Goal: Task Accomplishment & Management: Complete application form

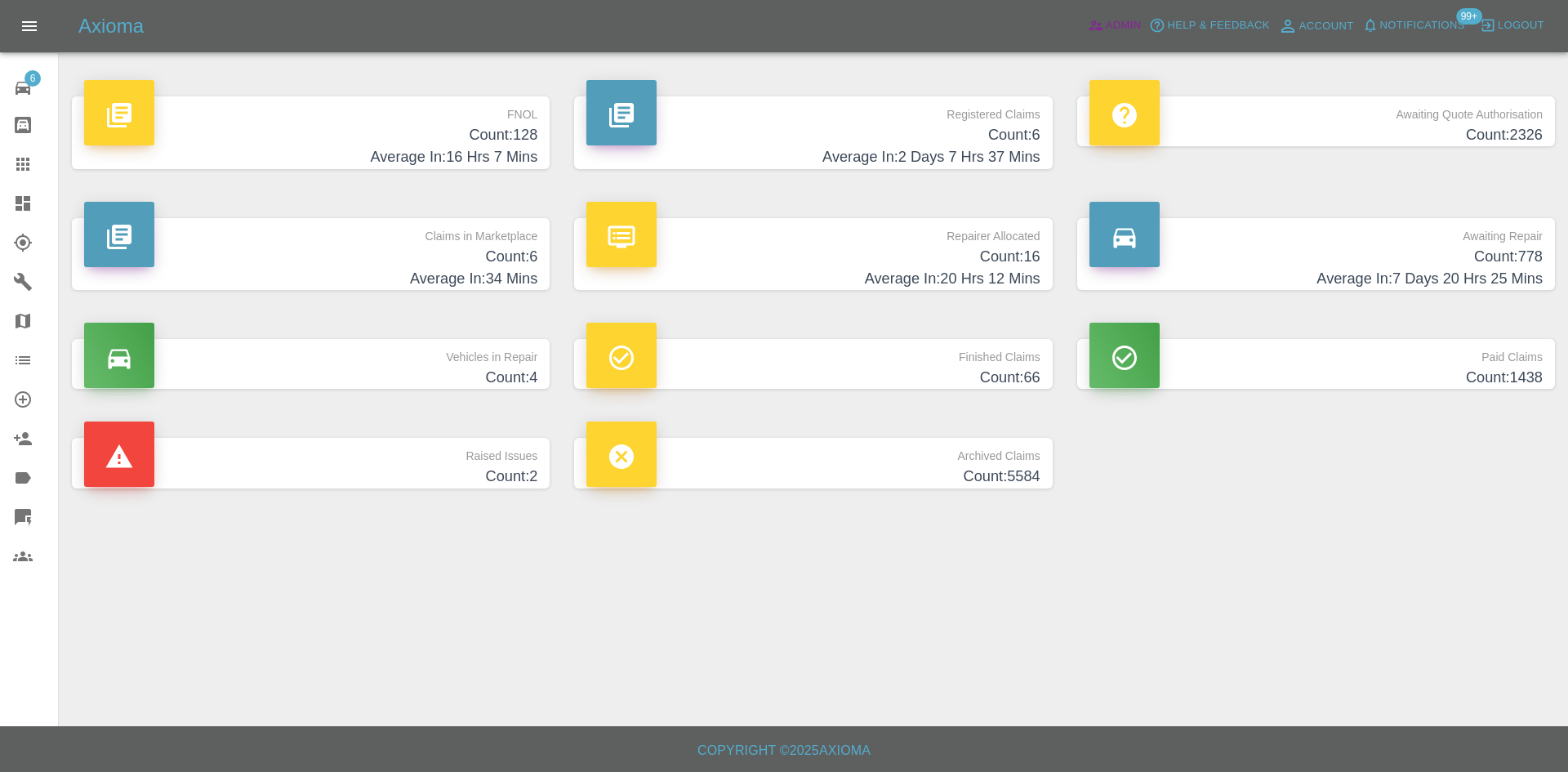
click at [1102, 26] on icon at bounding box center [1096, 26] width 16 height 16
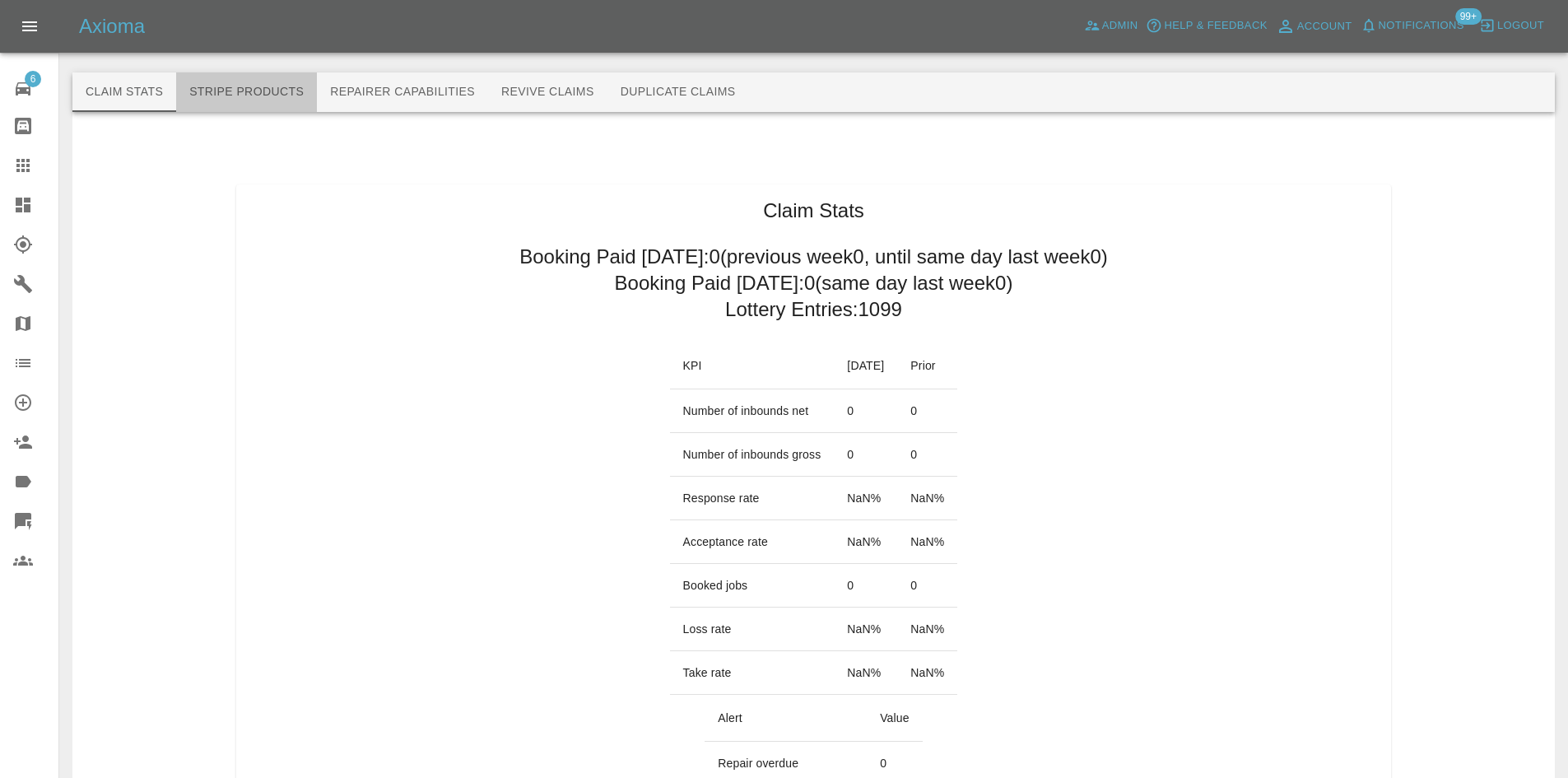
click at [294, 96] on button "Stripe Products" at bounding box center [246, 92] width 141 height 40
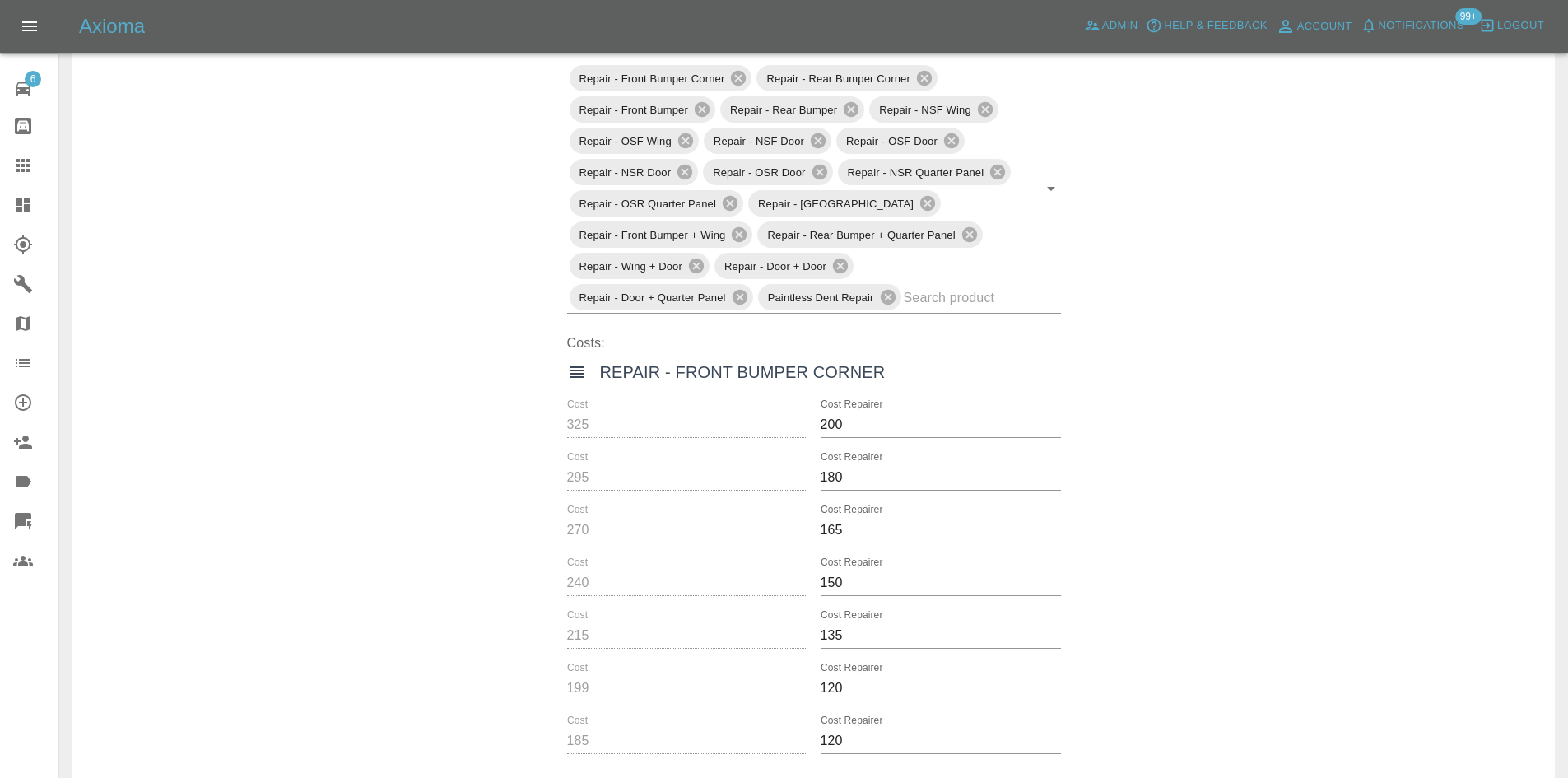
scroll to position [82, 0]
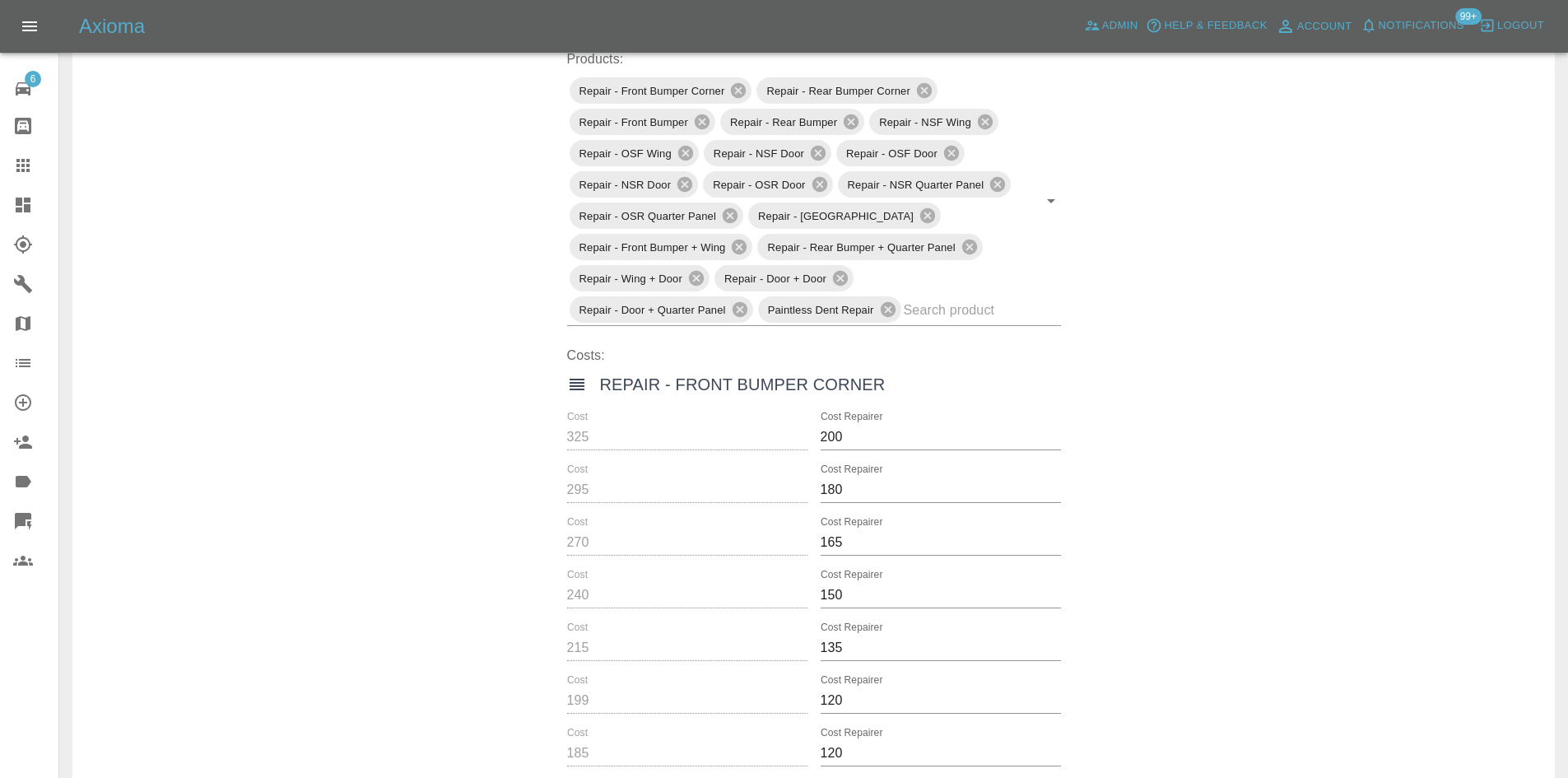
click at [570, 388] on icon at bounding box center [577, 385] width 20 height 20
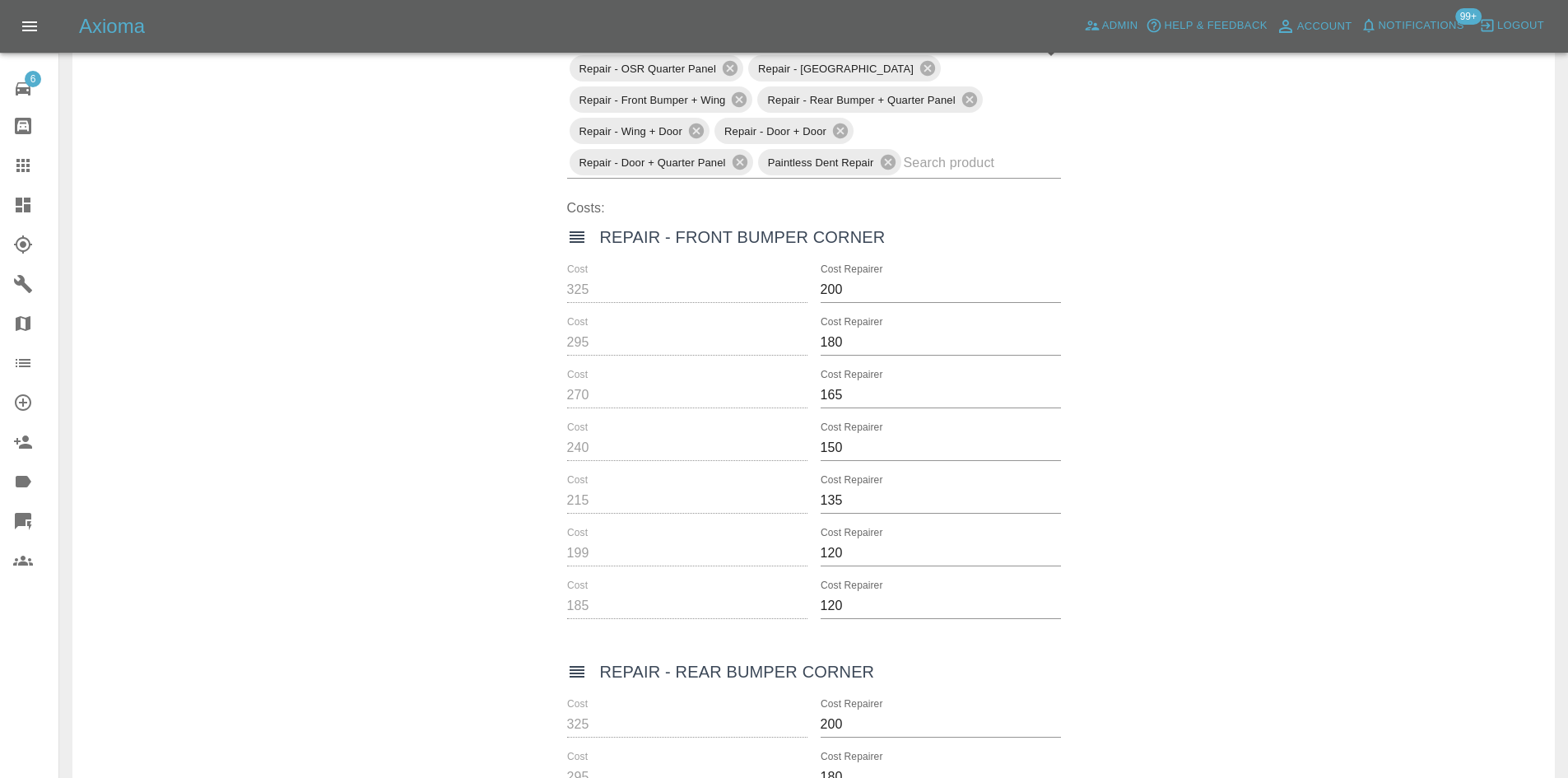
scroll to position [247, 0]
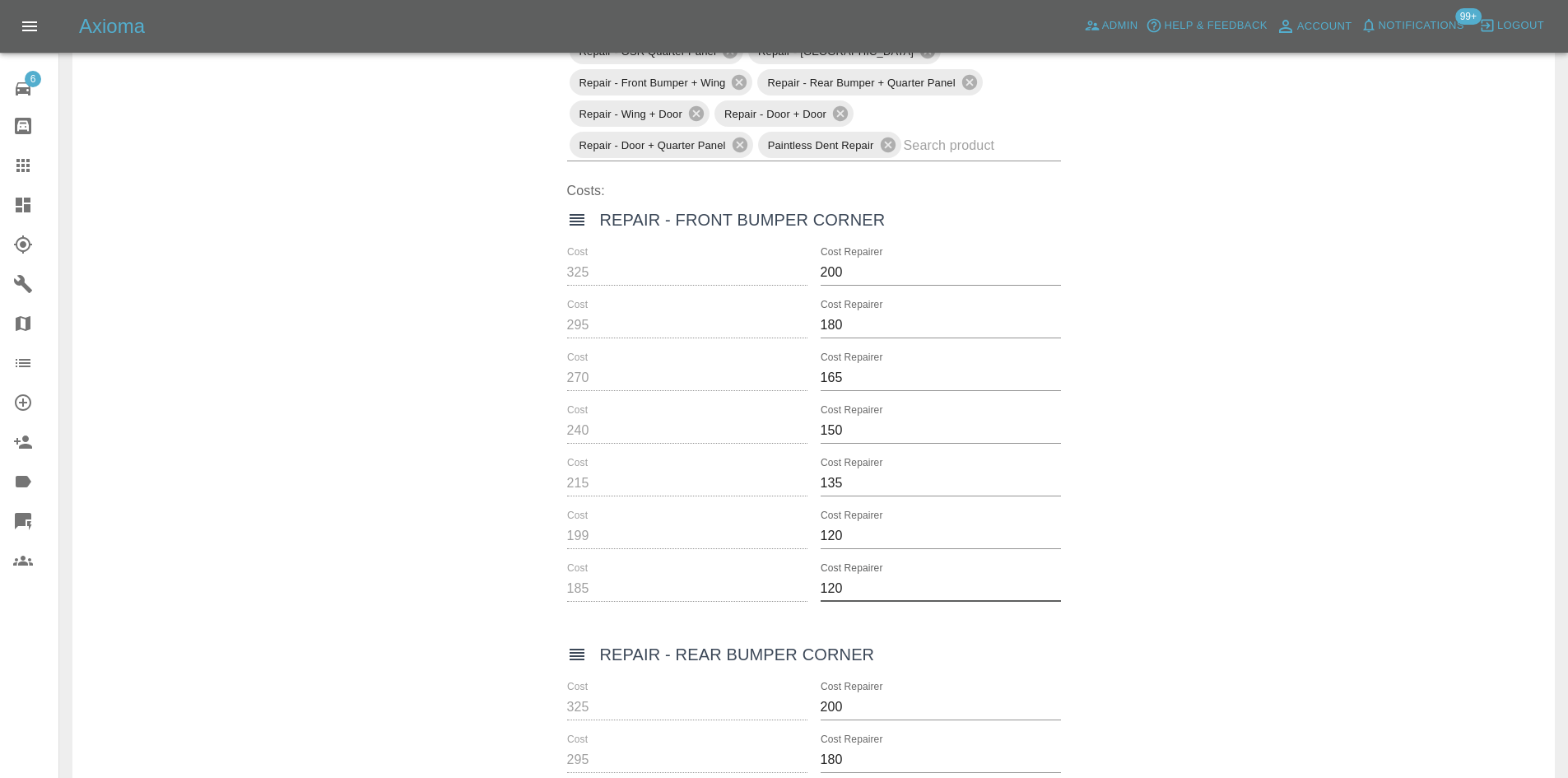
click at [854, 576] on input "120" at bounding box center [941, 589] width 240 height 27
click at [1030, 599] on input "120" at bounding box center [941, 589] width 240 height 27
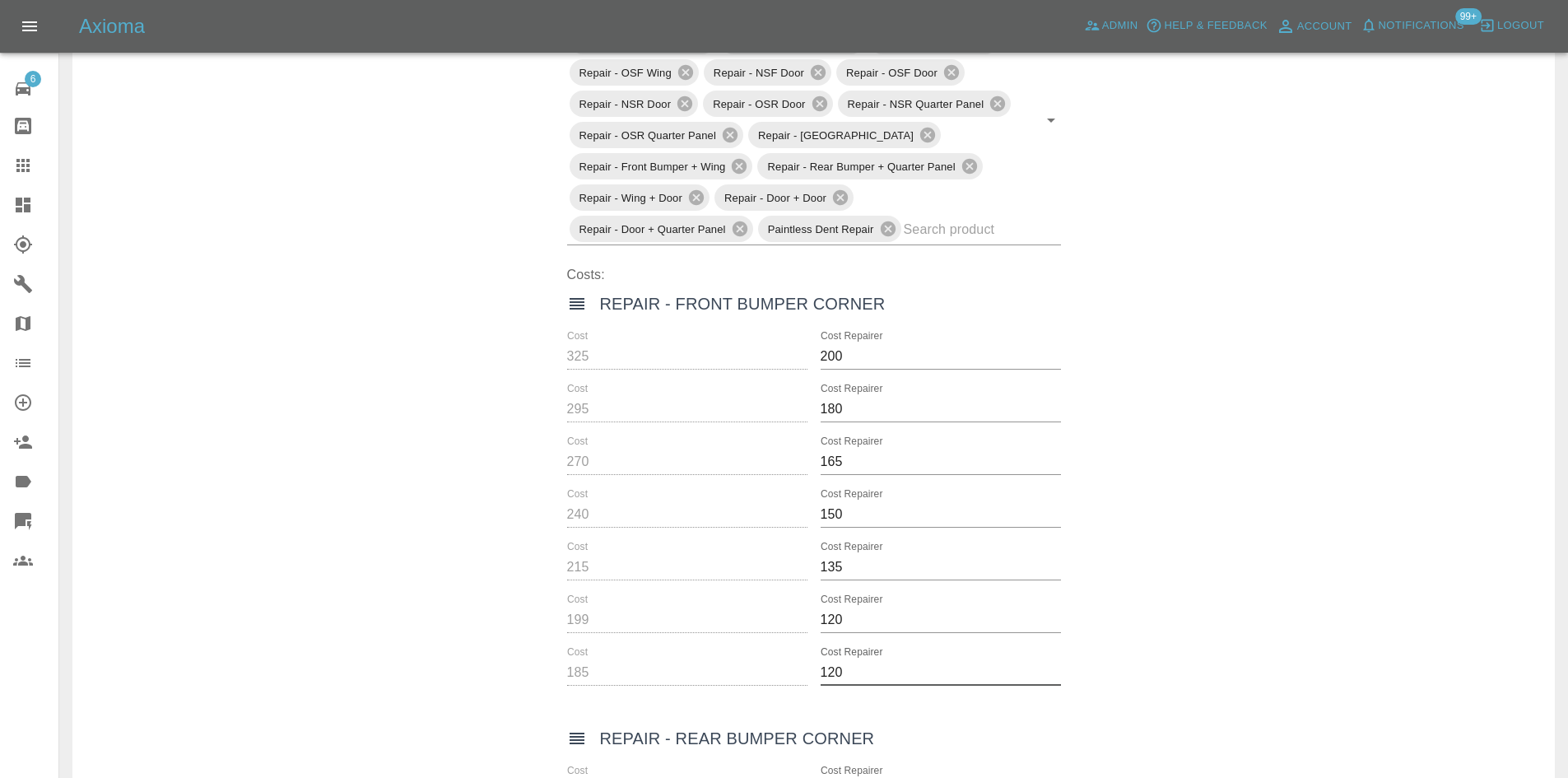
scroll to position [82, 0]
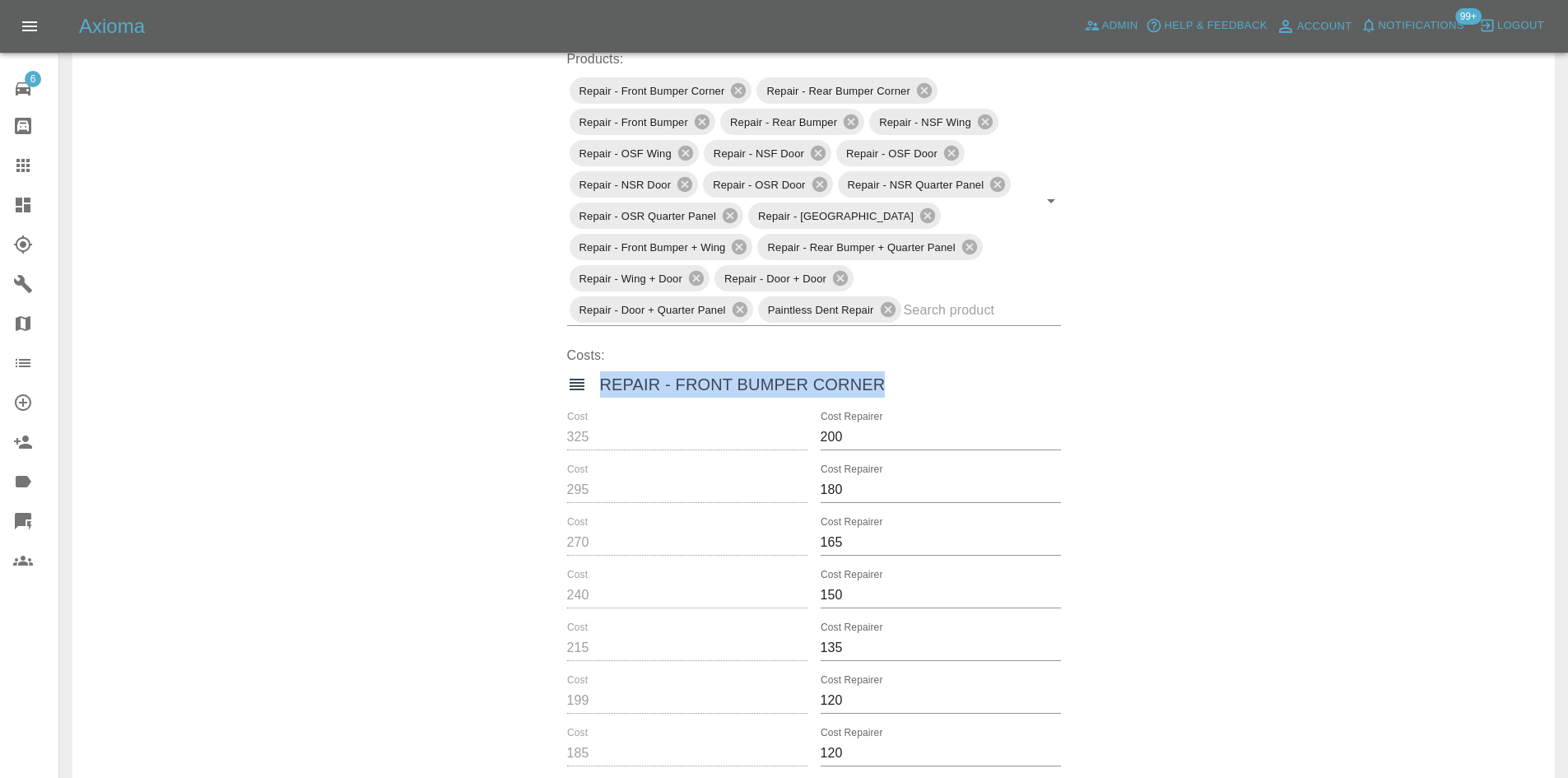
drag, startPoint x: 948, startPoint y: 387, endPoint x: 580, endPoint y: 382, distance: 368.0
click at [580, 382] on div "Repair - Front Bumper Corner" at bounding box center [814, 385] width 494 height 27
copy h6 "Repair - Front Bumper Corner"
click at [736, 94] on icon at bounding box center [738, 90] width 15 height 15
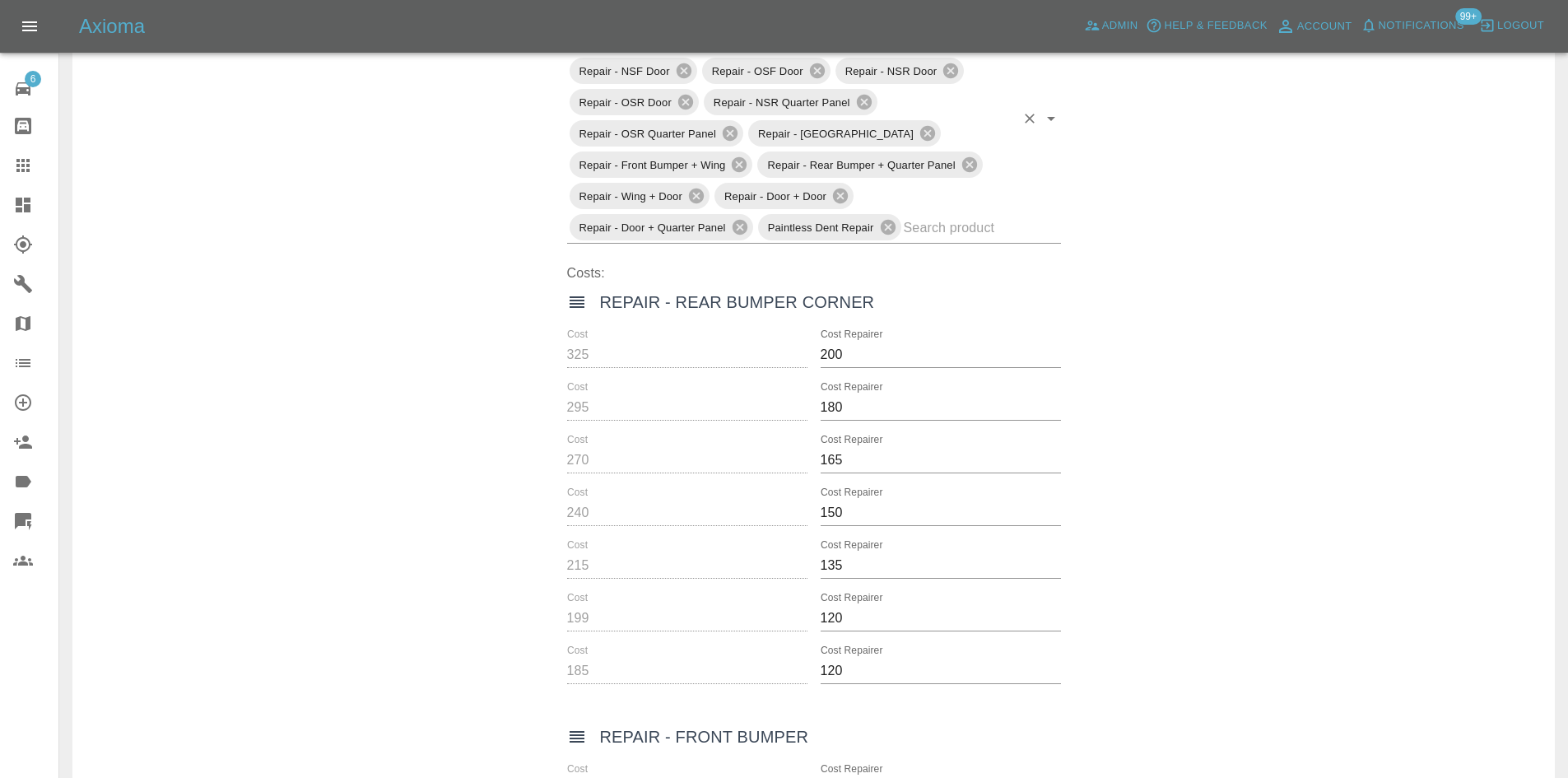
scroll to position [164, 0]
click at [949, 227] on input "text" at bounding box center [959, 228] width 111 height 26
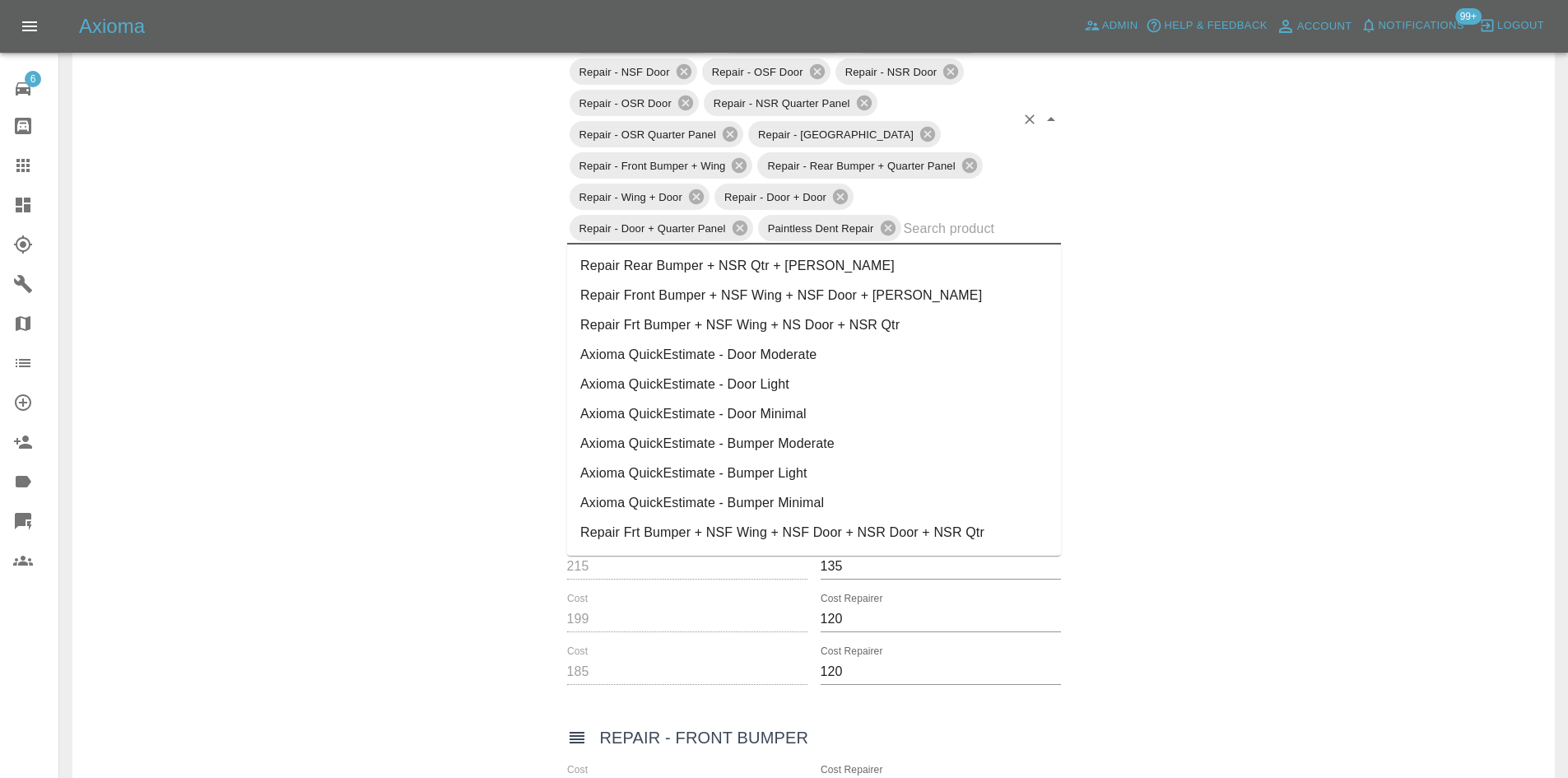
paste input "Repair - Front Bumper Corner"
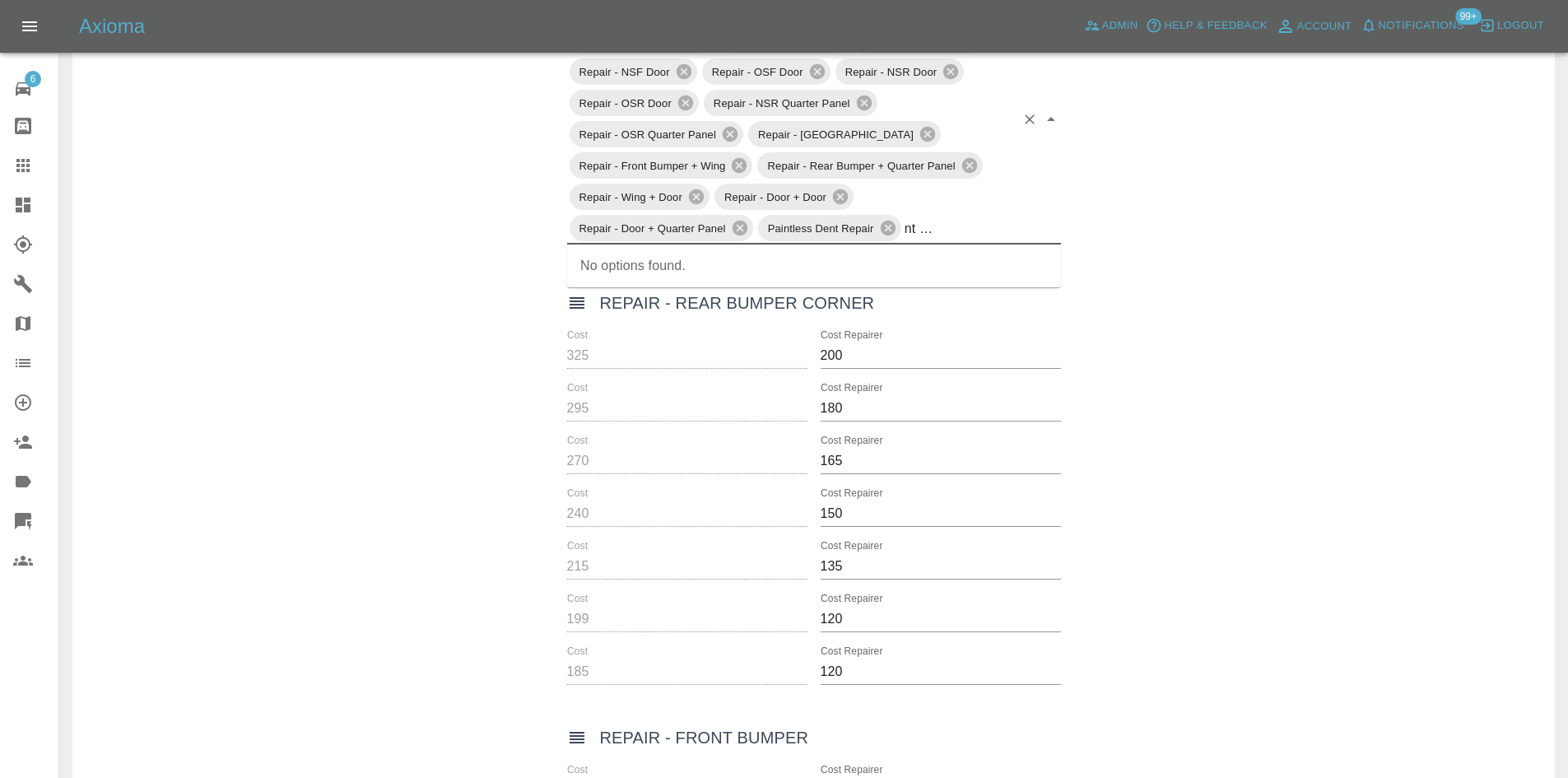
scroll to position [165, 0]
drag, startPoint x: 969, startPoint y: 214, endPoint x: 794, endPoint y: 221, distance: 175.1
click at [794, 221] on div "Repair - Rear Bumper Corner Repair - Front Bumper Repair - Rear Bumper Repair -…" at bounding box center [814, 119] width 494 height 251
type input "Repair Front Bumper Corner"
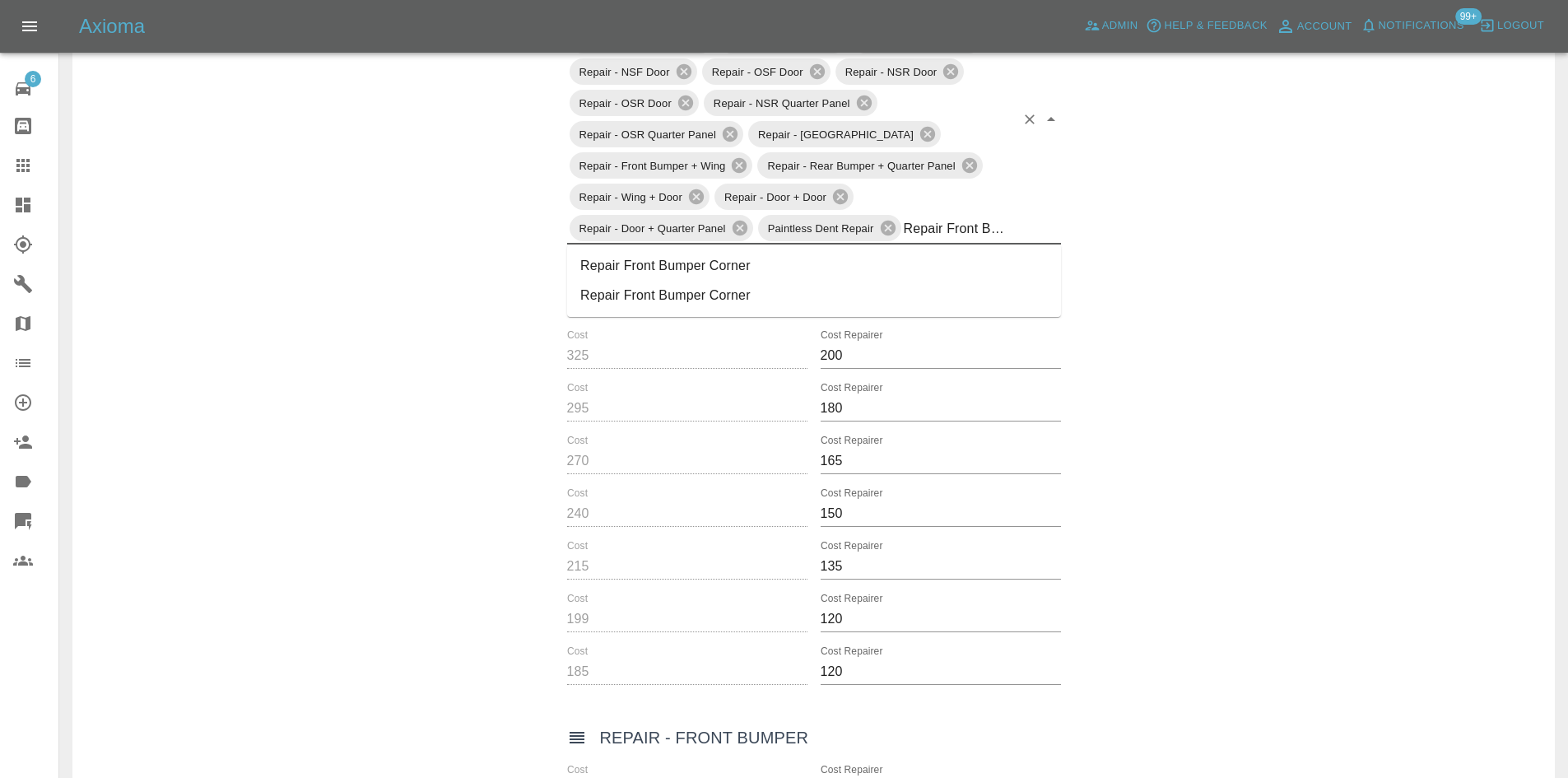
scroll to position [165, 0]
click at [670, 270] on li "Repair Front Bumper Corner" at bounding box center [814, 265] width 494 height 30
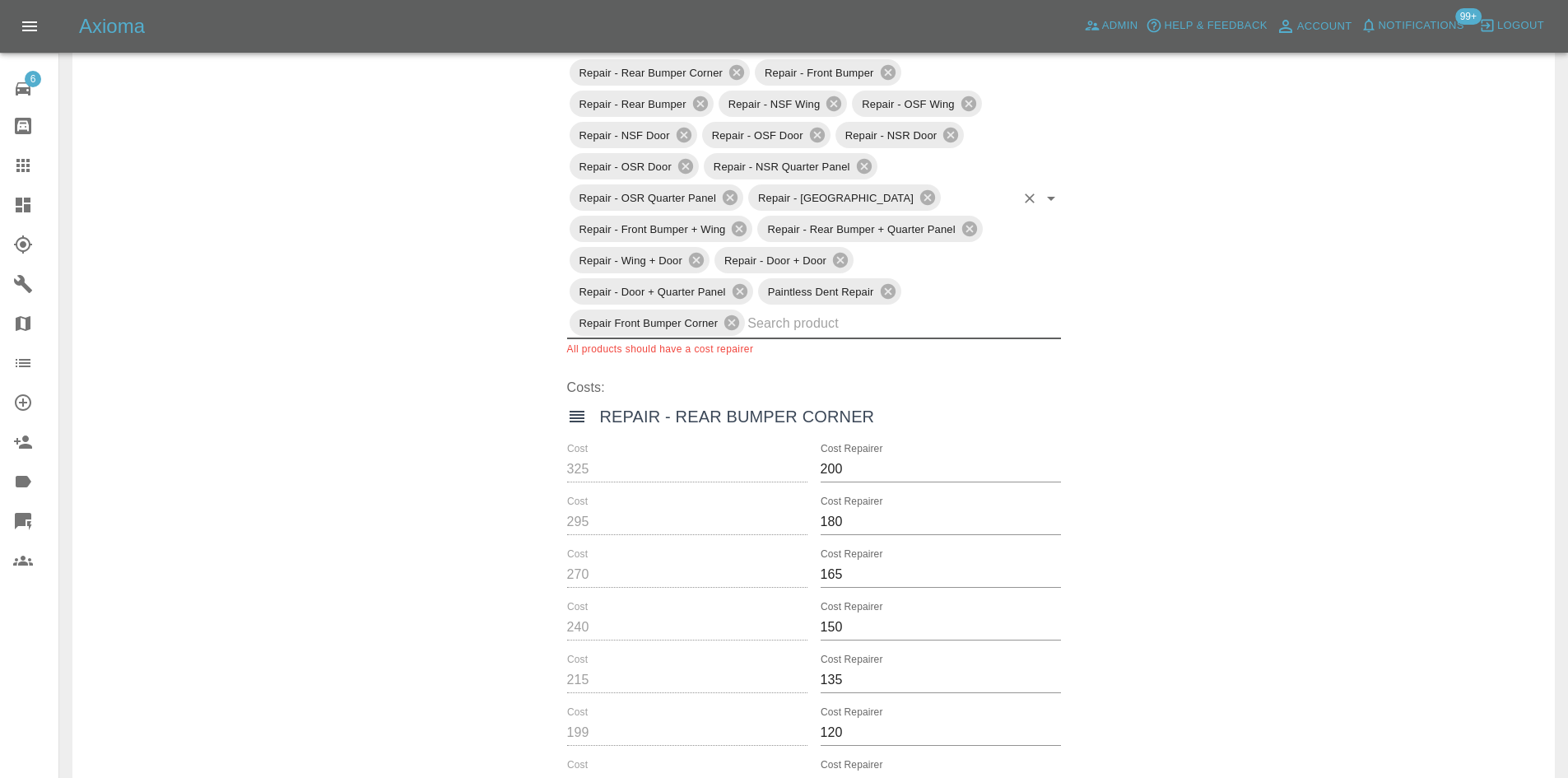
scroll to position [0, 0]
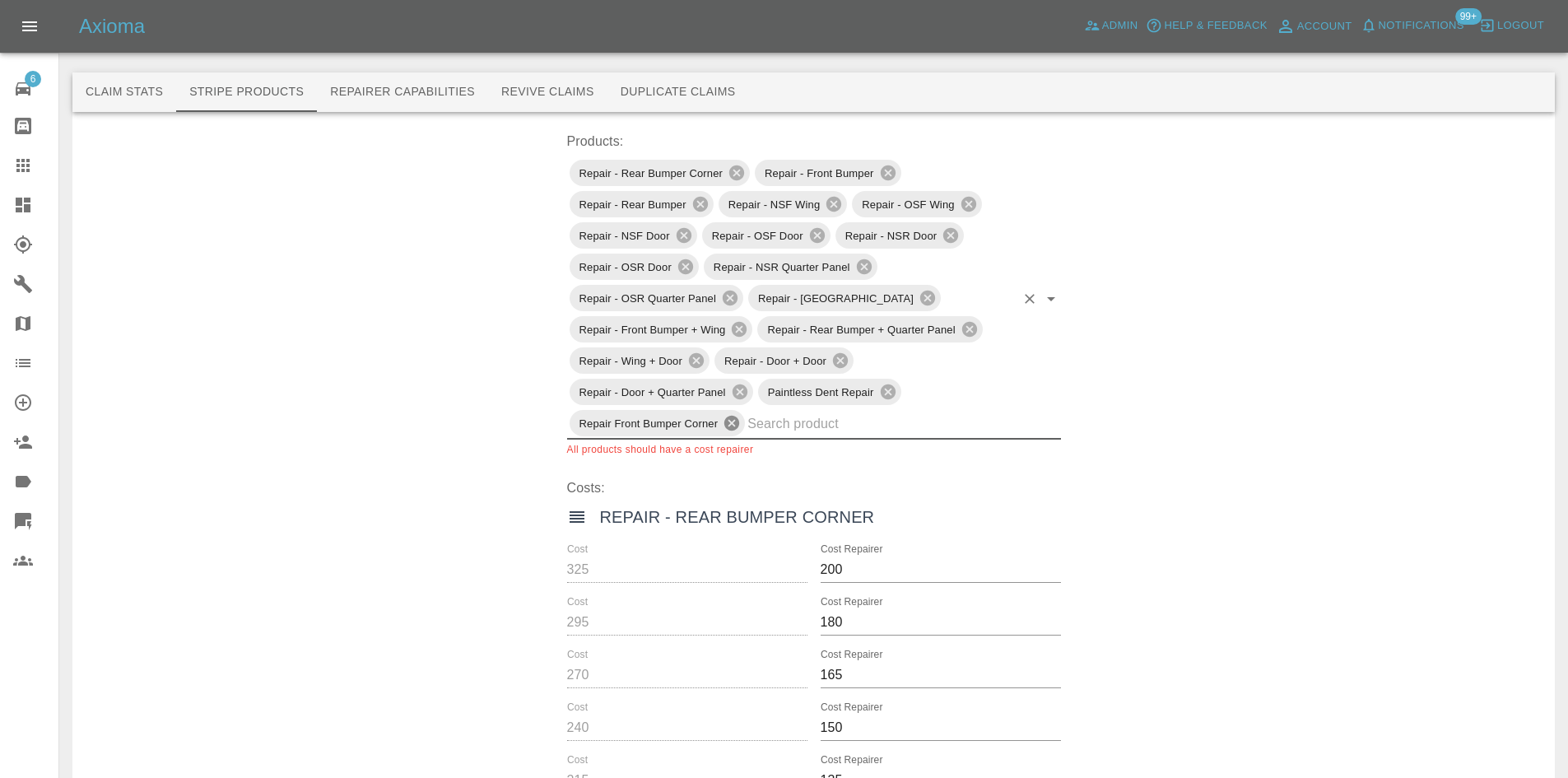
click at [736, 420] on icon at bounding box center [731, 423] width 15 height 15
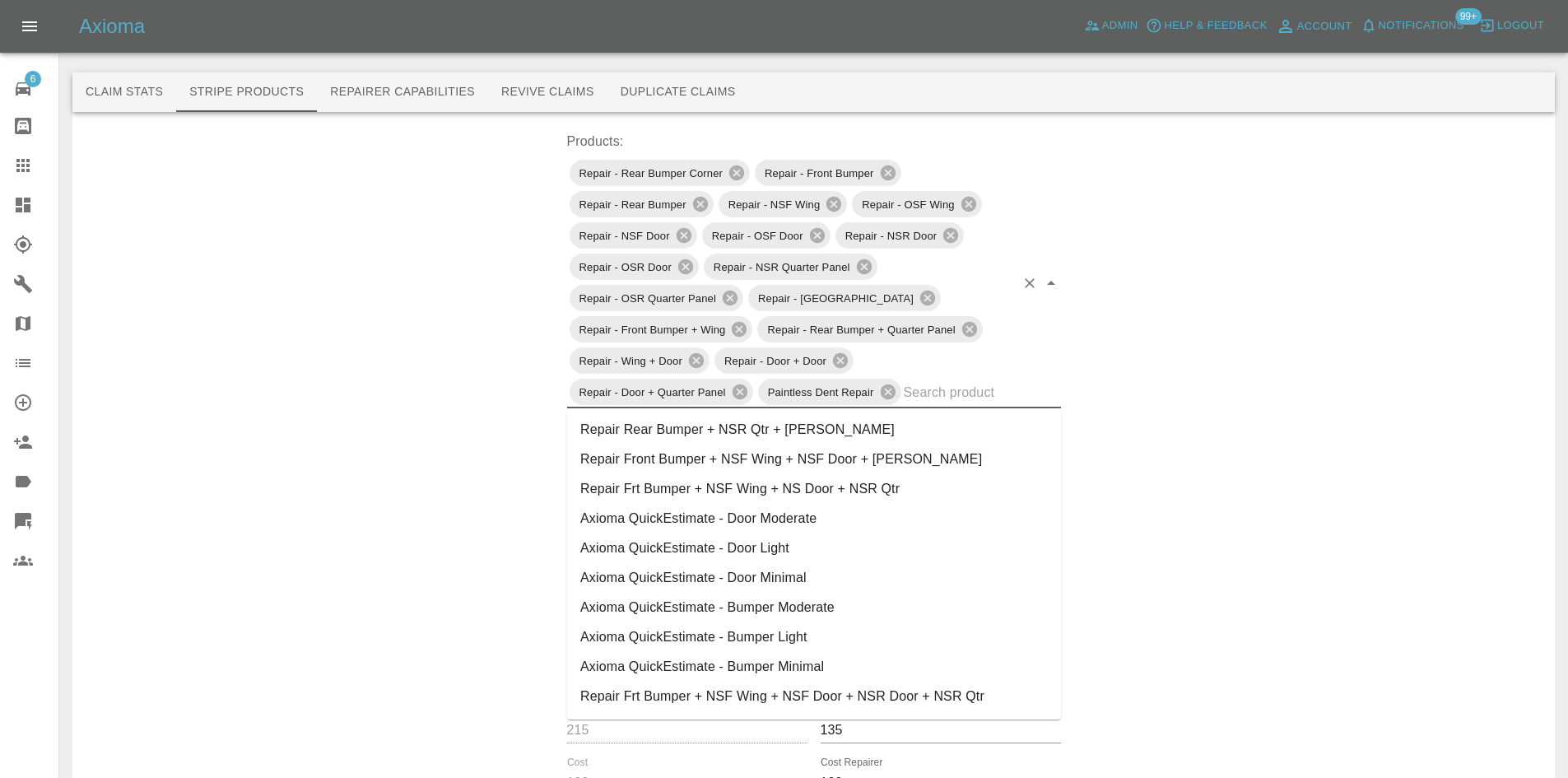
click at [942, 397] on input "text" at bounding box center [959, 392] width 111 height 26
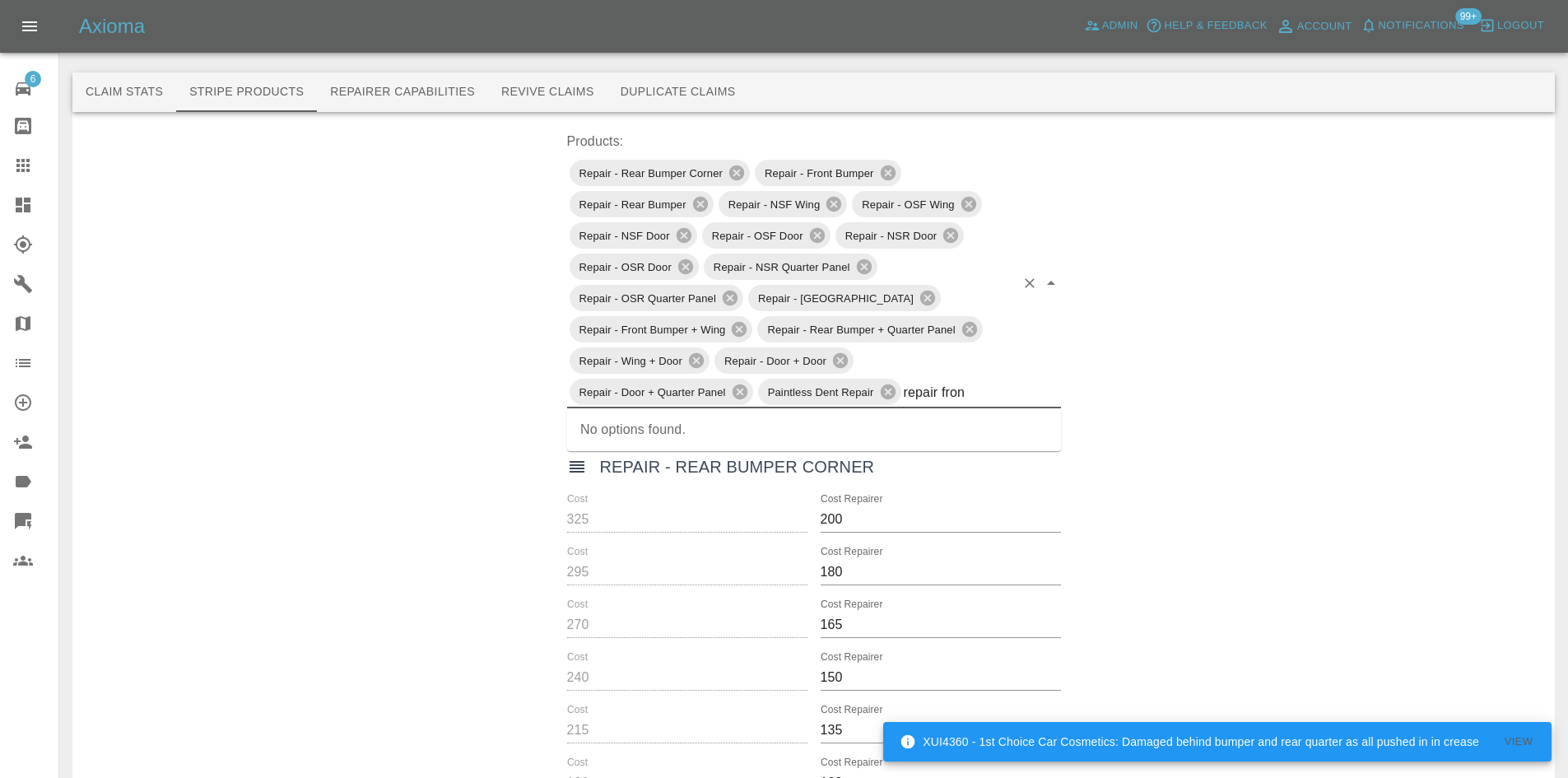
type input "repair front"
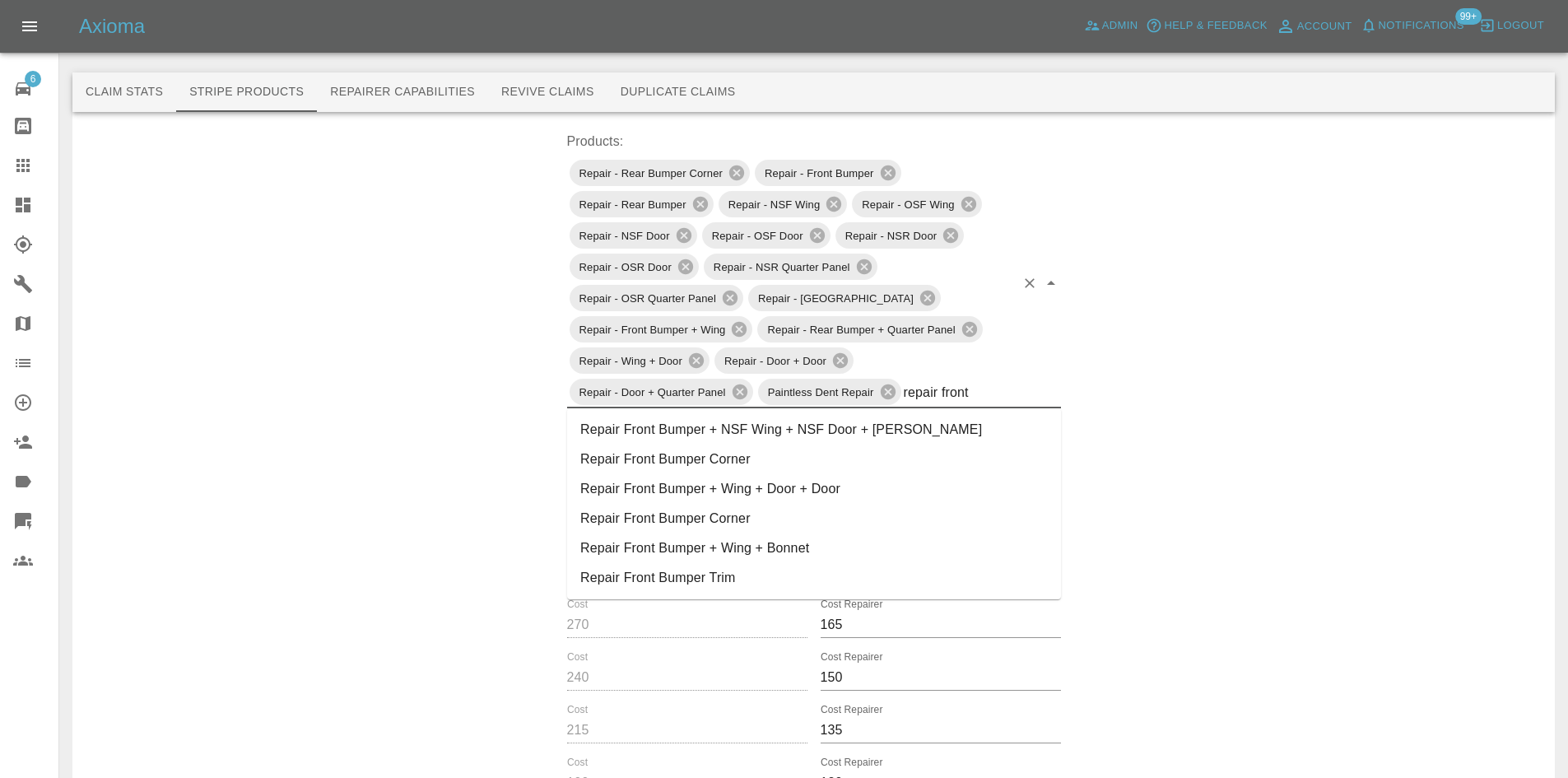
click at [769, 530] on li "Repair Front Bumper Corner" at bounding box center [814, 518] width 494 height 30
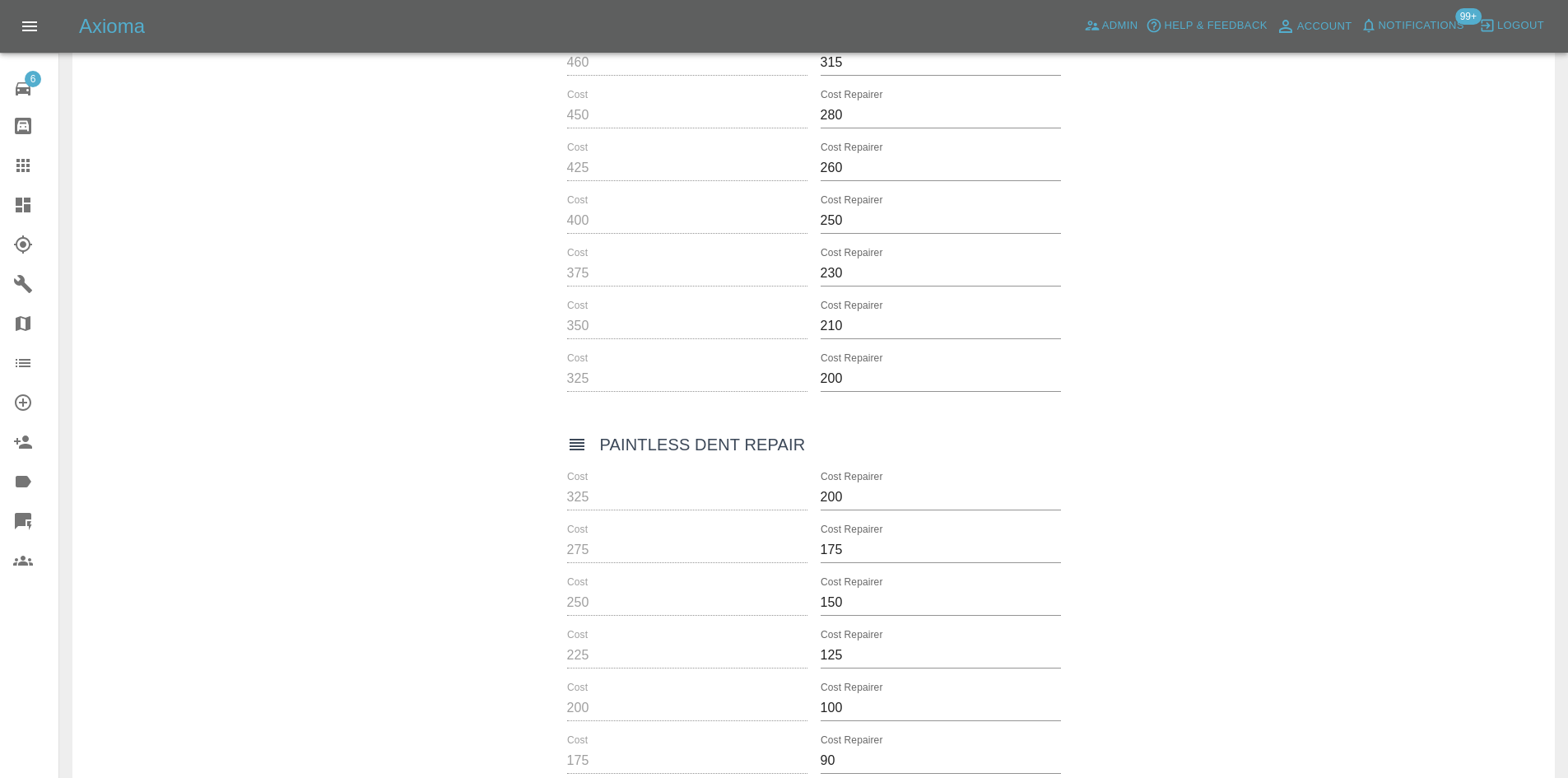
scroll to position [8789, 0]
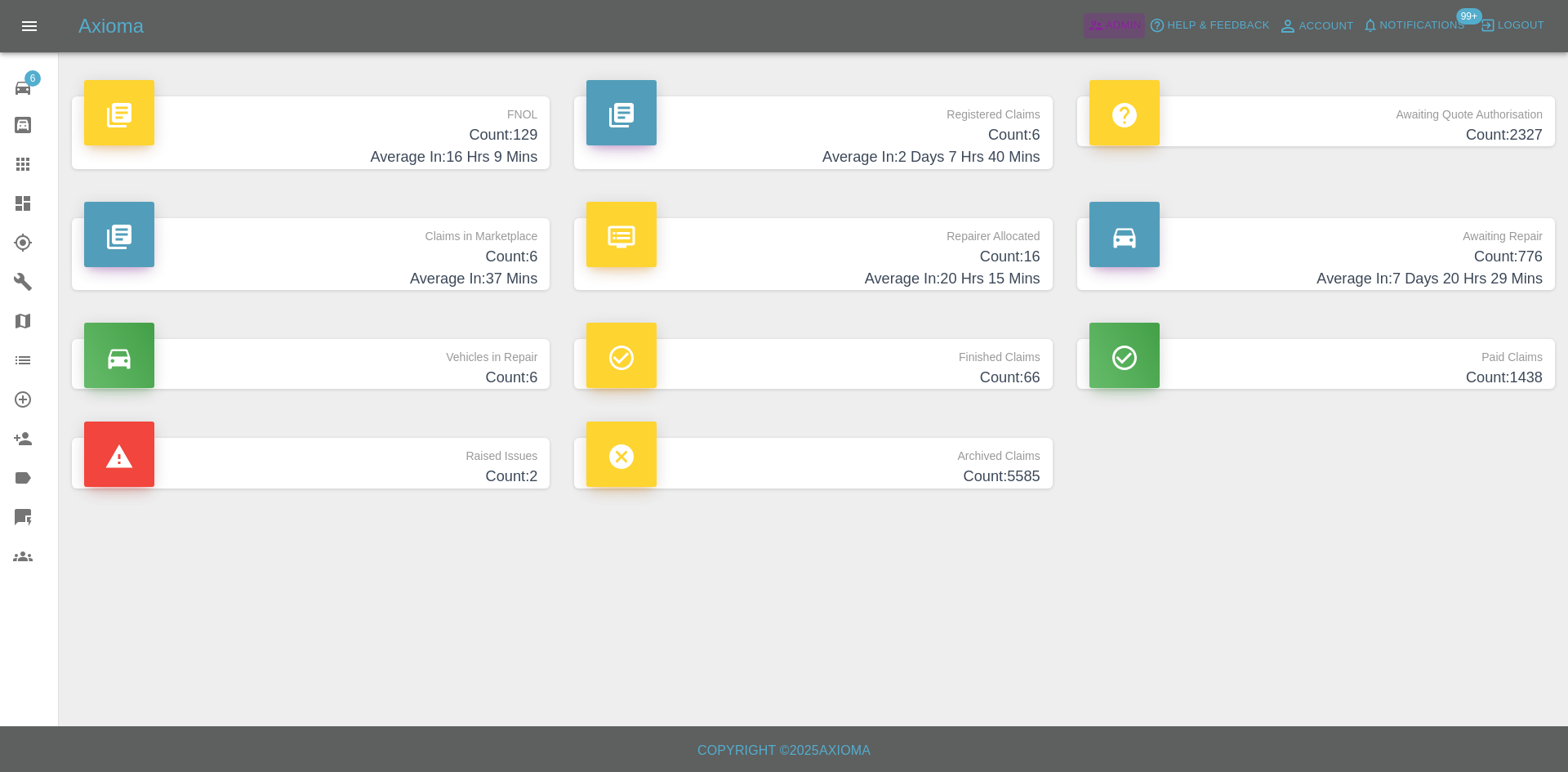
click at [1099, 21] on icon at bounding box center [1096, 26] width 16 height 16
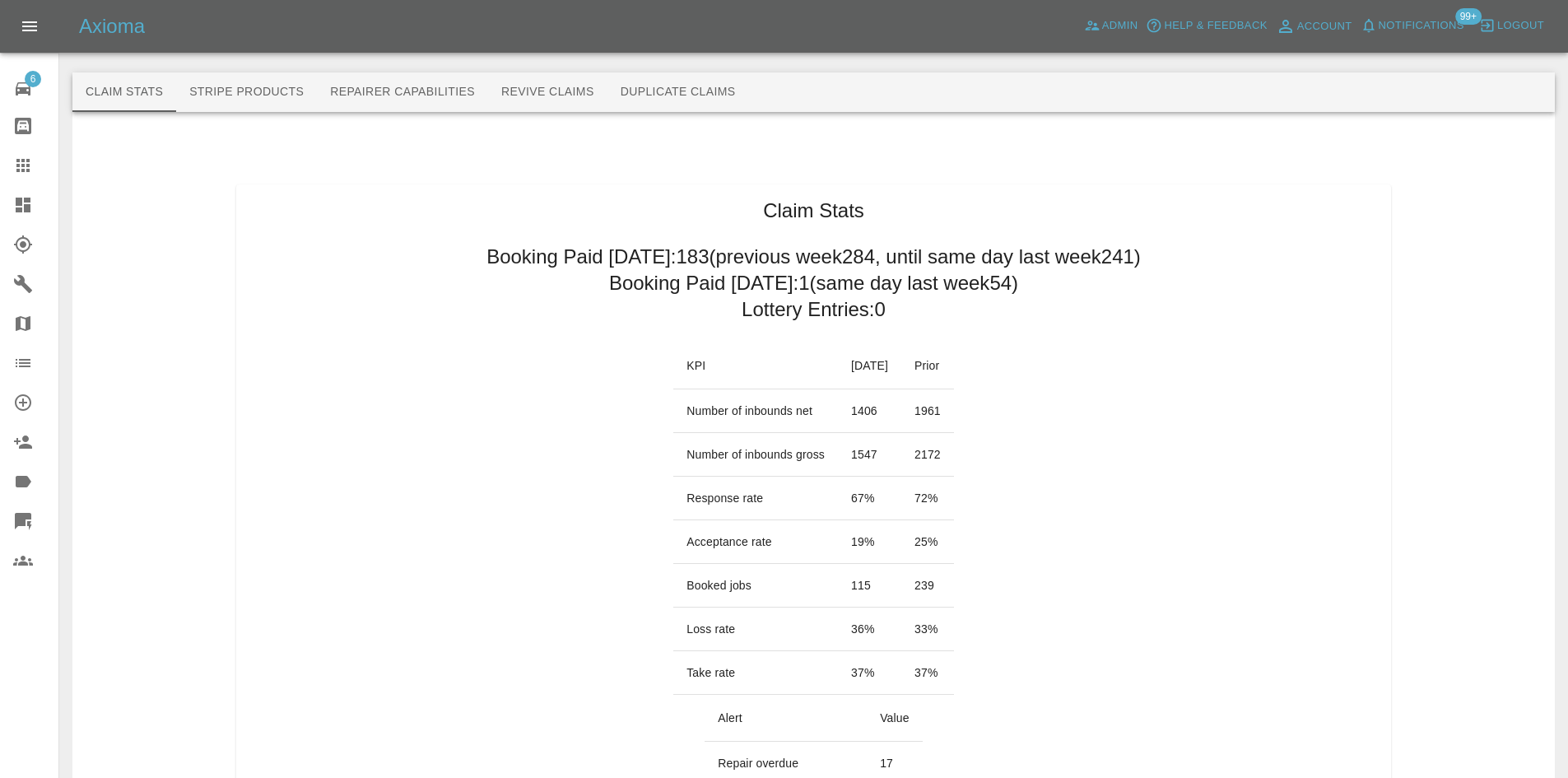
click at [233, 95] on button "Stripe Products" at bounding box center [246, 92] width 141 height 40
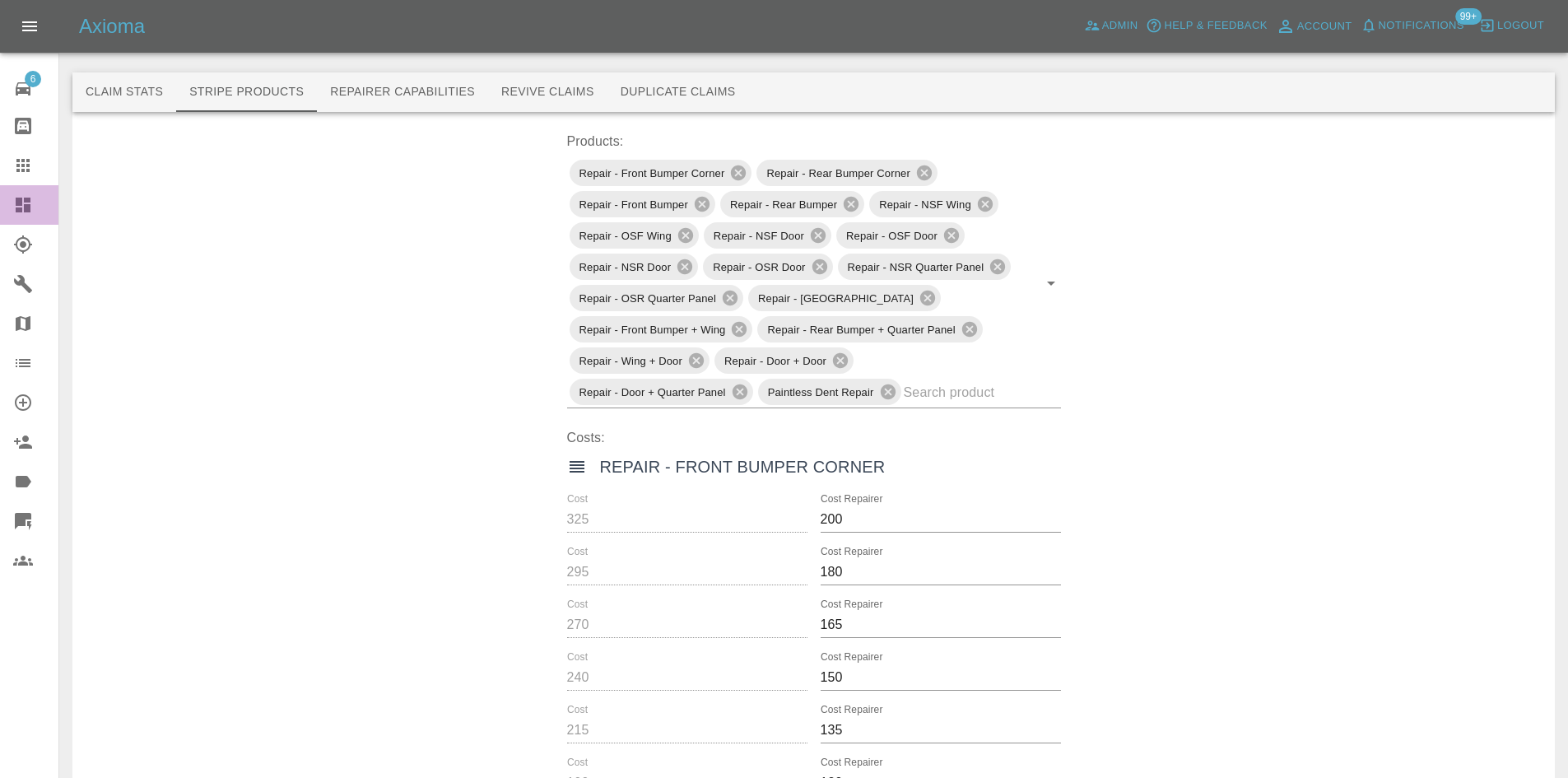
click at [6, 190] on link "Dashboard" at bounding box center [29, 205] width 58 height 40
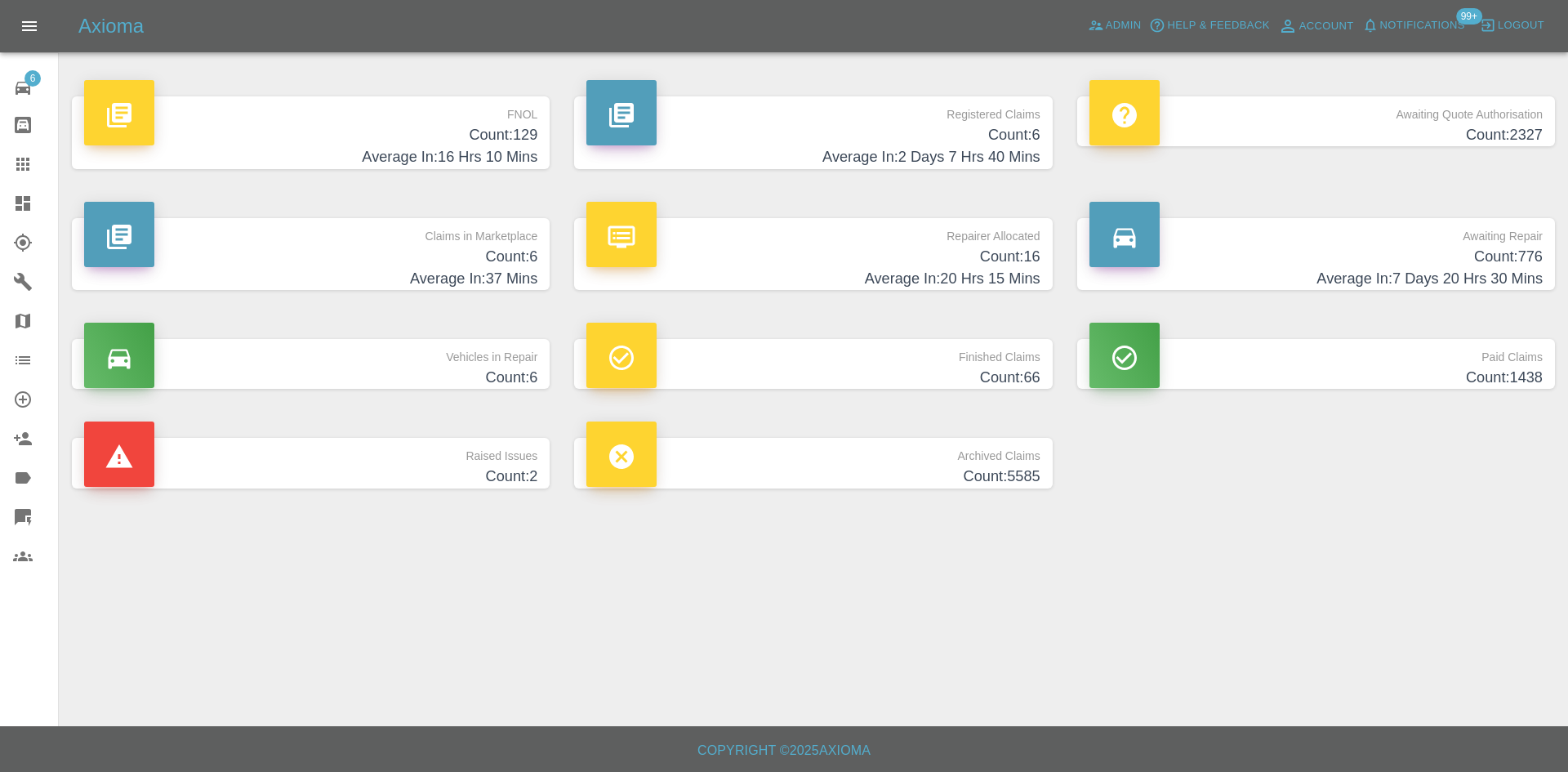
click at [405, 283] on h4 "Average In: 37 Mins" at bounding box center [310, 279] width 453 height 22
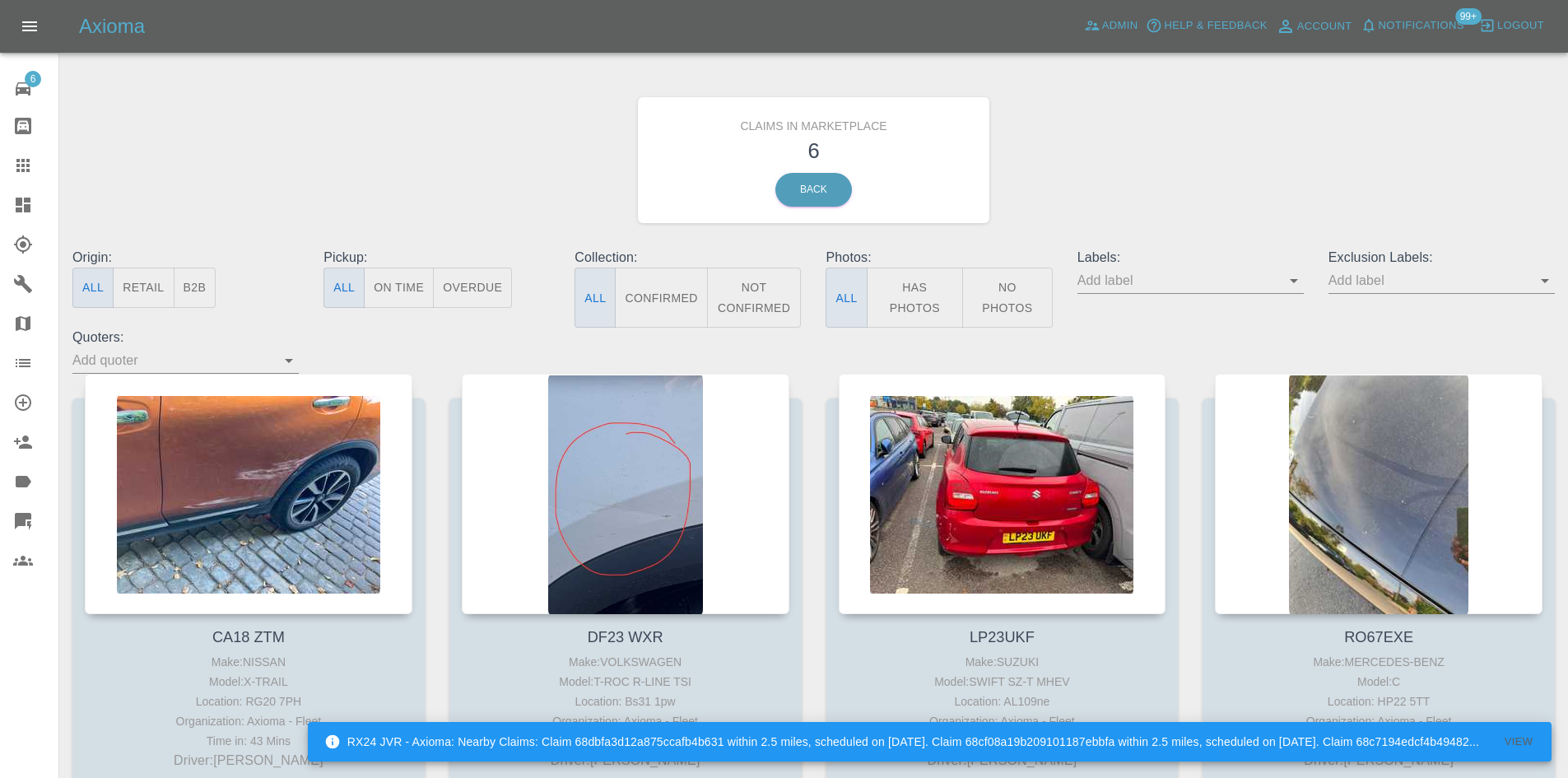
click at [0, 209] on link "Dashboard" at bounding box center [29, 205] width 58 height 40
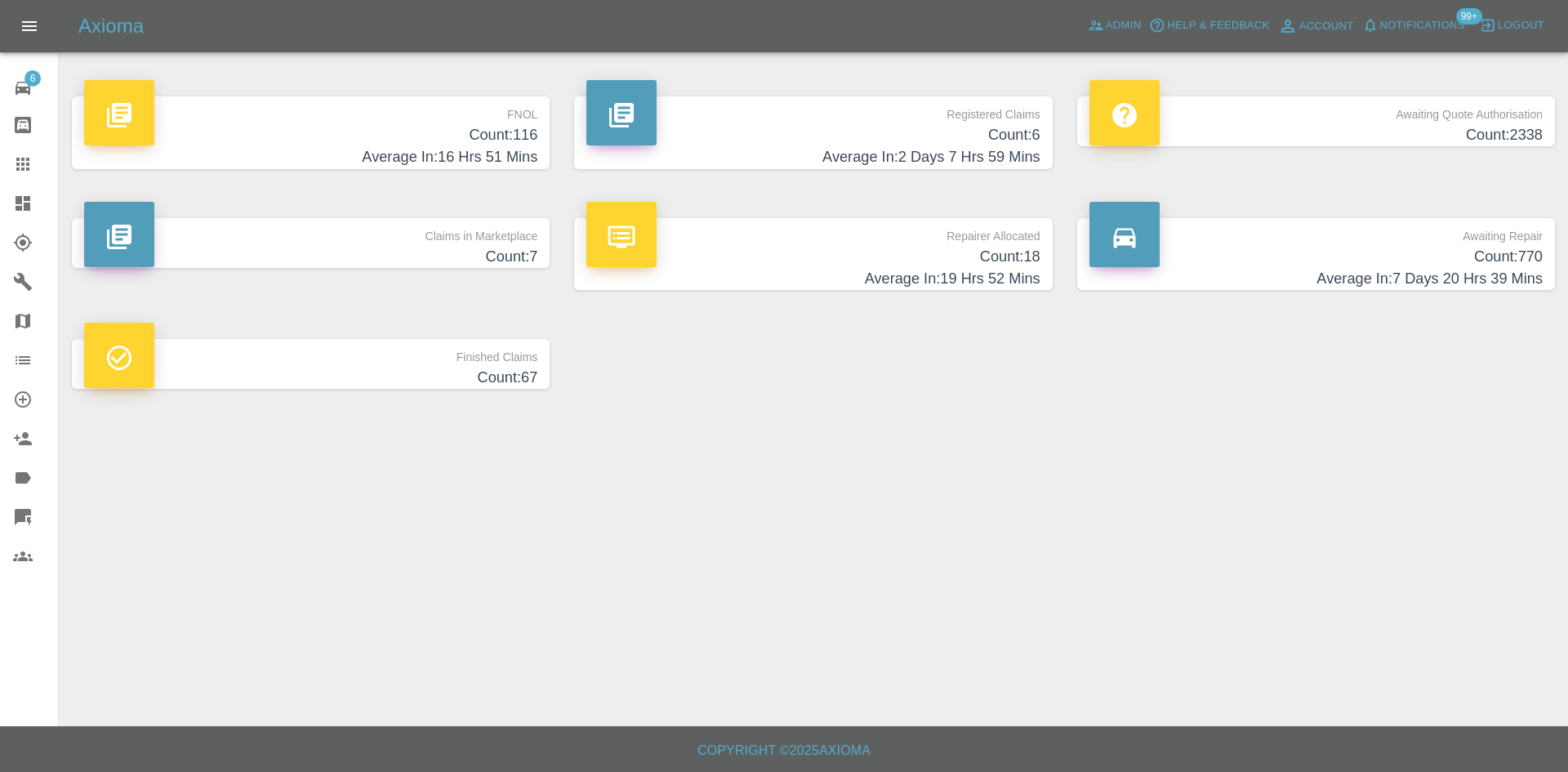
click at [460, 110] on p "FNOL" at bounding box center [310, 110] width 453 height 28
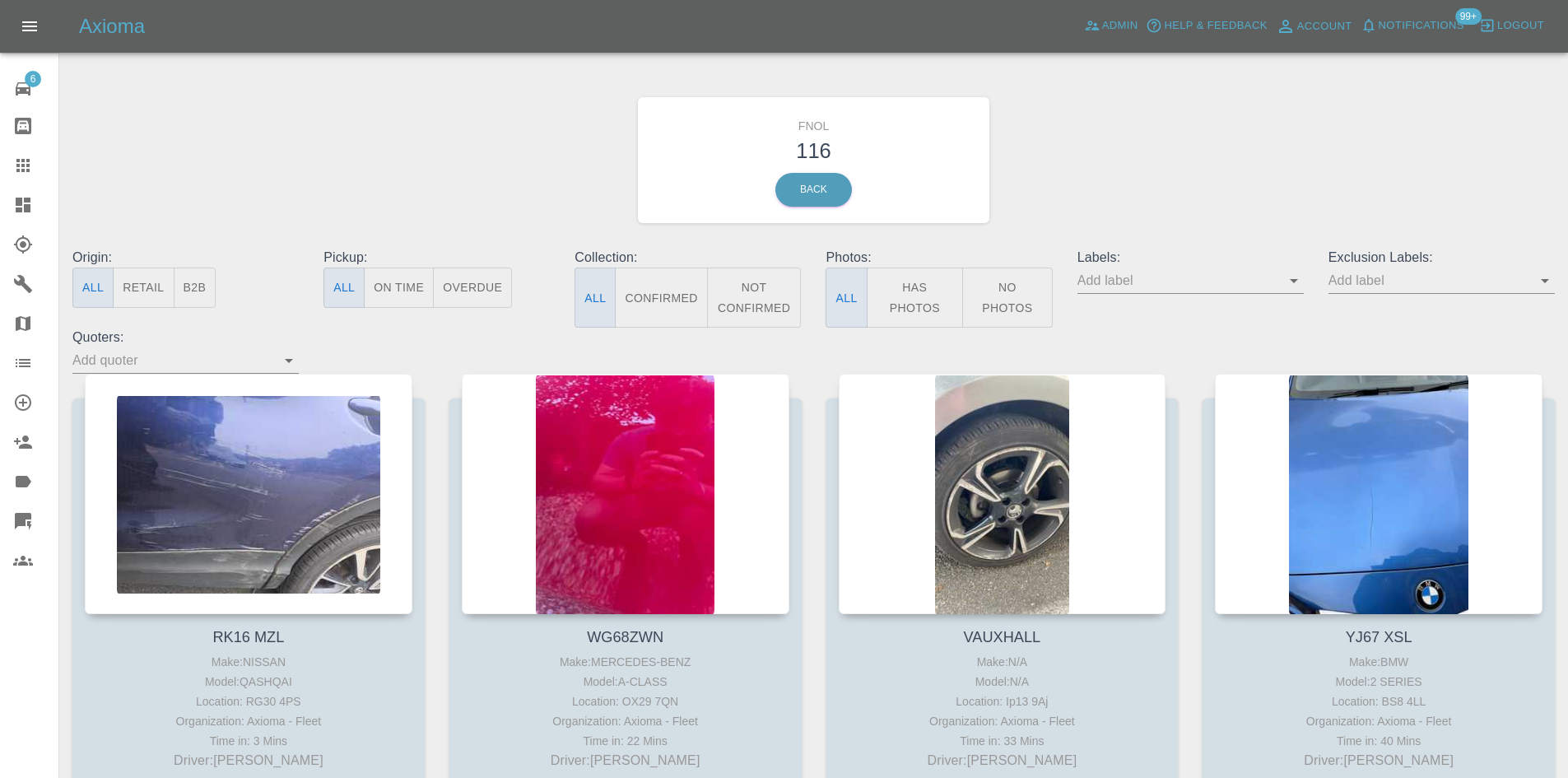
click at [1303, 280] on icon "Open" at bounding box center [1294, 281] width 20 height 20
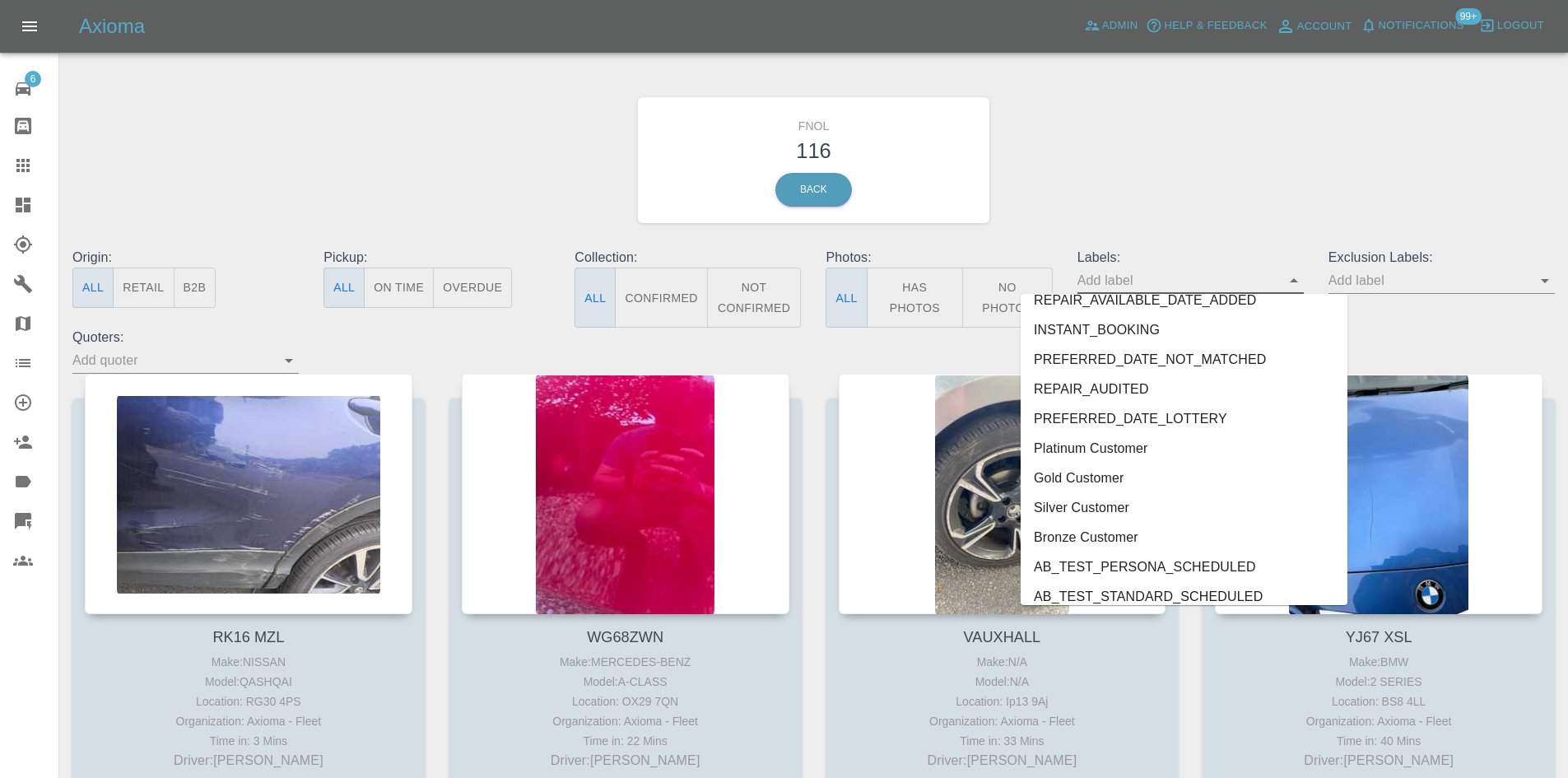
scroll to position [3614, 0]
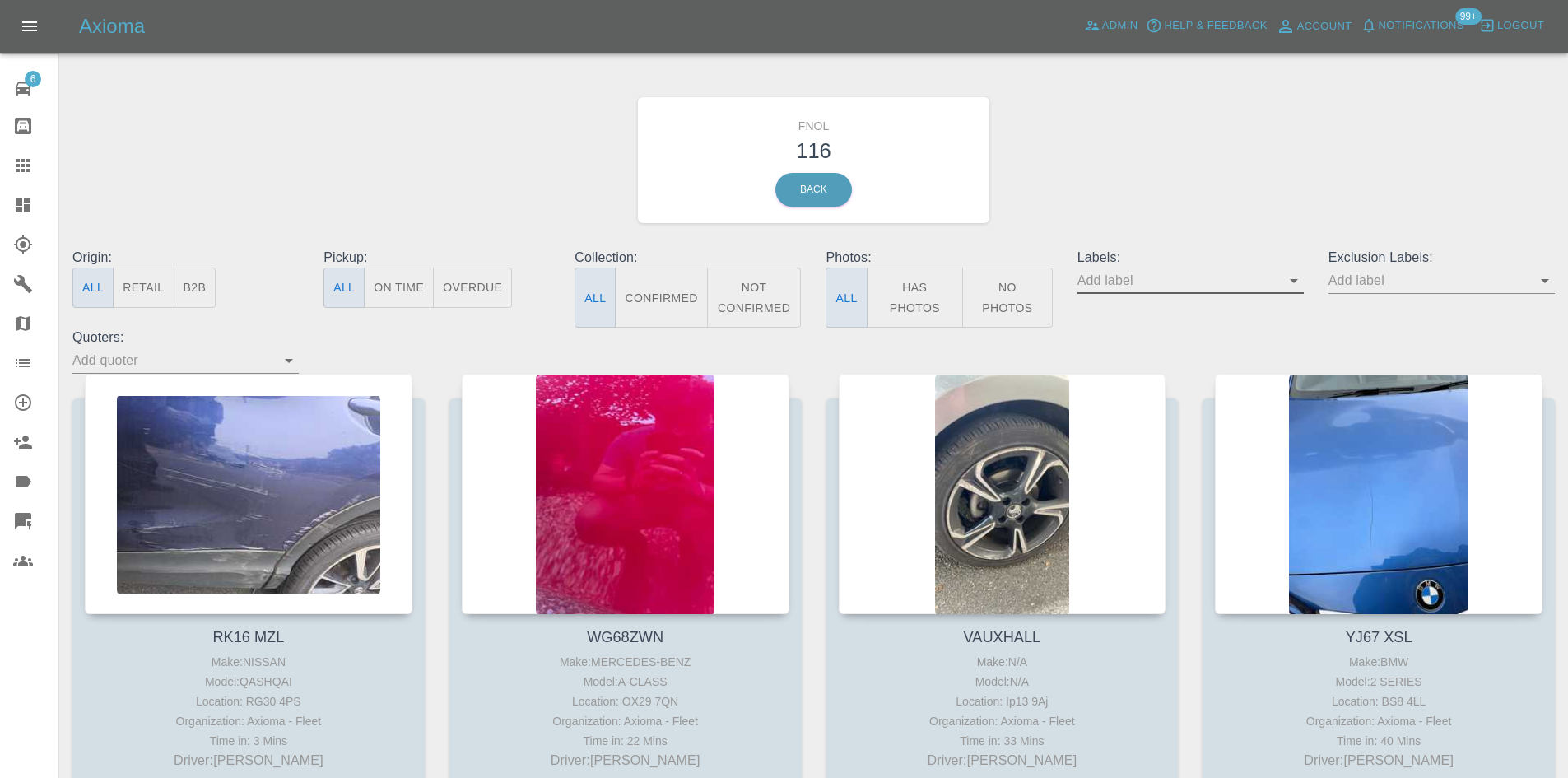
click at [1297, 275] on icon "Open" at bounding box center [1294, 281] width 20 height 20
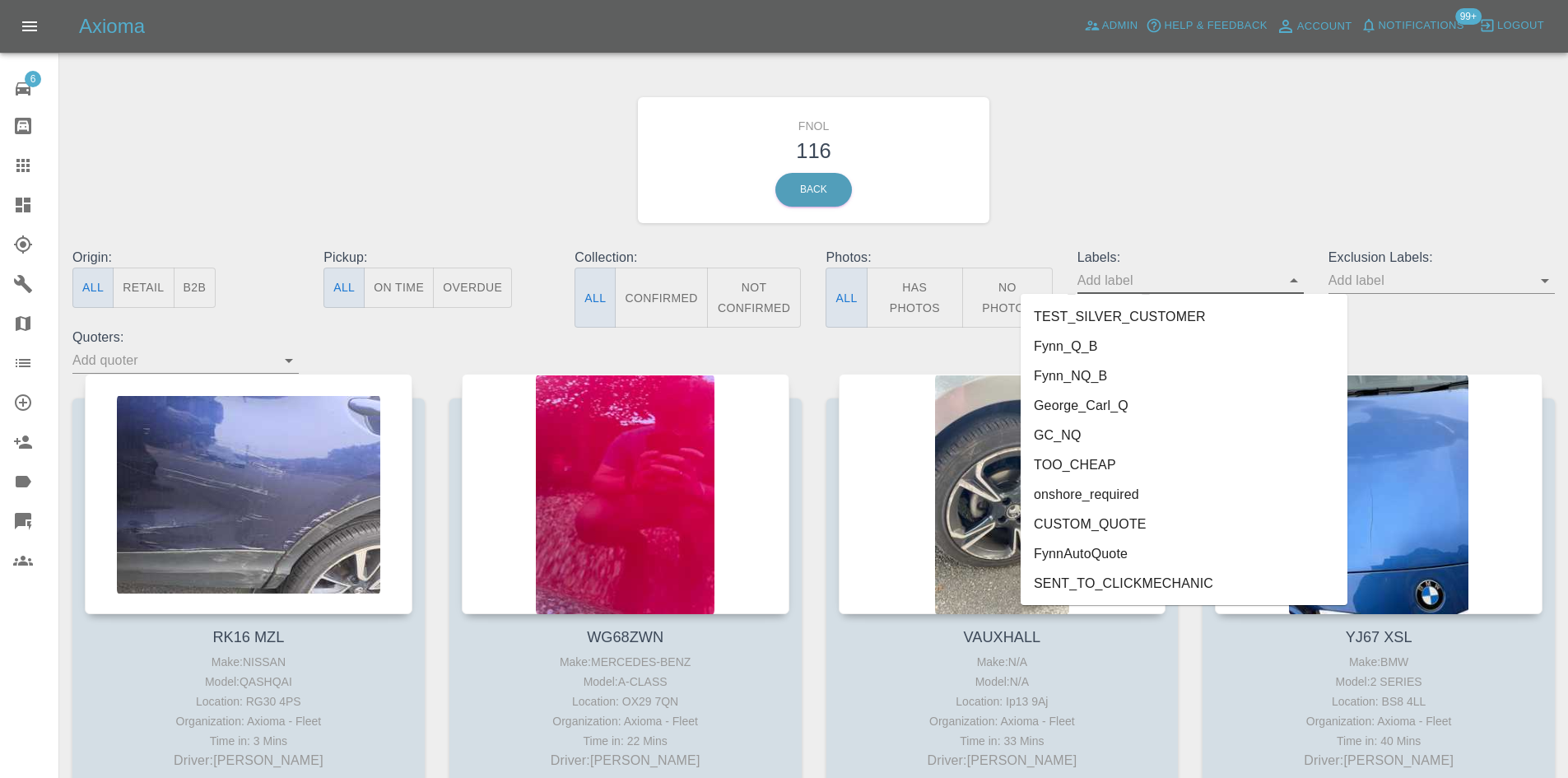
click at [1084, 399] on li "George_Carl_Q" at bounding box center [1184, 406] width 327 height 30
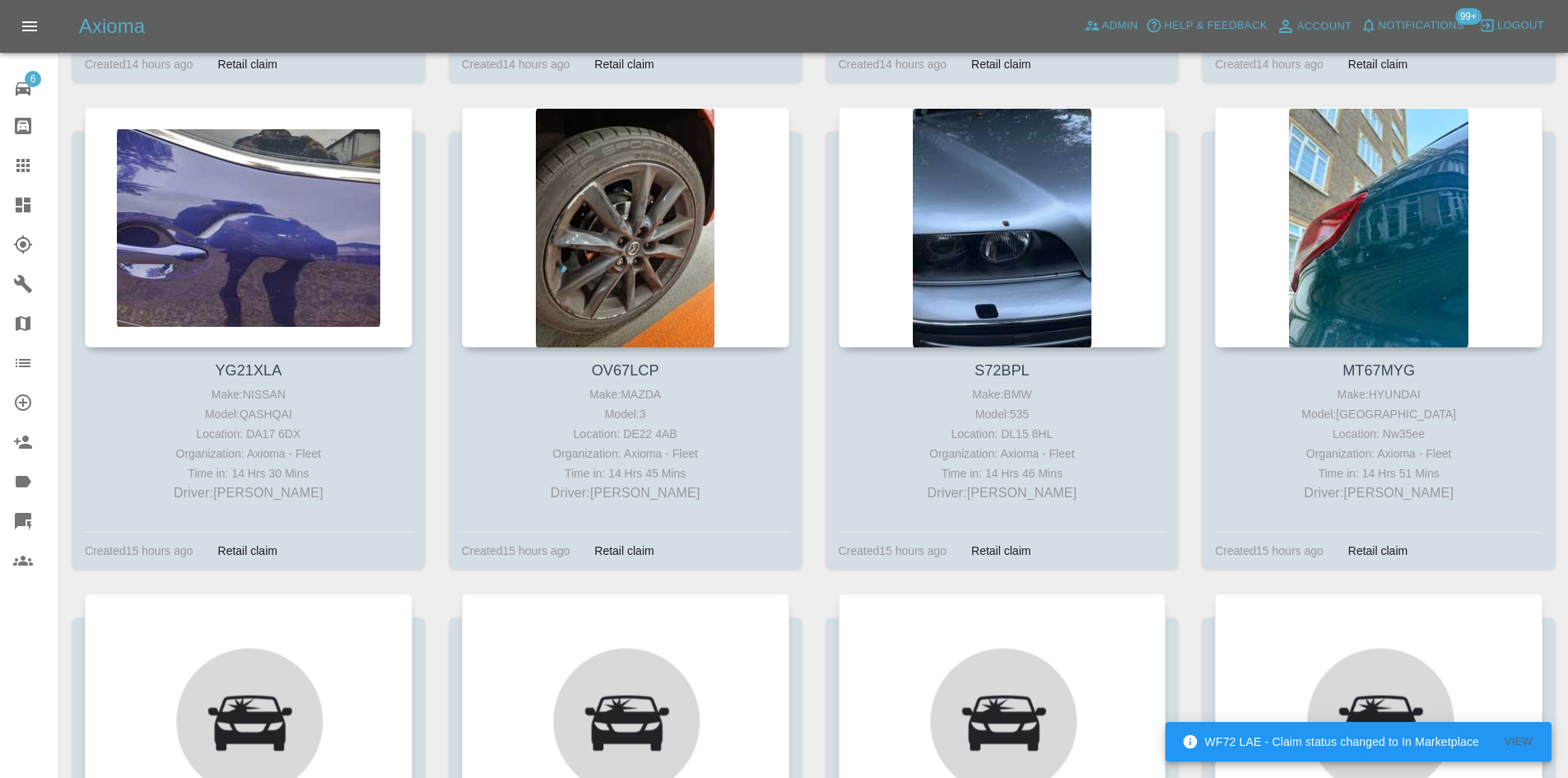
scroll to position [3046, 0]
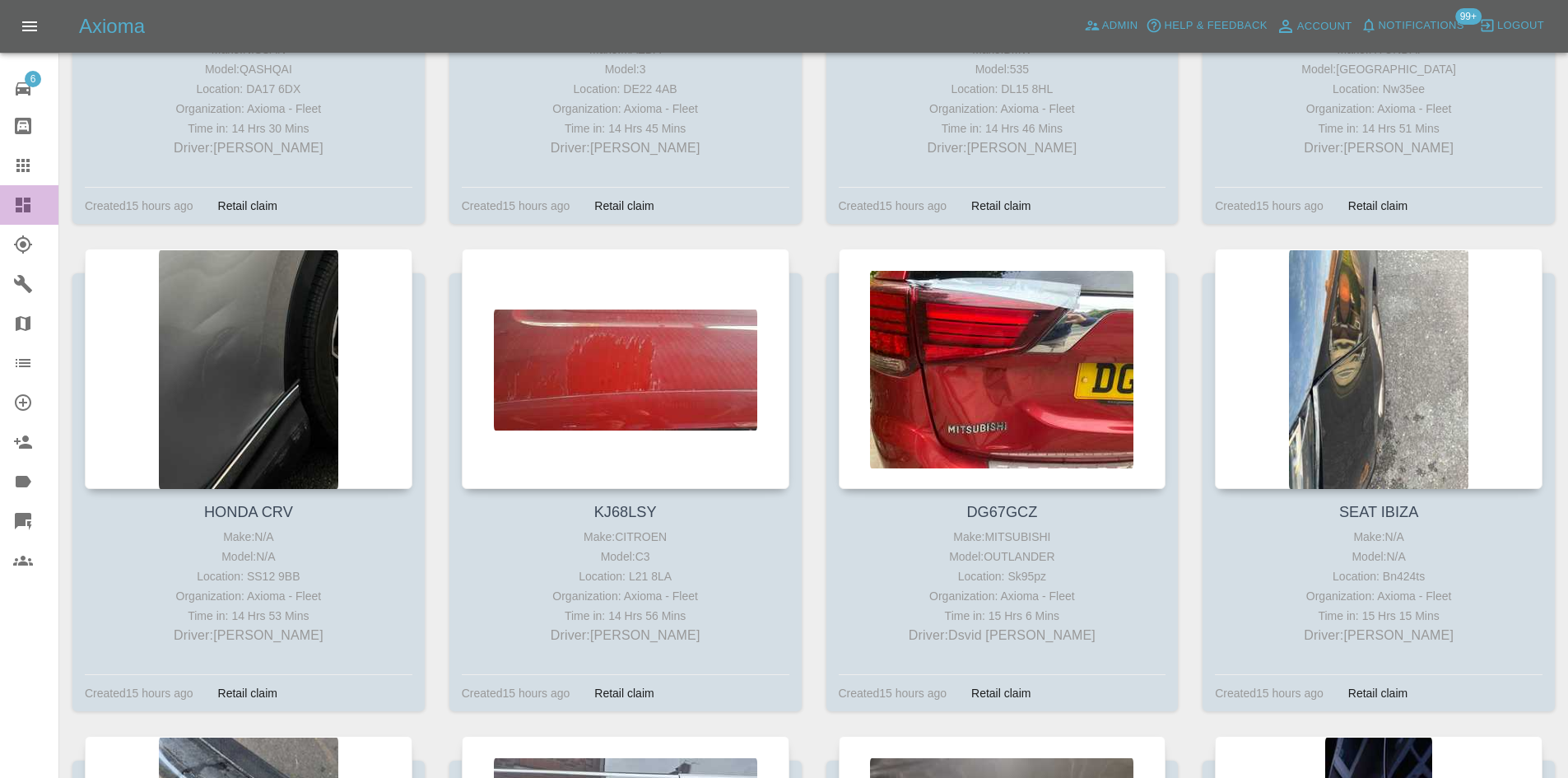
click at [12, 209] on link "Dashboard" at bounding box center [29, 205] width 58 height 40
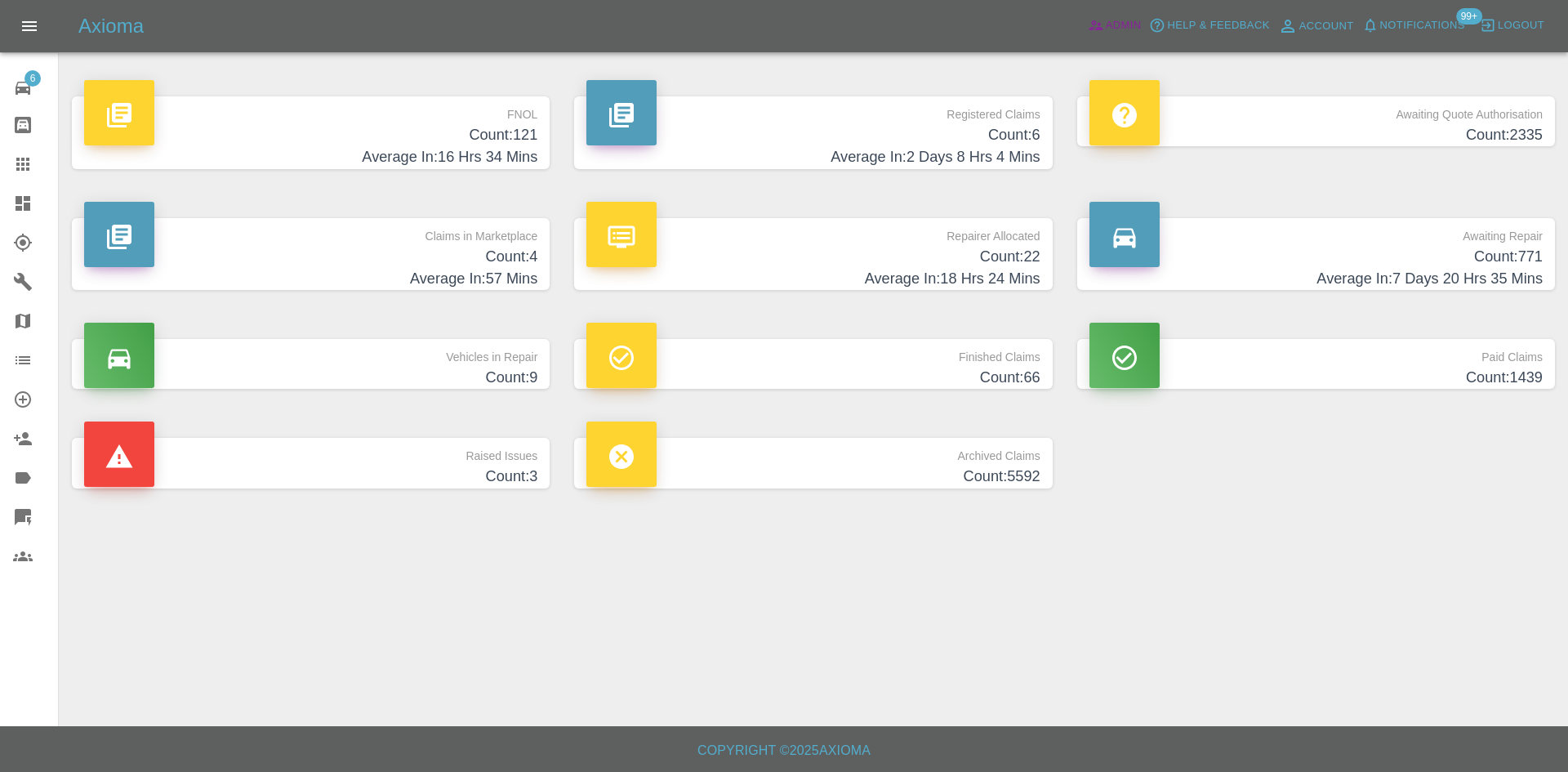
click at [1135, 35] on span "Admin" at bounding box center [1124, 26] width 36 height 19
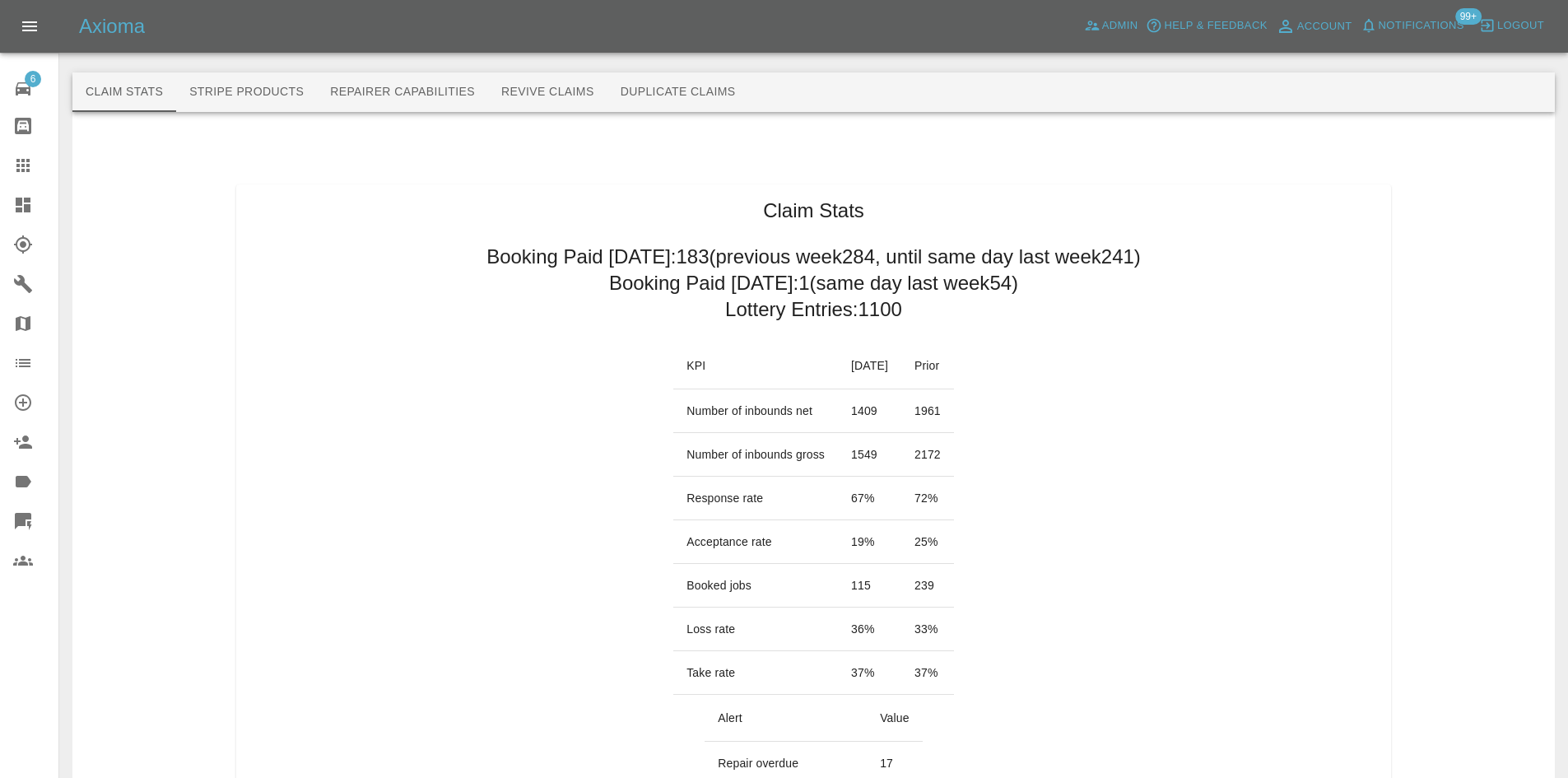
click at [47, 204] on div at bounding box center [36, 205] width 46 height 20
click at [31, 200] on icon at bounding box center [23, 205] width 15 height 15
click at [26, 200] on icon at bounding box center [23, 205] width 15 height 15
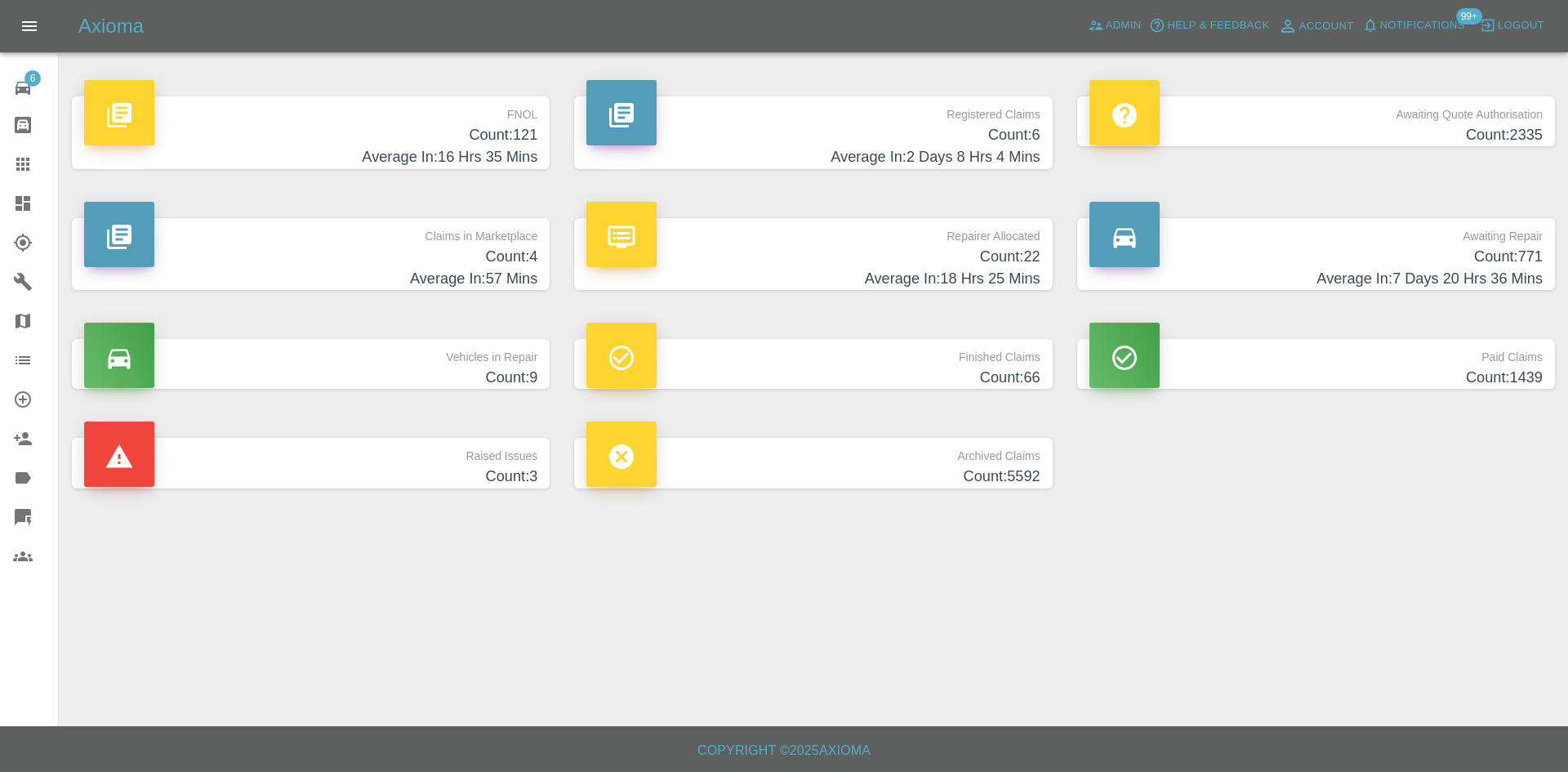
click at [396, 233] on p "Claims in Marketplace" at bounding box center [310, 232] width 453 height 28
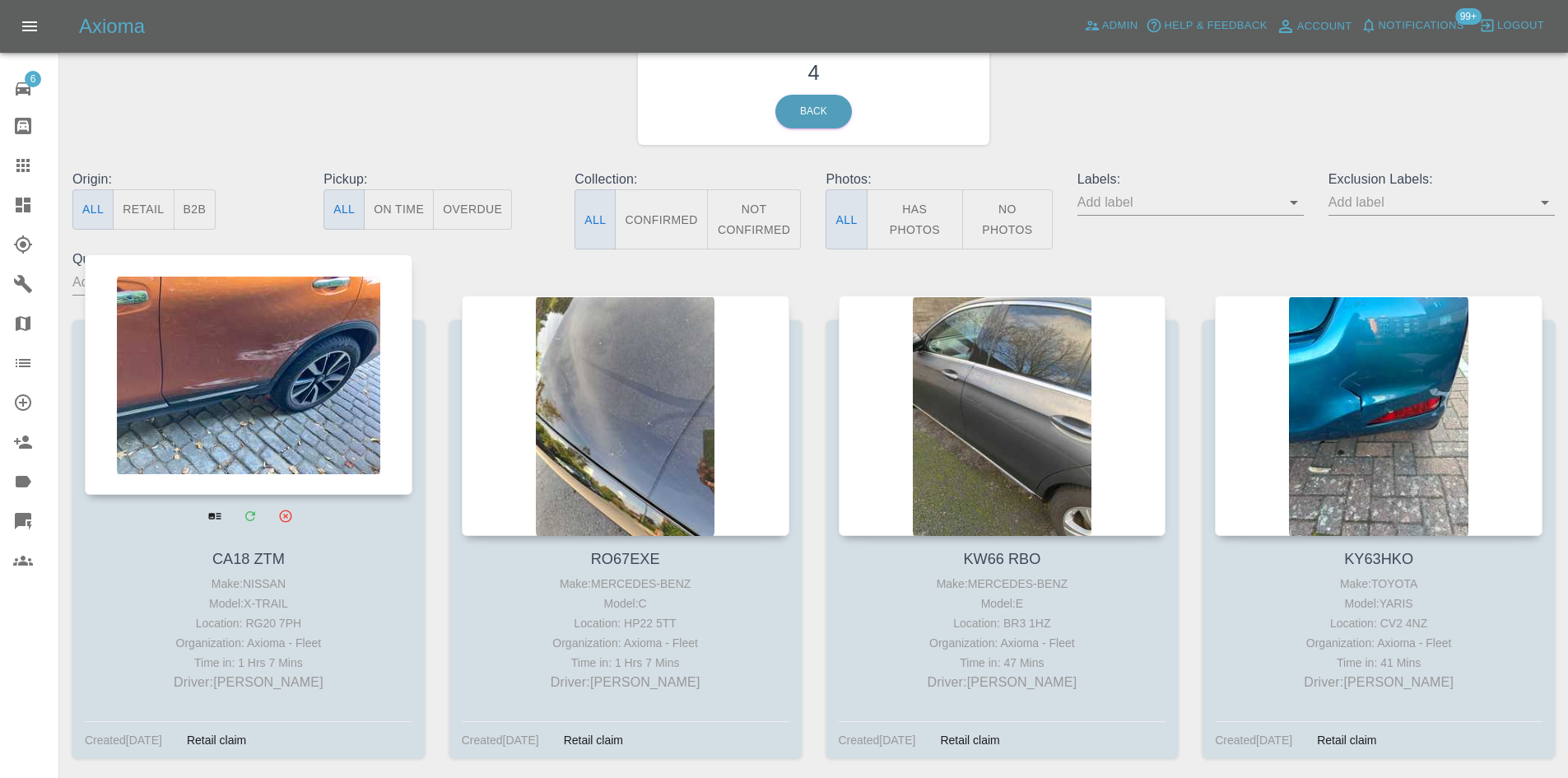
scroll to position [149, 0]
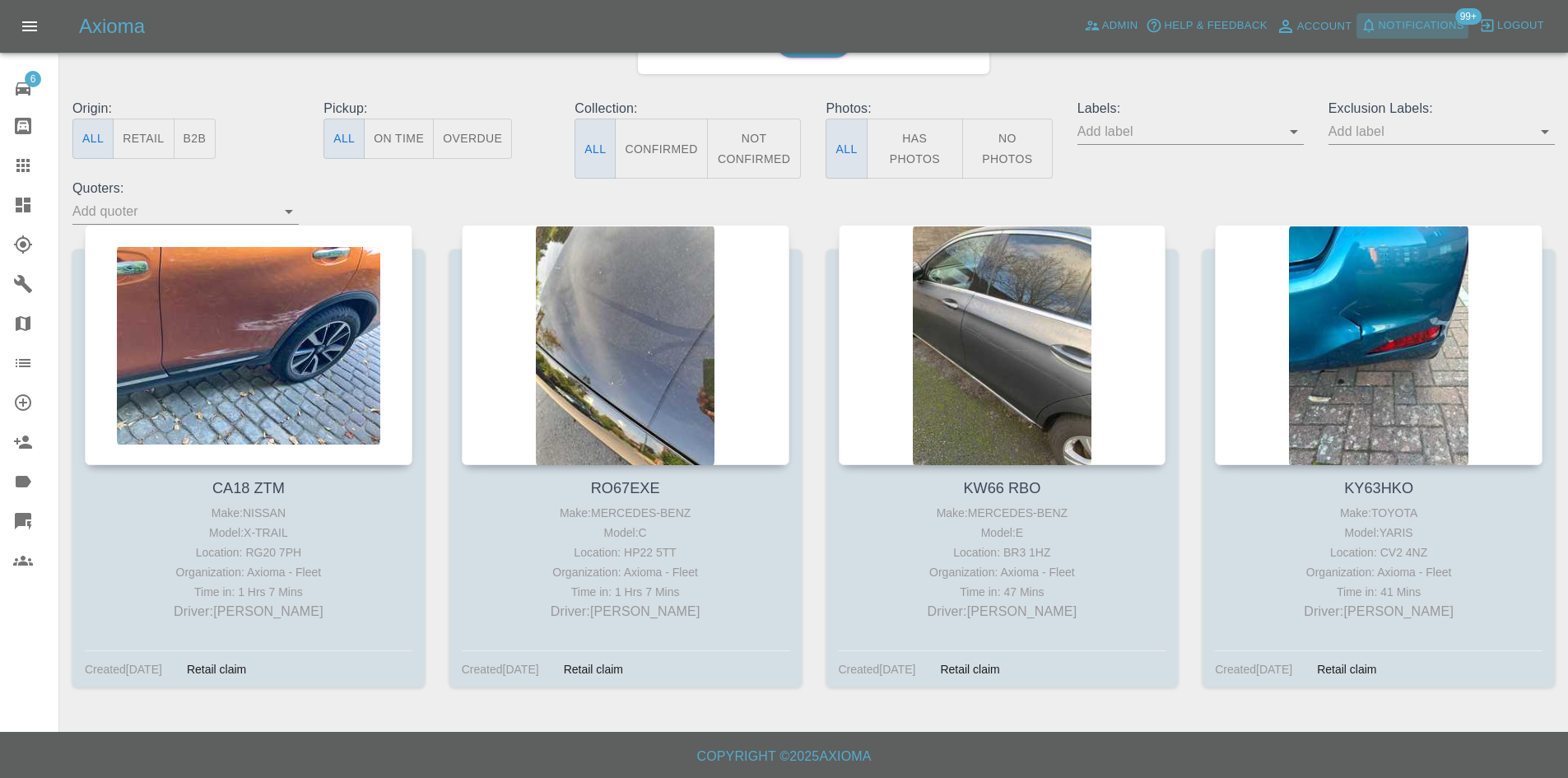
click at [1446, 27] on span "Notifications" at bounding box center [1421, 26] width 85 height 19
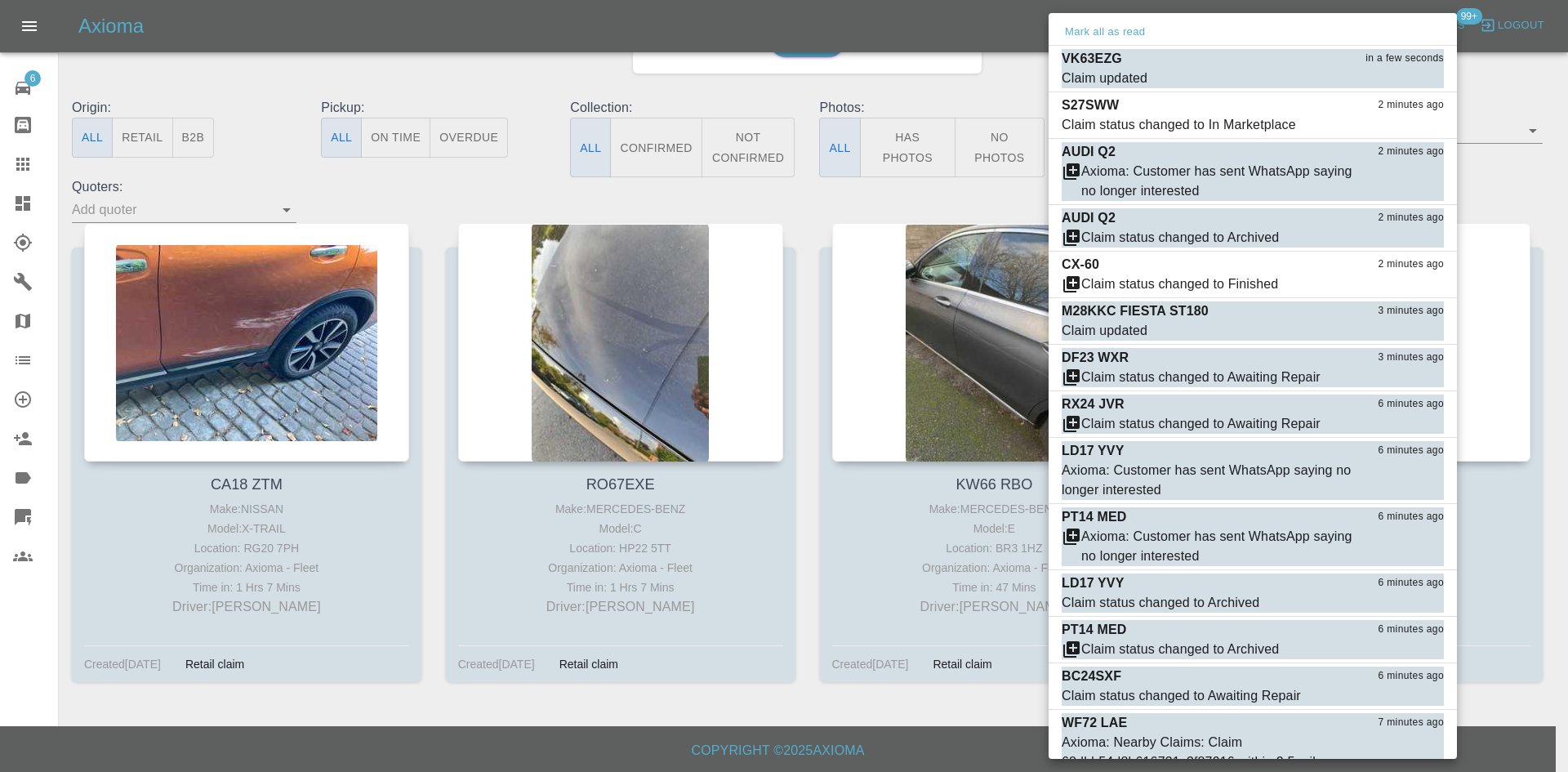
click at [5, 193] on div at bounding box center [784, 386] width 1568 height 772
click at [7, 202] on div at bounding box center [784, 386] width 1568 height 772
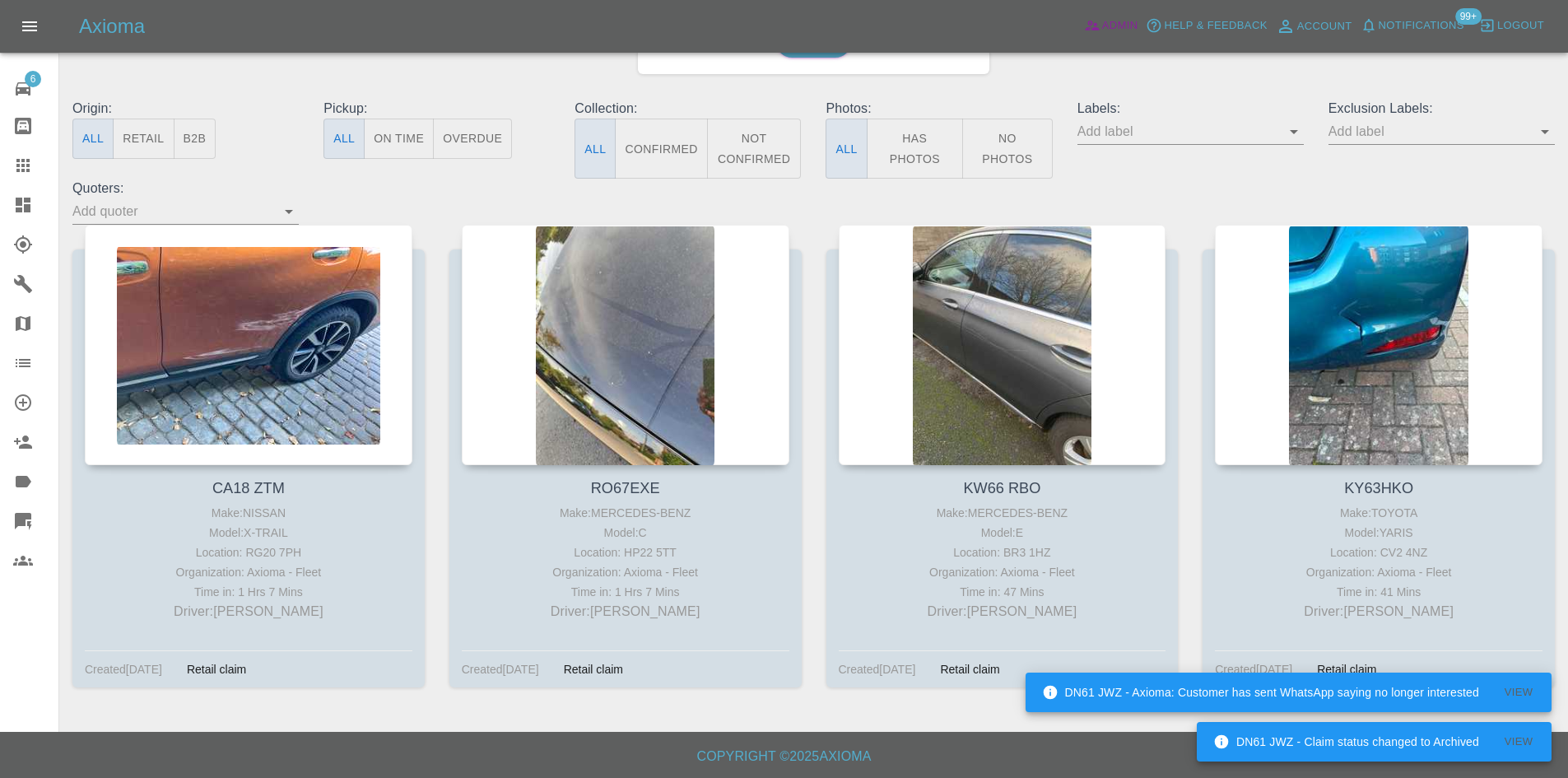
click at [1090, 16] on link "Admin" at bounding box center [1110, 26] width 62 height 26
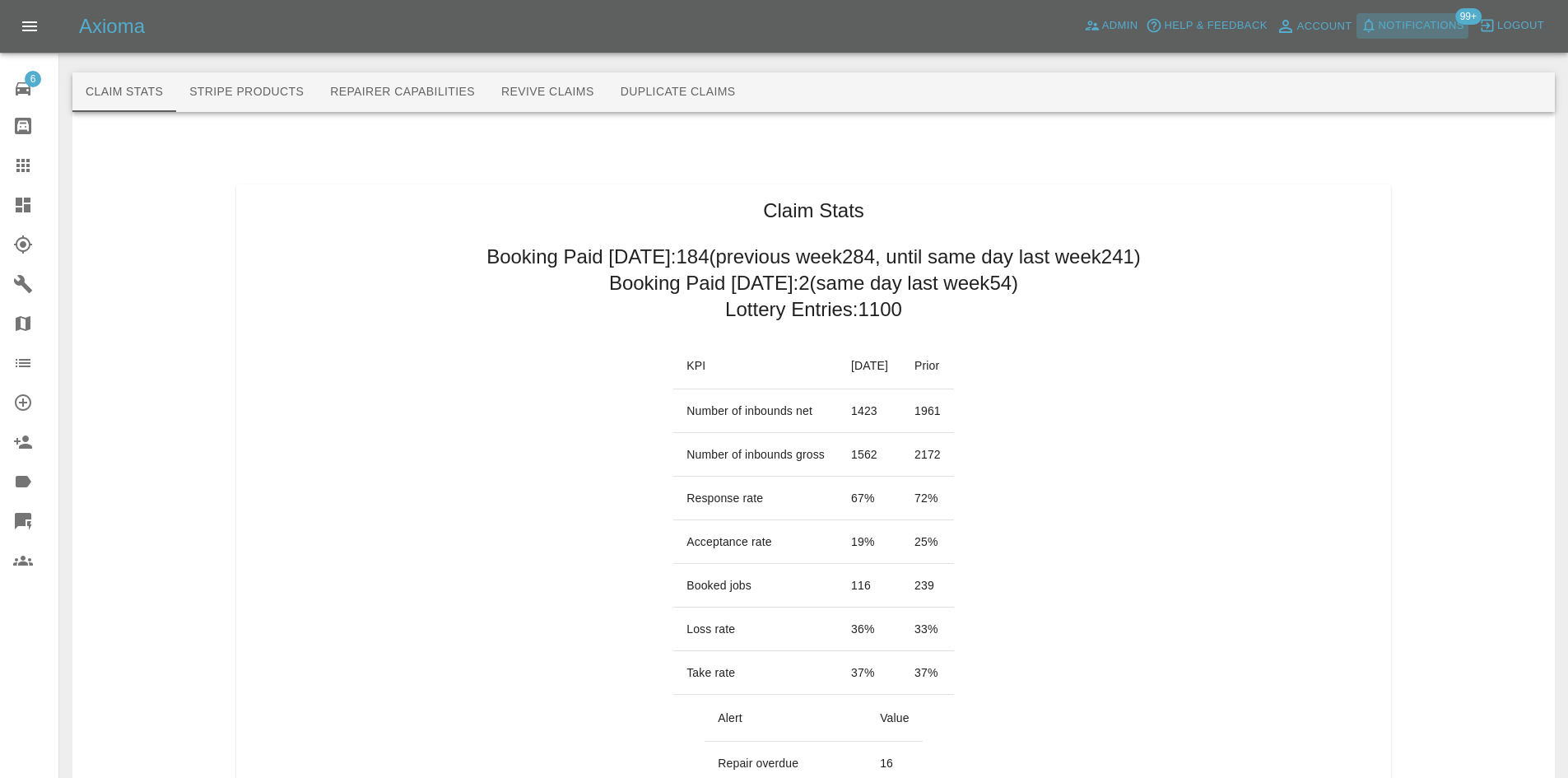
click at [1416, 25] on span "Notifications" at bounding box center [1421, 26] width 85 height 19
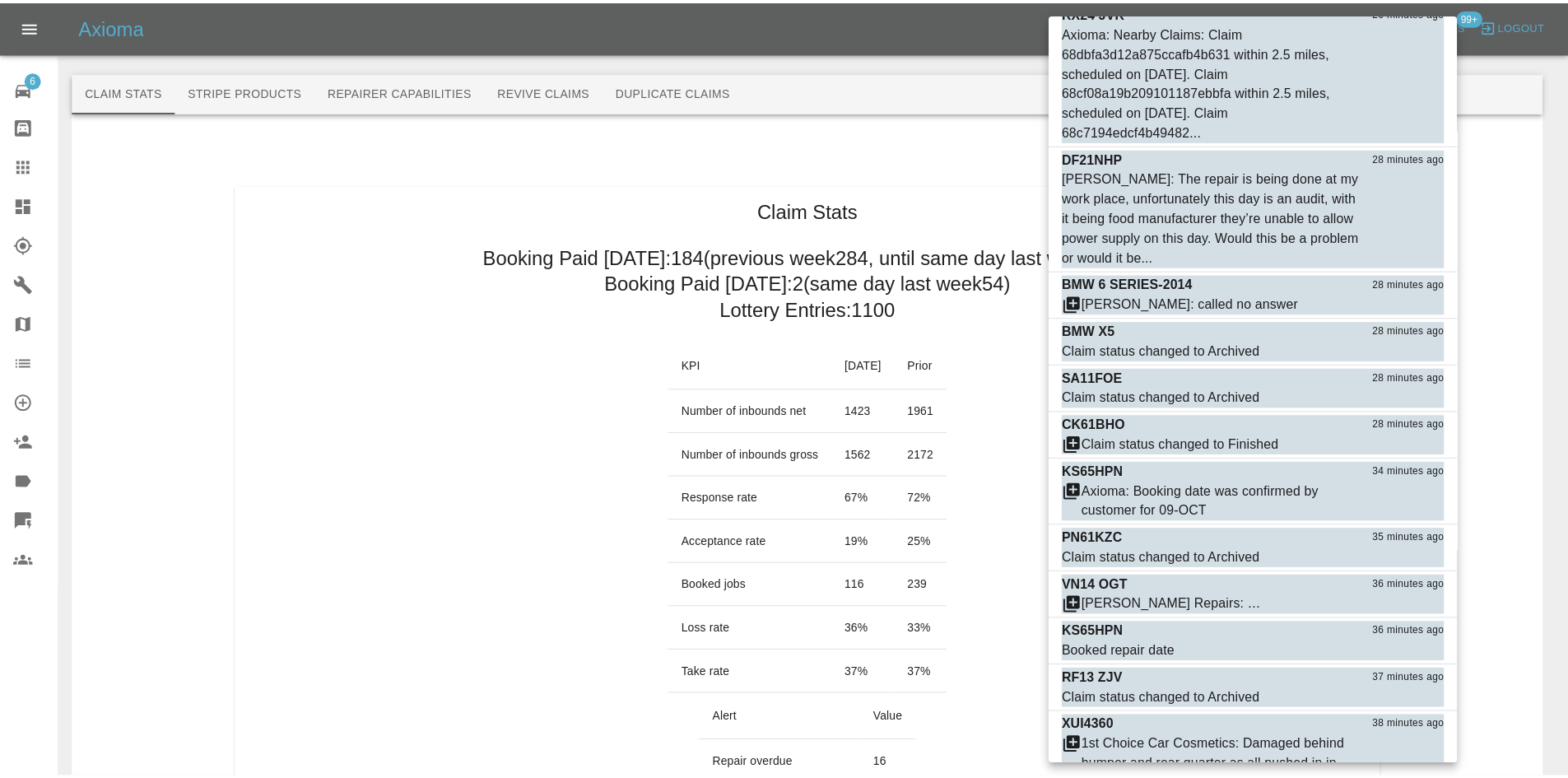
scroll to position [2470, 0]
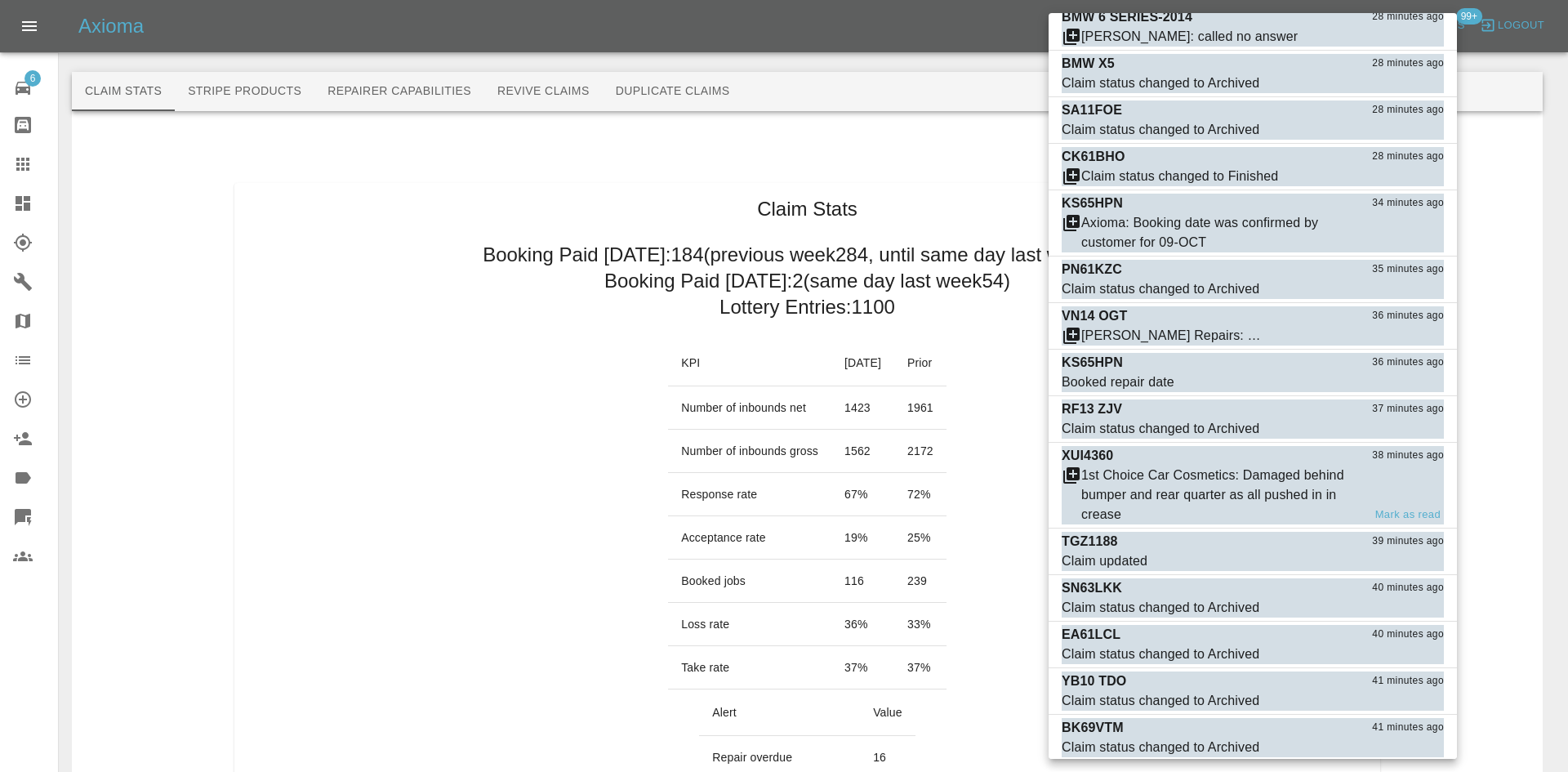
click at [1286, 482] on div "1st Choice Car Cosmetics: Damaged behind bumper and rear quarter as all pushed …" at bounding box center [1221, 495] width 281 height 58
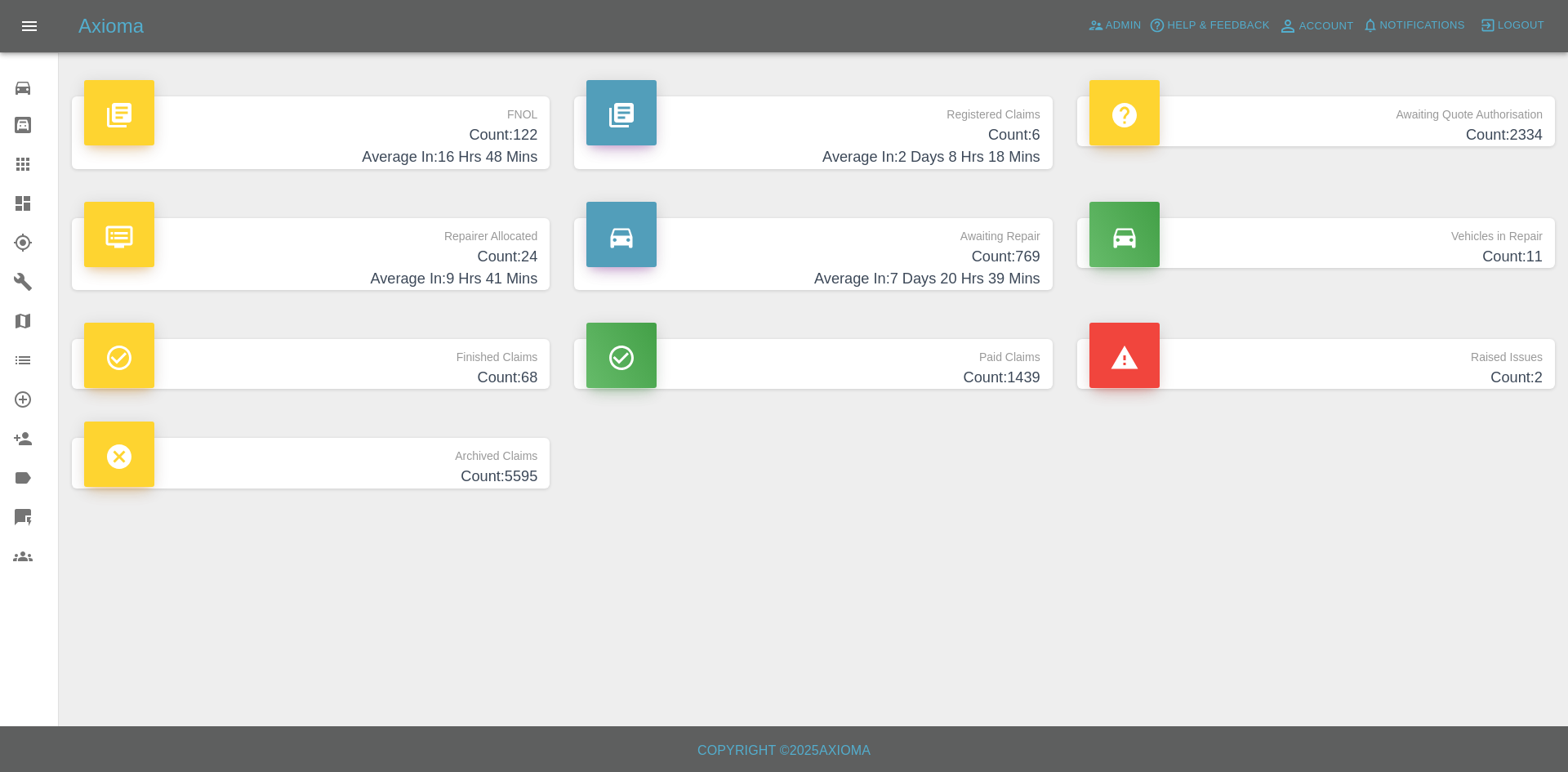
click at [1011, 142] on h4 "Count: 6" at bounding box center [813, 135] width 453 height 22
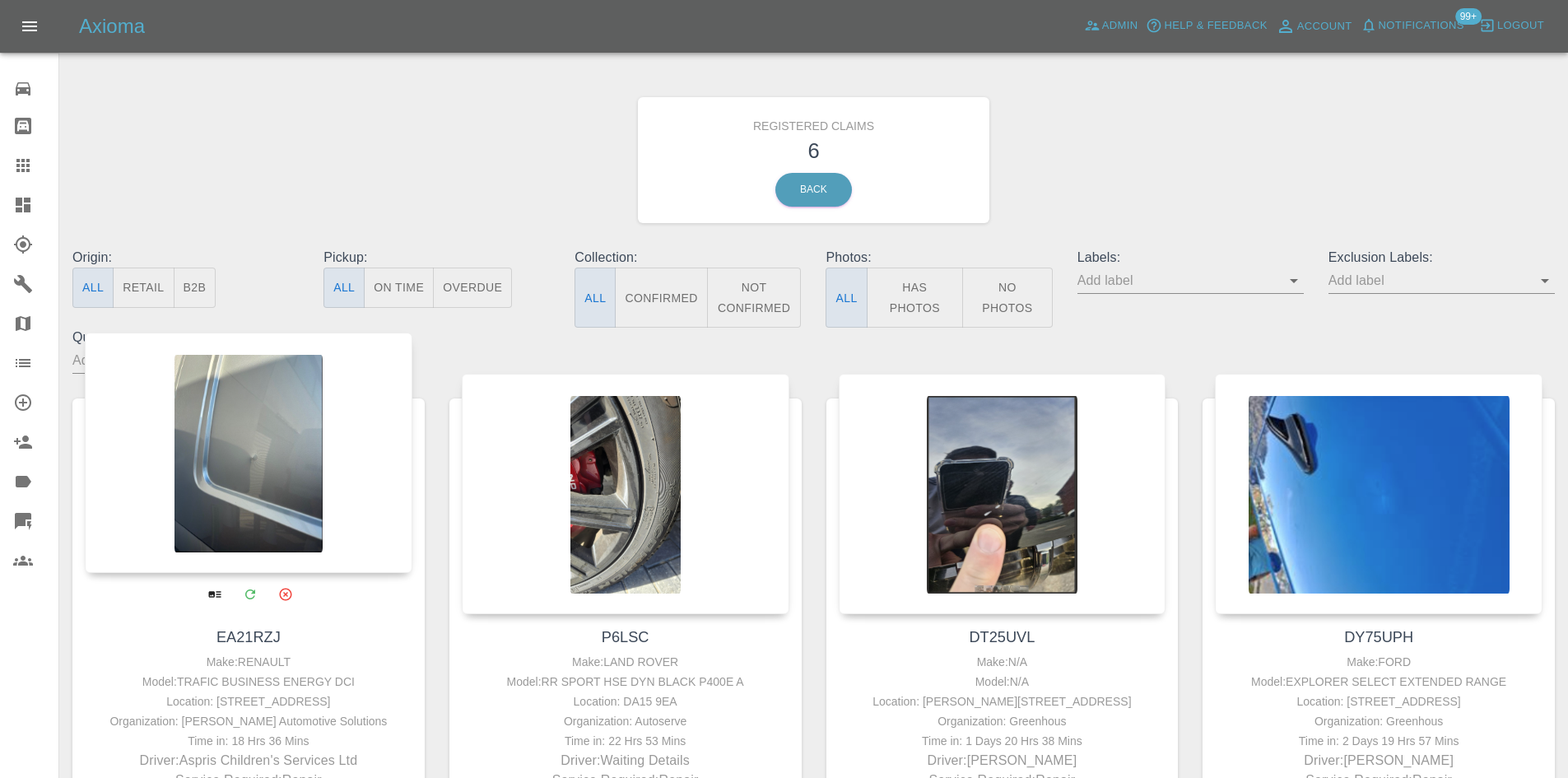
click at [292, 510] on div at bounding box center [248, 453] width 328 height 241
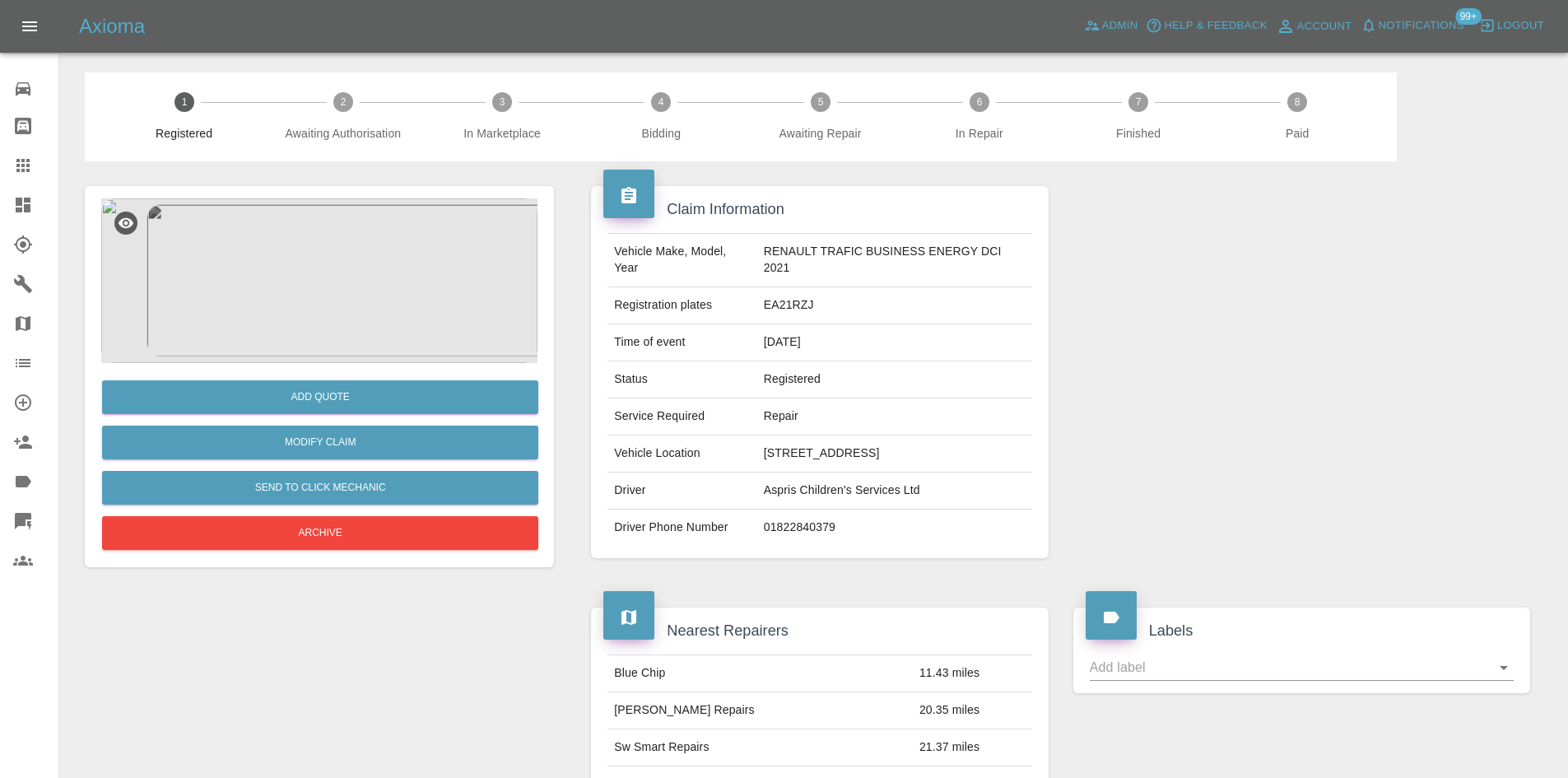
click at [798, 296] on td "EA21RZJ" at bounding box center [895, 305] width 275 height 37
copy td "EA21RZJ"
click at [357, 304] on img at bounding box center [319, 280] width 436 height 165
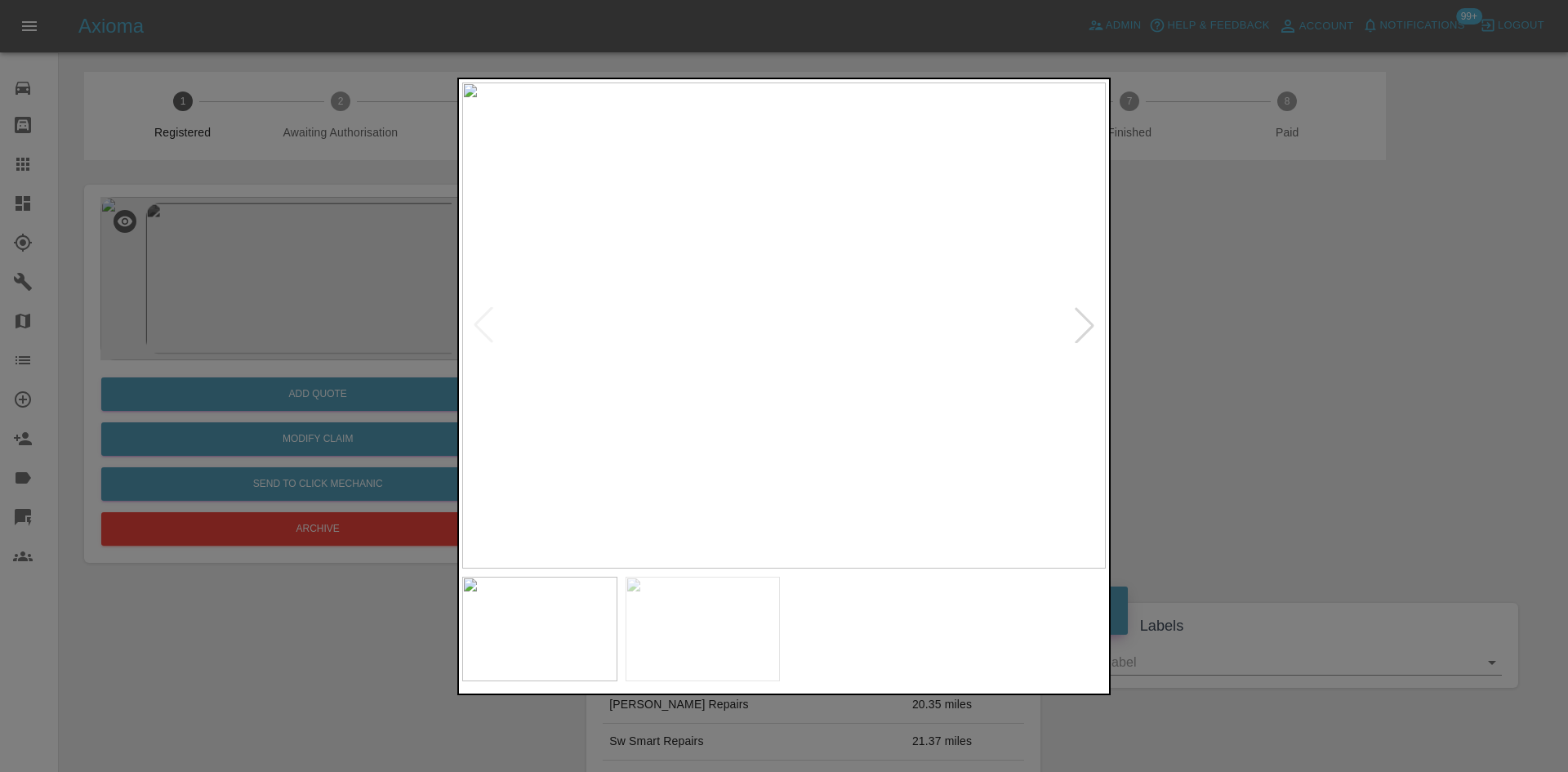
click at [1082, 337] on div at bounding box center [1084, 325] width 36 height 36
click at [1229, 342] on div at bounding box center [784, 386] width 1568 height 772
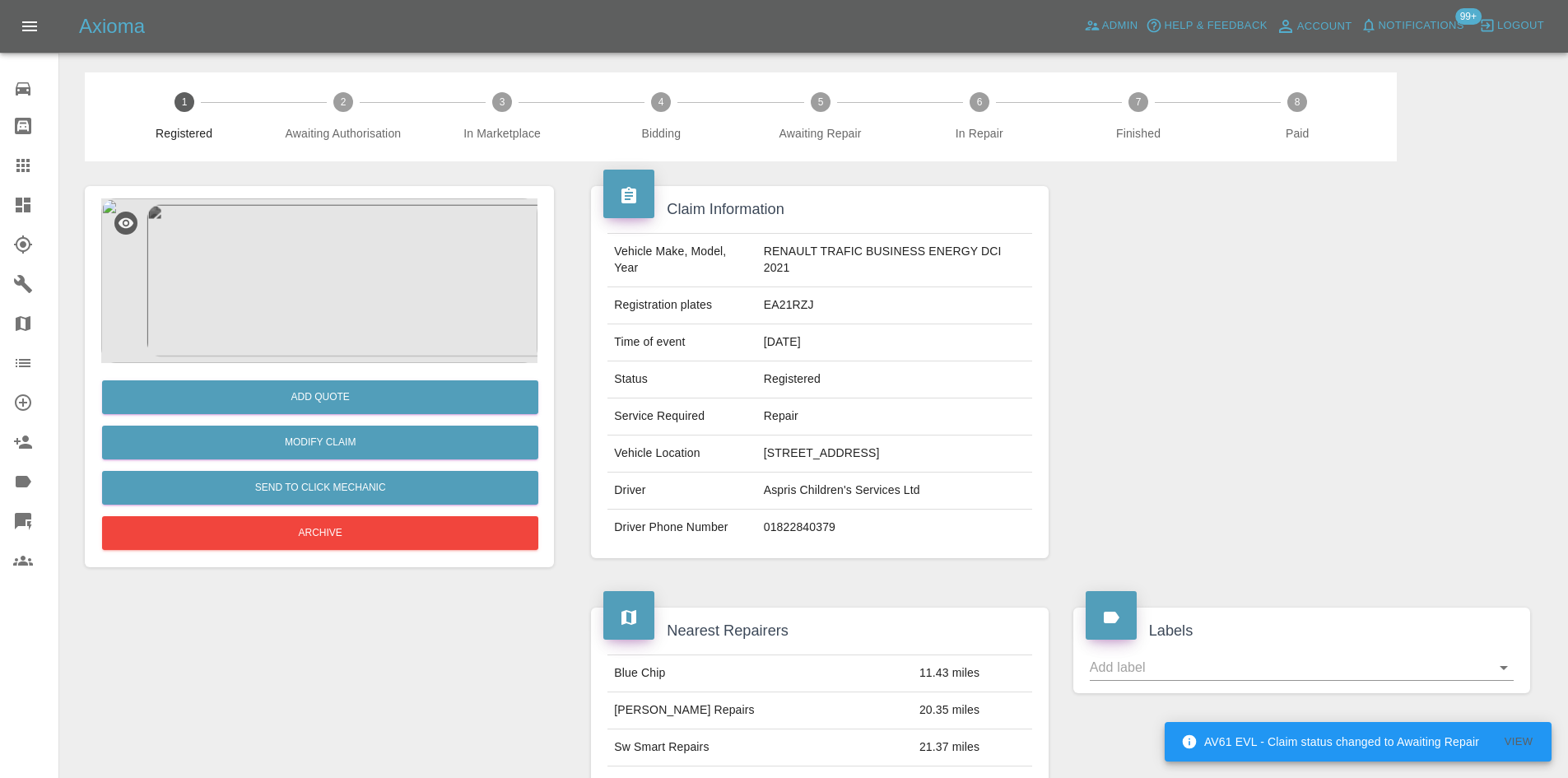
click at [335, 225] on img at bounding box center [319, 280] width 436 height 165
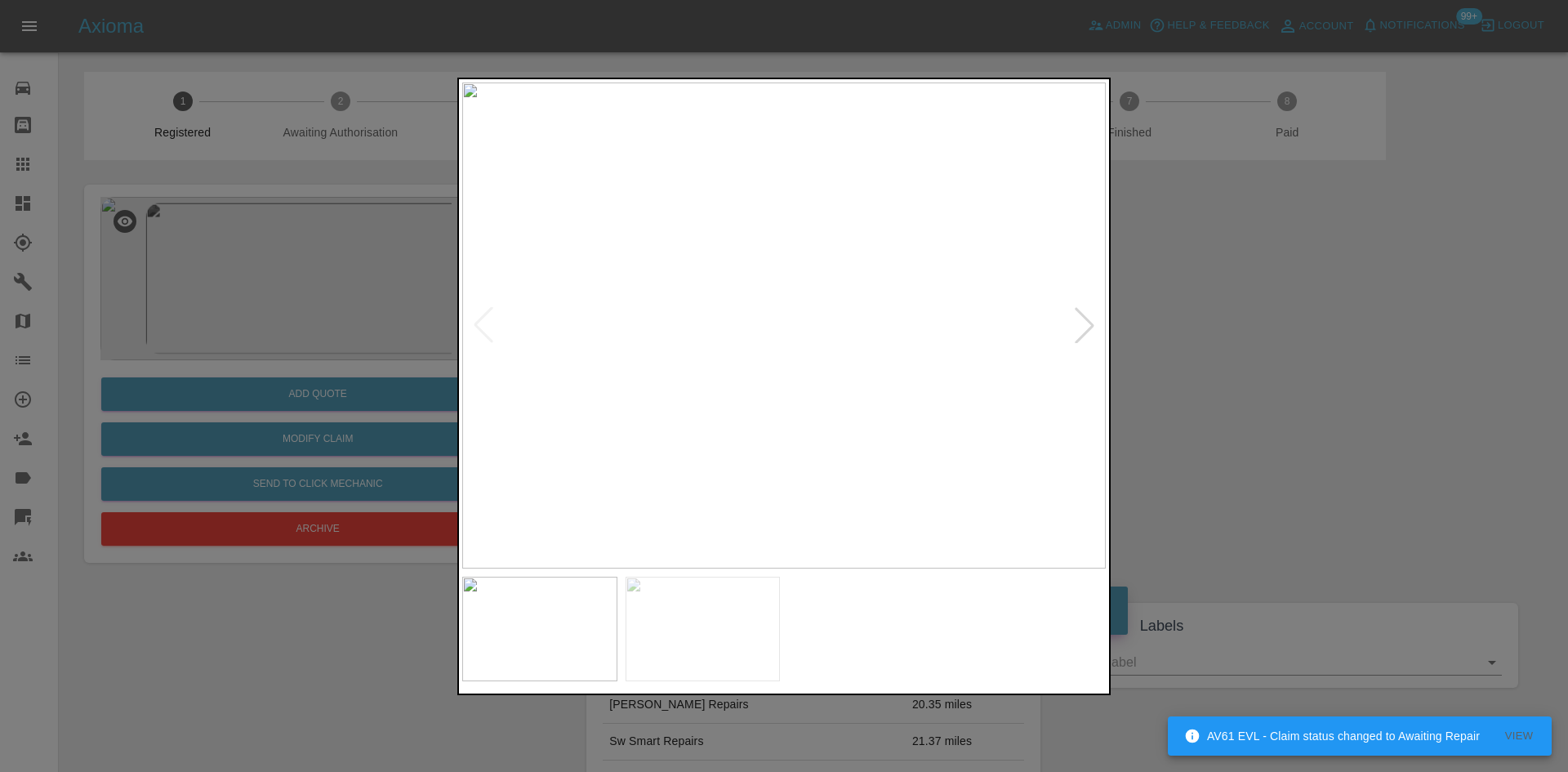
click at [1082, 323] on div at bounding box center [1084, 325] width 36 height 36
click at [638, 337] on img at bounding box center [784, 325] width 643 height 486
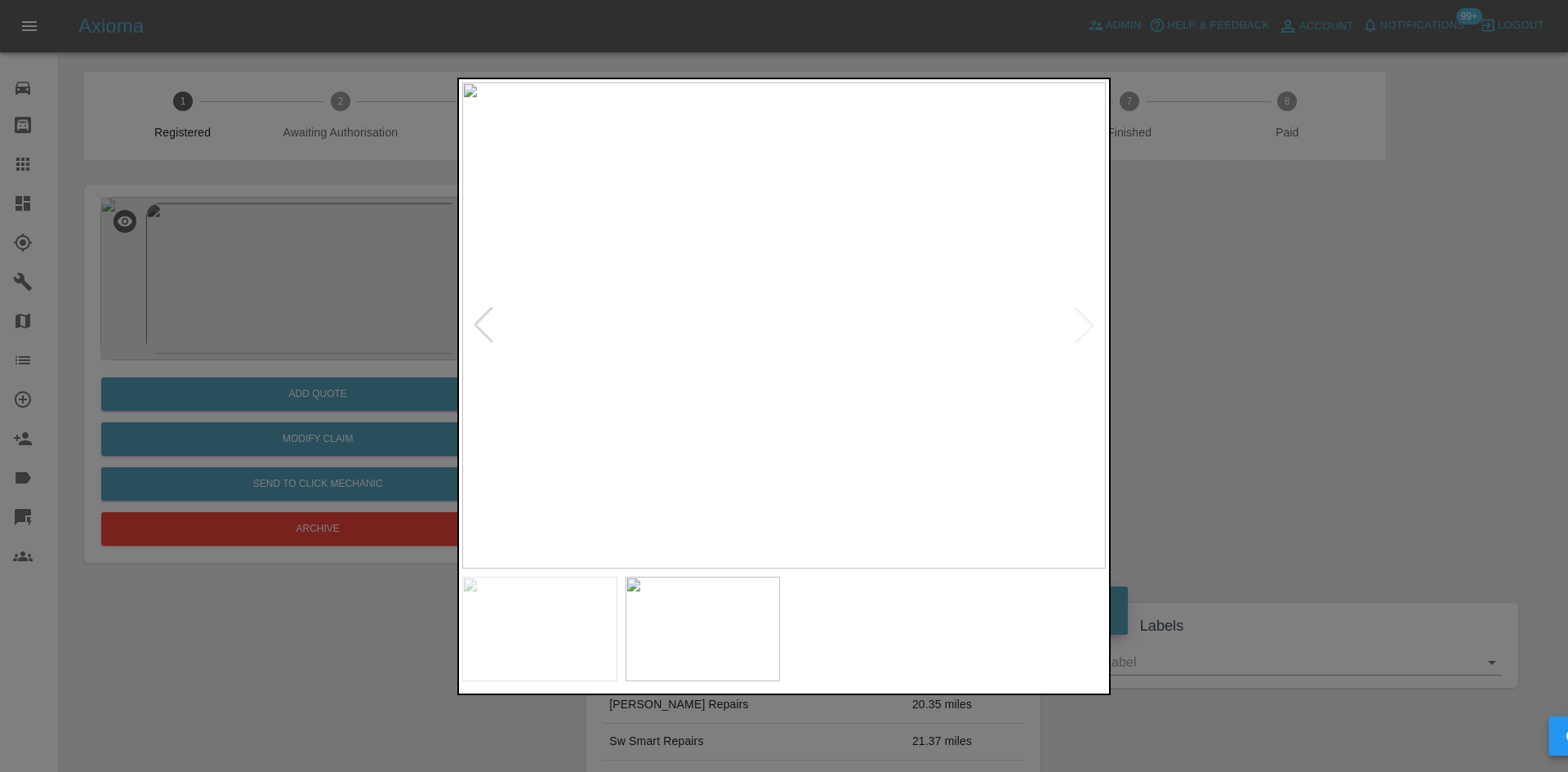
click at [638, 337] on img at bounding box center [784, 325] width 643 height 486
click at [624, 160] on img at bounding box center [868, 17] width 1930 height 1459
click at [637, 182] on img at bounding box center [868, 4] width 1930 height 1459
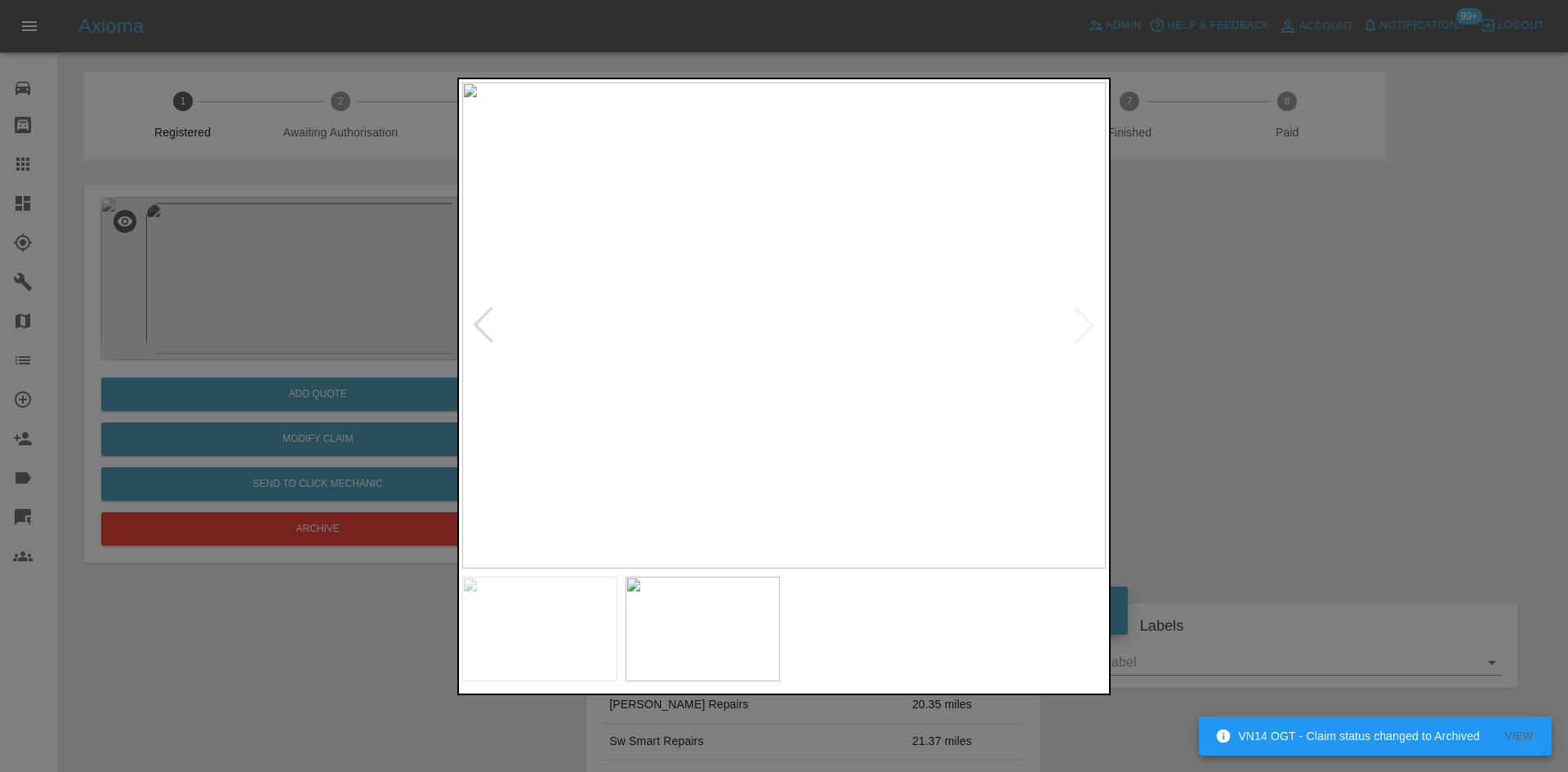
click at [1294, 227] on div at bounding box center [784, 386] width 1568 height 772
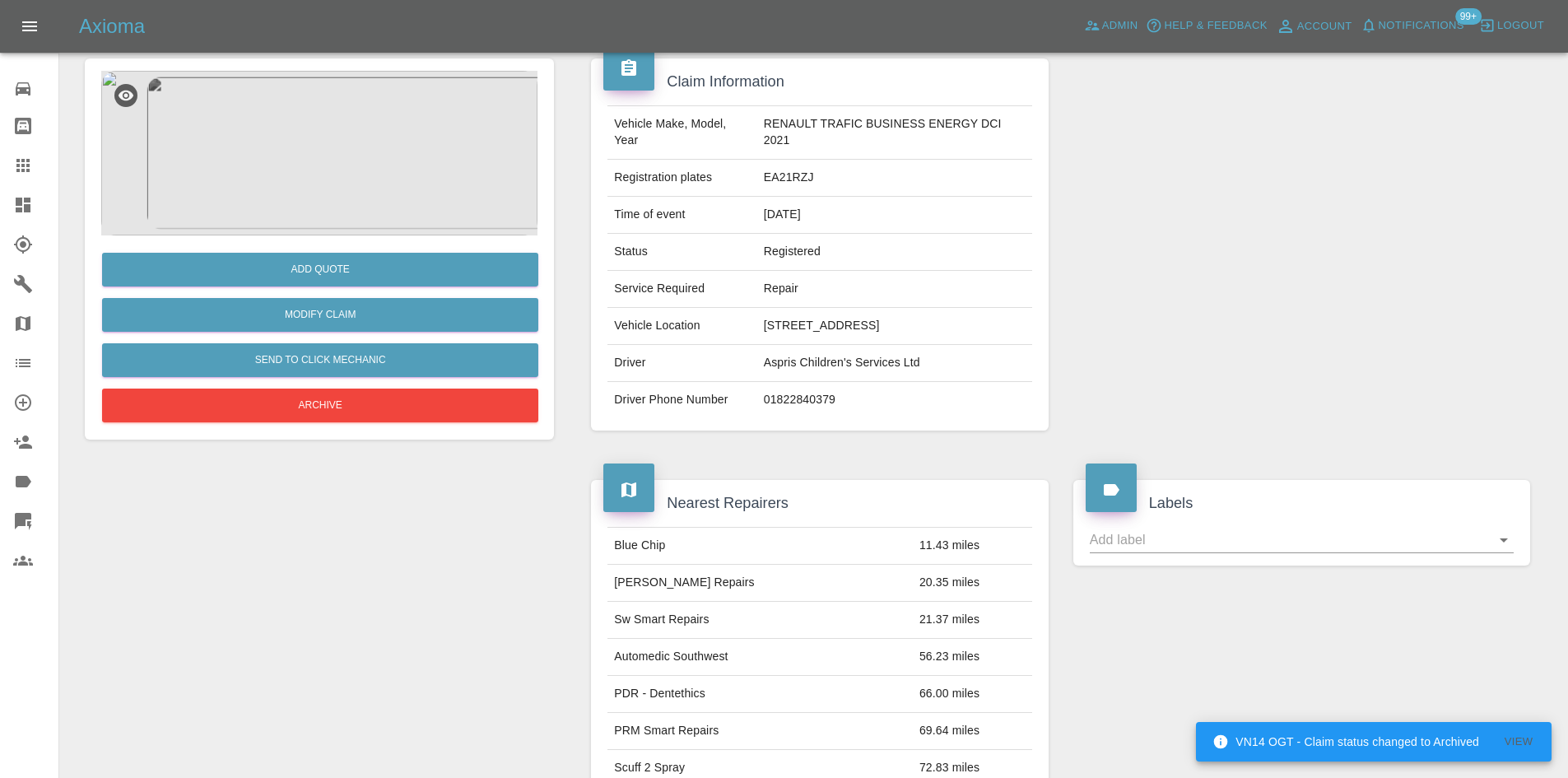
scroll to position [110, 0]
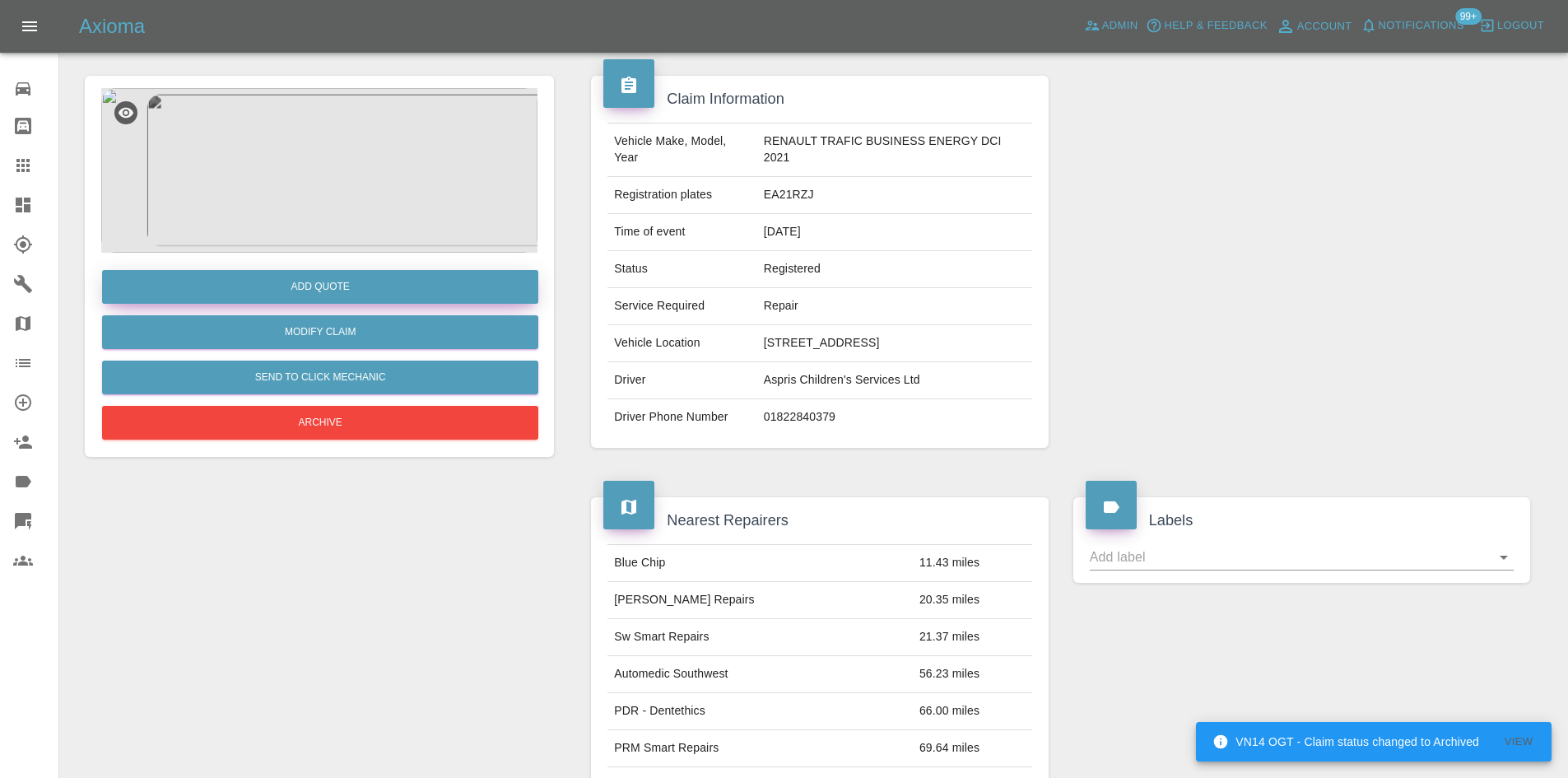
click at [326, 280] on button "Add Quote" at bounding box center [320, 287] width 436 height 34
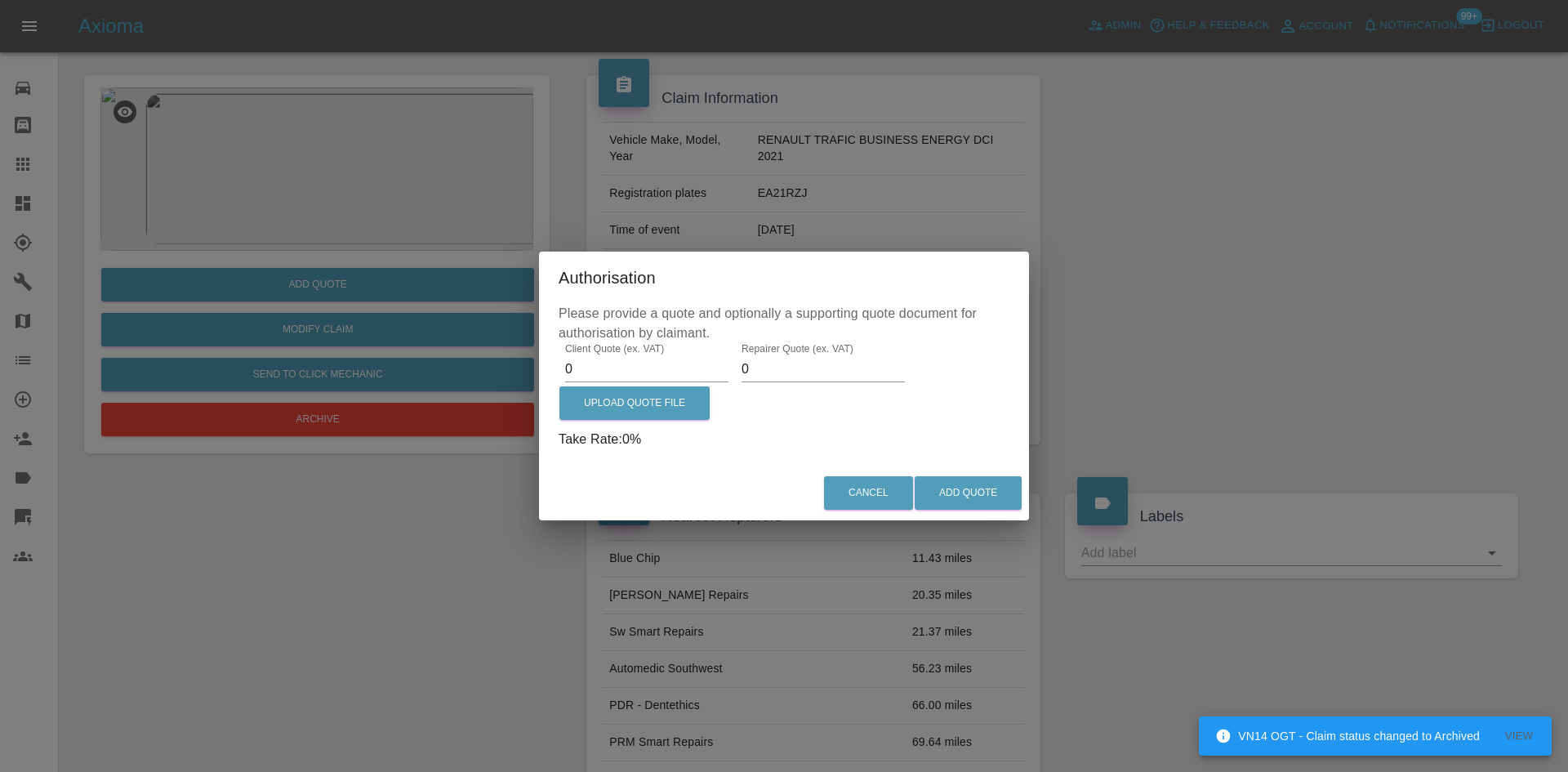
click at [574, 370] on input "0" at bounding box center [647, 370] width 164 height 26
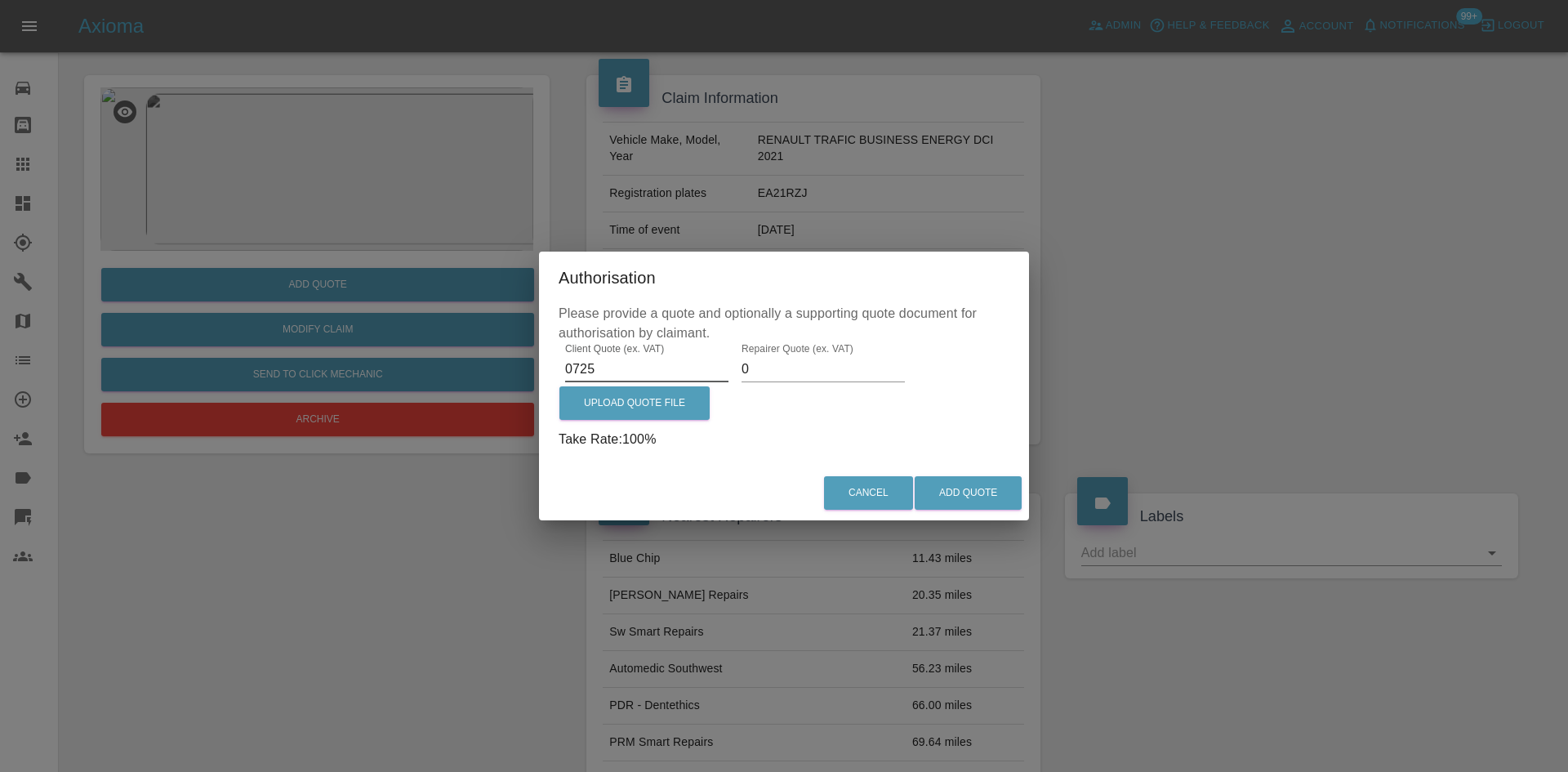
type input "0725"
click at [789, 385] on div "Client Quote (ex. VAT) 0725 Repairer Quote (ex. VAT) 0 Upload Quote File Take R…" at bounding box center [784, 396] width 451 height 106
click at [789, 371] on input "0" at bounding box center [823, 370] width 164 height 26
type input "0450"
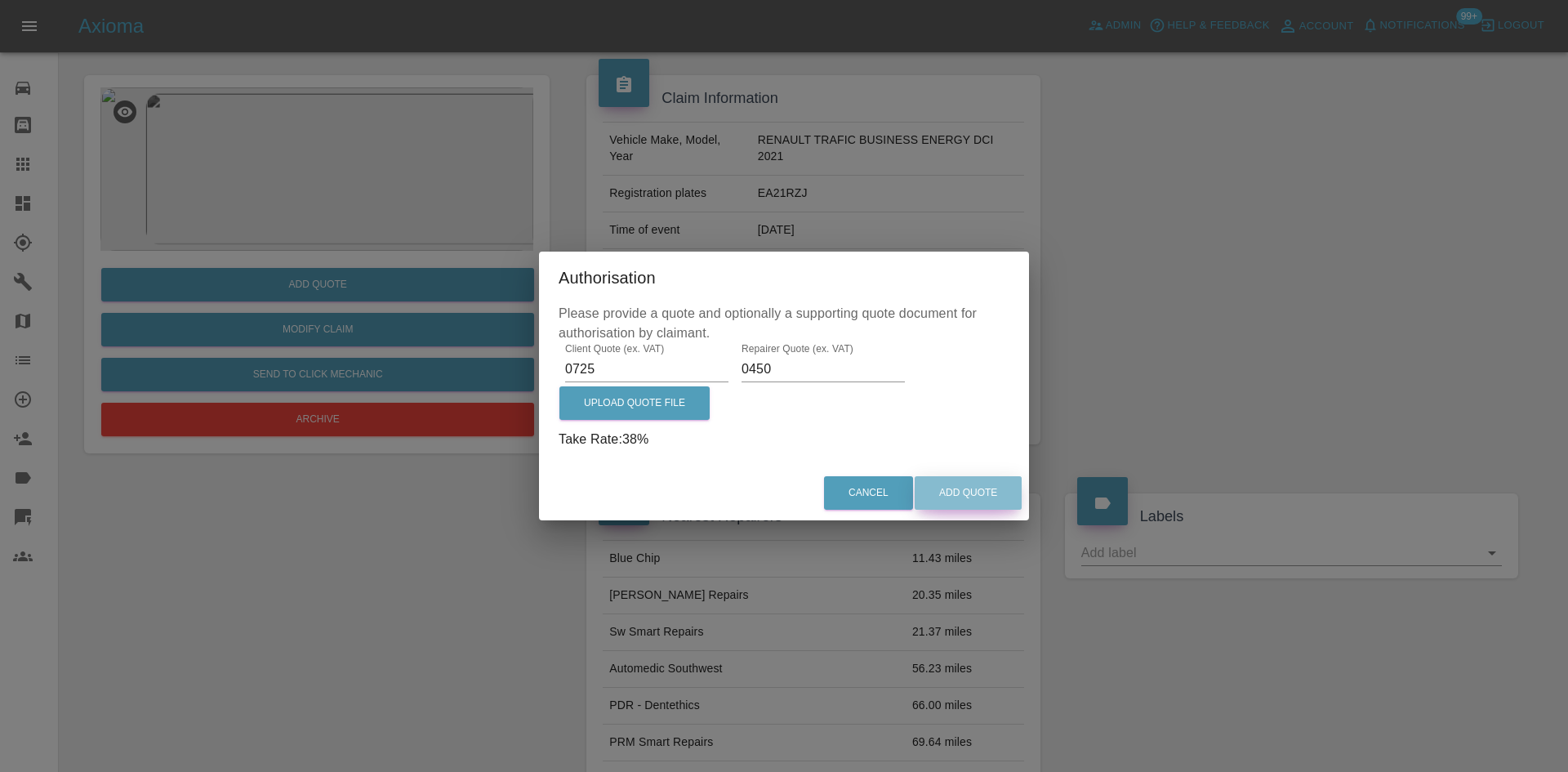
click at [1013, 484] on button "Add Quote" at bounding box center [968, 493] width 107 height 34
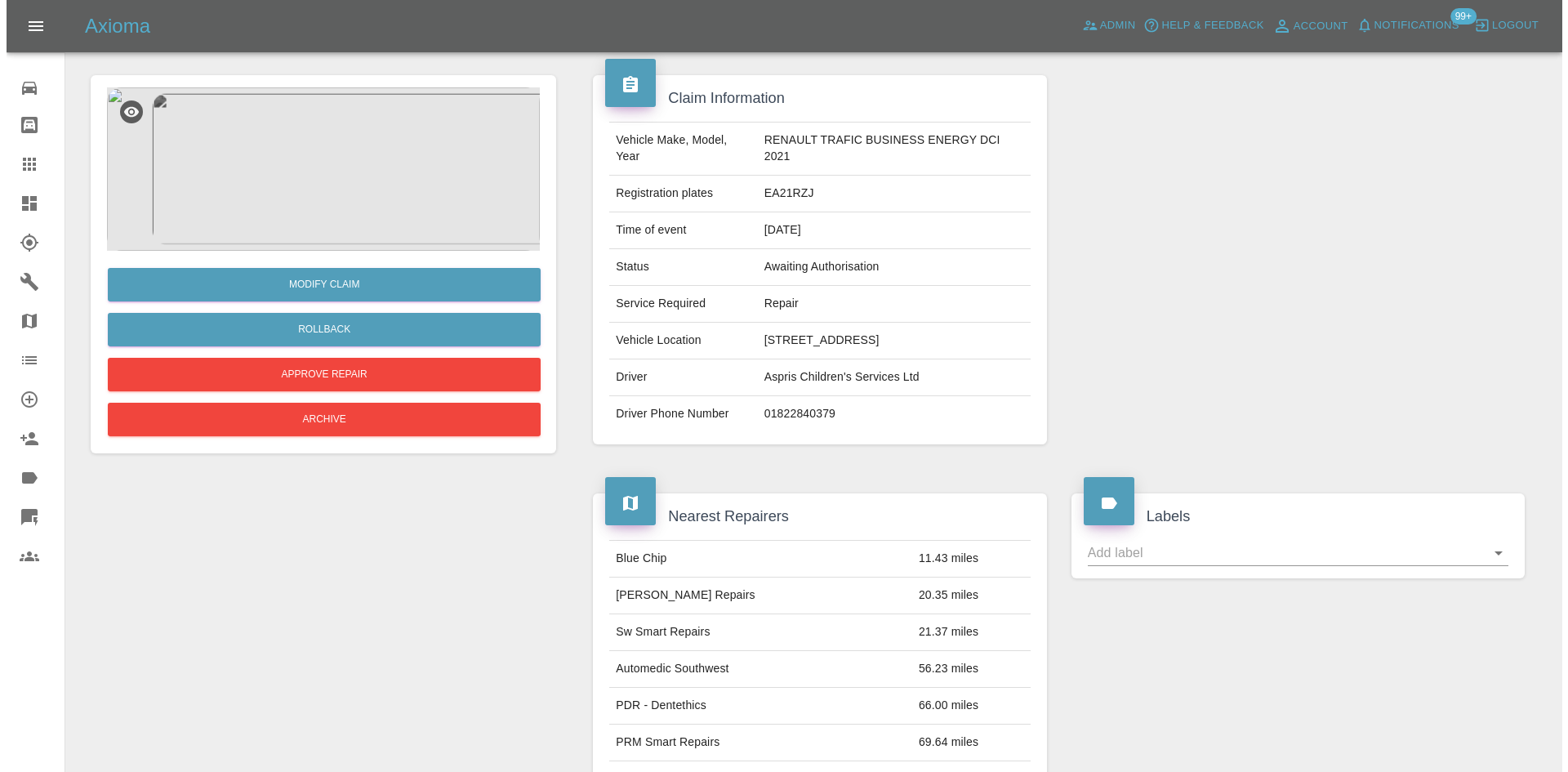
scroll to position [0, 0]
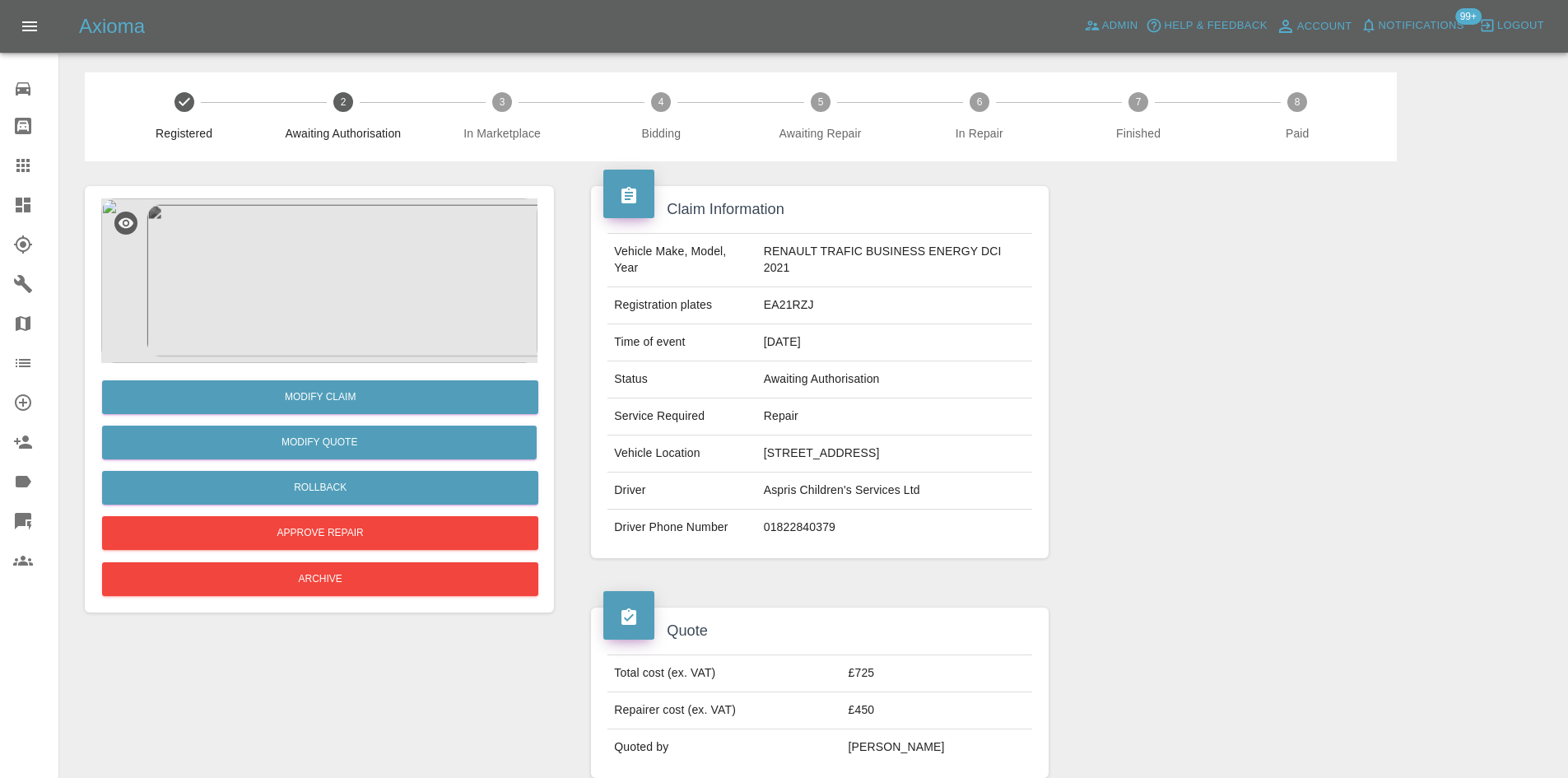
click at [29, 164] on icon at bounding box center [23, 166] width 13 height 13
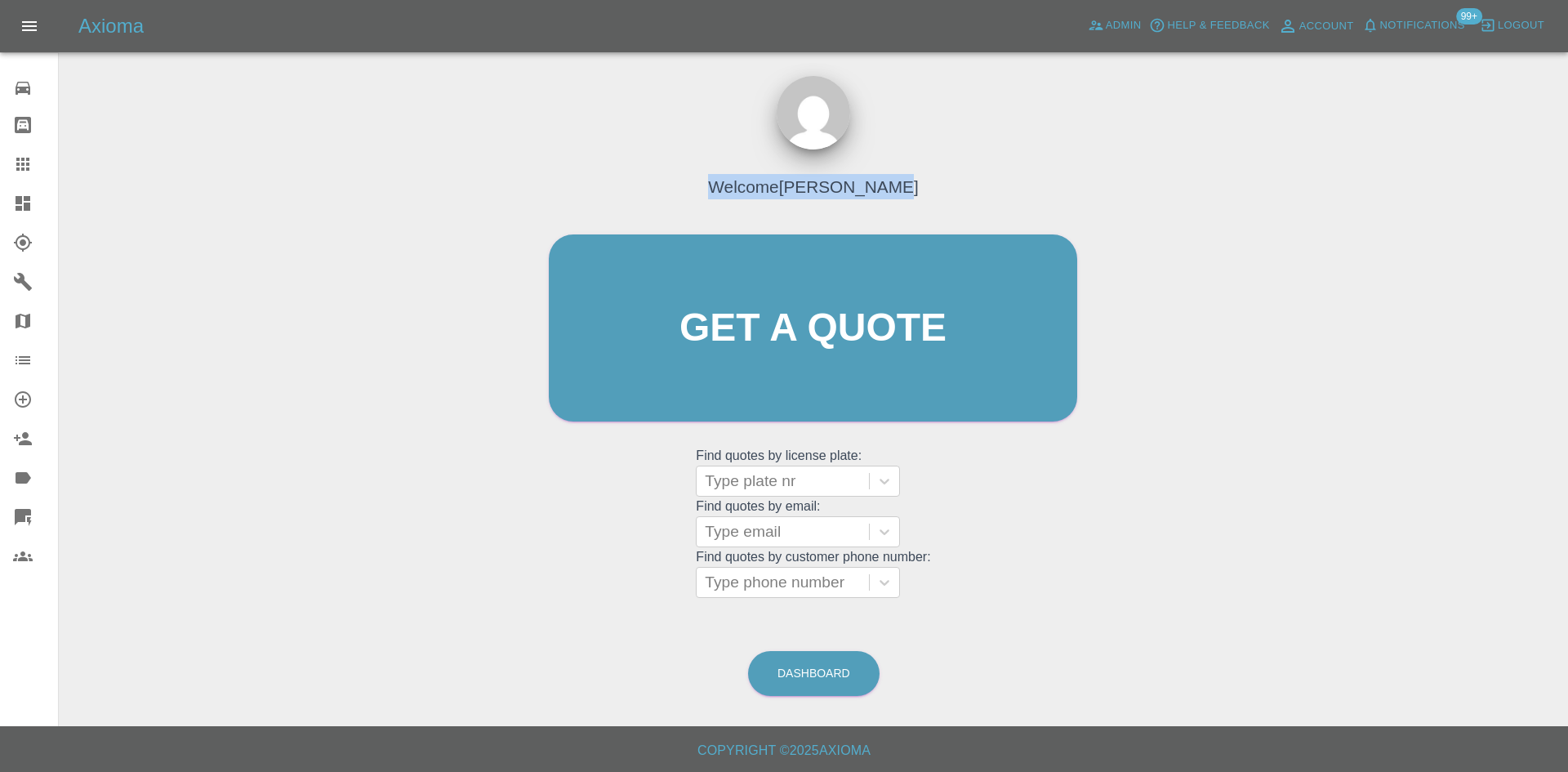
drag, startPoint x: 943, startPoint y: 186, endPoint x: 721, endPoint y: 184, distance: 222.0
click at [721, 184] on div "Welcome Alex Kennett Get a quote Get a quote Find quotes by license plate: Type…" at bounding box center [813, 360] width 563 height 494
click at [777, 486] on div at bounding box center [783, 481] width 156 height 23
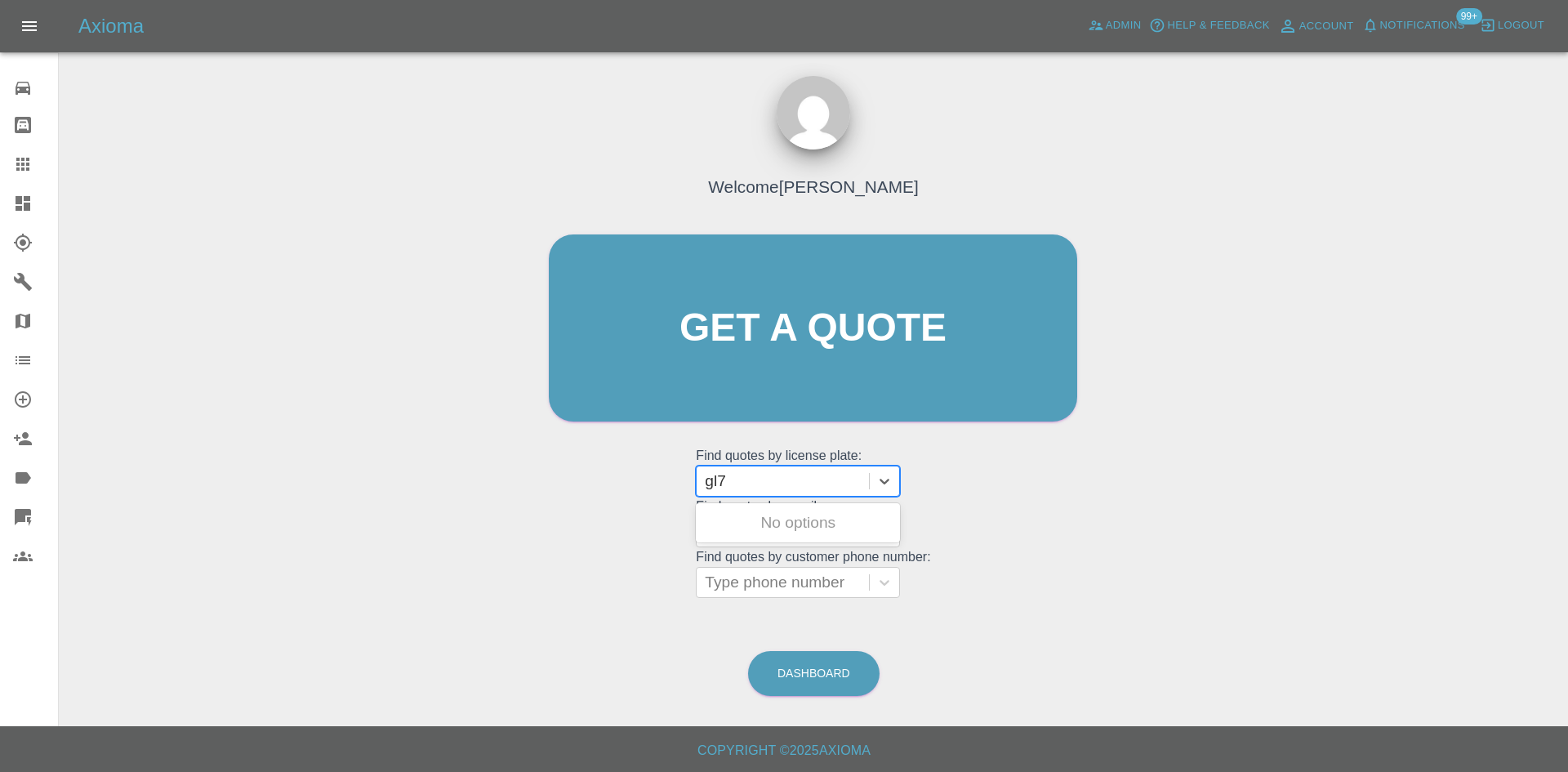
type input "gl73"
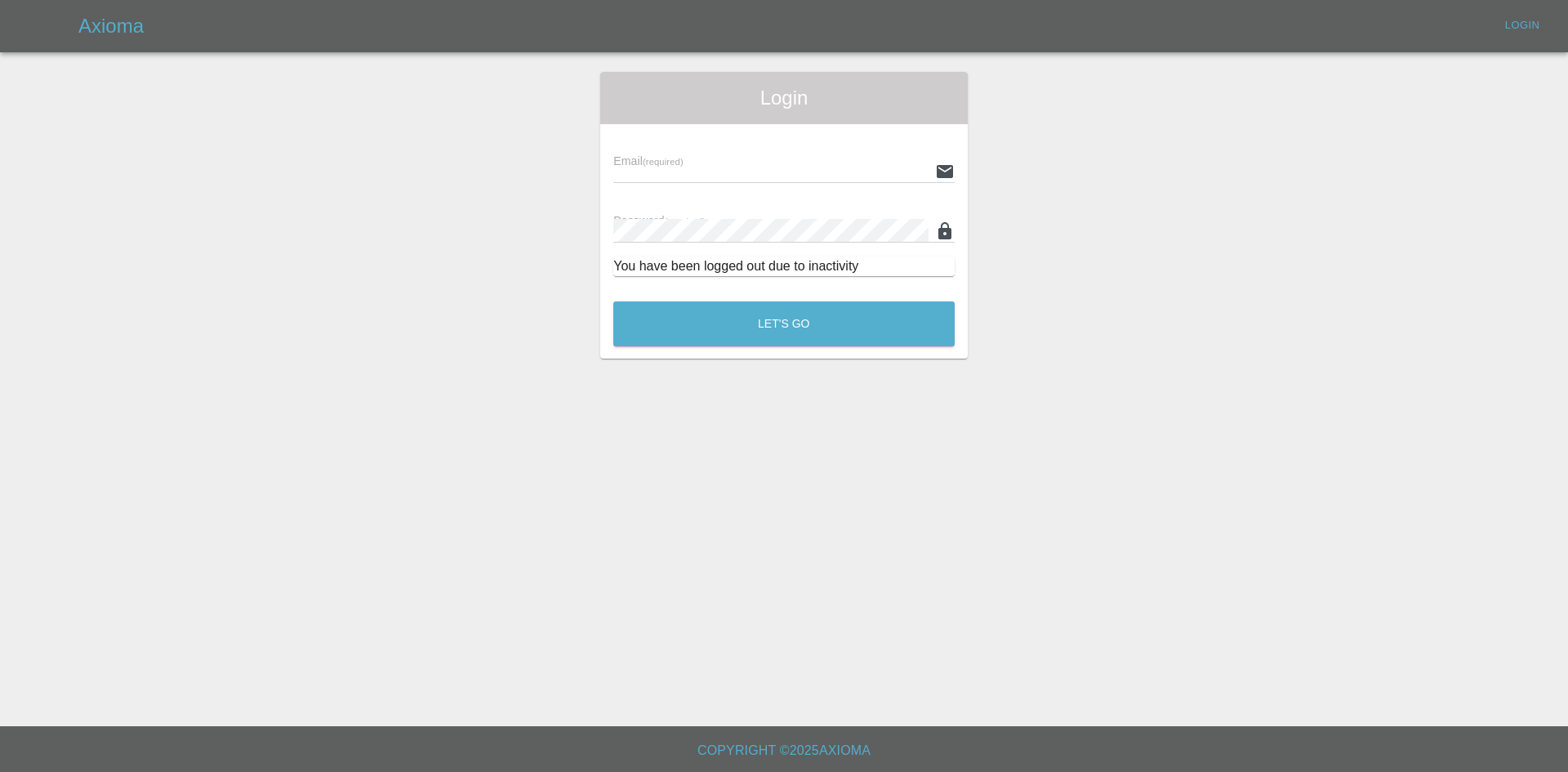
type input "alex.kennett@axioma.co.uk"
click at [838, 319] on button "Let's Go" at bounding box center [783, 323] width 341 height 45
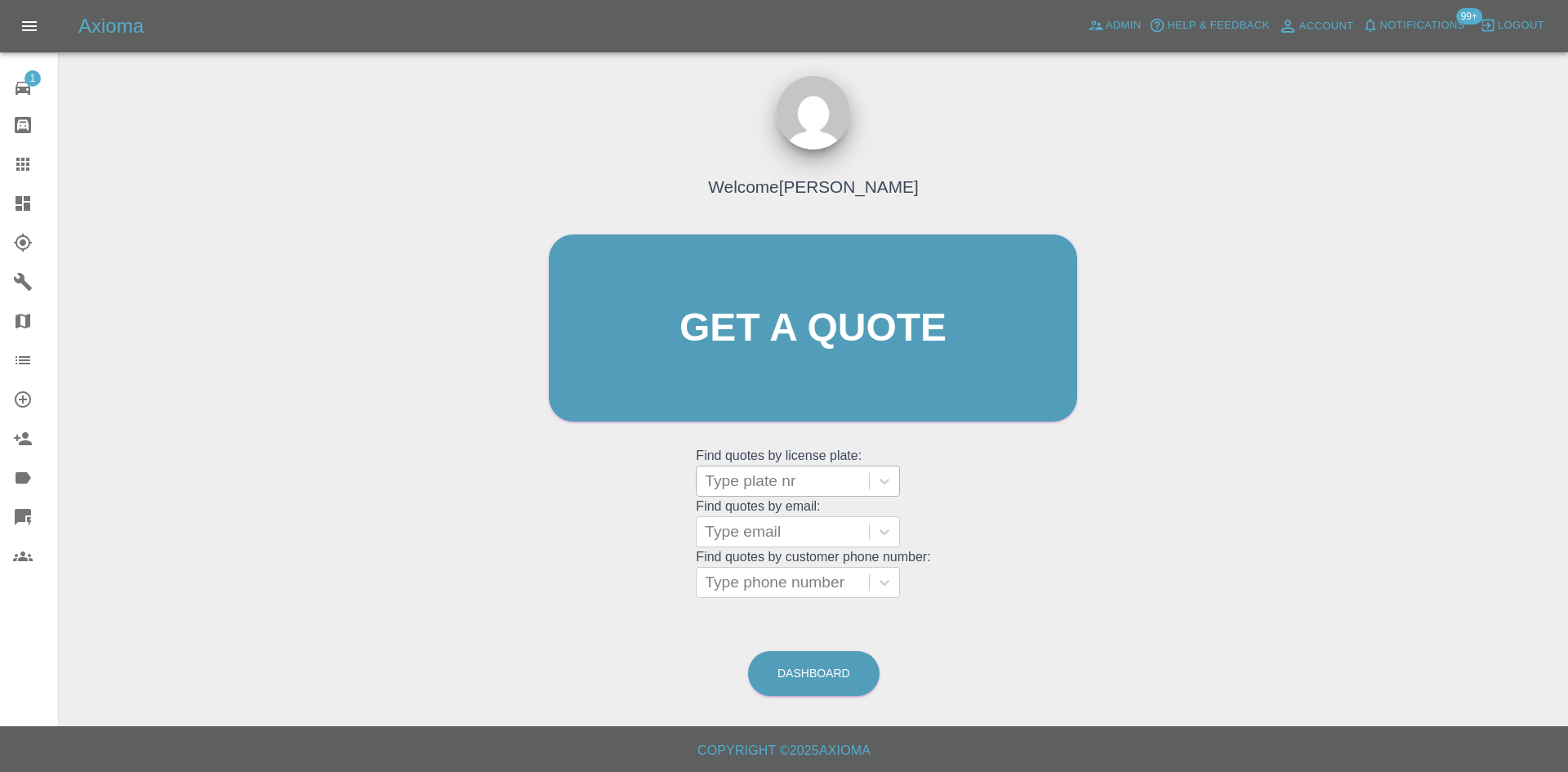
click at [810, 491] on div at bounding box center [783, 481] width 156 height 23
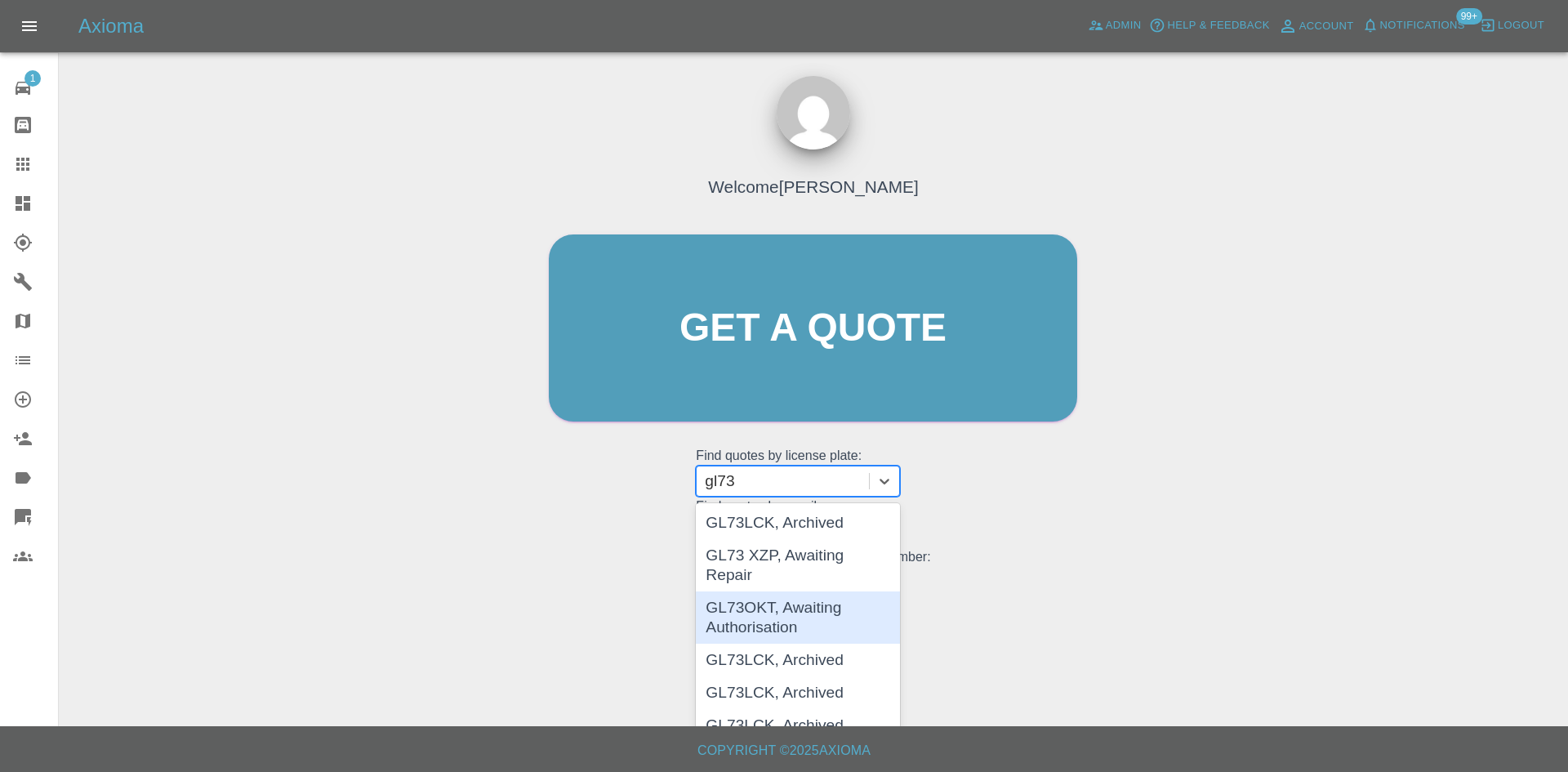
type input "gl73"
click at [429, 529] on div "Welcome Alex Kennett Get a quote Get a quote Find quotes by license plate: 14 r…" at bounding box center [813, 406] width 1483 height 587
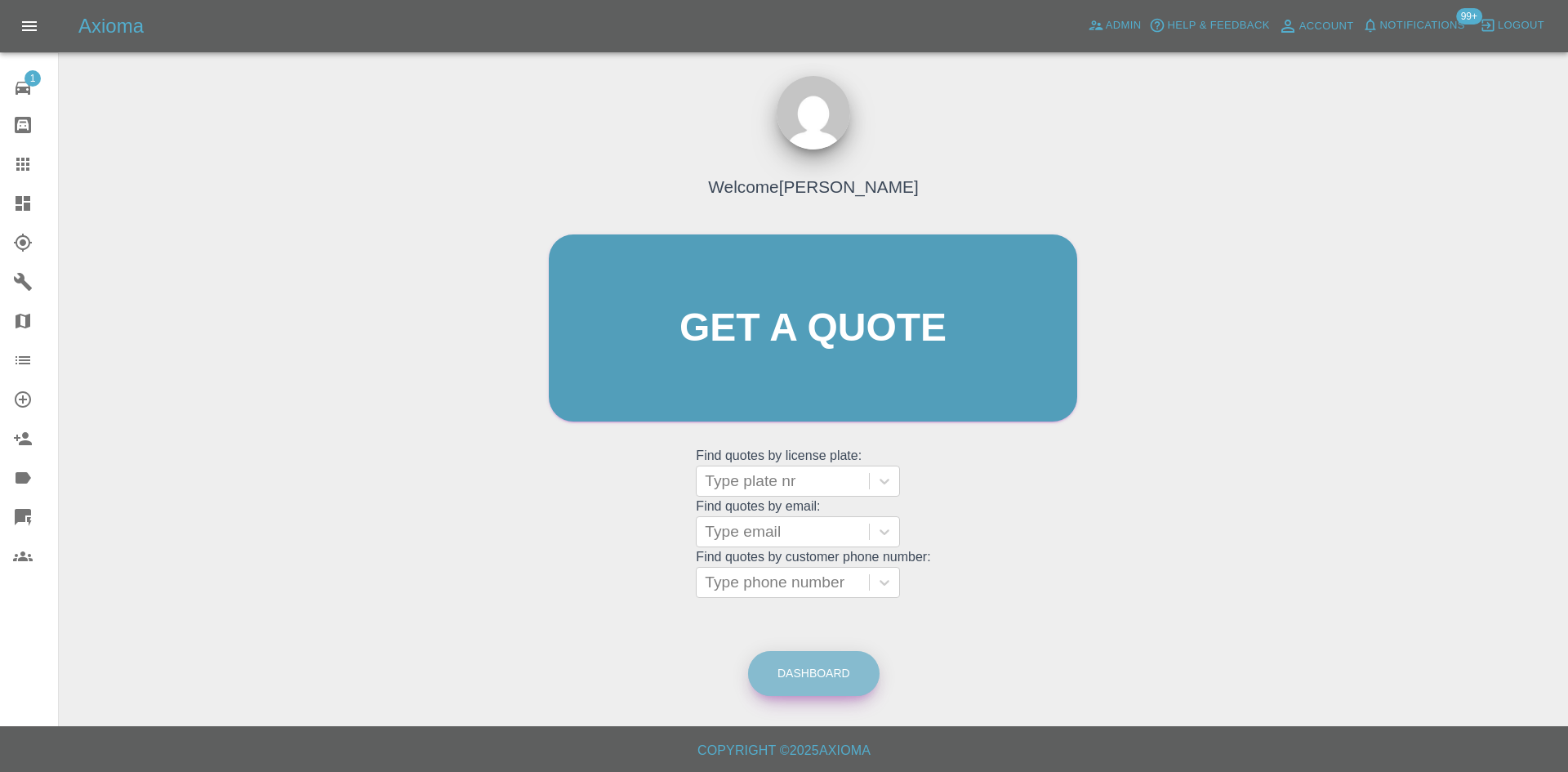
click at [848, 676] on link "Dashboard" at bounding box center [814, 673] width 132 height 45
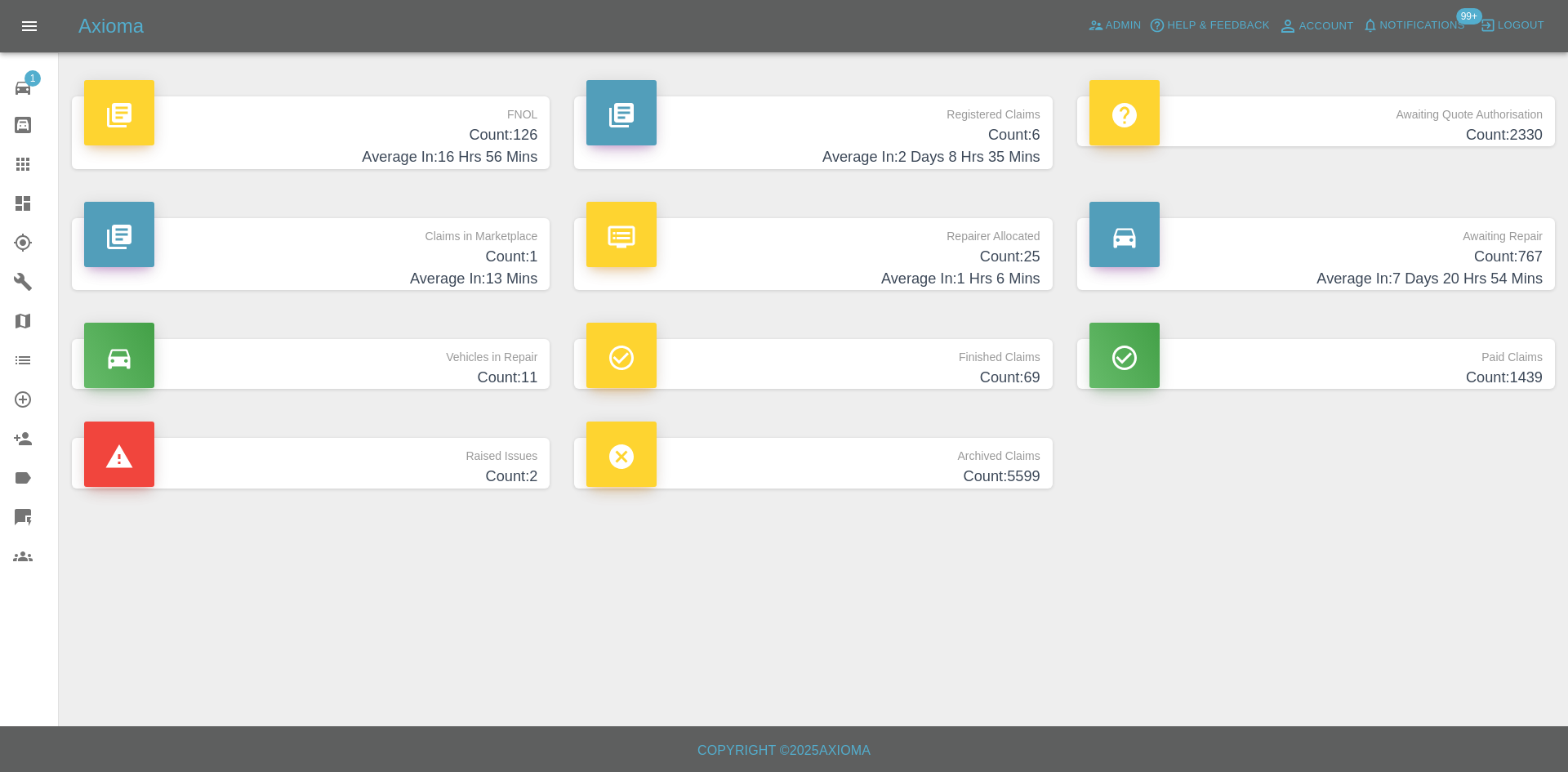
drag, startPoint x: 18, startPoint y: 201, endPoint x: 16, endPoint y: 182, distance: 19.1
click at [18, 200] on icon at bounding box center [23, 203] width 15 height 15
click at [12, 168] on link "Claims" at bounding box center [29, 165] width 58 height 40
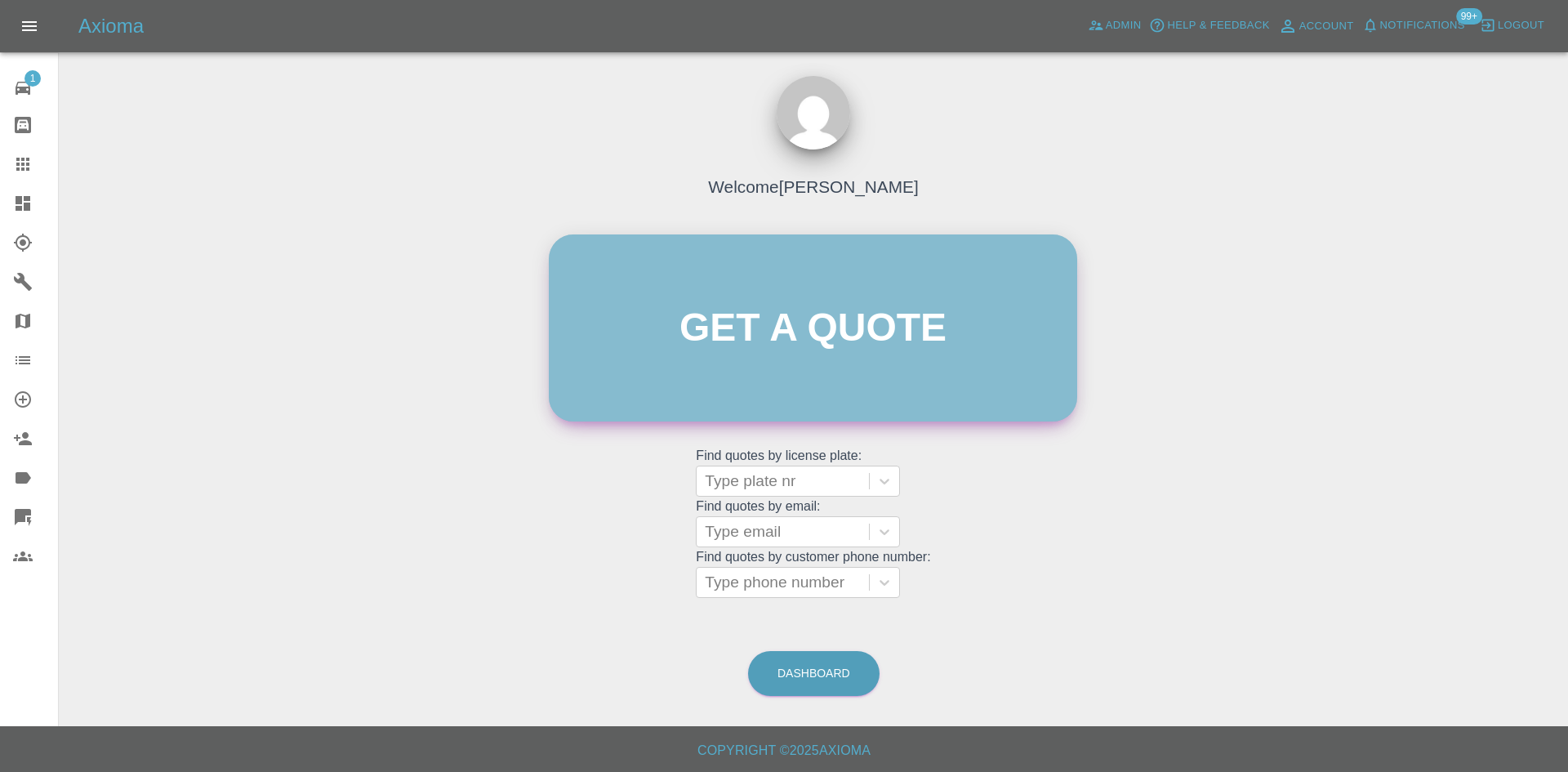
click at [833, 300] on link "Get a quote" at bounding box center [813, 328] width 528 height 187
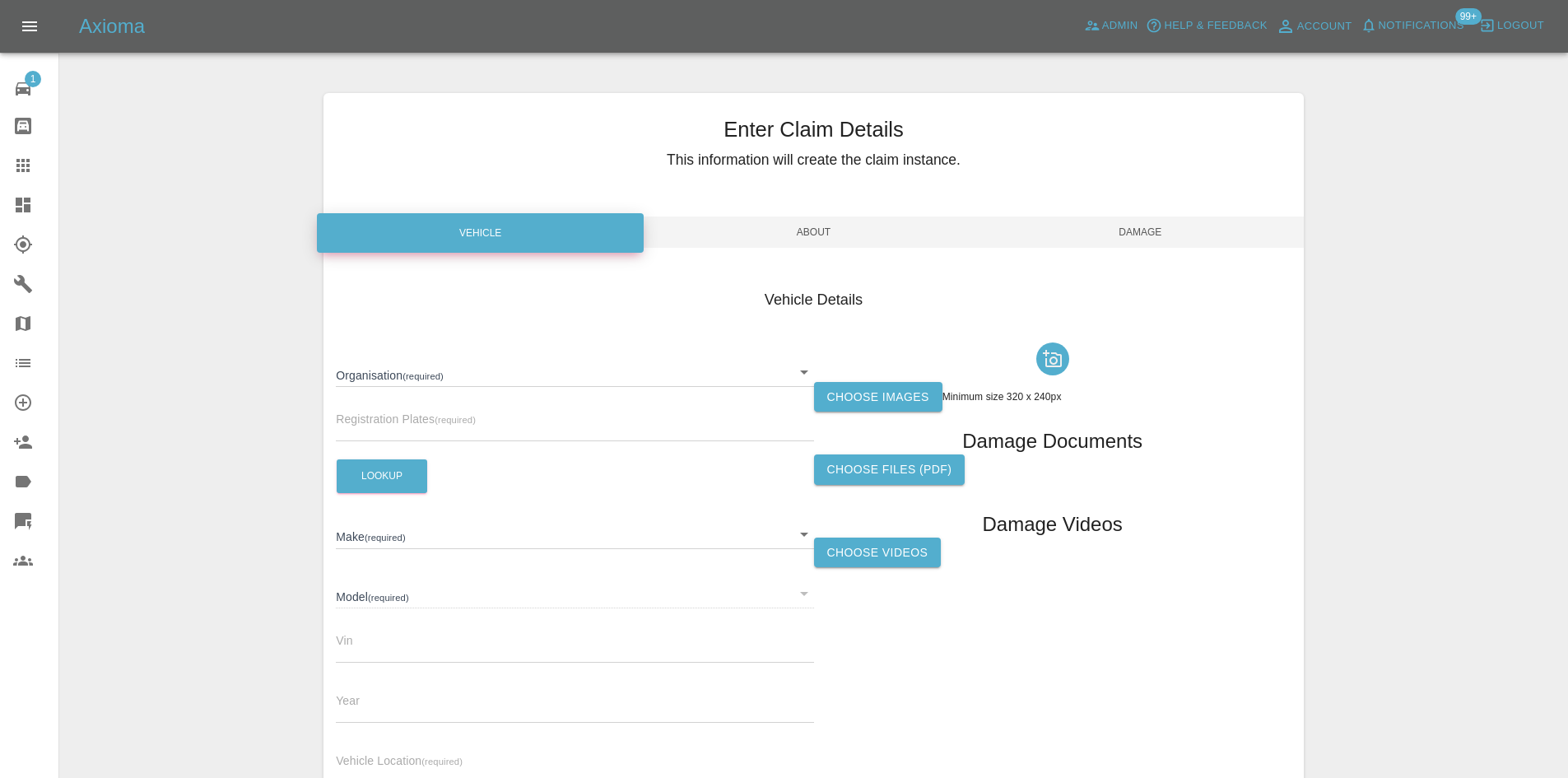
click at [787, 379] on body "Axioma Admin Help & Feedback Account Notifications 99+ Logout 1 Repair home Bod…" at bounding box center [784, 471] width 1568 height 942
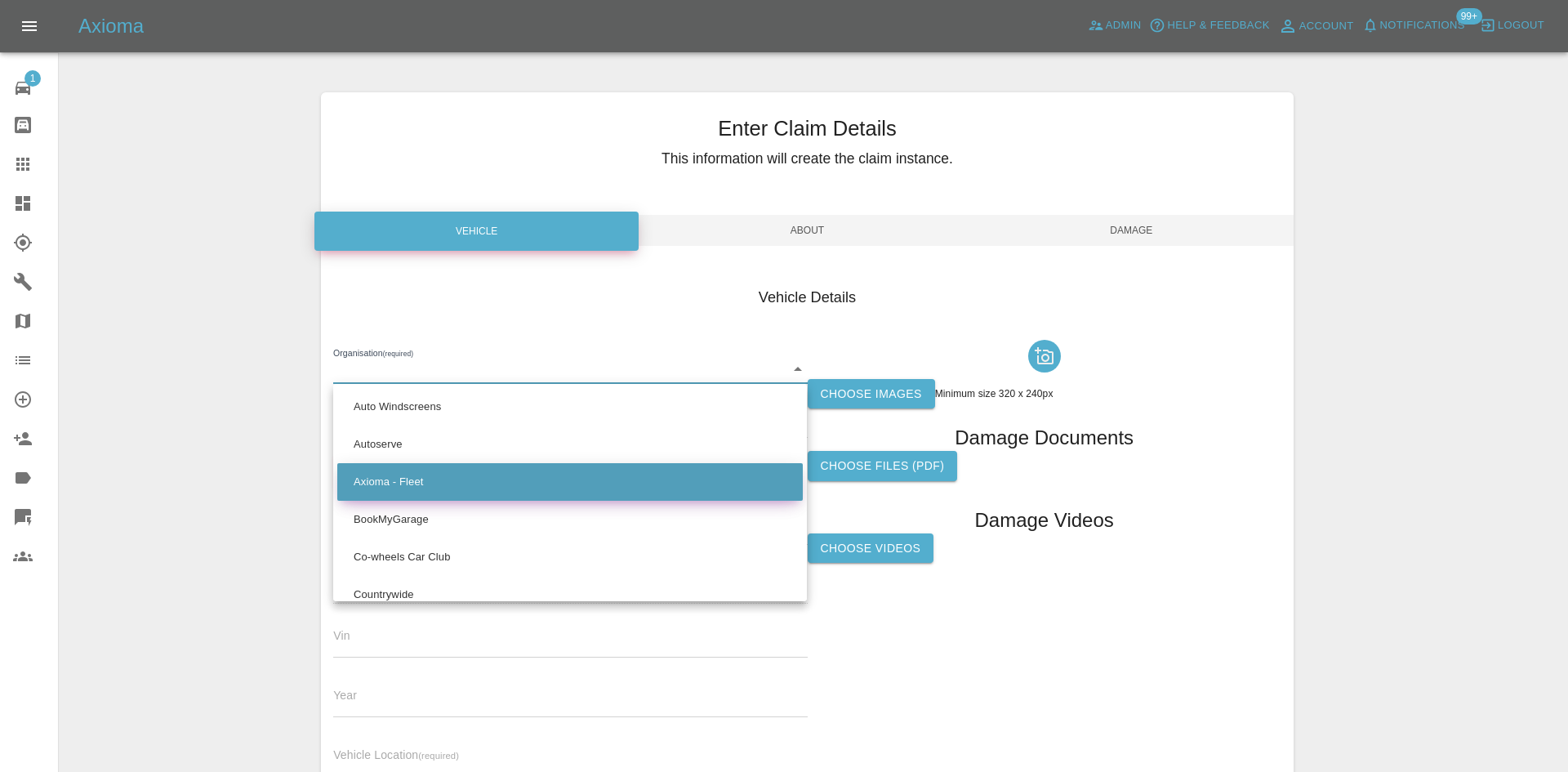
drag, startPoint x: 585, startPoint y: 426, endPoint x: 586, endPoint y: 474, distance: 48.0
click at [586, 474] on li "Axioma - Fleet" at bounding box center [570, 482] width 466 height 38
type input "5e6b5a8122cd0a001728b604"
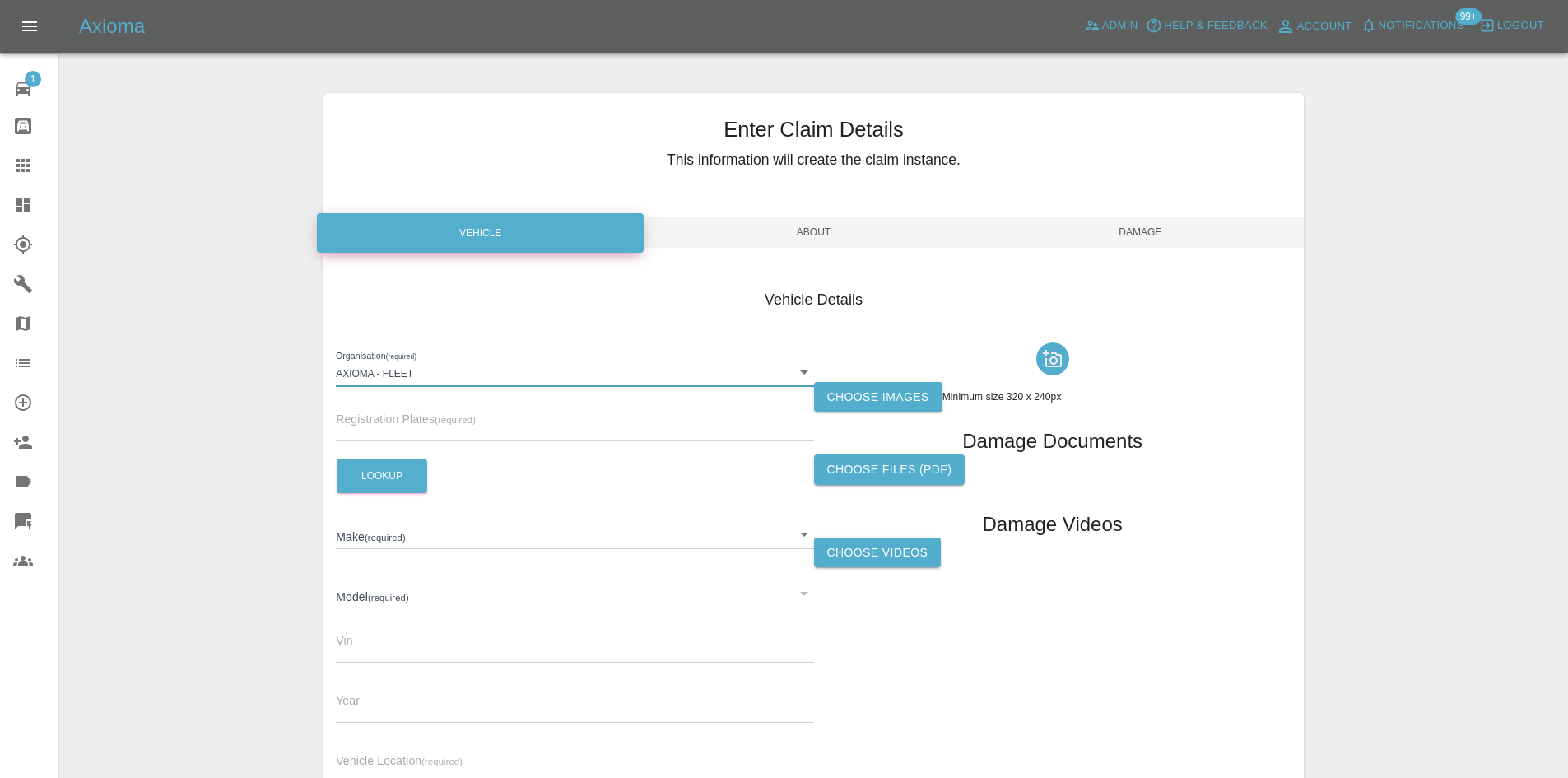
click at [438, 421] on input "text" at bounding box center [575, 429] width 478 height 24
type input "gl73lck"
click at [403, 484] on button "Lookup" at bounding box center [381, 476] width 90 height 34
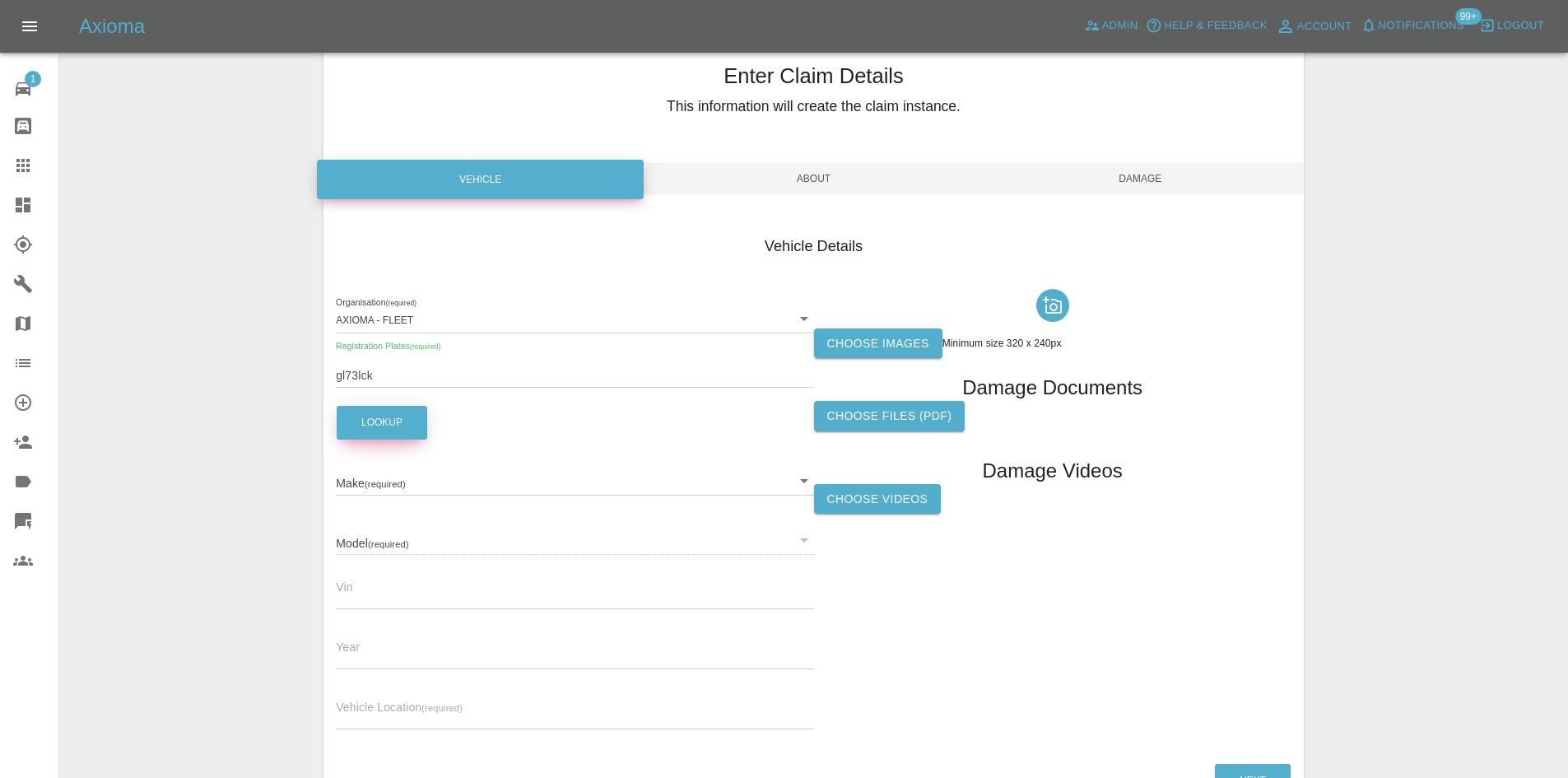
scroll to position [82, 0]
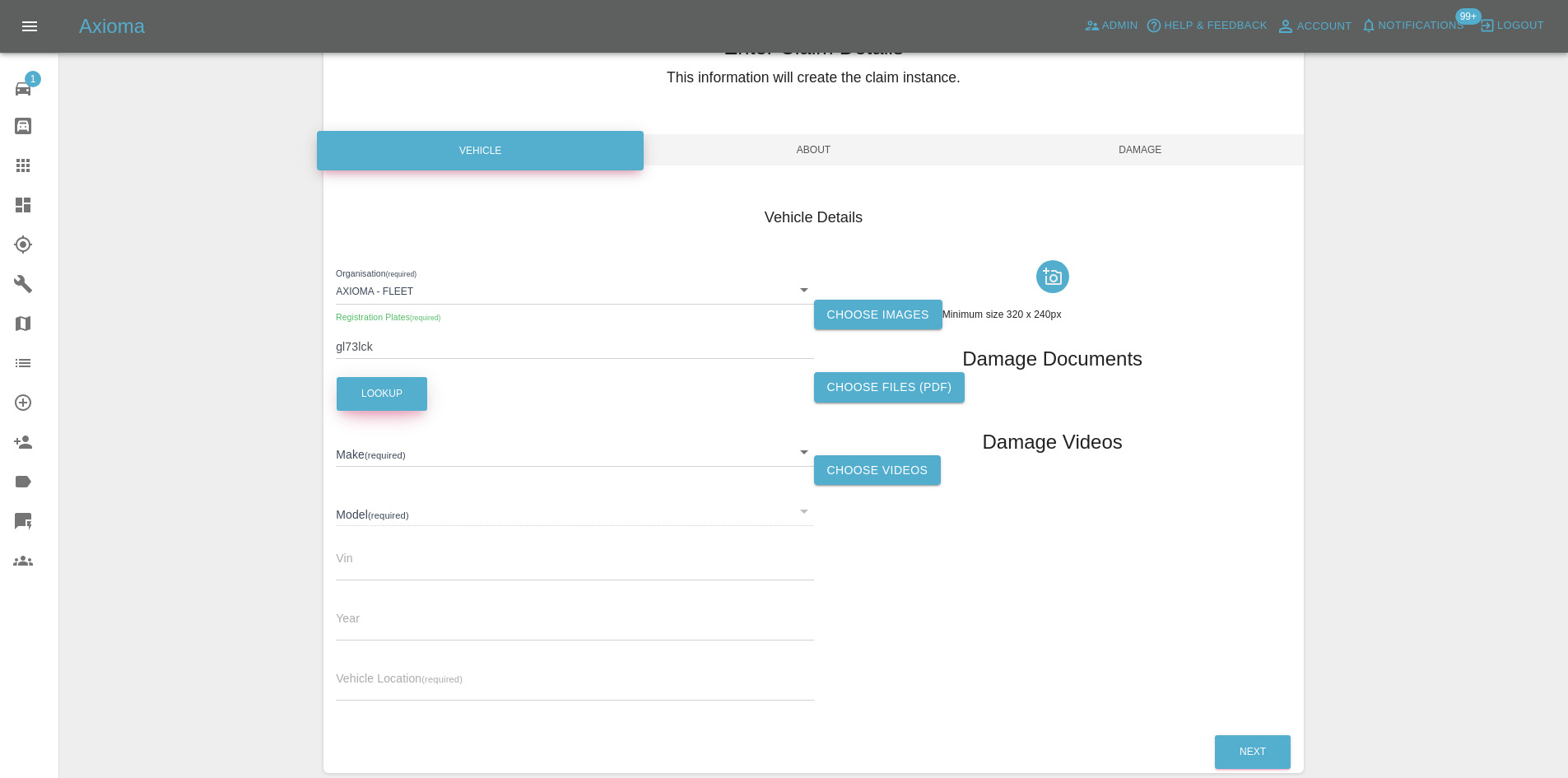
type input "TESLA"
type input "MODEL-Y LONG RANGE AWD"
type input "LRWYHCEK7RC241568"
type input "2023"
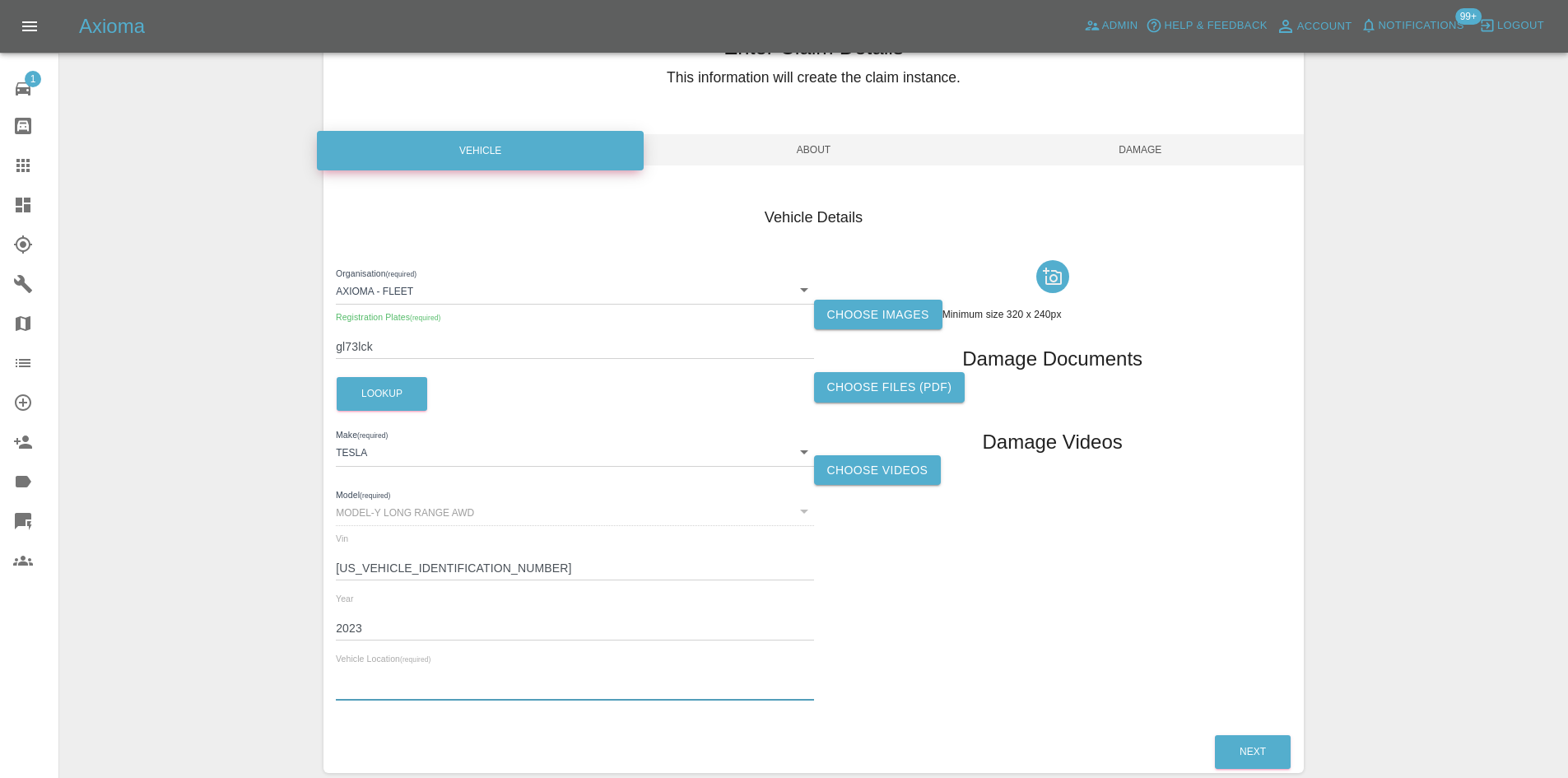
click at [369, 687] on input "text" at bounding box center [575, 688] width 478 height 24
type input "CM14 4at"
click at [870, 328] on label "Choose images" at bounding box center [878, 314] width 129 height 31
click at [0, 0] on input "Choose images" at bounding box center [0, 0] width 0 height 0
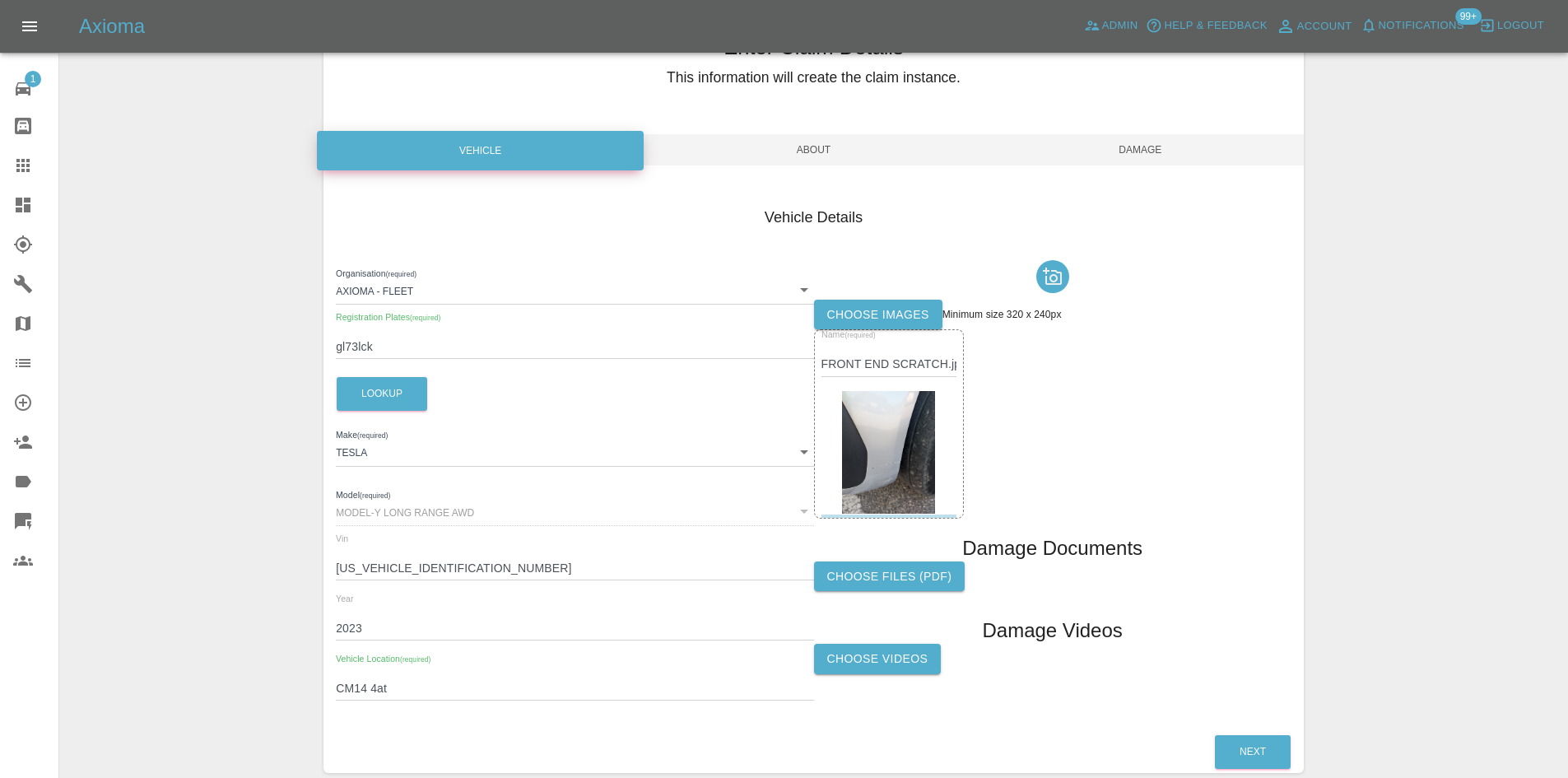
click at [908, 315] on label "Choose images" at bounding box center [878, 314] width 129 height 31
click at [0, 0] on input "Choose images" at bounding box center [0, 0] width 0 height 0
click at [791, 134] on span "About" at bounding box center [813, 150] width 327 height 32
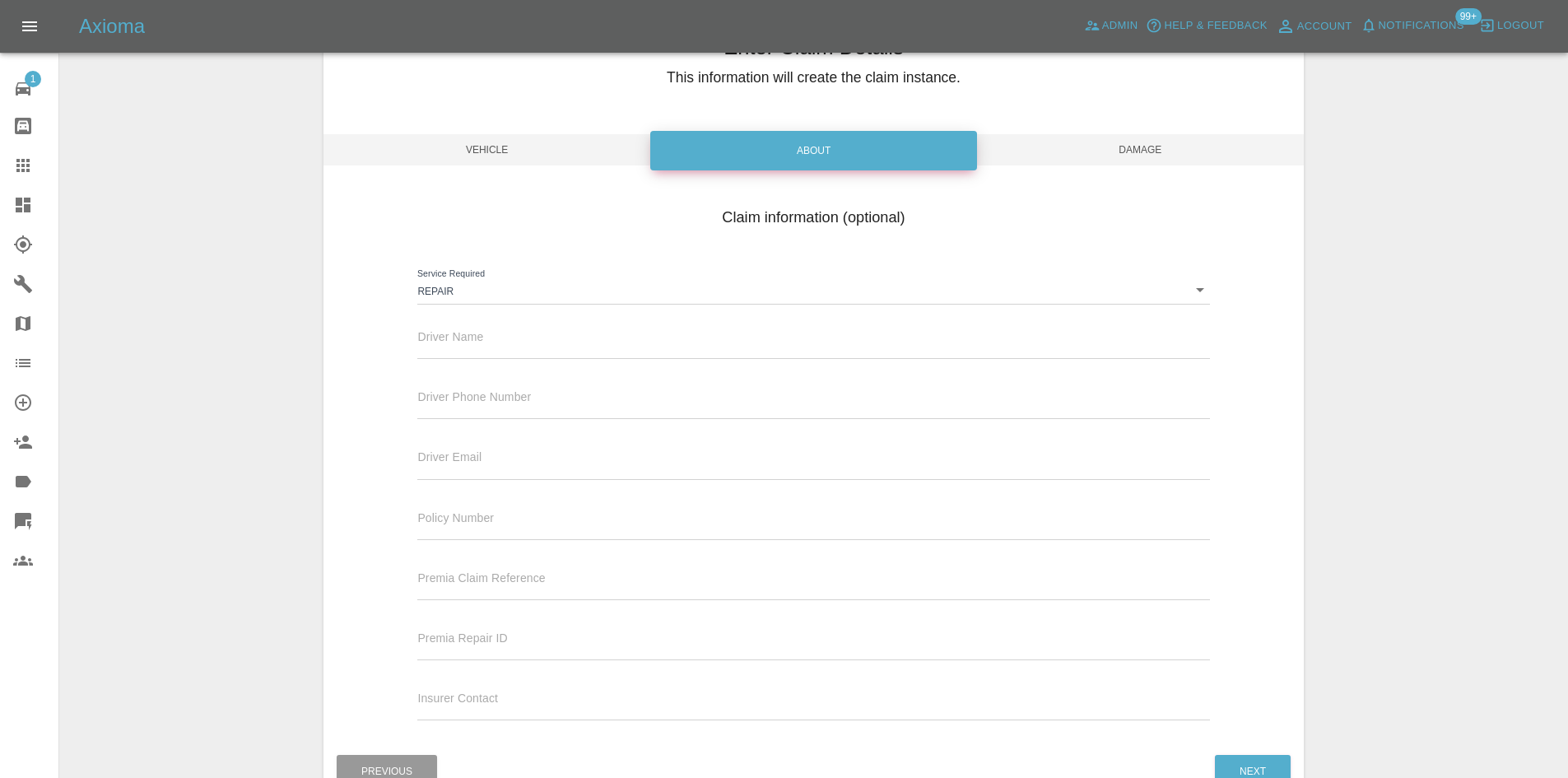
click at [574, 320] on div "Driver Name" at bounding box center [813, 336] width 792 height 46
click at [569, 335] on input "text" at bounding box center [813, 347] width 792 height 24
type input "Waiting Details"
click at [524, 413] on input "text" at bounding box center [813, 406] width 792 height 24
type input "0777777777"
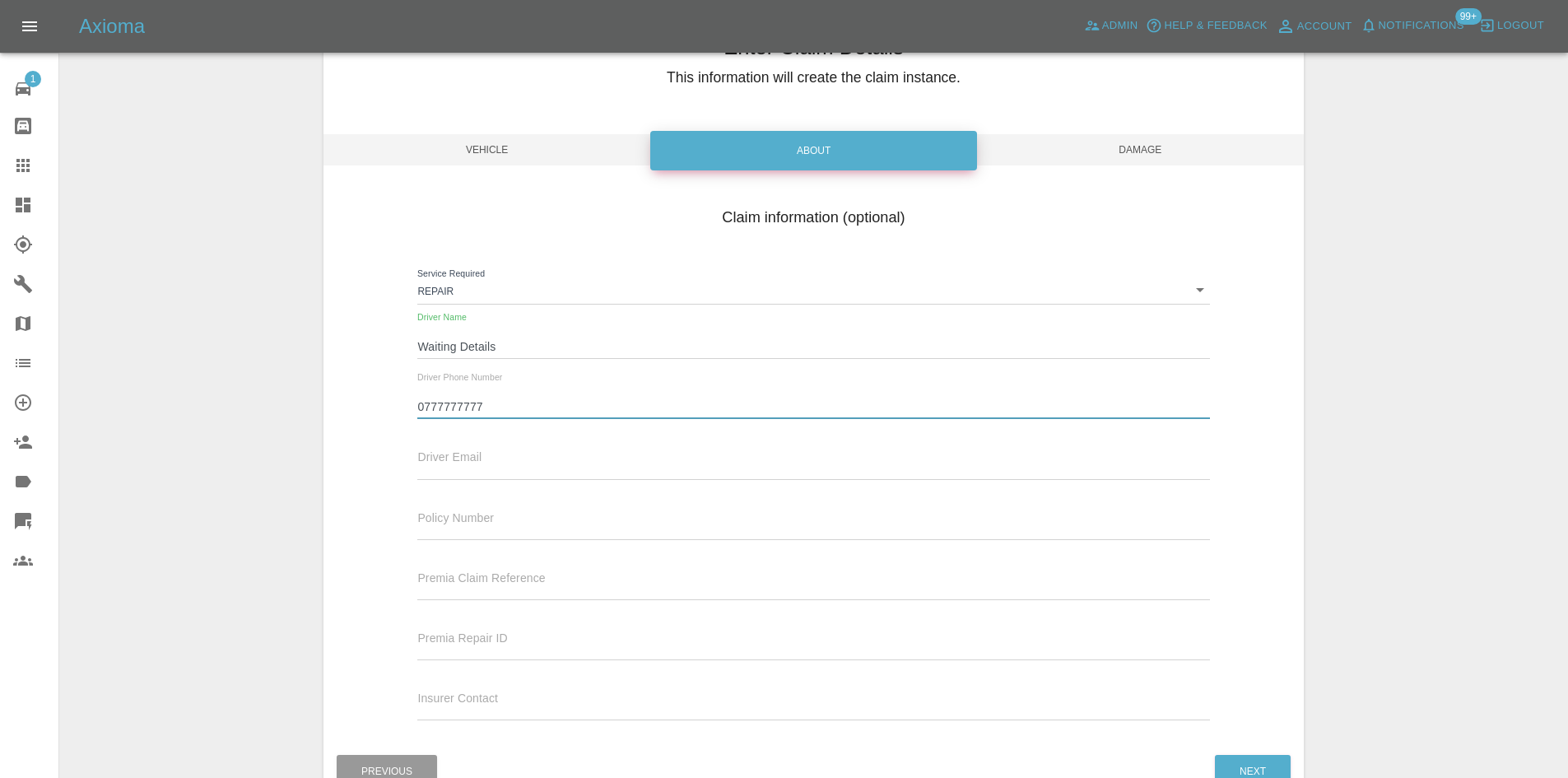
click at [525, 456] on input "text" at bounding box center [813, 467] width 792 height 24
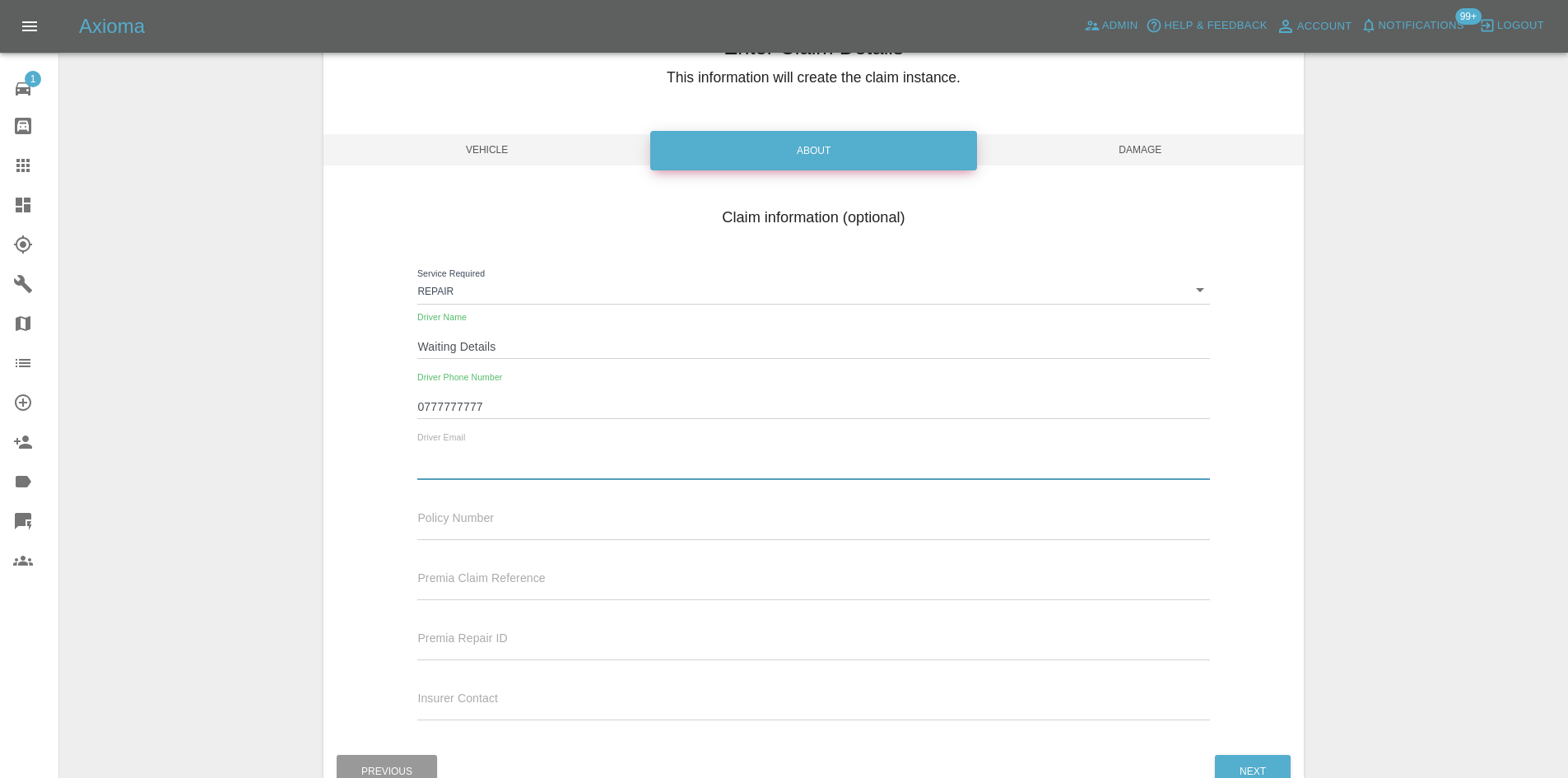
type input "waiting@details.com"
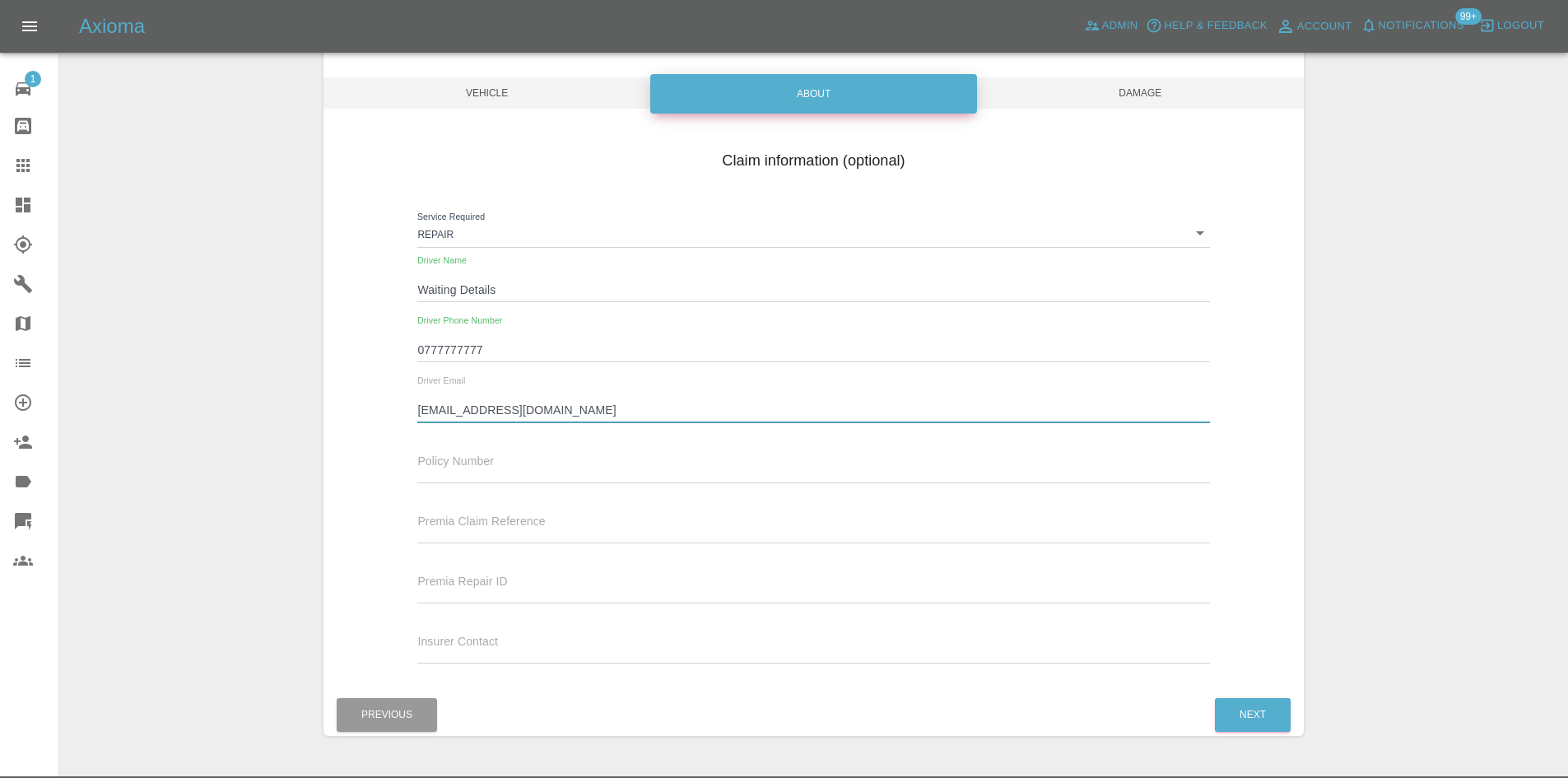
scroll to position [165, 0]
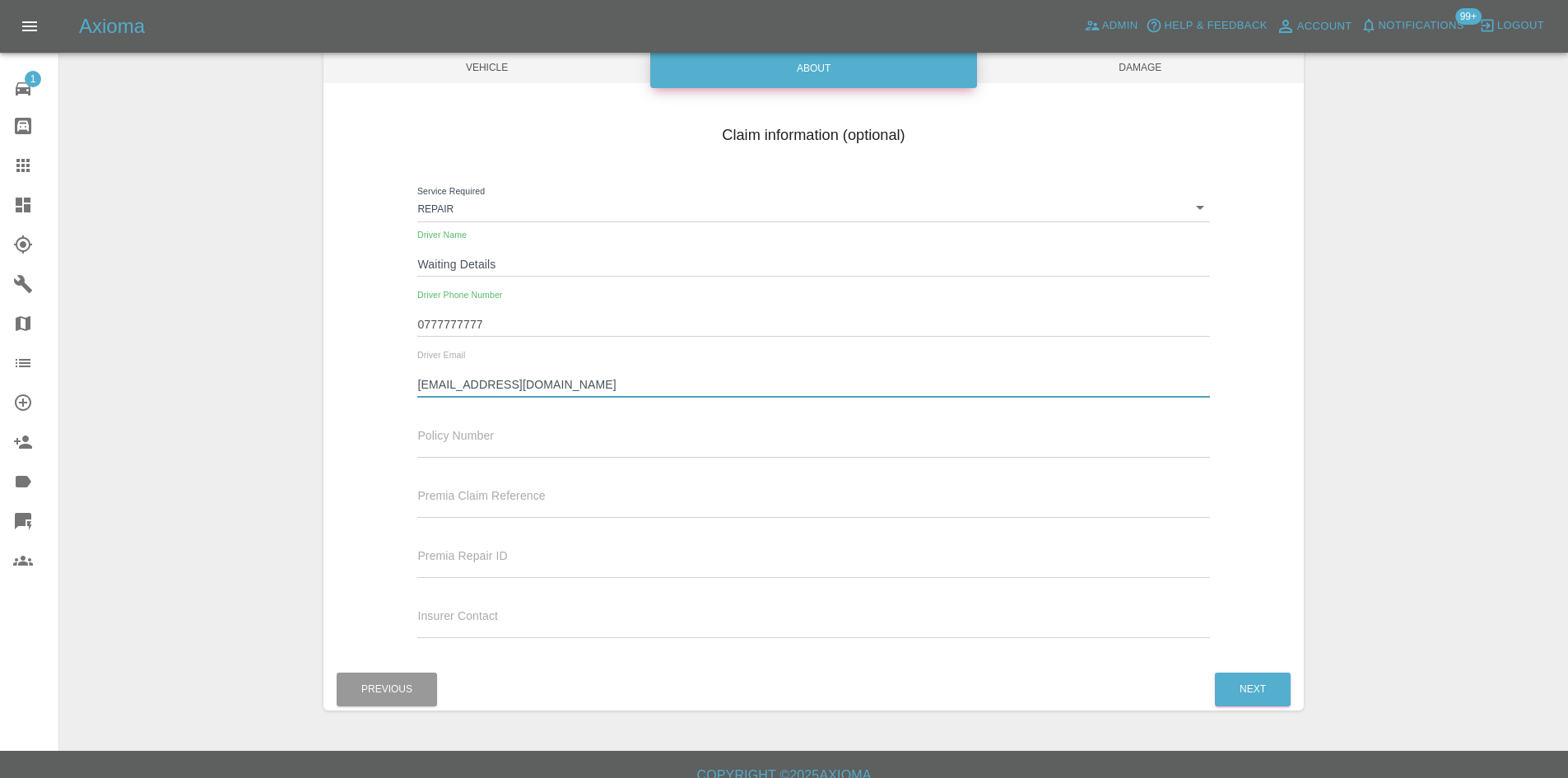
click at [1165, 57] on span "Damage" at bounding box center [1140, 68] width 327 height 32
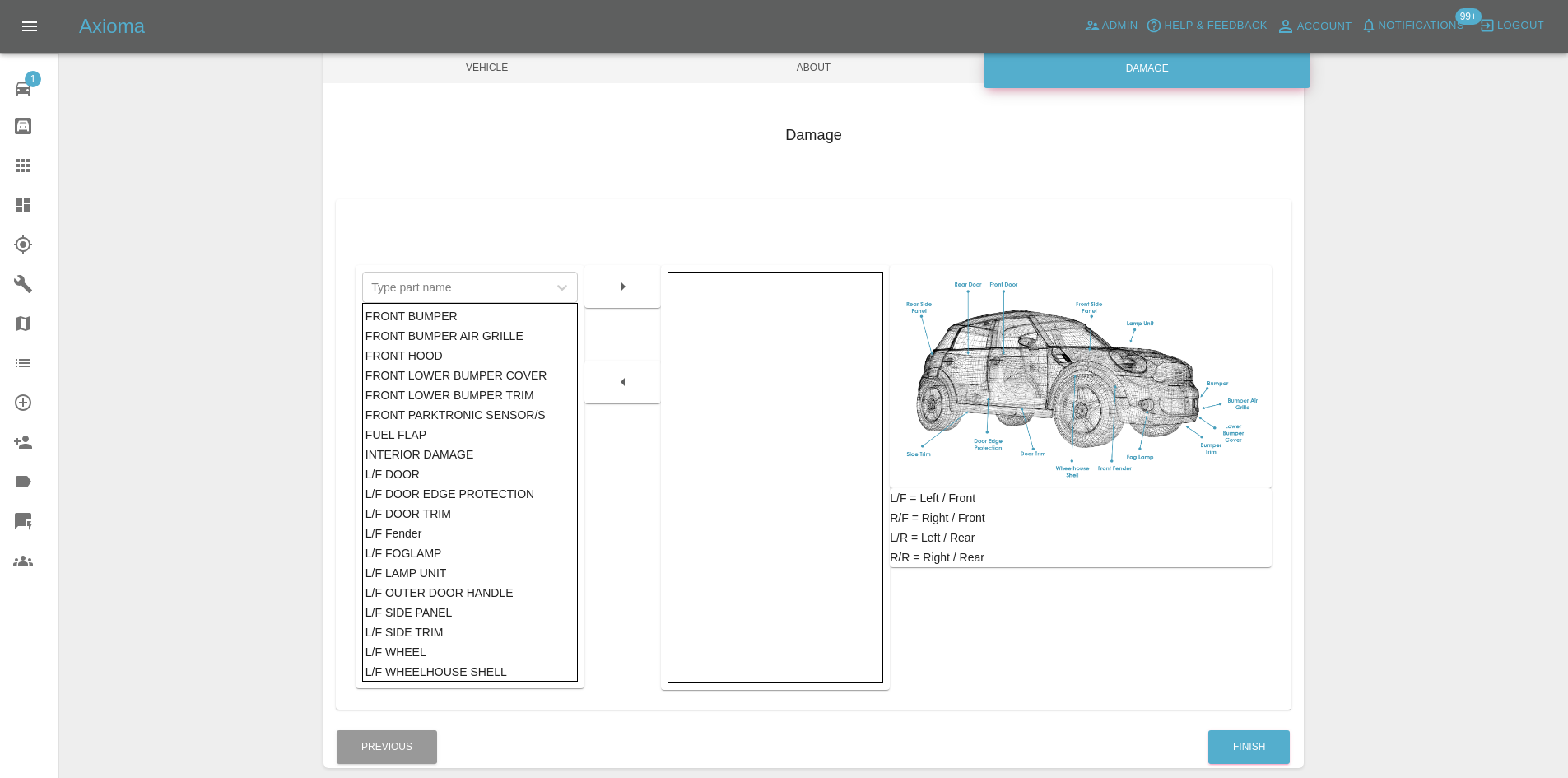
click at [425, 327] on div "FRONT BUMPER AIR GRILLE" at bounding box center [470, 336] width 210 height 20
click at [424, 312] on div "FRONT BUMPER" at bounding box center [470, 316] width 210 height 20
click at [644, 289] on button "button" at bounding box center [624, 287] width 53 height 30
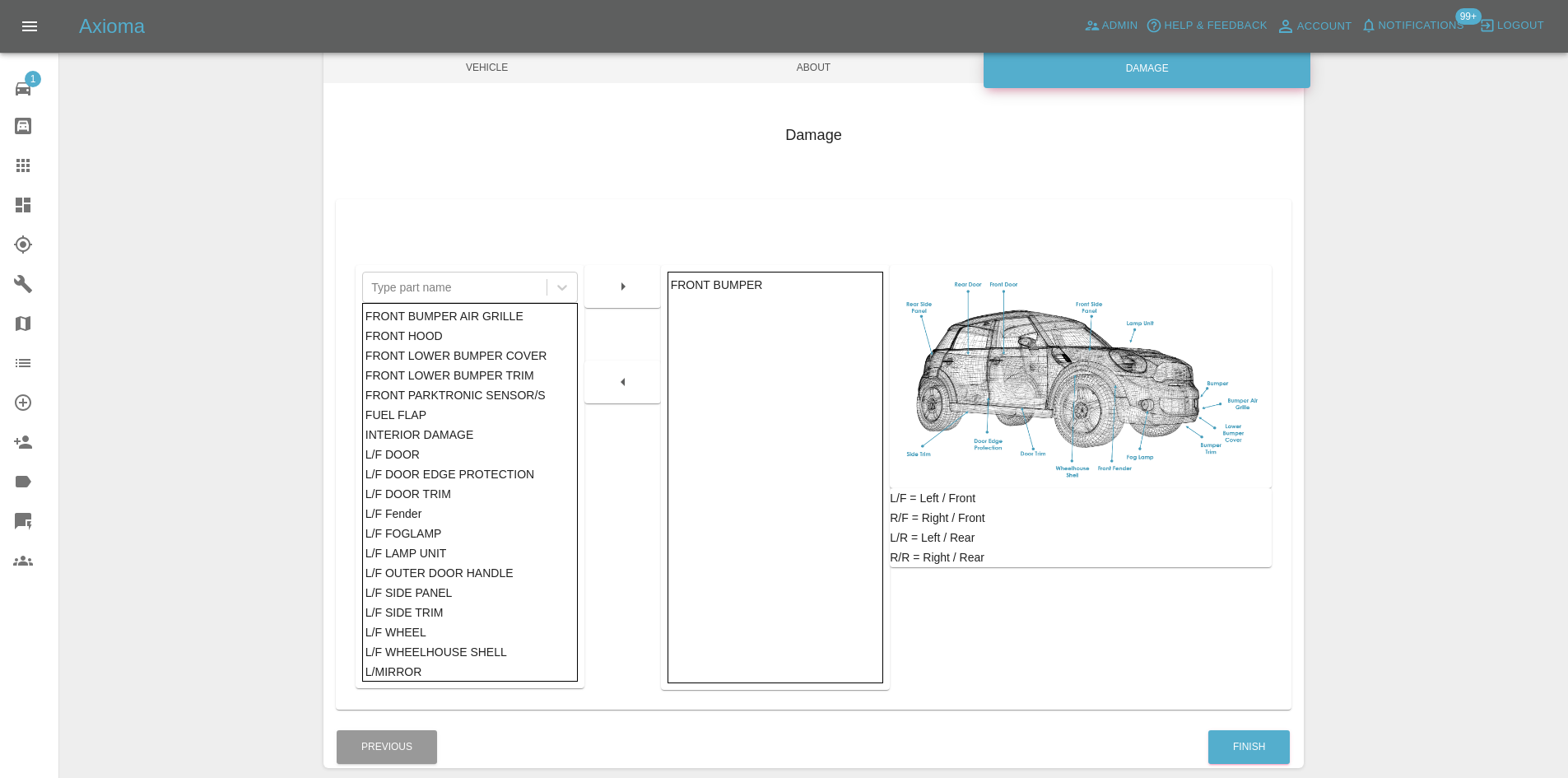
click at [456, 521] on div "L/F Fender" at bounding box center [470, 513] width 210 height 20
click at [633, 290] on button "button" at bounding box center [624, 287] width 53 height 30
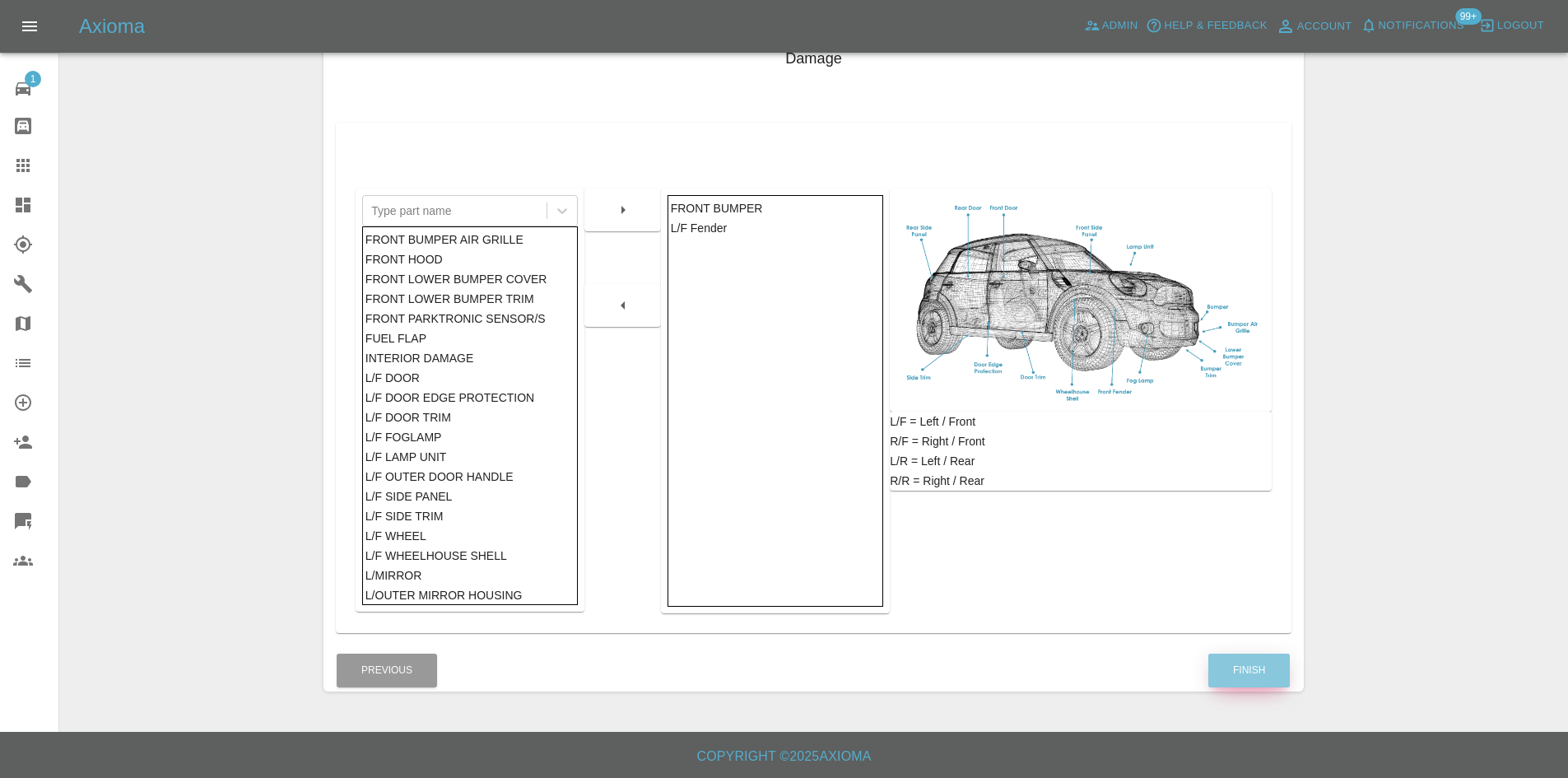
click at [1255, 659] on button "Finish" at bounding box center [1249, 670] width 81 height 34
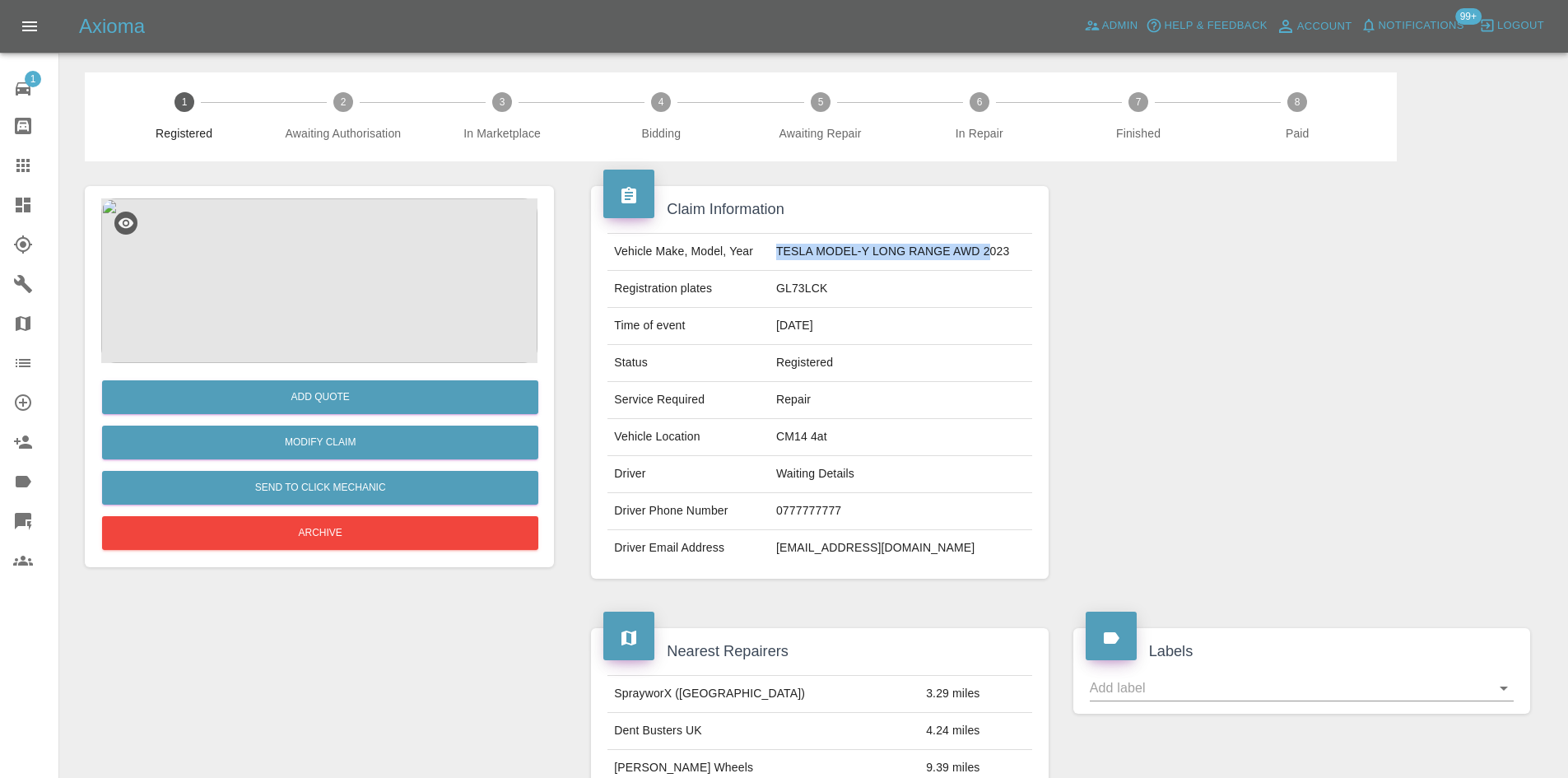
drag, startPoint x: 766, startPoint y: 262, endPoint x: 991, endPoint y: 249, distance: 225.4
click at [991, 249] on tr "Vehicle Make, Model, Year TESLA MODEL-Y LONG RANGE AWD 2023" at bounding box center [819, 252] width 424 height 37
drag, startPoint x: 801, startPoint y: 309, endPoint x: 440, endPoint y: 197, distance: 378.0
click at [806, 292] on tbody "Vehicle Make, Model, Year TESLA MODEL-Y LONG RANGE AWD 2023 Registration plates…" at bounding box center [819, 400] width 424 height 333
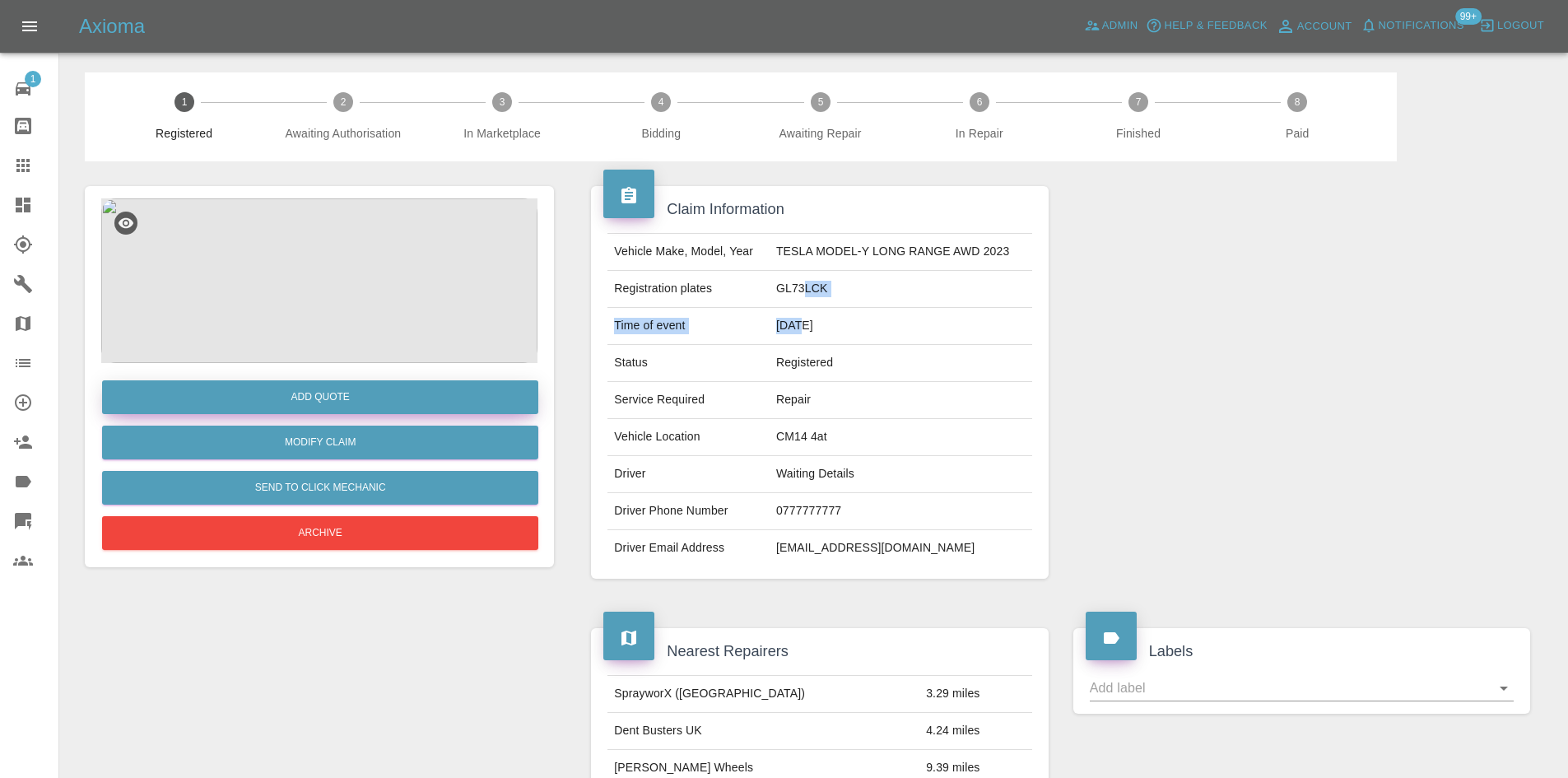
click at [276, 401] on button "Add Quote" at bounding box center [320, 397] width 436 height 34
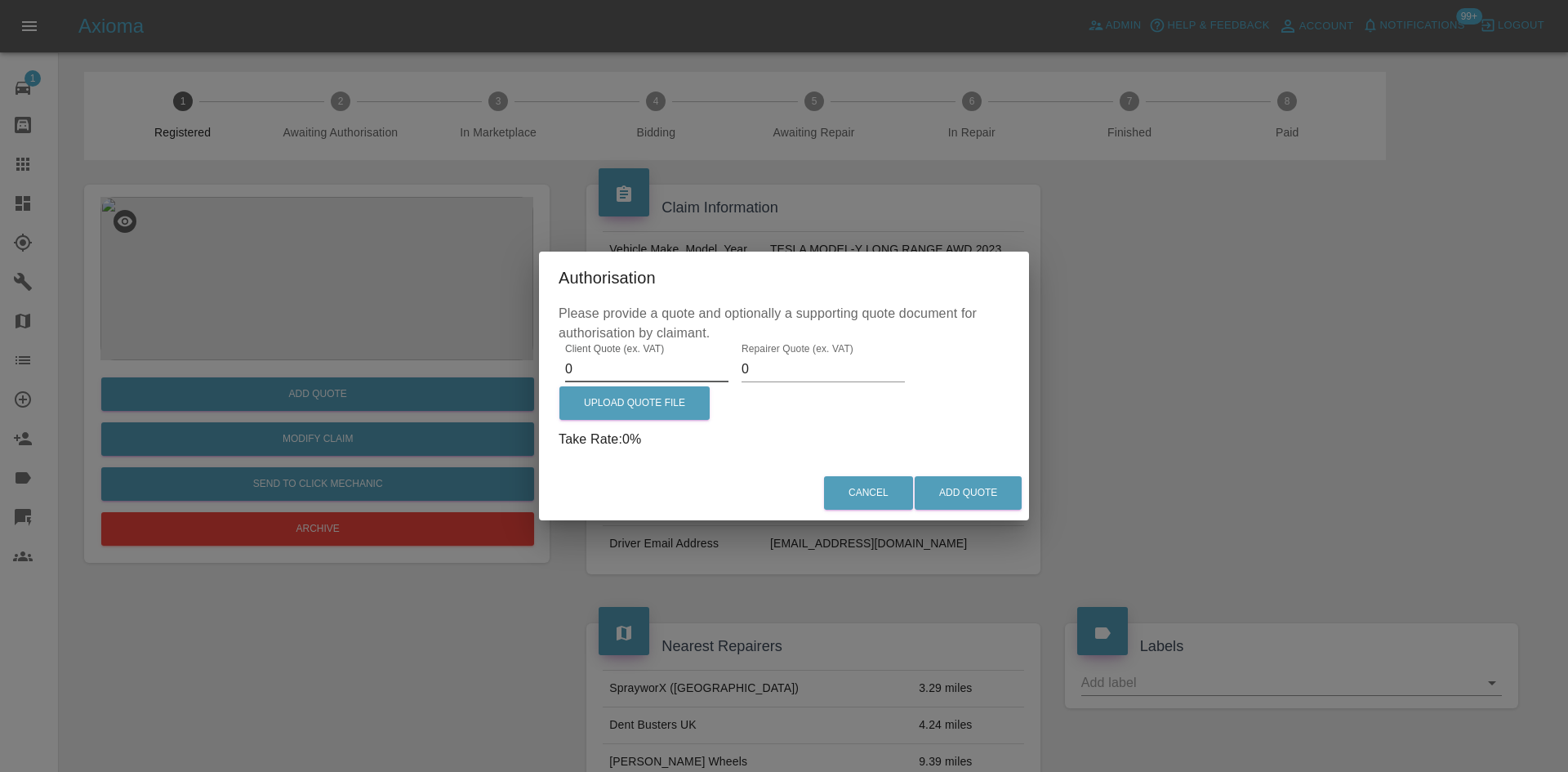
click at [640, 362] on input "0" at bounding box center [647, 370] width 164 height 26
type input "0250"
click at [1010, 496] on button "Add Quote" at bounding box center [968, 493] width 107 height 34
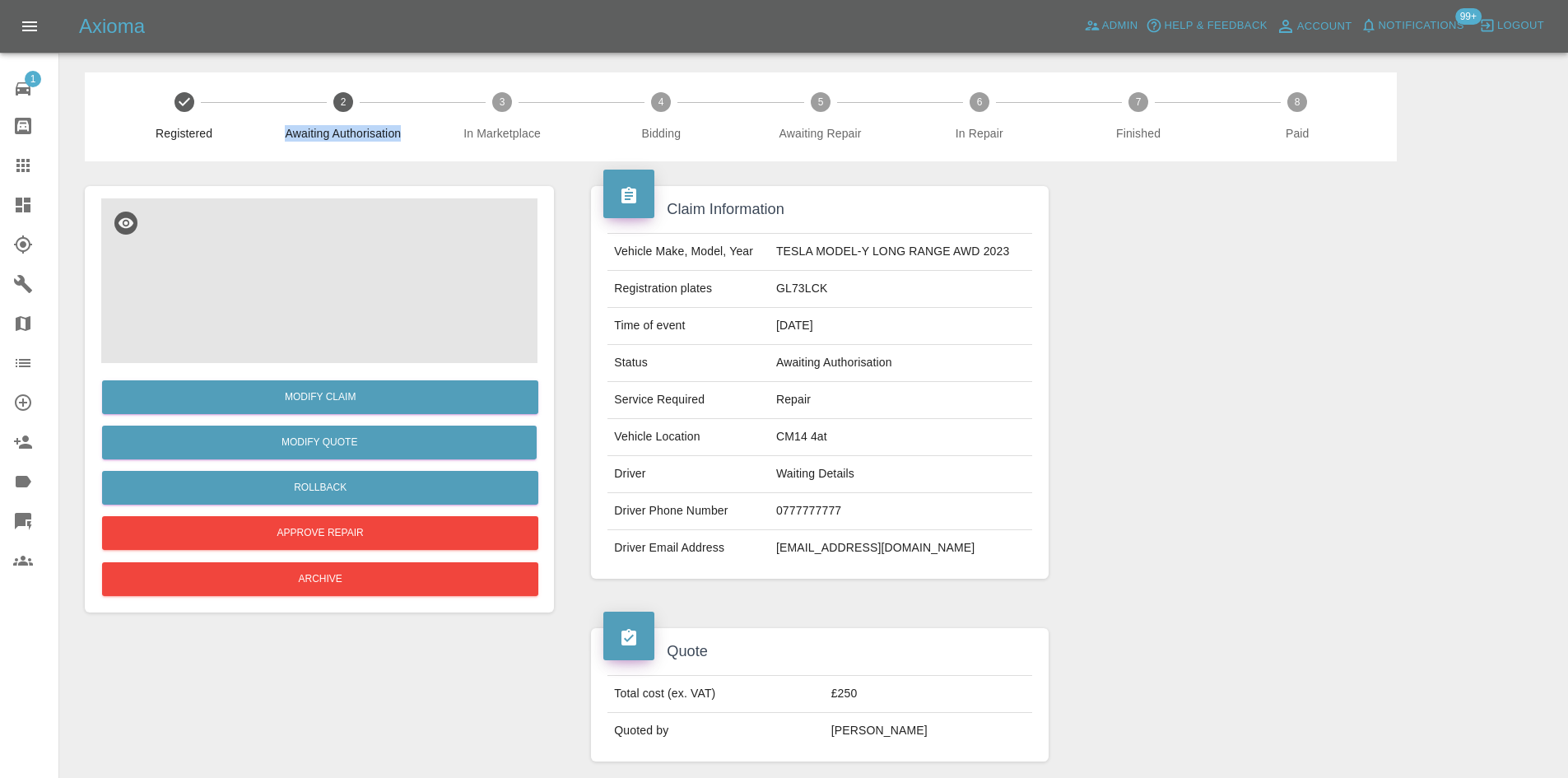
drag, startPoint x: 283, startPoint y: 133, endPoint x: 411, endPoint y: 157, distance: 130.2
click at [416, 143] on div "Registered 2 Awaiting Authorisation 3 In Marketplace 4 Bidding 5 Awaiting Repai…" at bounding box center [740, 116] width 1312 height 89
drag, startPoint x: 886, startPoint y: 693, endPoint x: 836, endPoint y: 698, distance: 50.2
click at [836, 698] on tr "Total cost (ex. VAT) £250" at bounding box center [819, 694] width 424 height 37
click at [824, 697] on td "Total cost (ex. VAT)" at bounding box center [716, 694] width 216 height 37
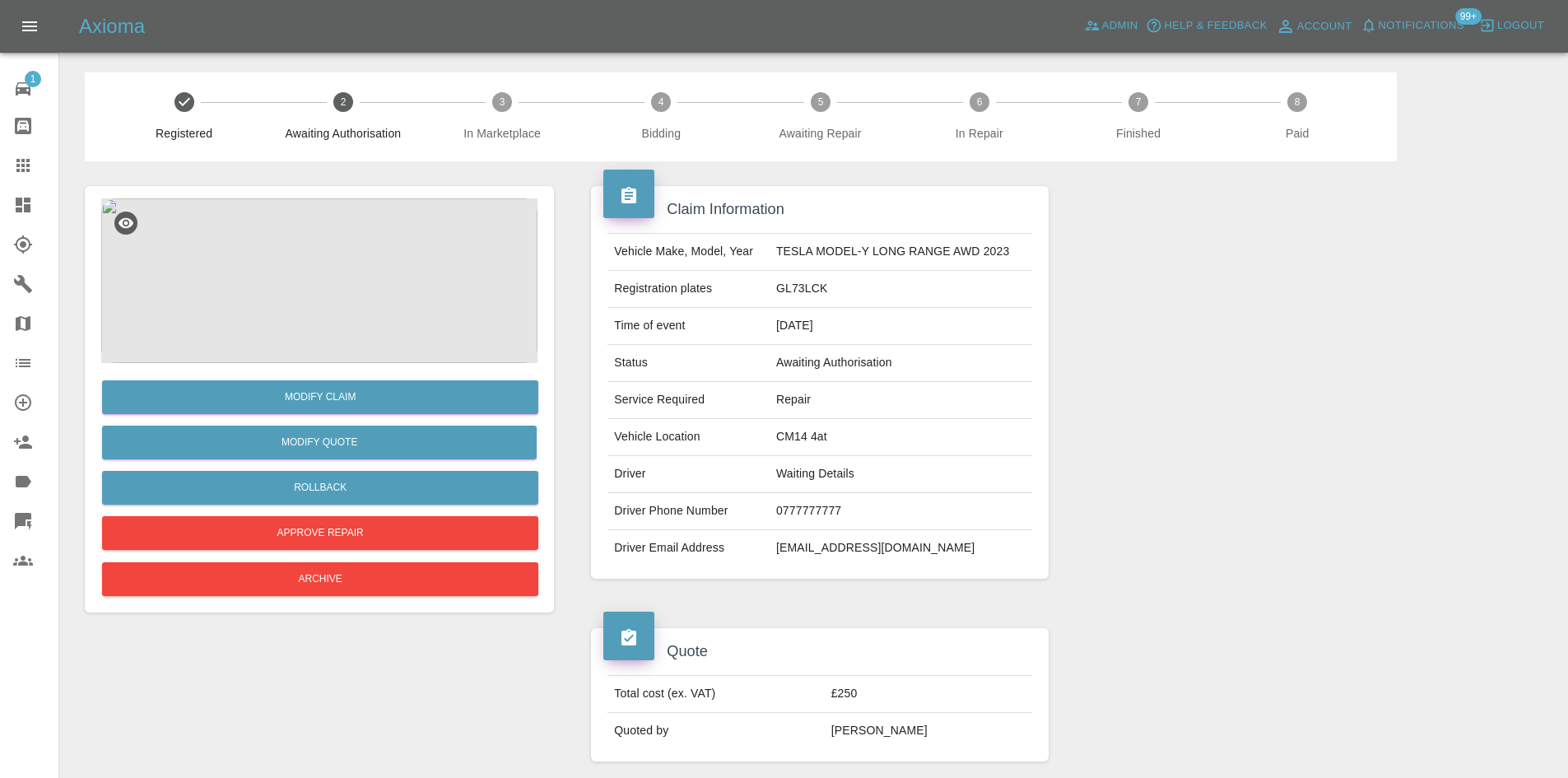
click at [824, 697] on td "Total cost (ex. VAT)" at bounding box center [716, 694] width 216 height 37
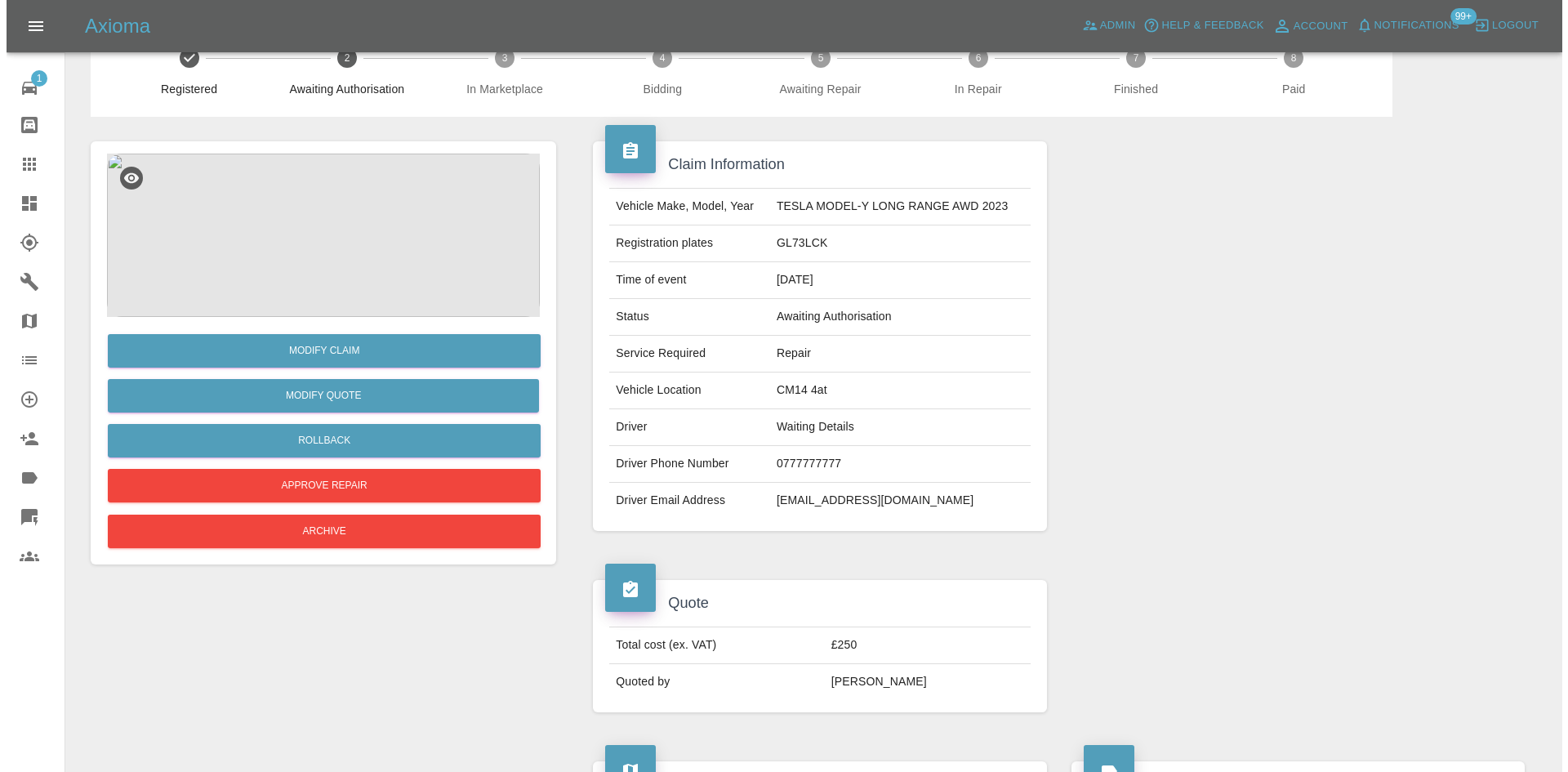
scroll to position [81, 0]
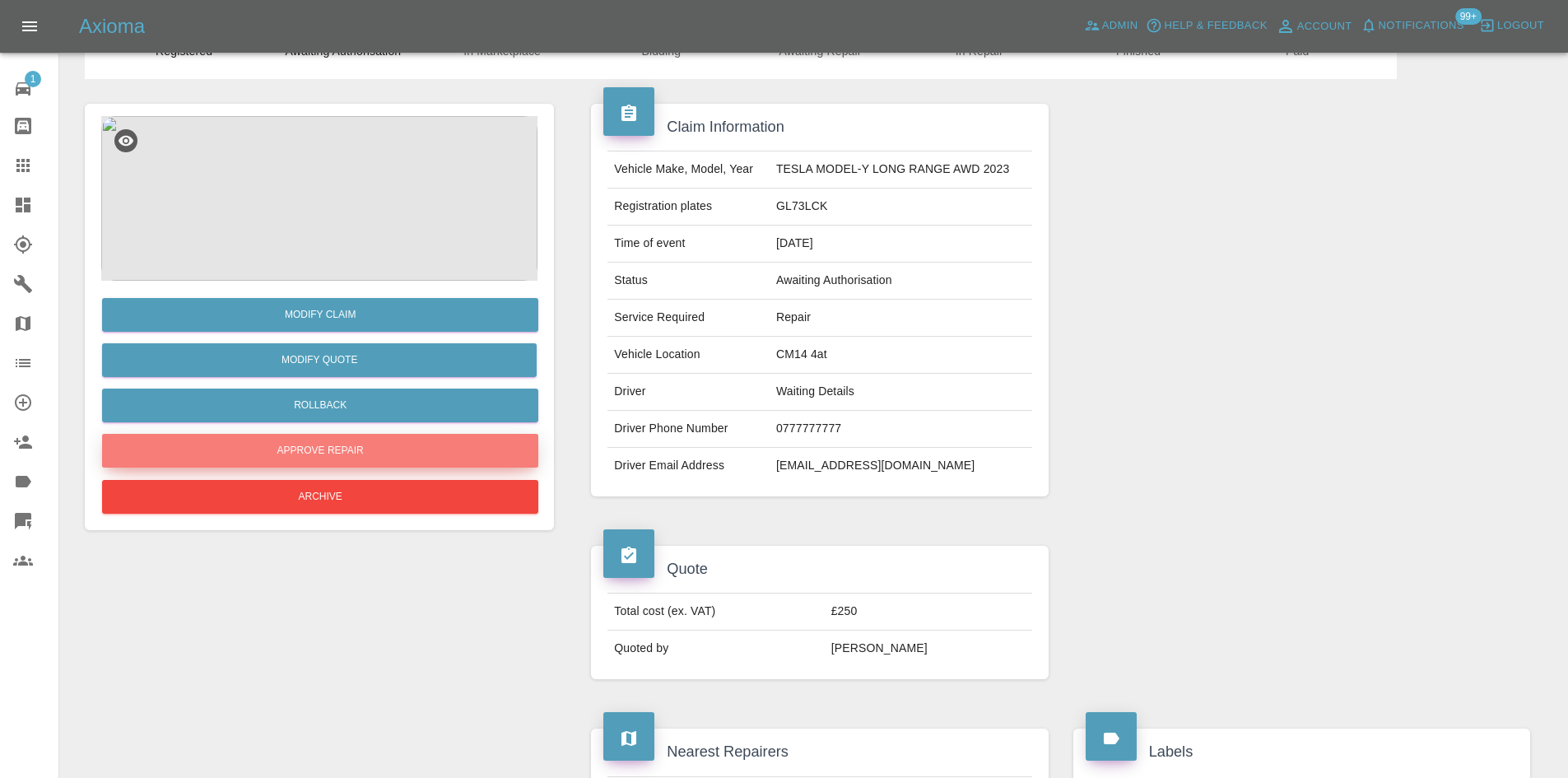
click at [312, 455] on button "Approve Repair" at bounding box center [320, 450] width 436 height 34
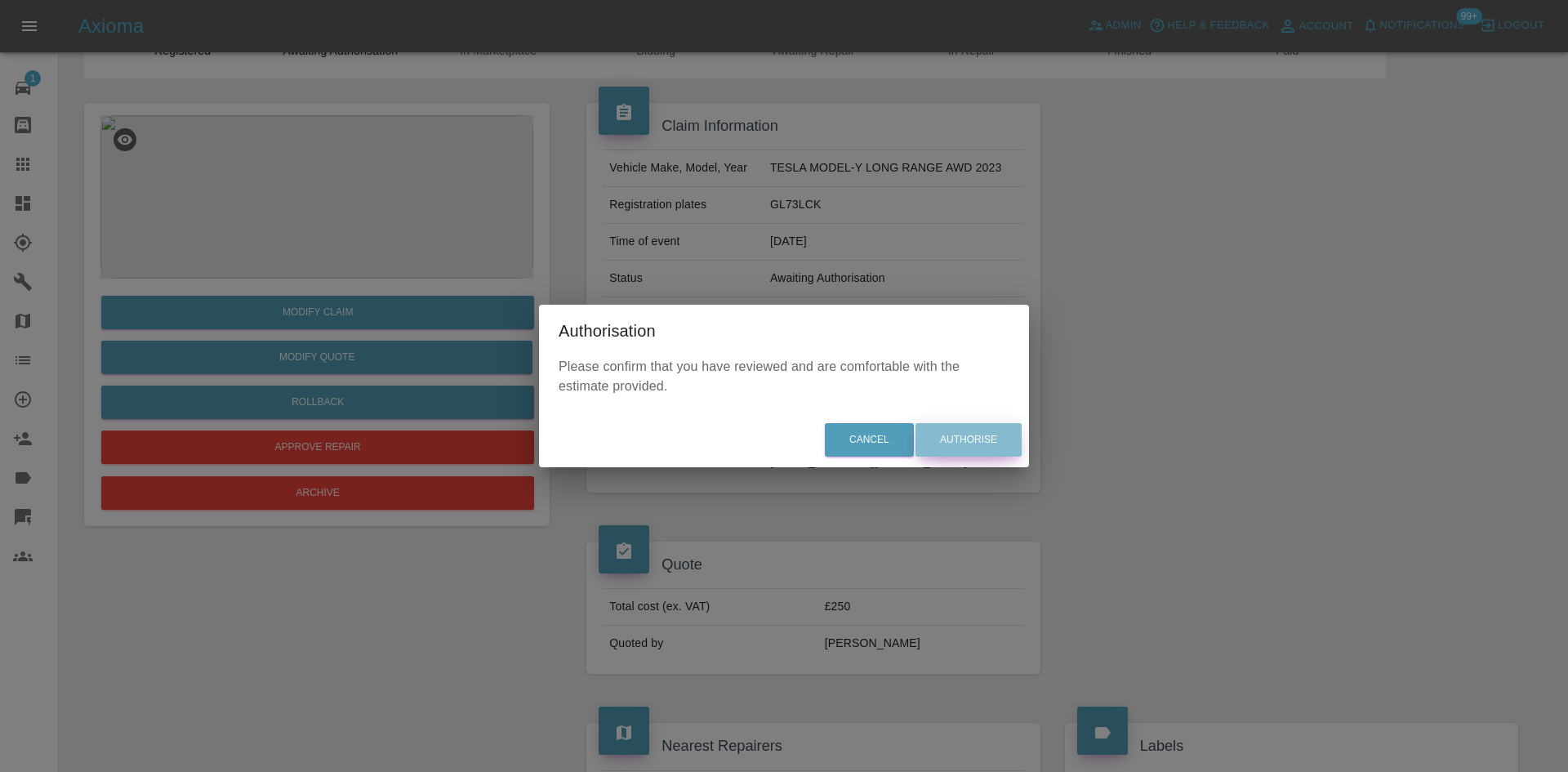
click at [990, 450] on button "Authorise" at bounding box center [968, 439] width 106 height 34
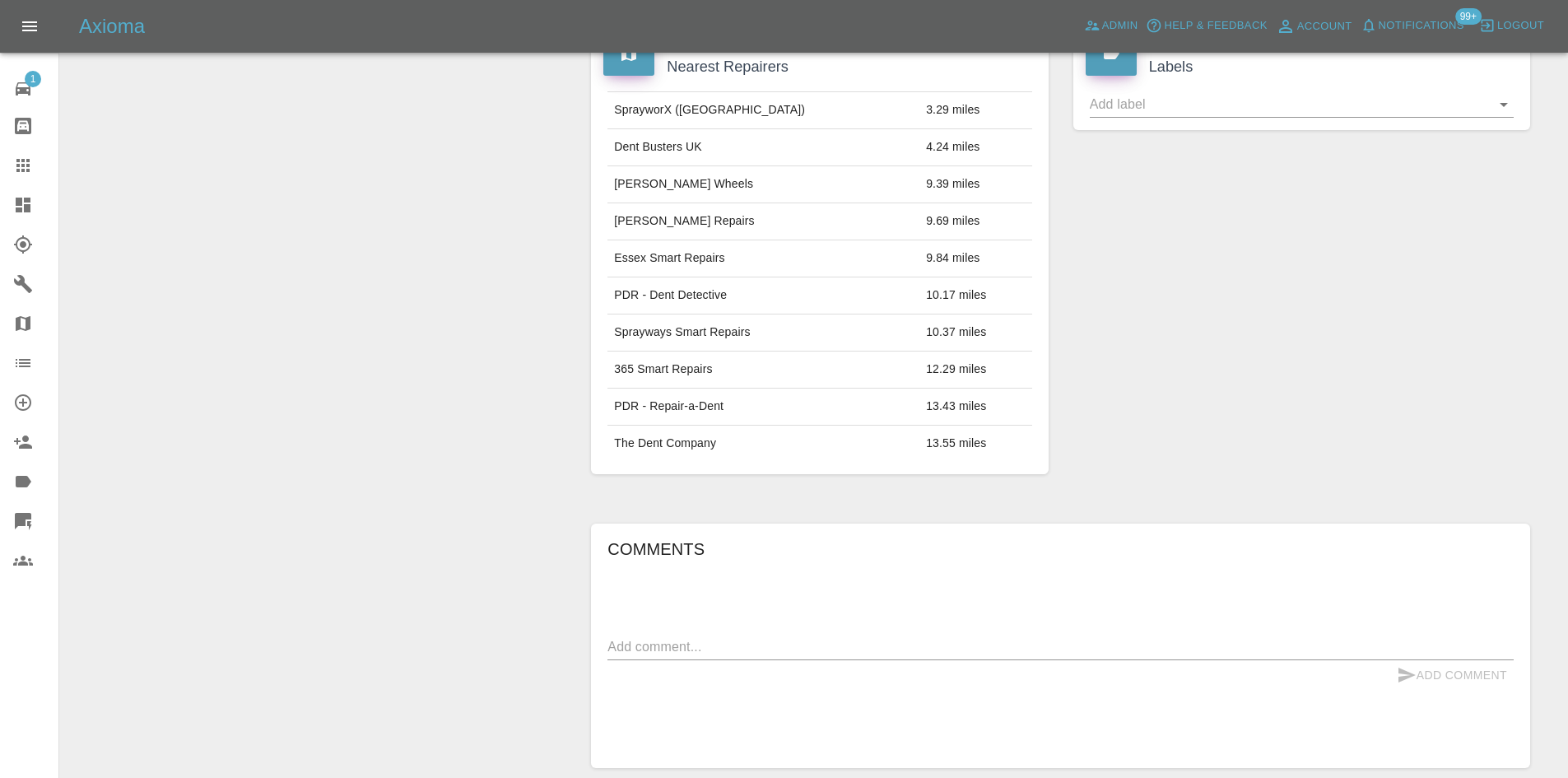
scroll to position [891, 0]
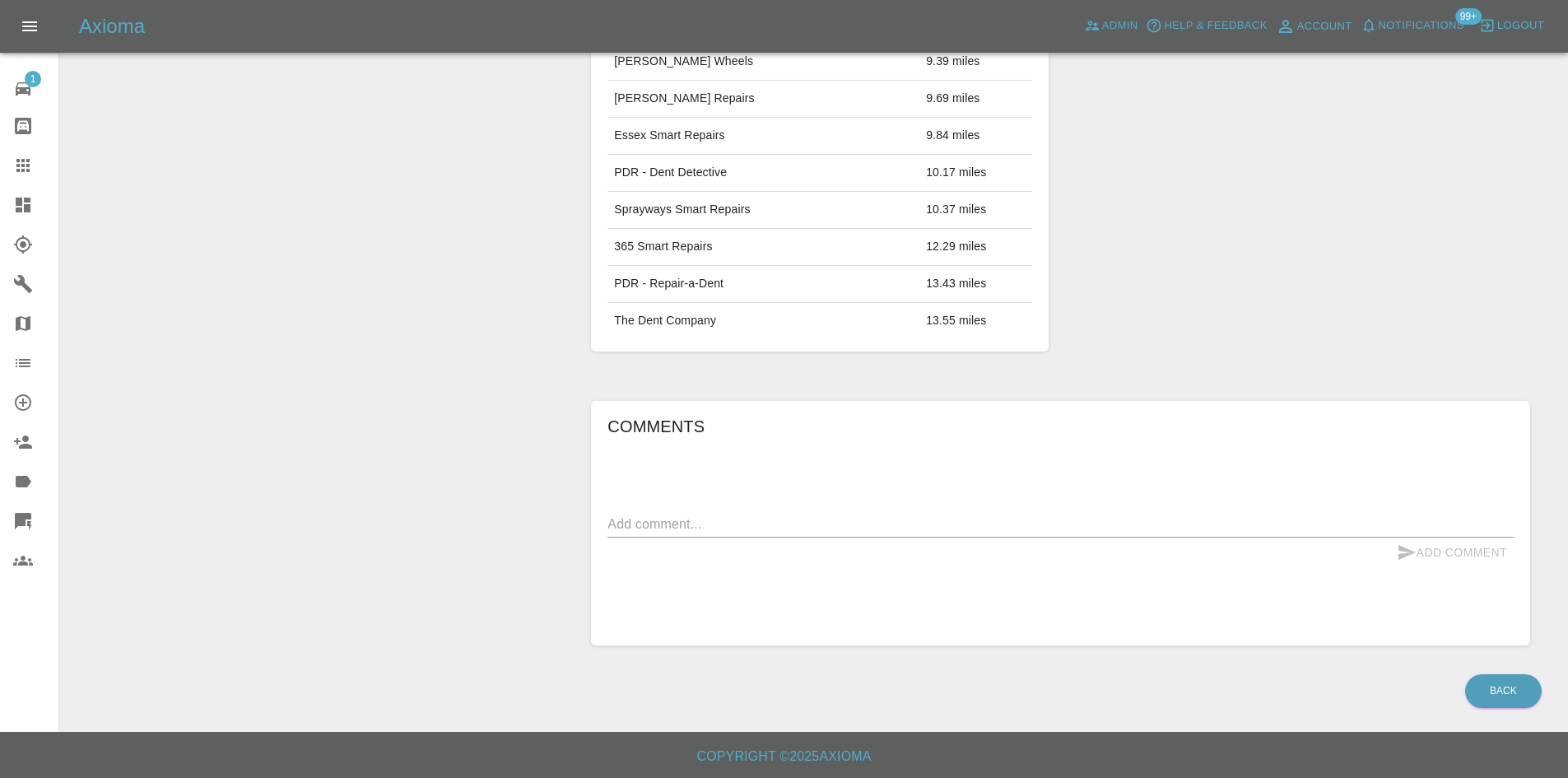
click at [757, 531] on textarea at bounding box center [1061, 523] width 906 height 19
type textarea "do not send a wednesday"
click at [1454, 552] on button "Add Comment" at bounding box center [1451, 552] width 124 height 31
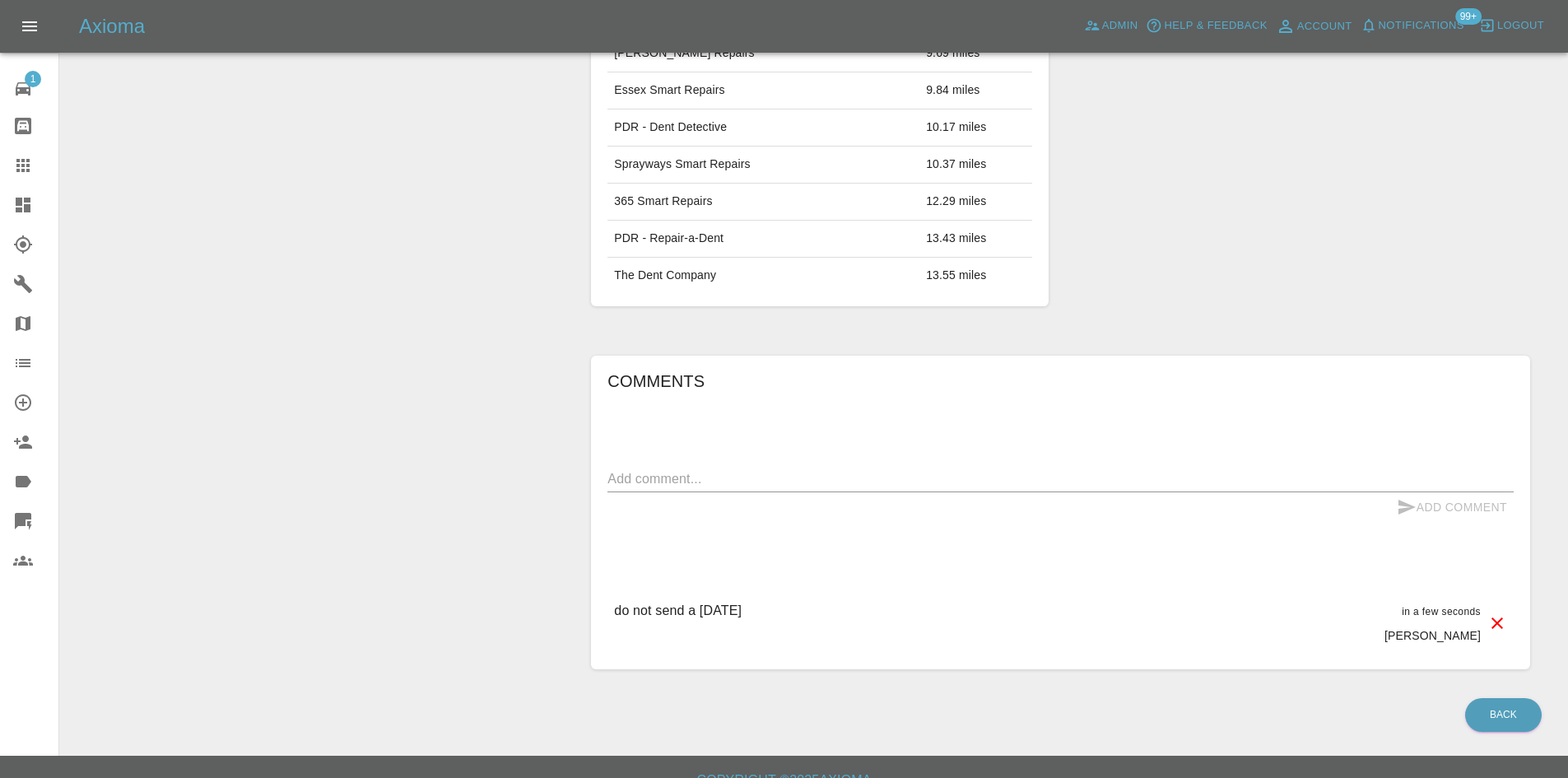
scroll to position [960, 0]
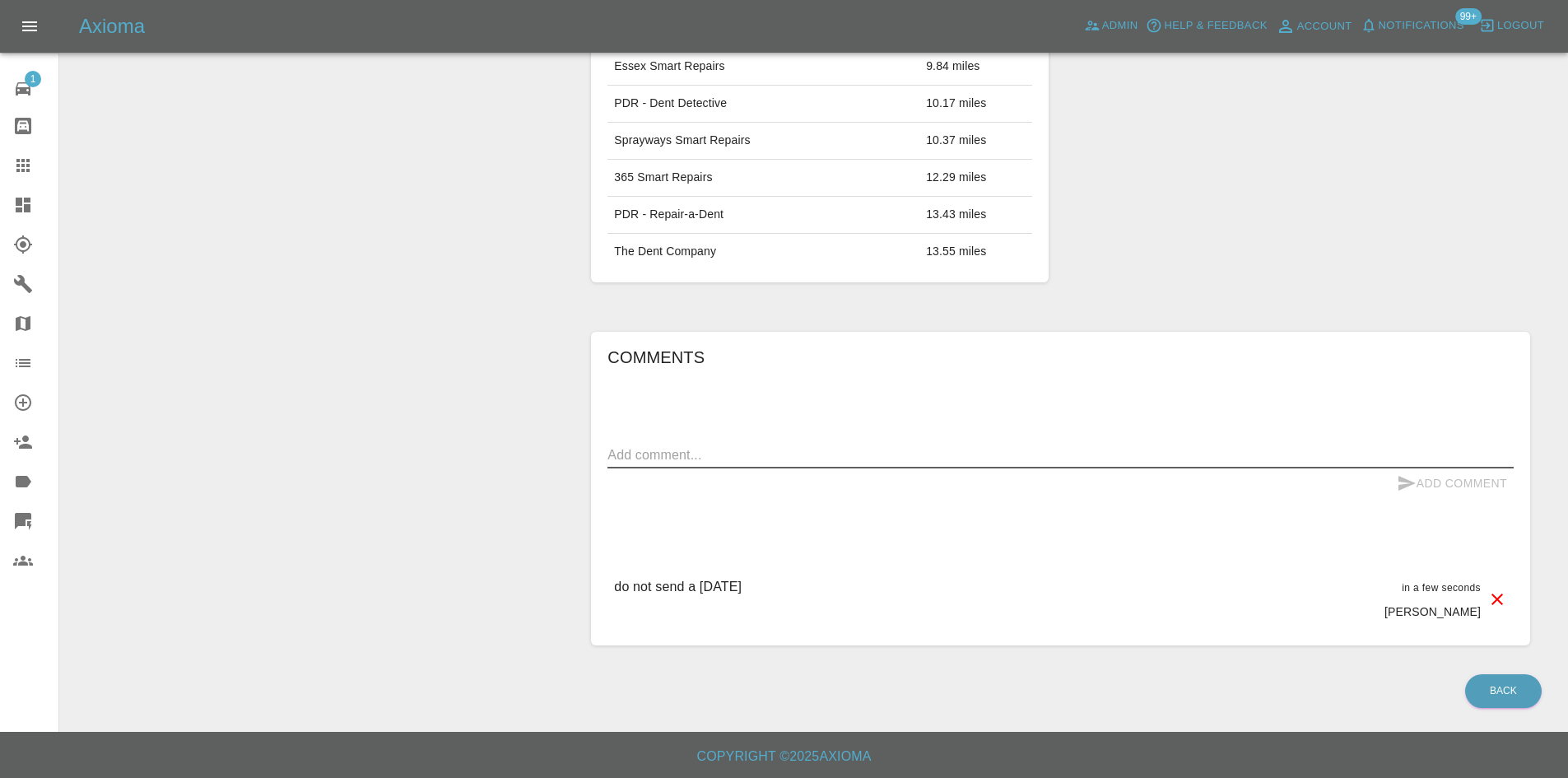
click at [680, 459] on textarea at bounding box center [1061, 455] width 906 height 19
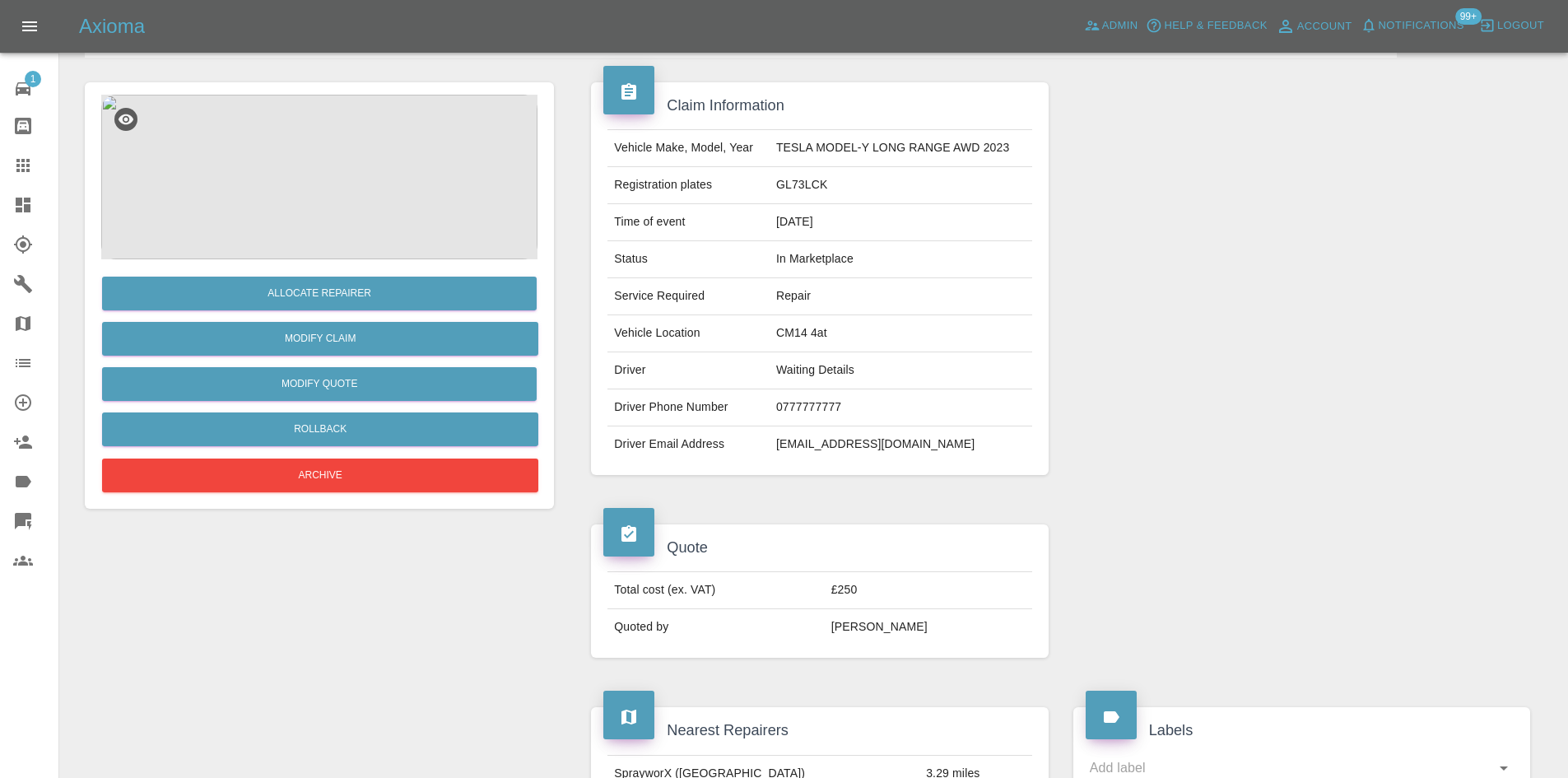
scroll to position [0, 0]
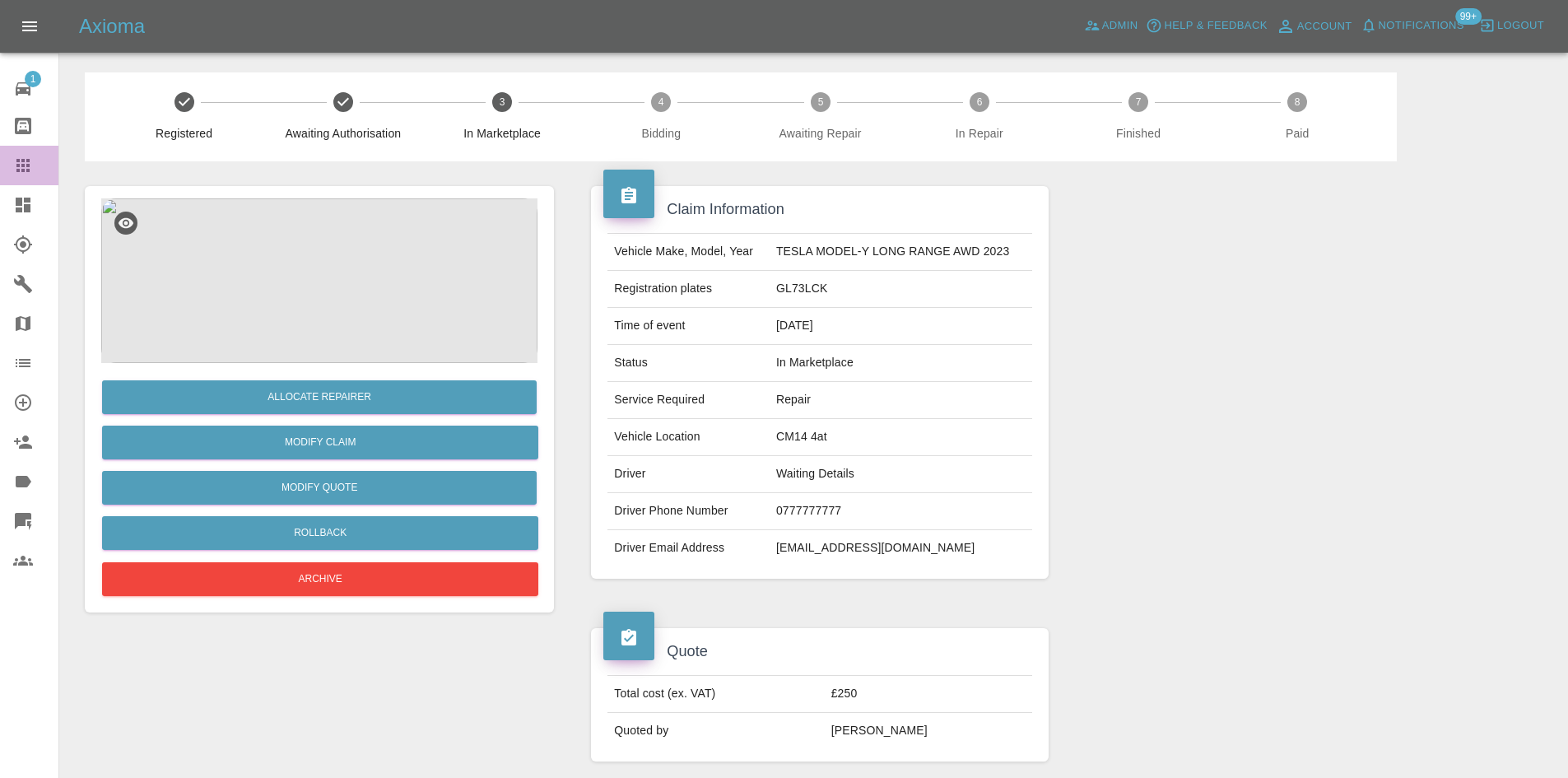
click at [23, 161] on icon at bounding box center [23, 166] width 13 height 13
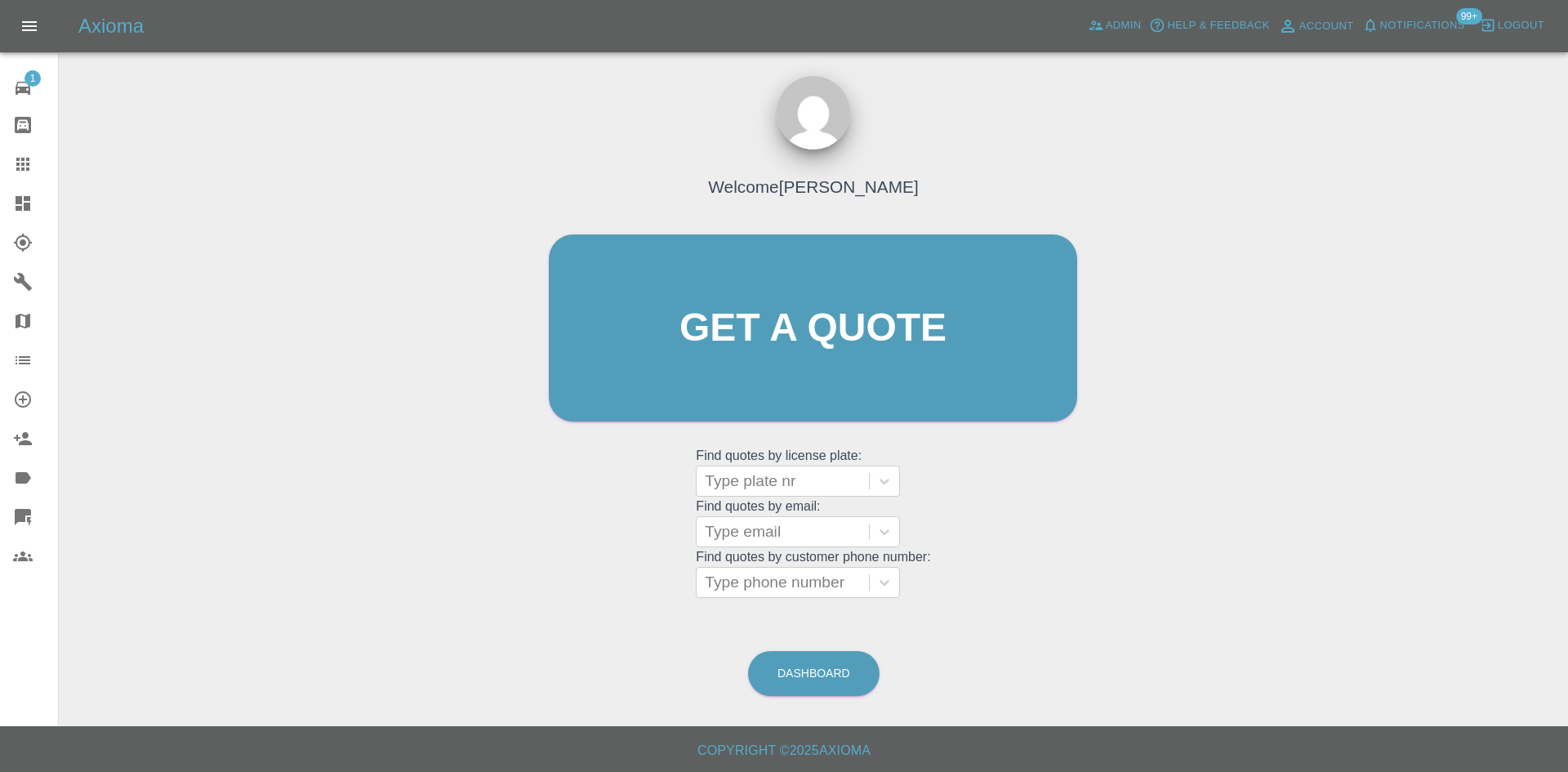
click at [25, 218] on link "Dashboard" at bounding box center [29, 203] width 58 height 40
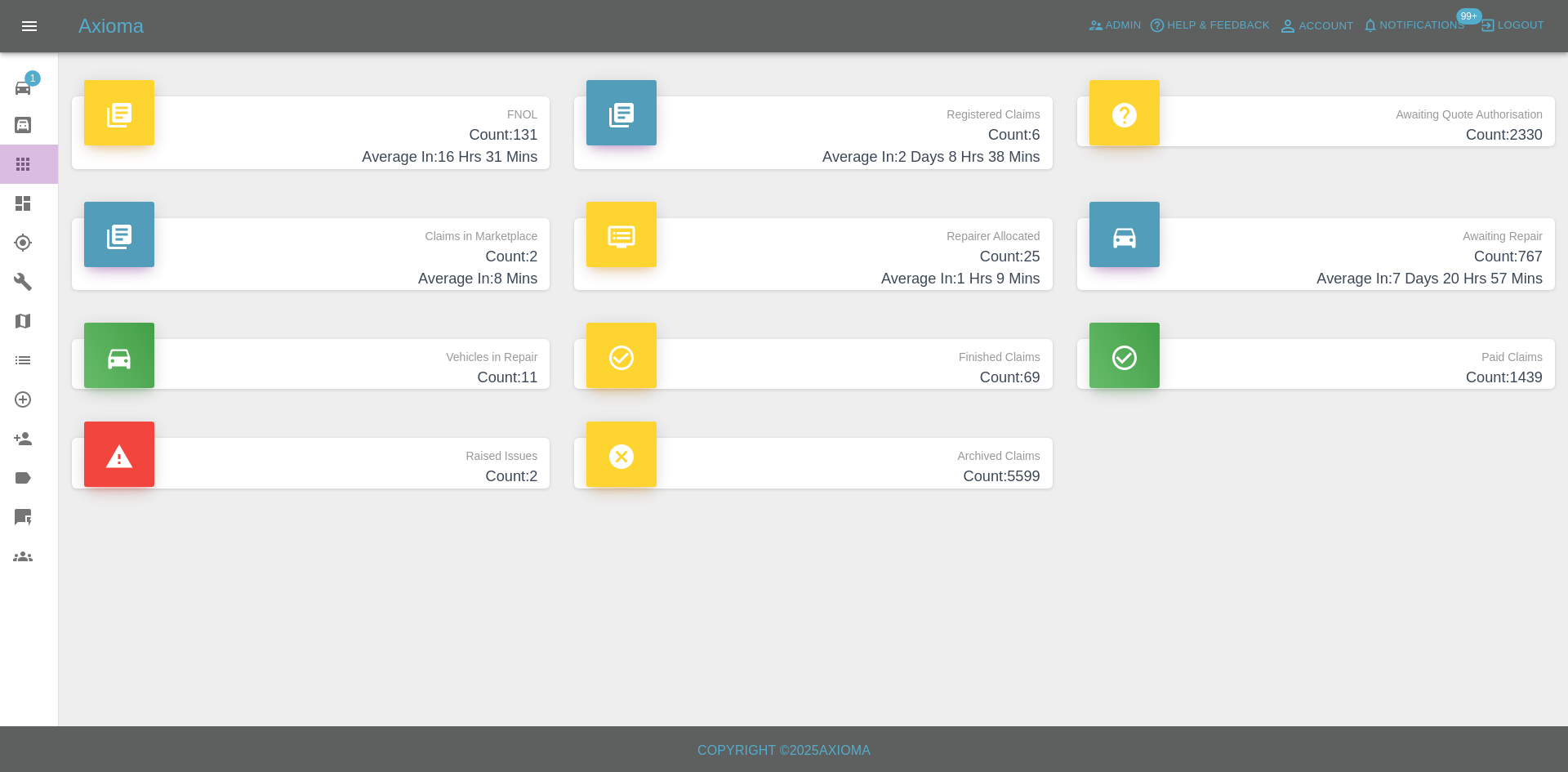
click at [13, 167] on icon at bounding box center [23, 165] width 20 height 20
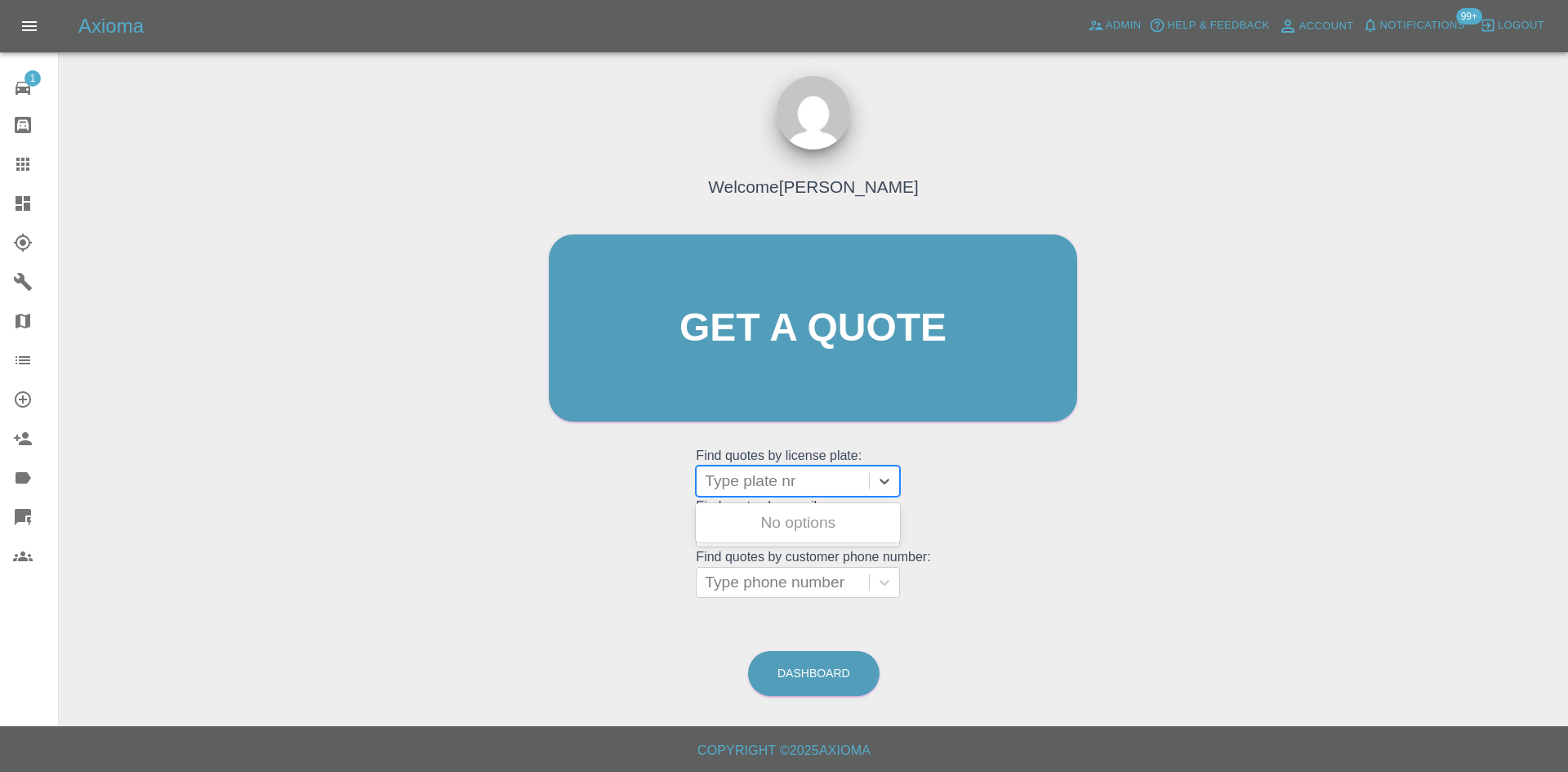
click at [805, 491] on div at bounding box center [783, 481] width 156 height 23
click at [20, 168] on icon at bounding box center [23, 165] width 13 height 13
click at [0, 209] on link "Dashboard" at bounding box center [29, 203] width 58 height 40
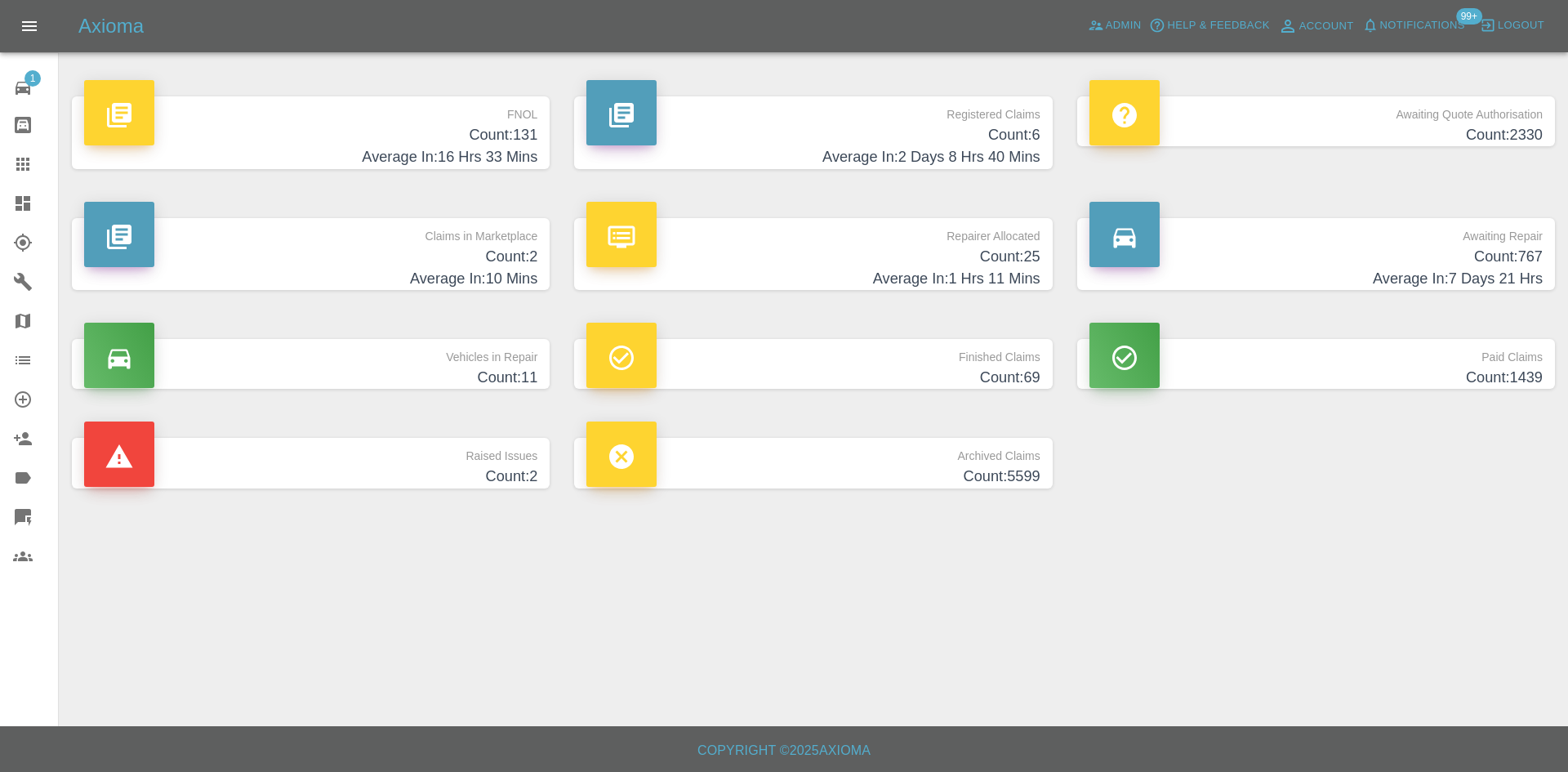
click at [380, 249] on h4 "Count: 2" at bounding box center [310, 257] width 453 height 22
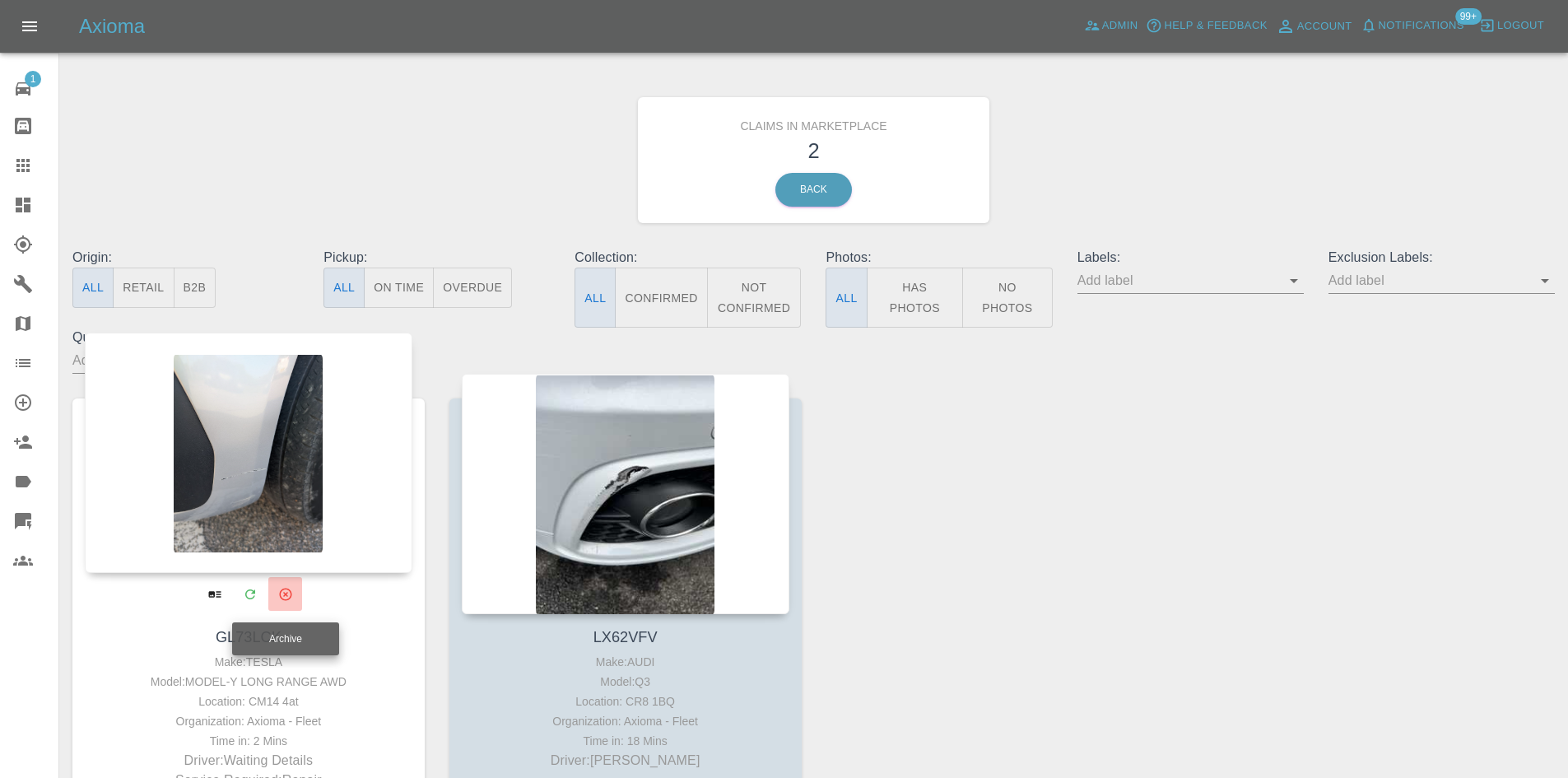
click at [295, 586] on button "Archive" at bounding box center [285, 594] width 34 height 34
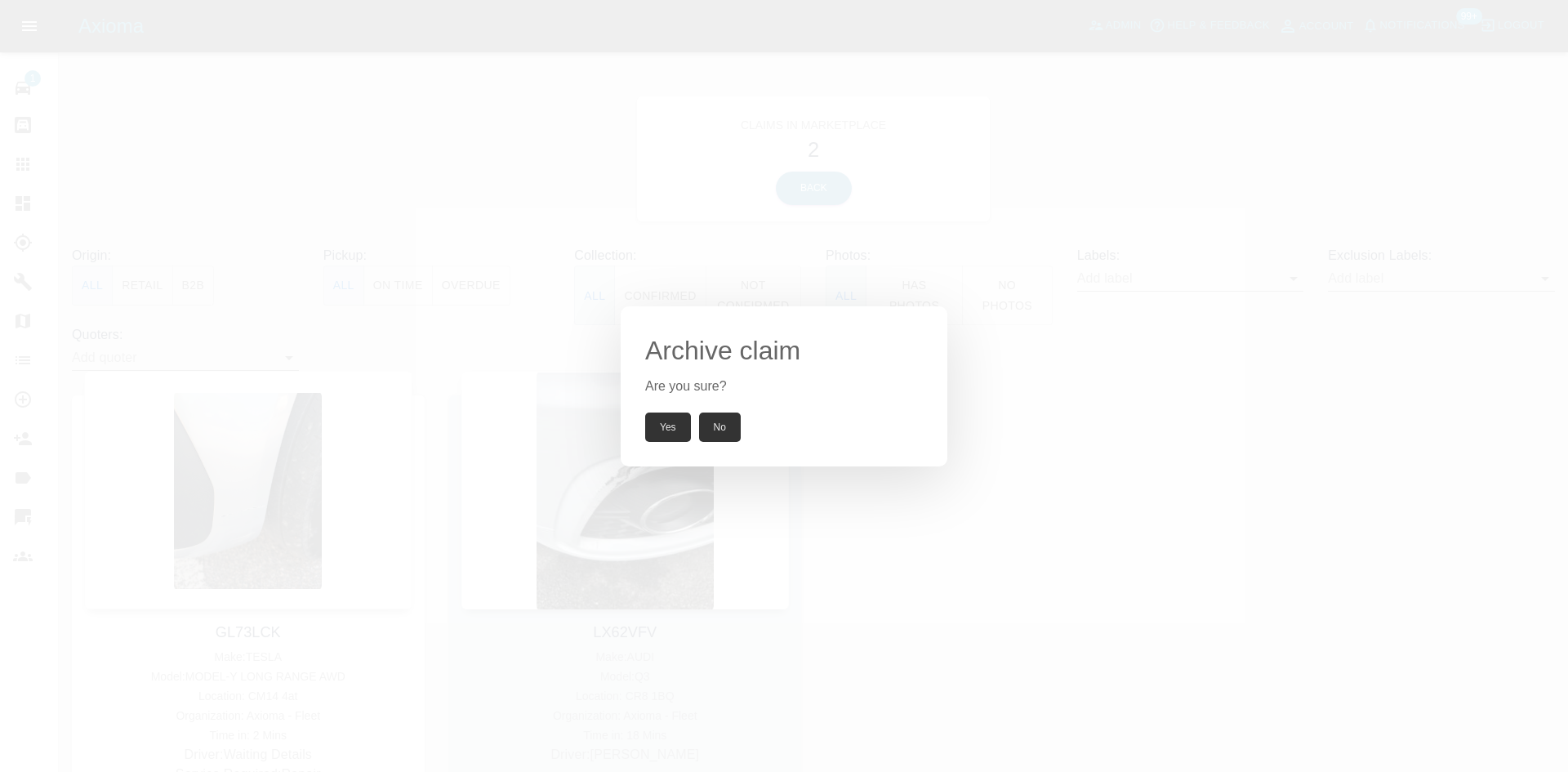
click at [666, 431] on button "Yes" at bounding box center [668, 427] width 46 height 30
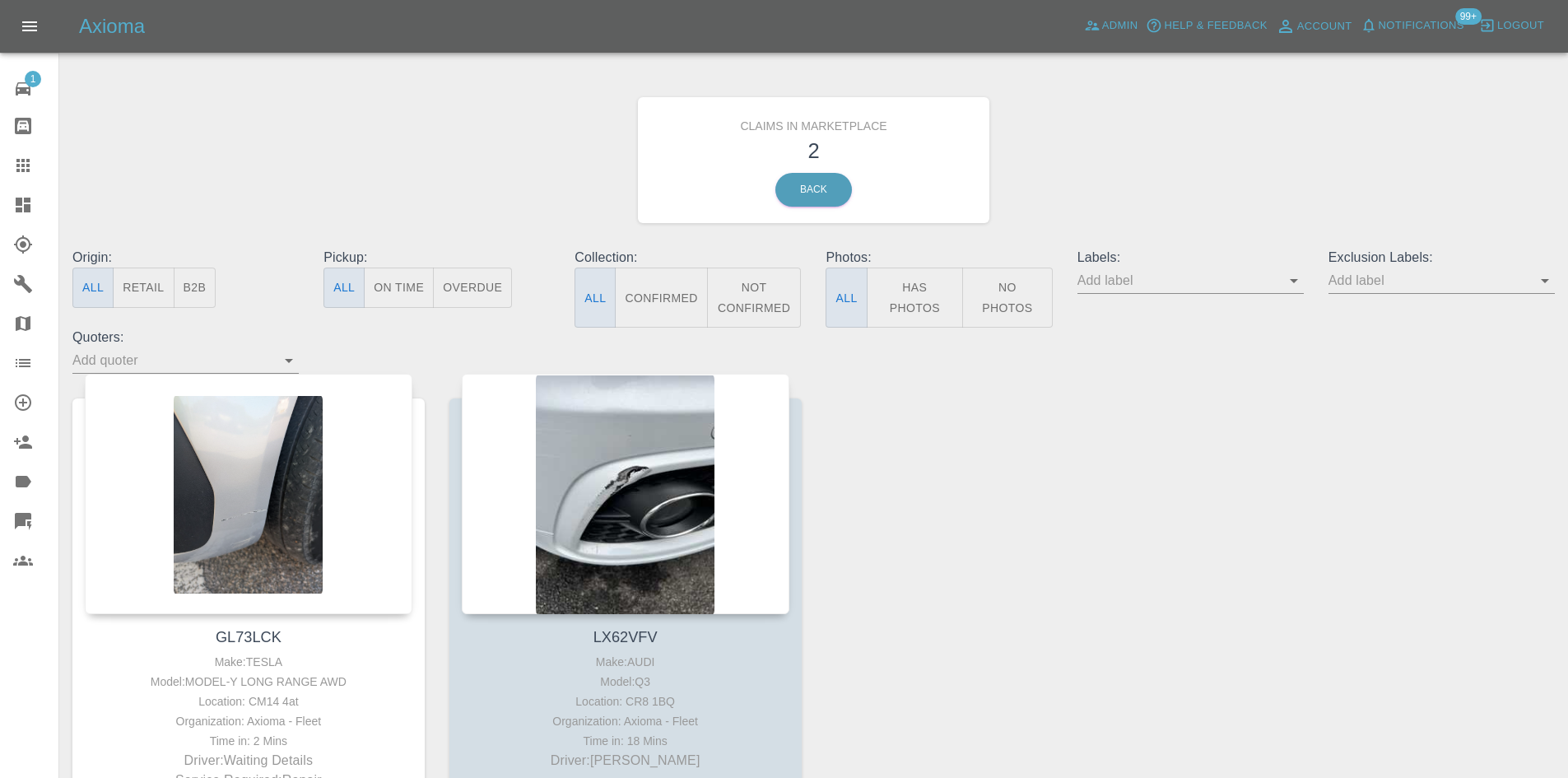
drag, startPoint x: 11, startPoint y: 187, endPoint x: 13, endPoint y: 178, distance: 9.2
click at [11, 187] on link "Dashboard" at bounding box center [29, 205] width 58 height 40
click at [14, 170] on icon at bounding box center [23, 166] width 20 height 20
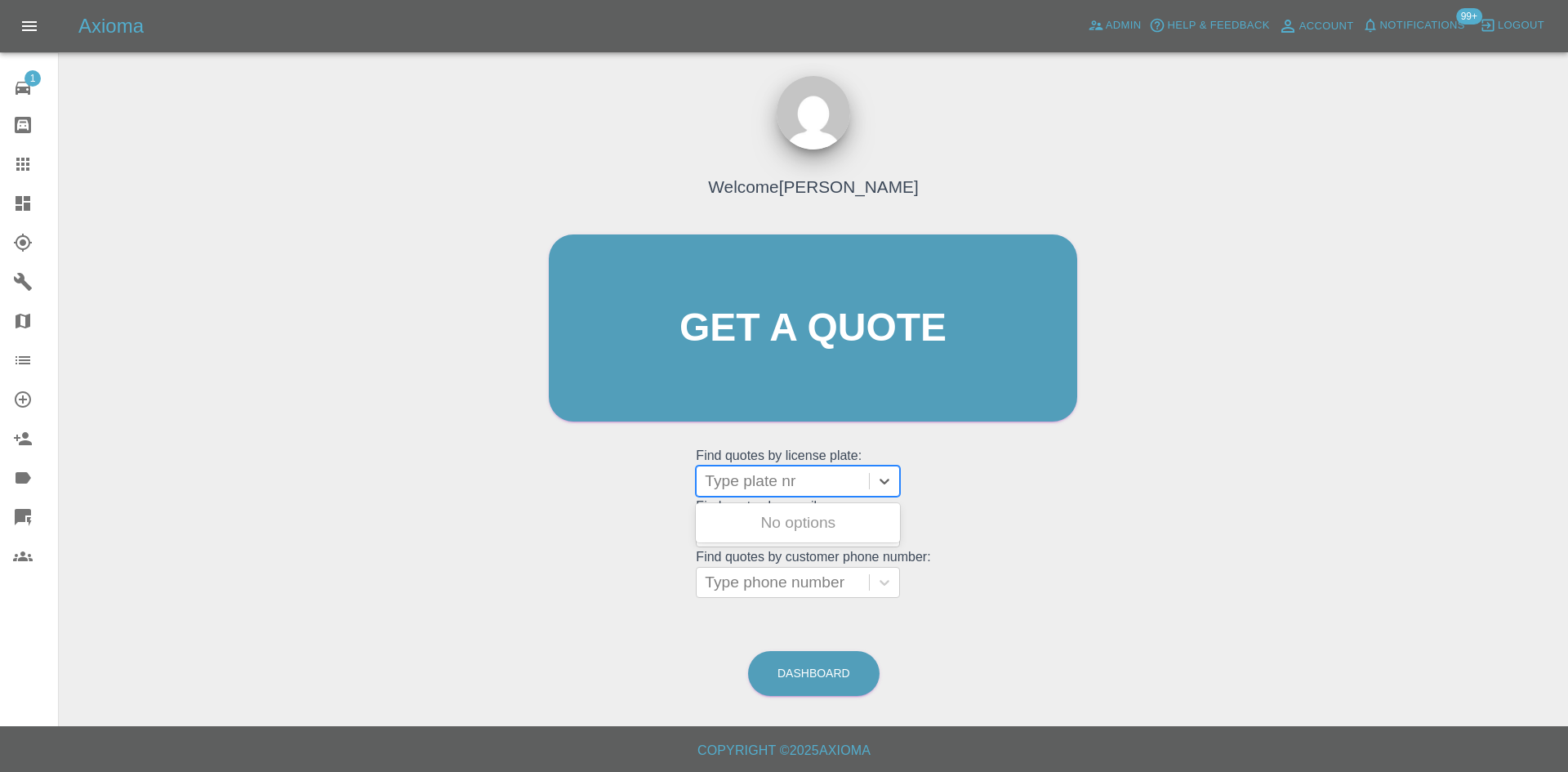
click at [786, 483] on div at bounding box center [783, 481] width 156 height 23
paste input "YD74ZWK"
type input "YD74ZWK"
click at [800, 512] on div "YD74ZWK, Awaiting Repair" at bounding box center [798, 532] width 204 height 53
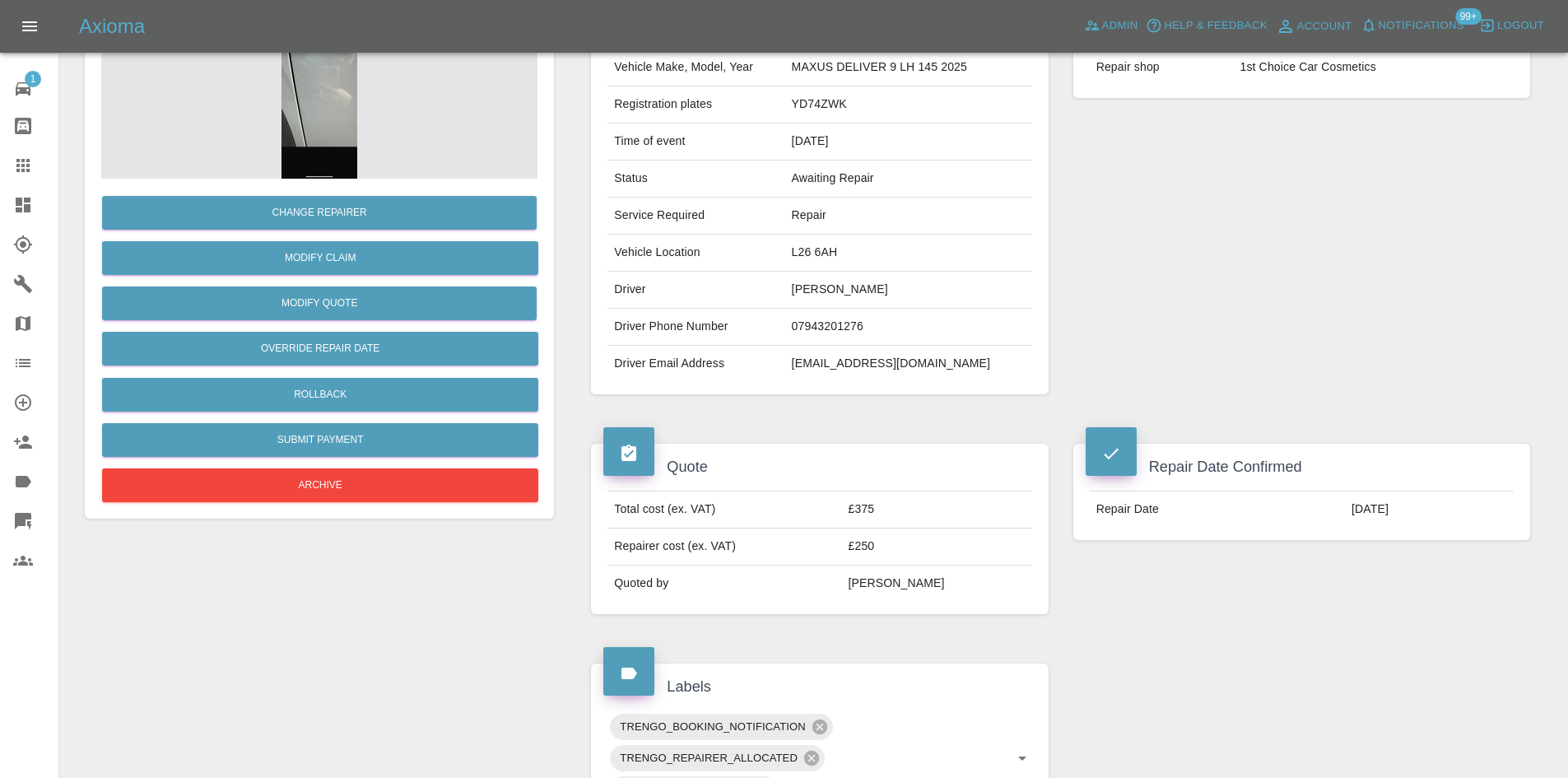
scroll to position [247, 0]
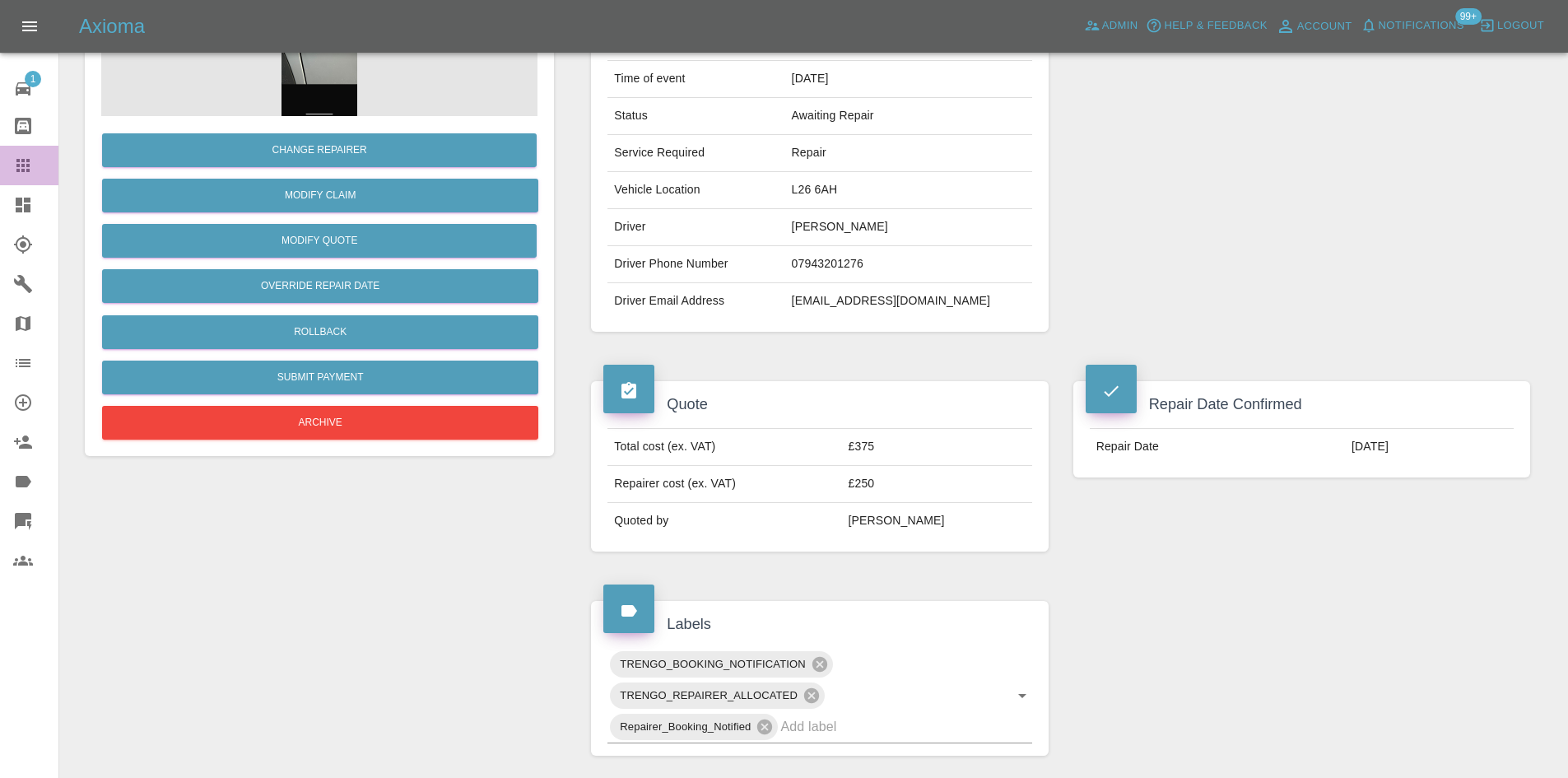
drag, startPoint x: 4, startPoint y: 156, endPoint x: 256, endPoint y: 266, distance: 275.0
click at [4, 156] on link "Claims" at bounding box center [29, 166] width 58 height 40
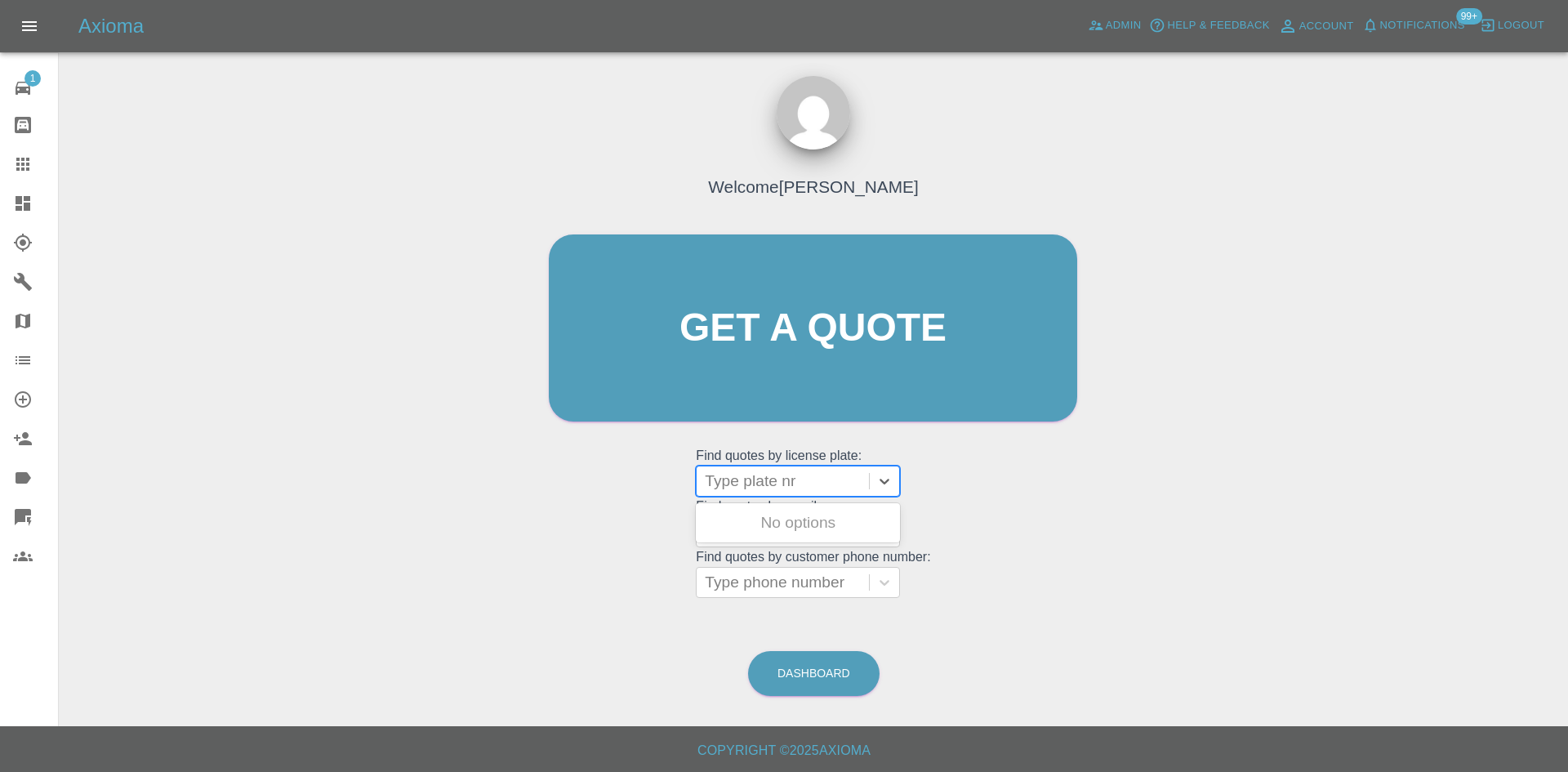
click at [755, 485] on div at bounding box center [783, 481] width 156 height 23
type input "m15"
click at [26, 213] on link "Dashboard" at bounding box center [29, 203] width 58 height 40
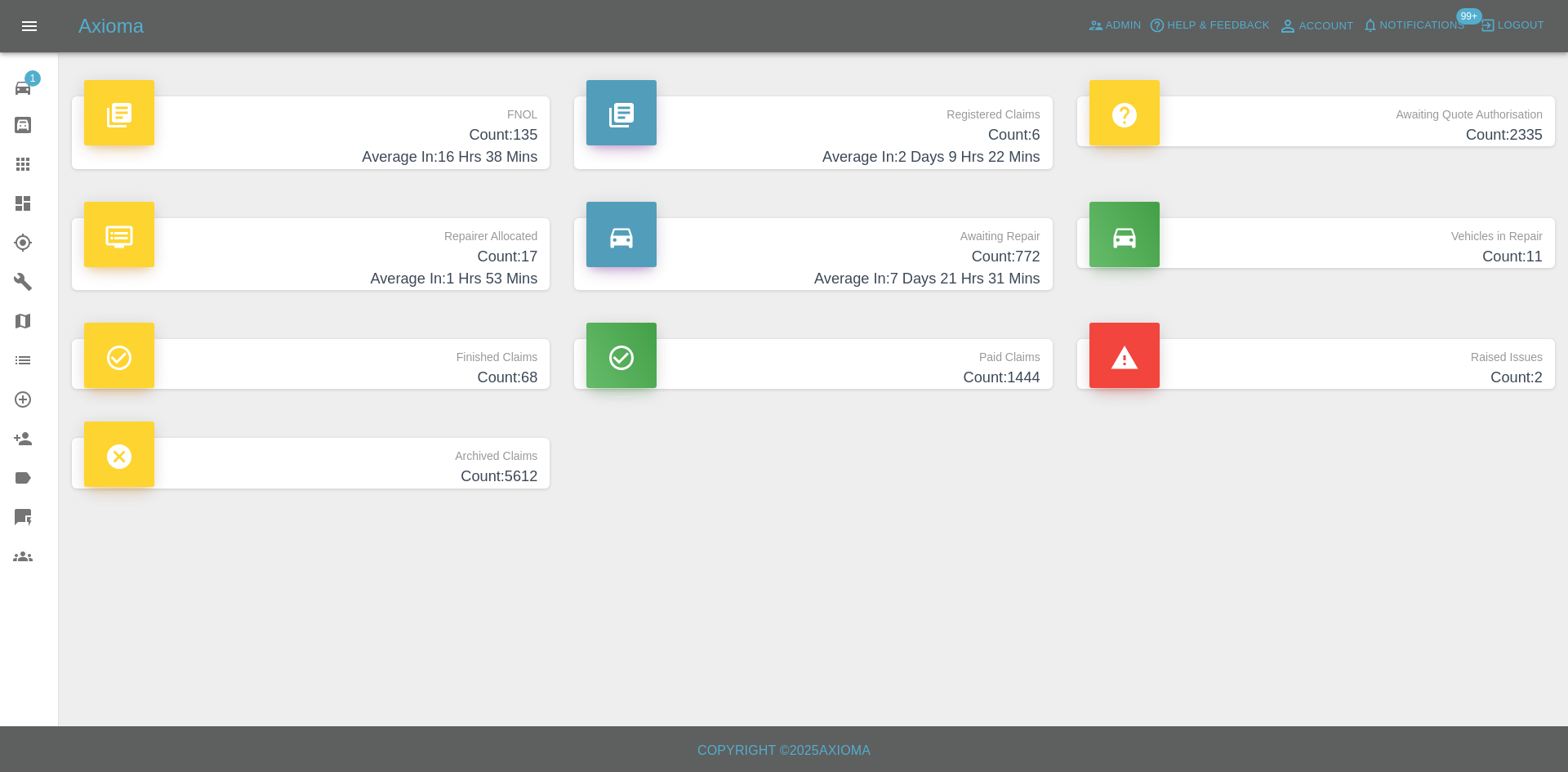
click at [721, 164] on h4 "Average In: 2 Days 9 Hrs 22 Mins" at bounding box center [813, 157] width 453 height 22
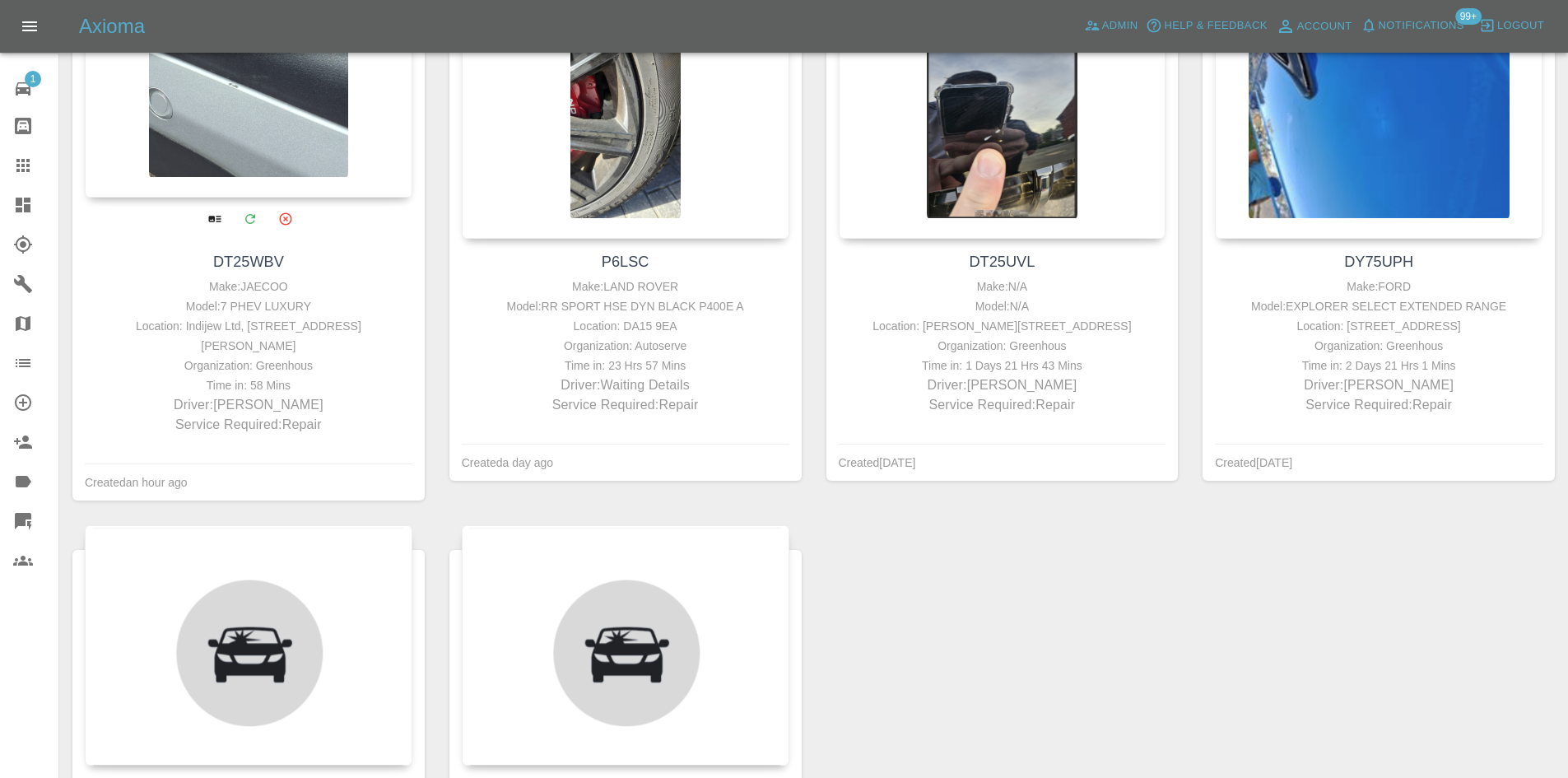
scroll to position [411, 0]
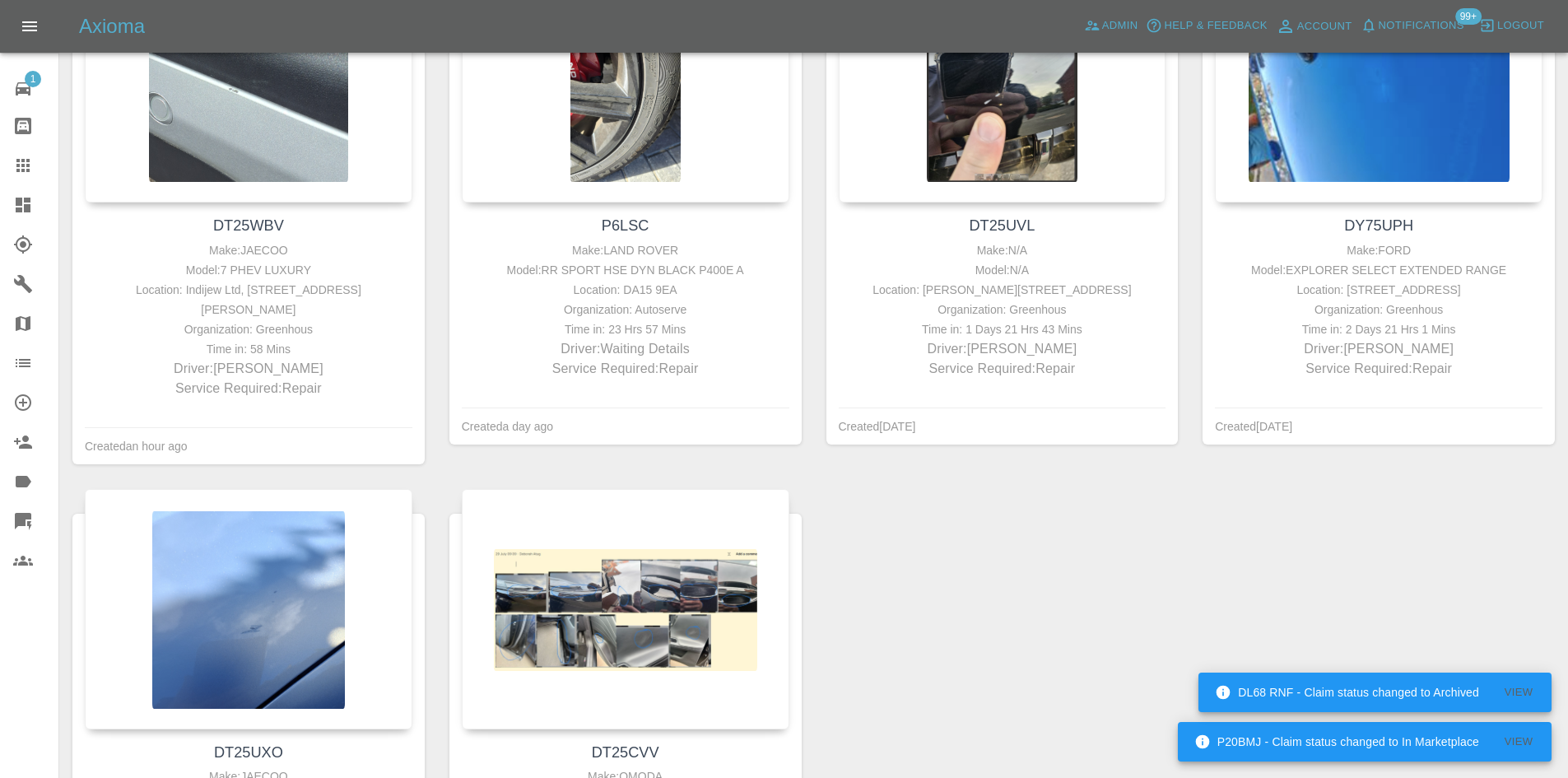
click at [10, 213] on link "Dashboard" at bounding box center [29, 205] width 58 height 40
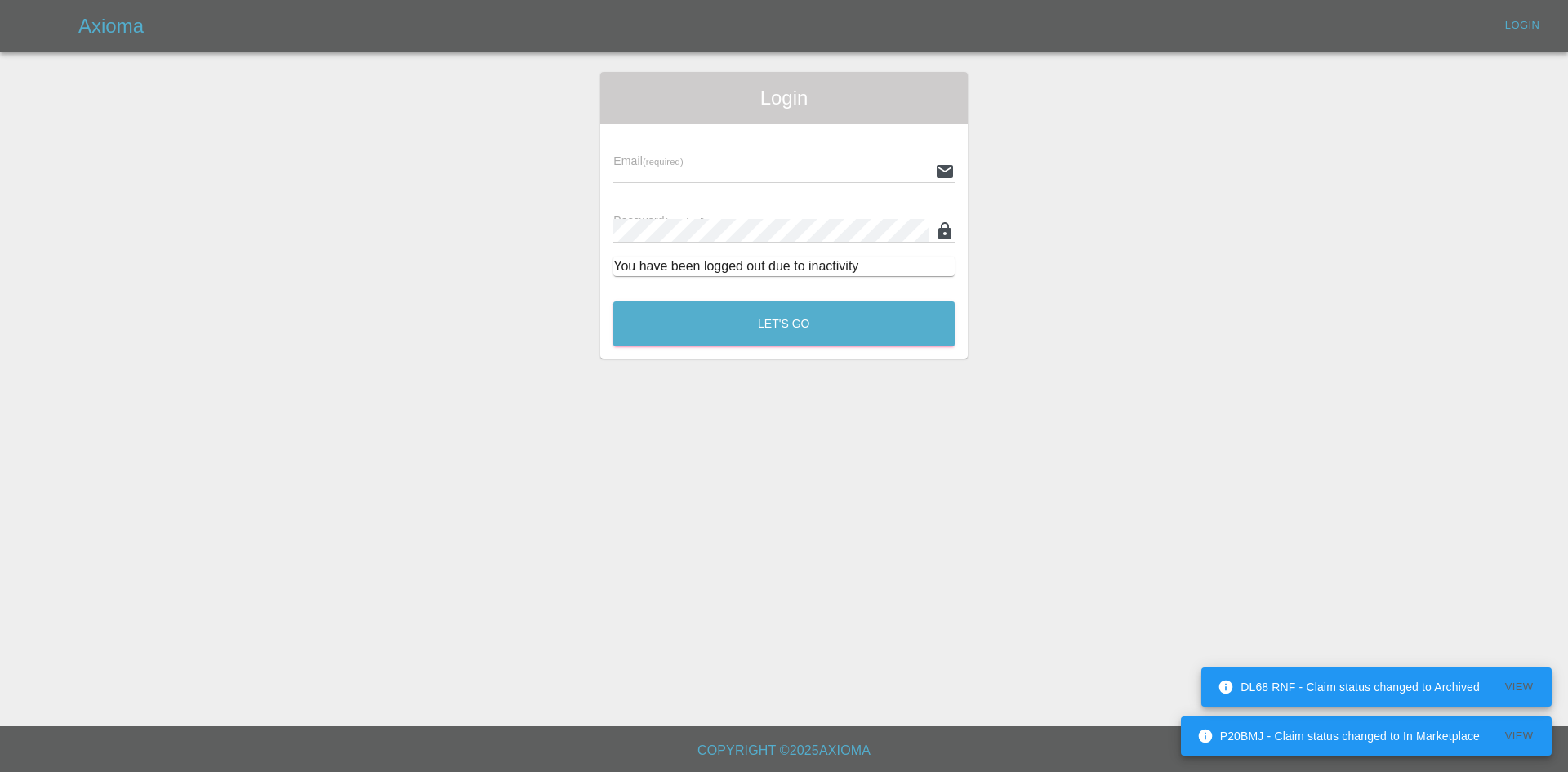
type input "alex.kennett@axioma.co.uk"
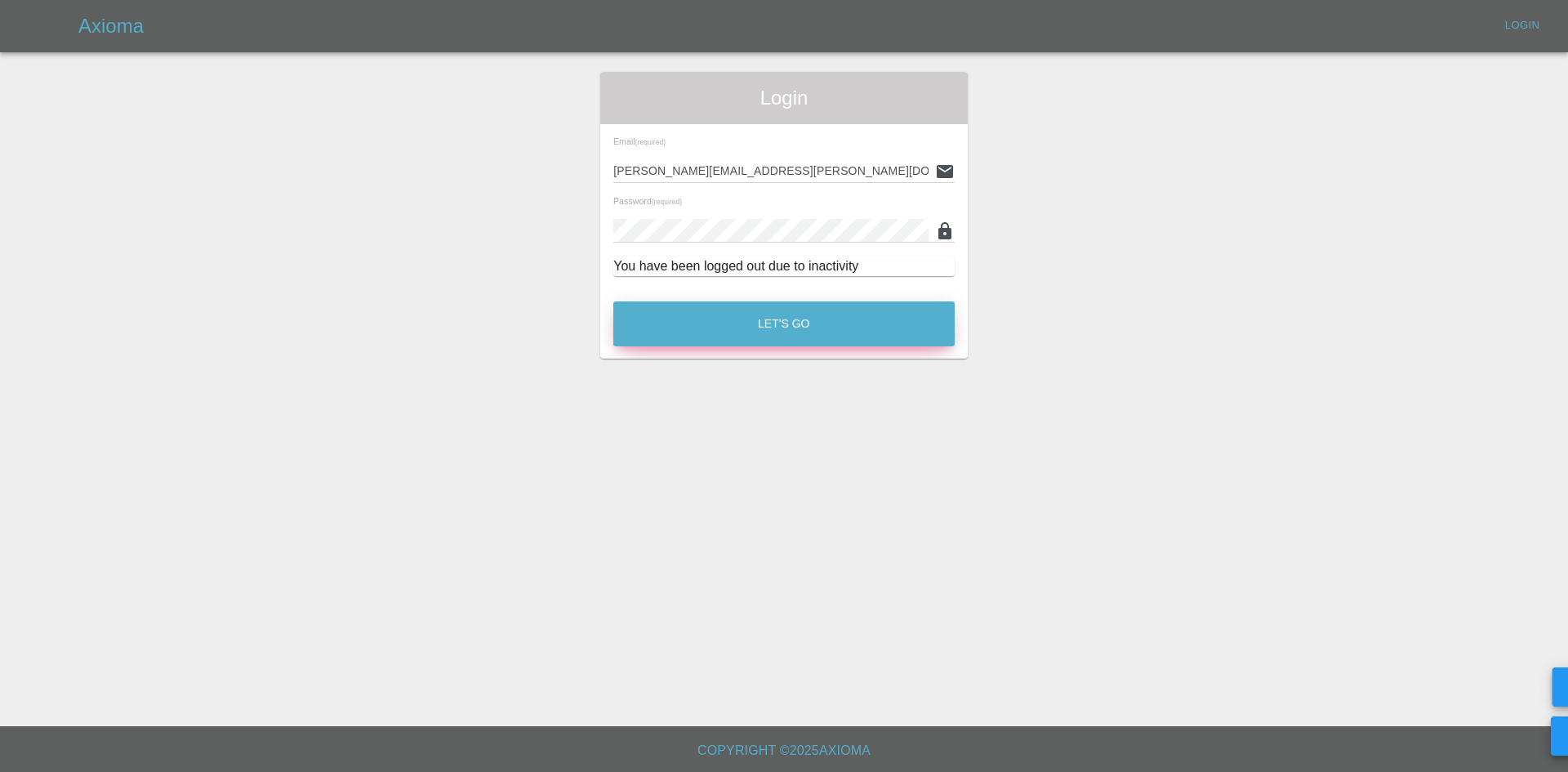
click at [809, 305] on button "Let's Go" at bounding box center [783, 323] width 341 height 45
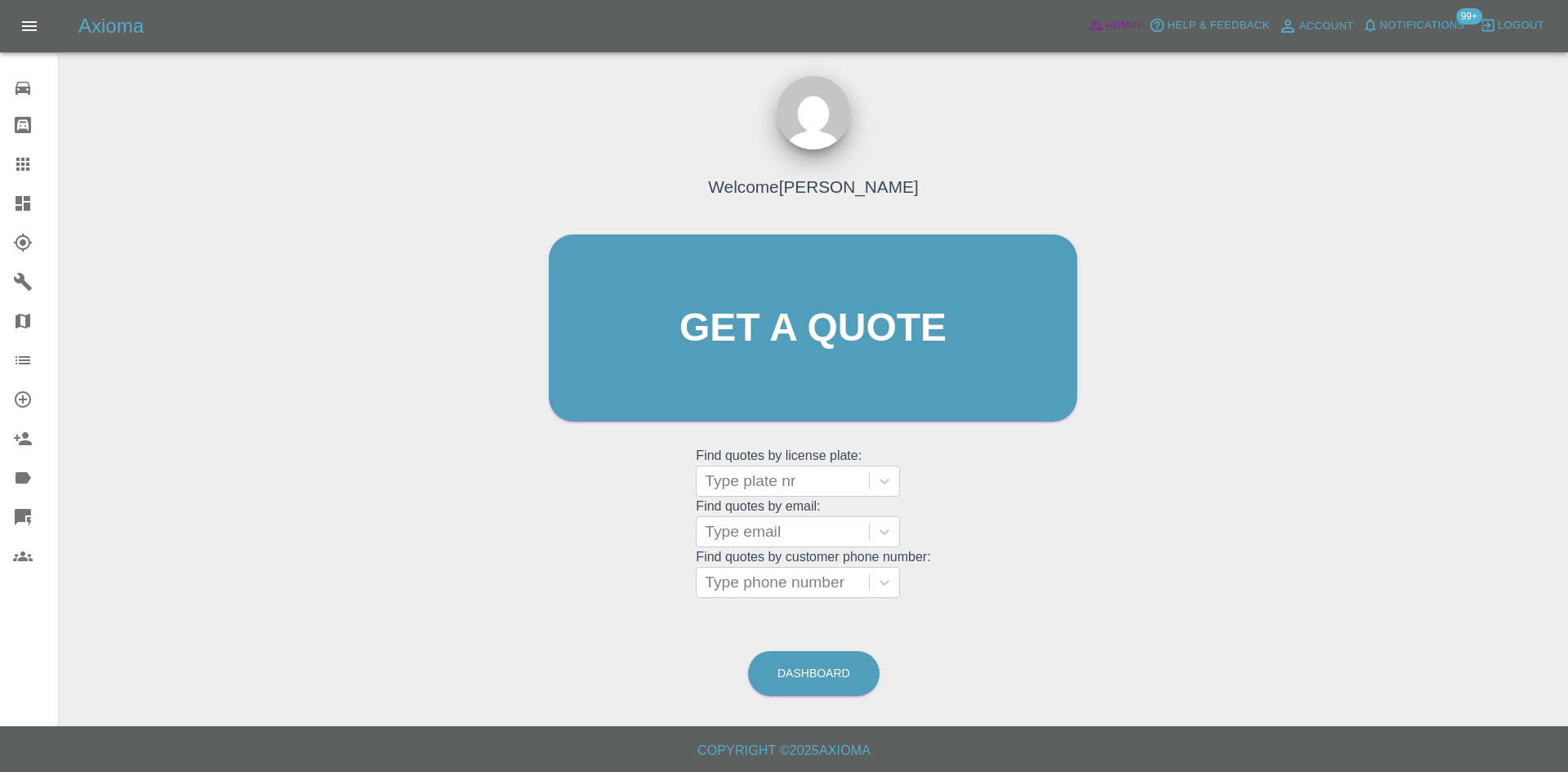
click at [1101, 30] on icon at bounding box center [1095, 26] width 14 height 10
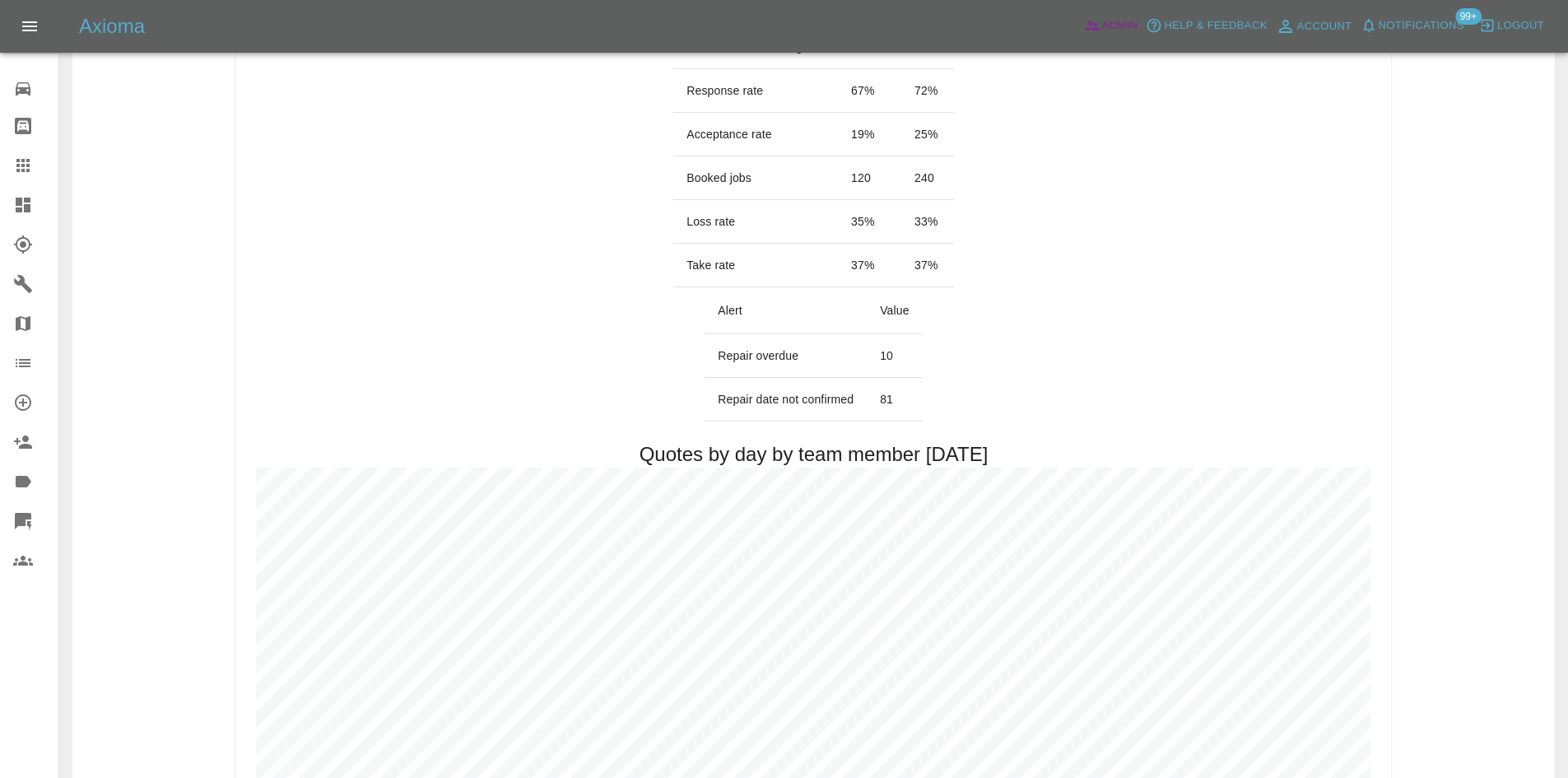
scroll to position [411, 0]
drag, startPoint x: 11, startPoint y: 168, endPoint x: 56, endPoint y: 181, distance: 46.8
click at [11, 168] on link "Claims" at bounding box center [29, 166] width 58 height 40
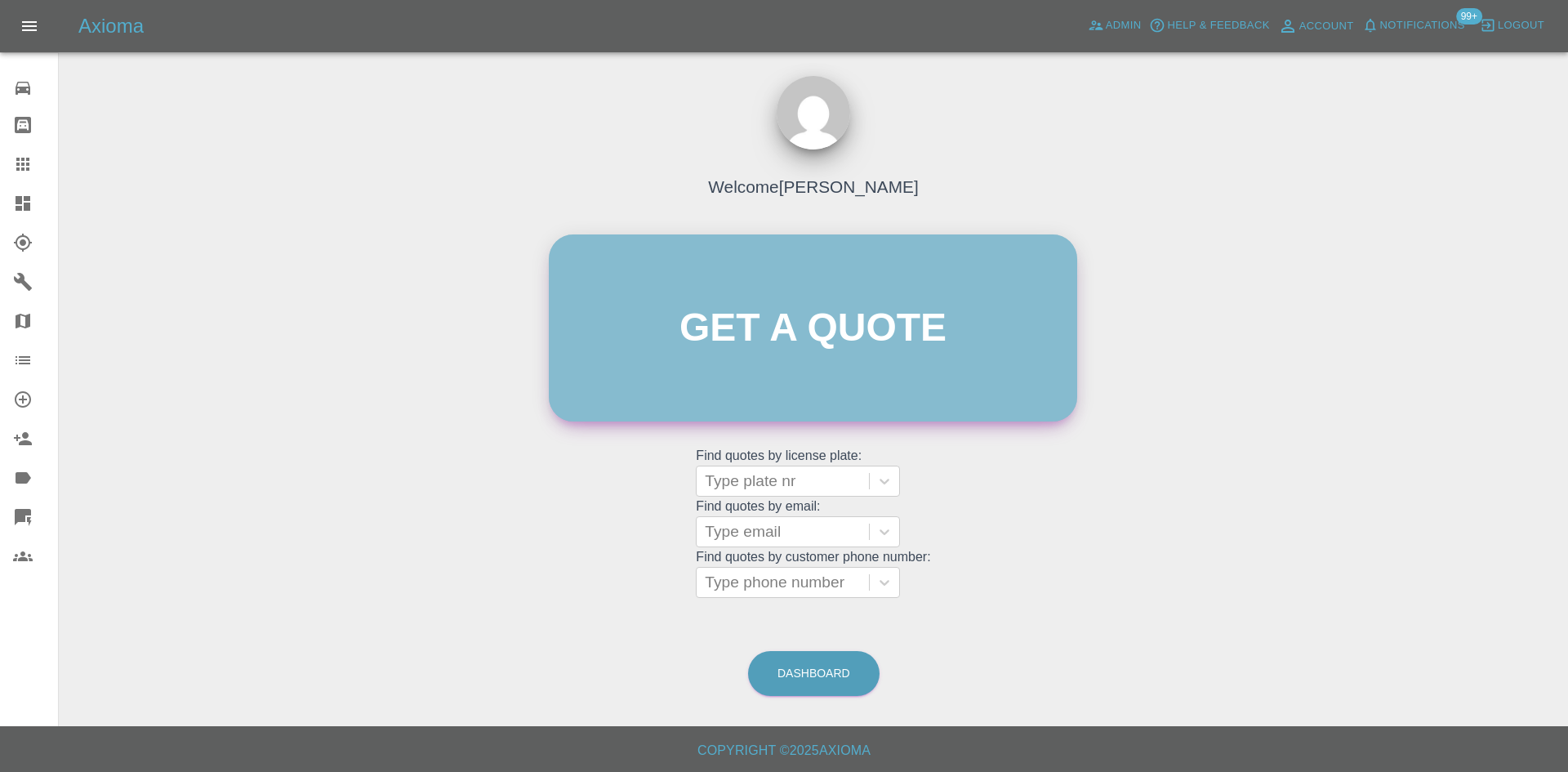
click at [791, 294] on link "Get a quote" at bounding box center [813, 328] width 528 height 187
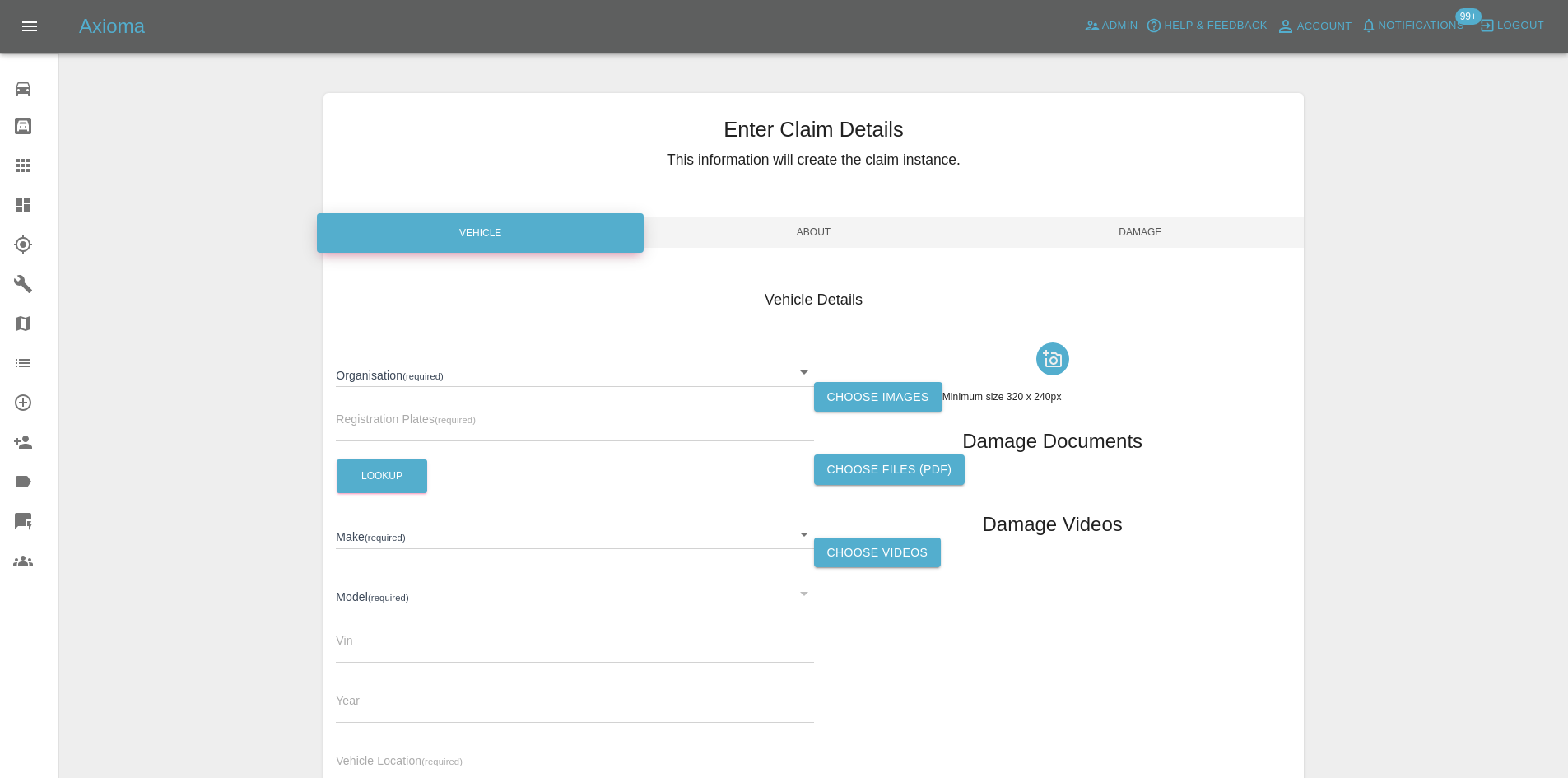
click at [409, 367] on body "Axioma Admin Help & Feedback Account Notifications 99+ Logout 0 Repair home Bod…" at bounding box center [784, 471] width 1568 height 942
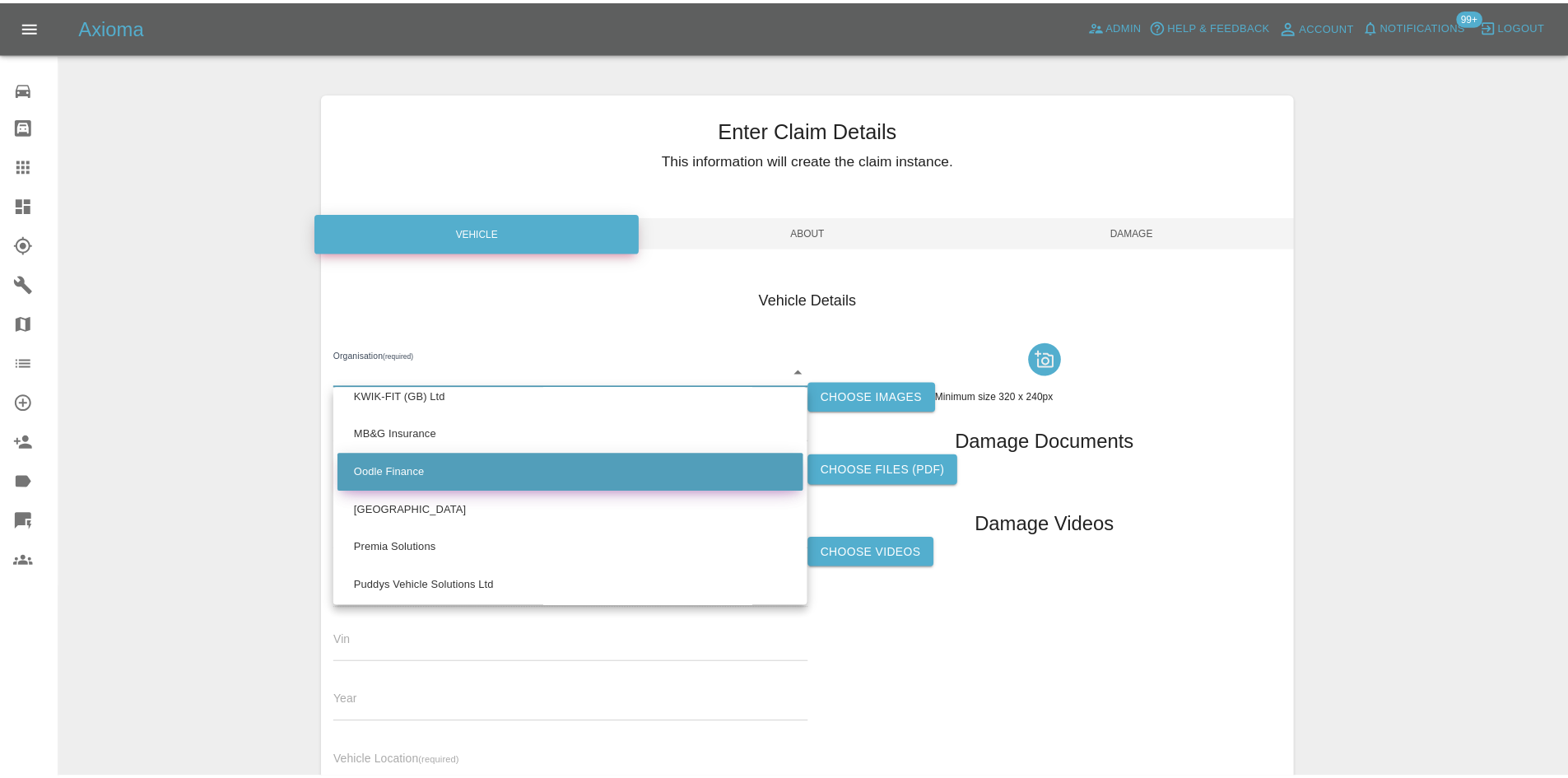
scroll to position [988, 0]
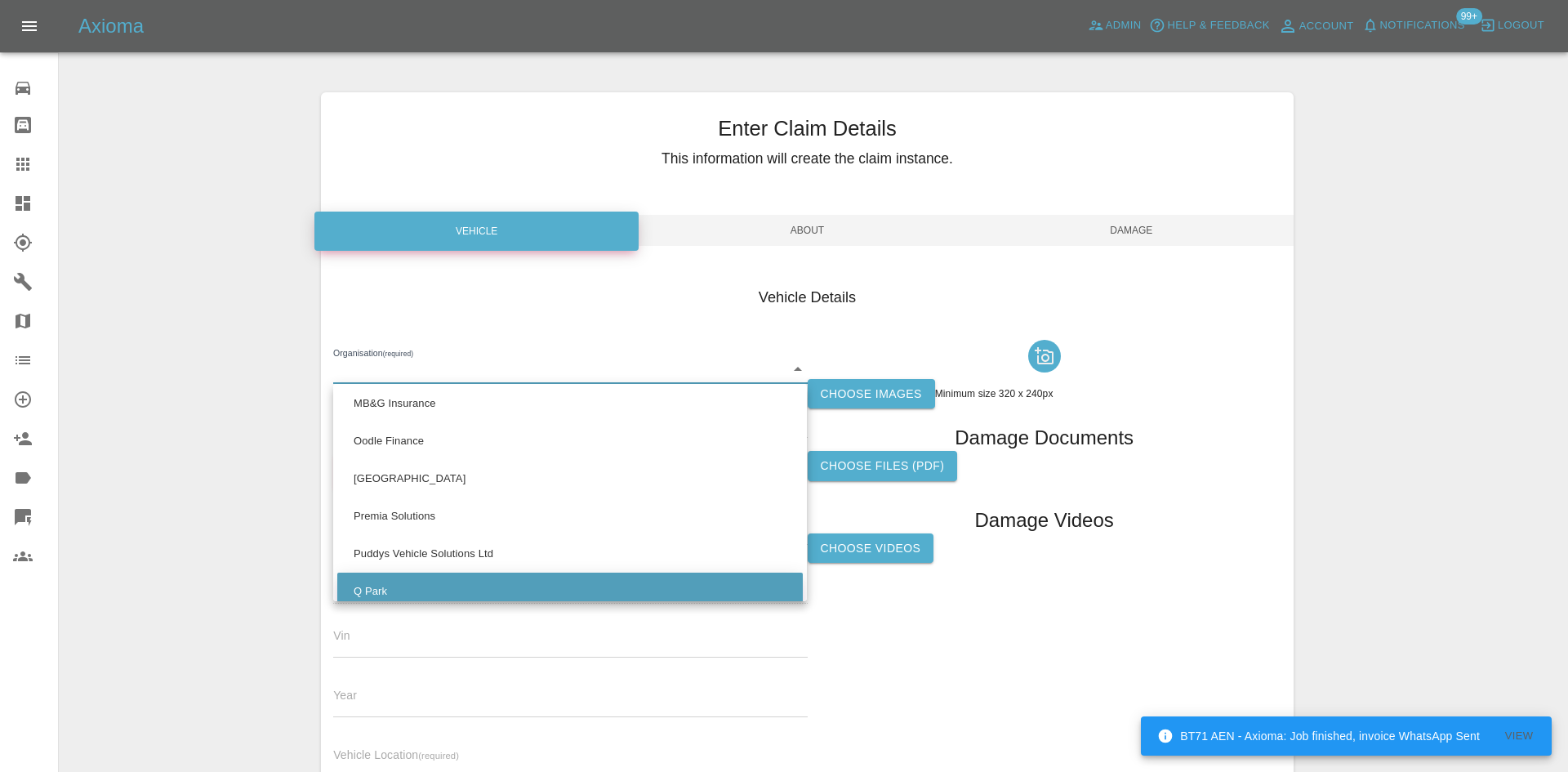
click at [398, 593] on li "Q Park" at bounding box center [570, 592] width 466 height 38
type input "636b7ea454cf410016ef4d2c"
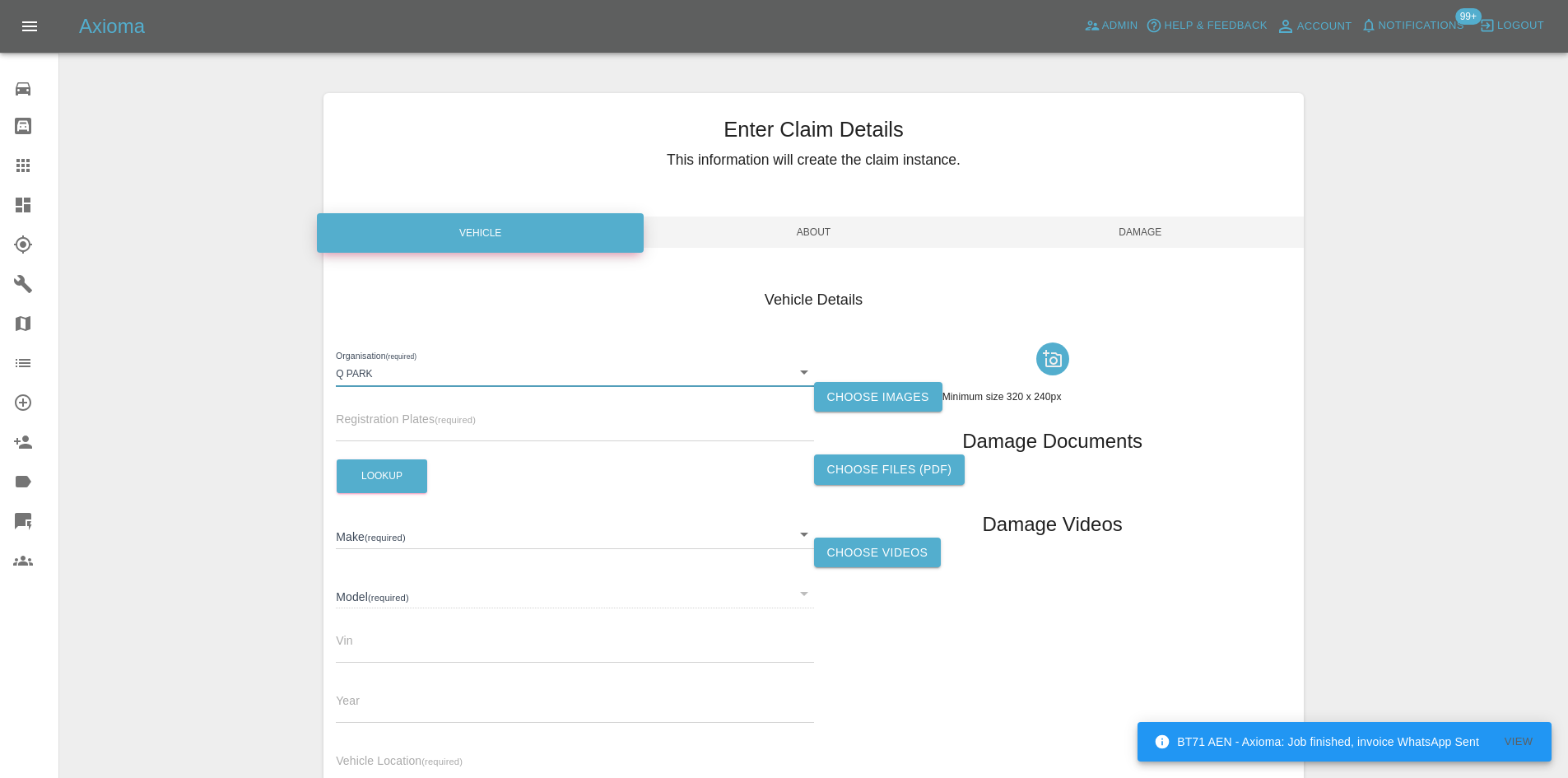
click at [384, 426] on input "text" at bounding box center [575, 429] width 478 height 24
paste input "YR72 FRJ"
click at [337, 427] on input "YR72 FRJ" at bounding box center [575, 429] width 478 height 24
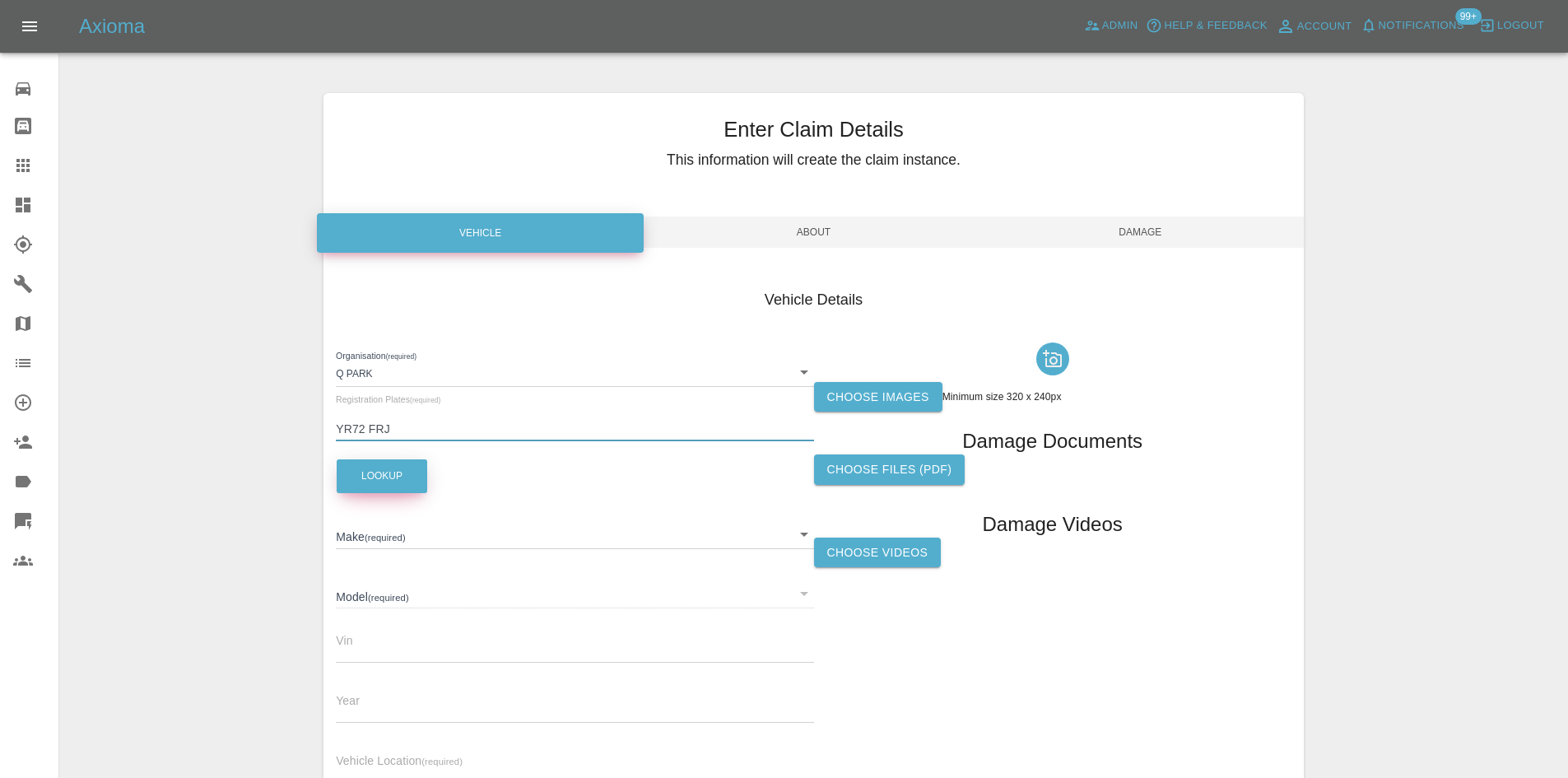
type input "YR72 FRJ"
click at [394, 474] on button "Lookup" at bounding box center [381, 476] width 90 height 34
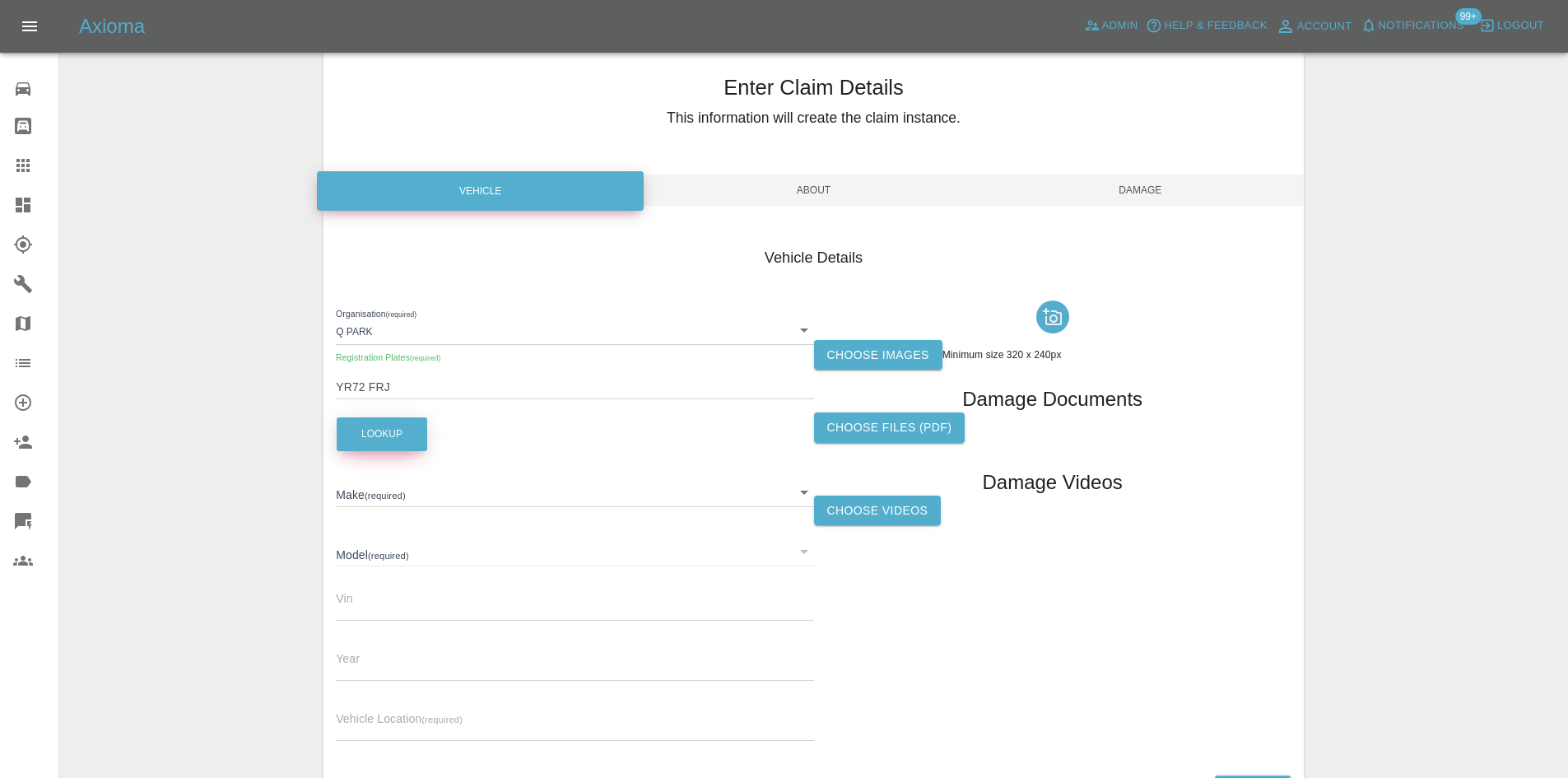
scroll to position [82, 0]
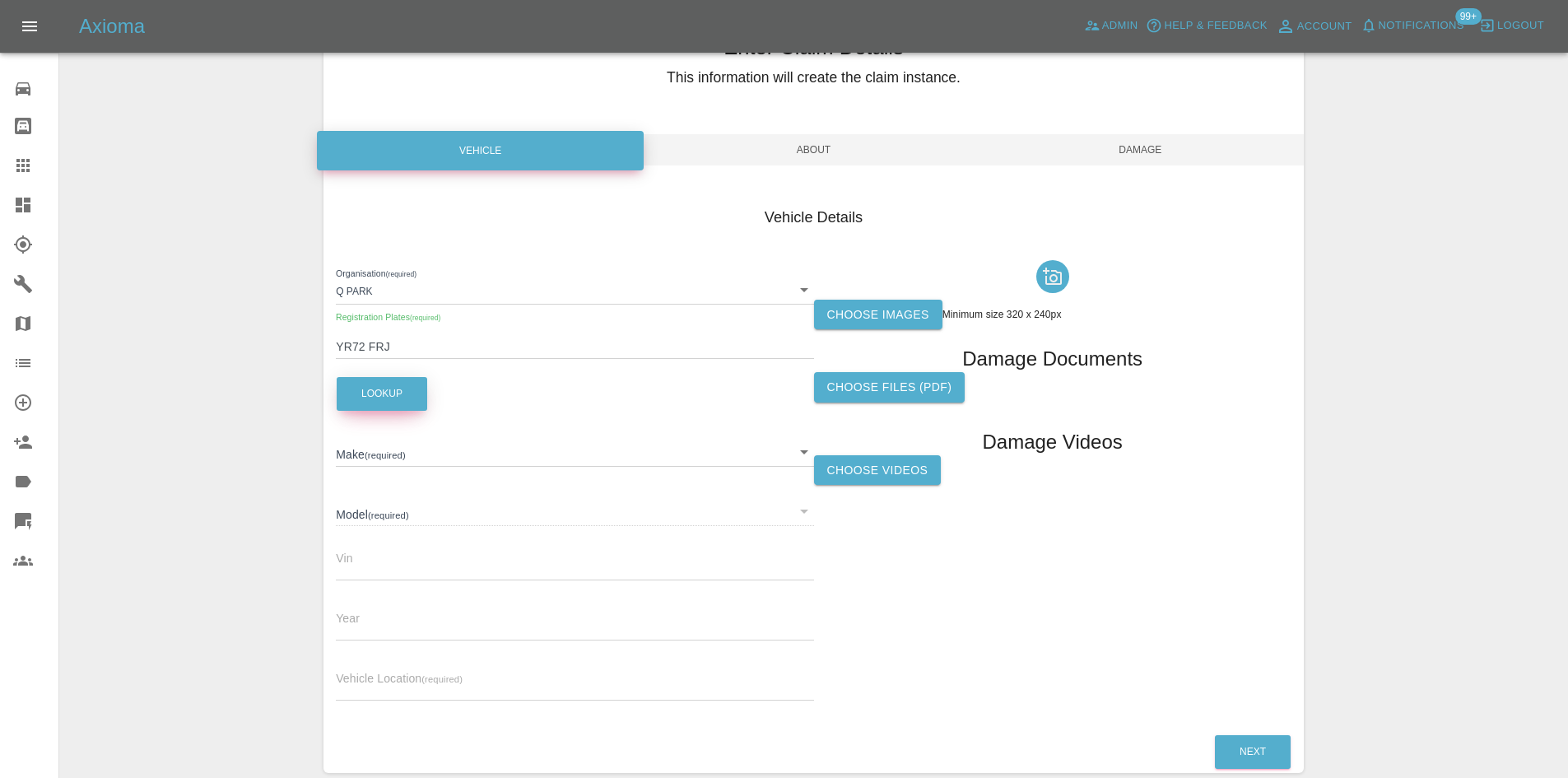
type input "AUDI"
type input "Q2 TECHNIK 30 TFSI"
type input "WAUZZZGA1NA052350"
type input "2022"
click at [374, 685] on input "text" at bounding box center [575, 688] width 478 height 24
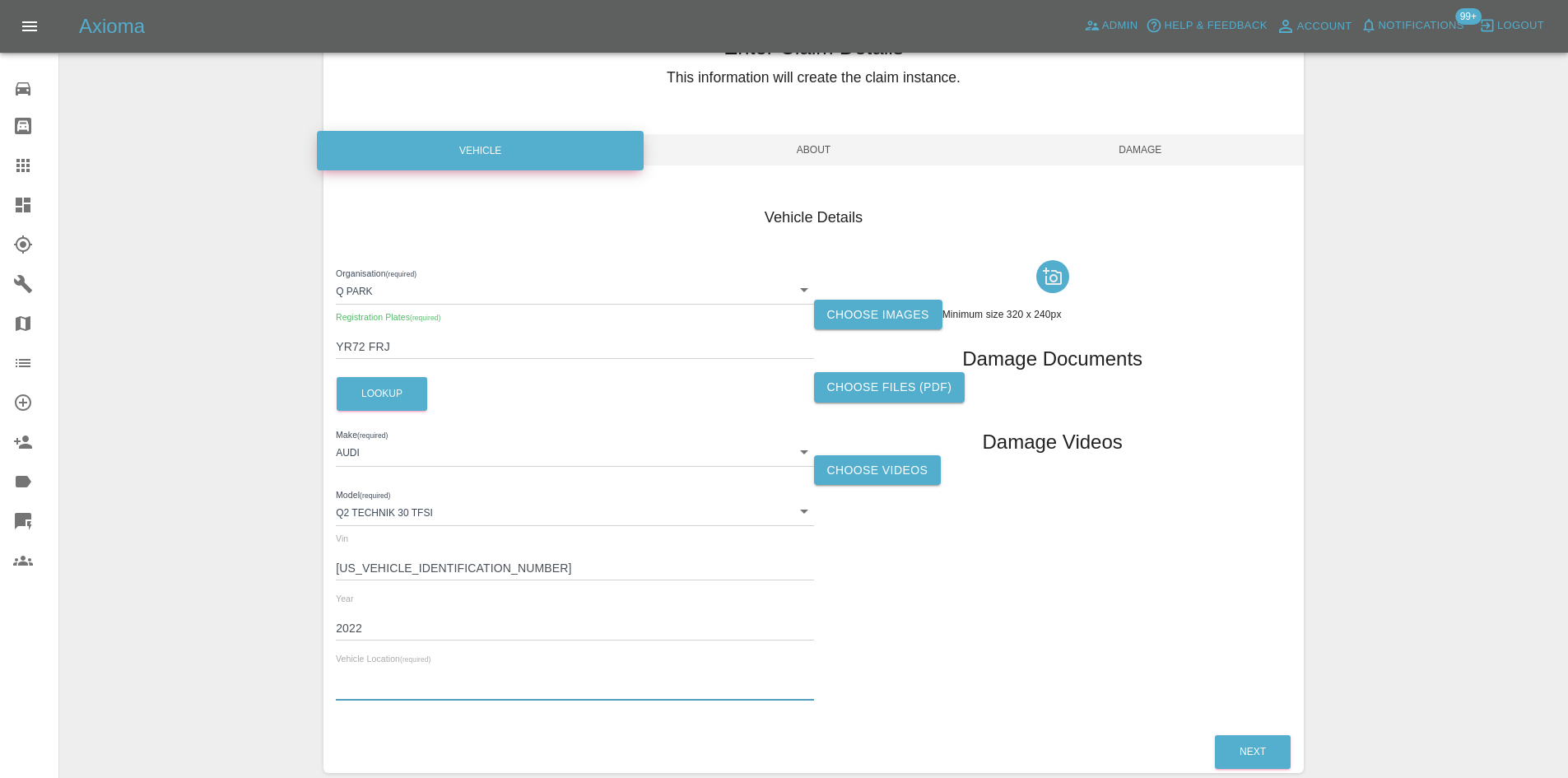
paste input "CO46BW"
click at [362, 687] on input "CO46BW" at bounding box center [575, 688] width 478 height 24
type input "CO4 6BW"
click at [877, 304] on label "Choose images" at bounding box center [878, 314] width 129 height 31
click at [0, 0] on input "Choose images" at bounding box center [0, 0] width 0 height 0
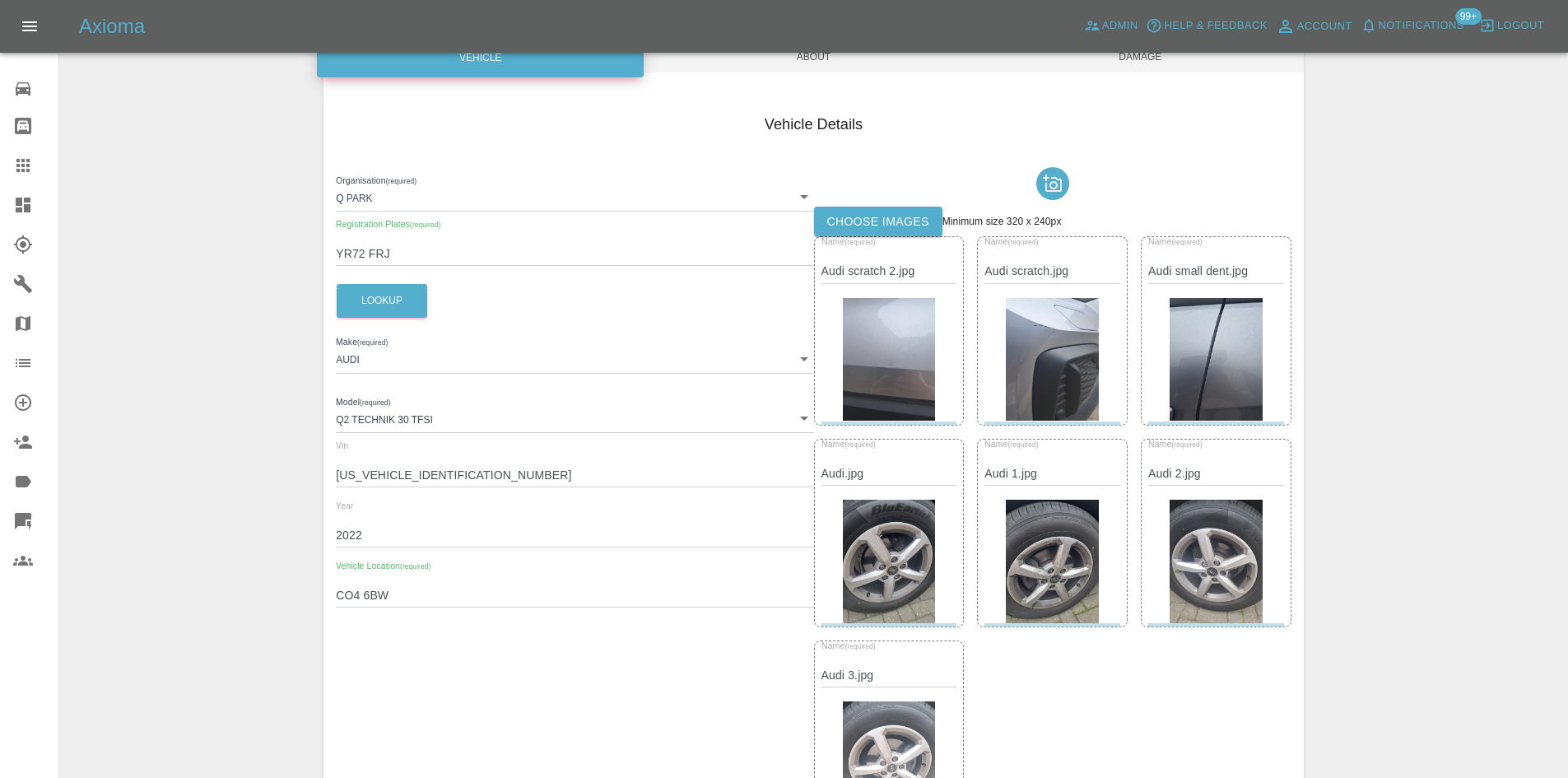
scroll to position [0, 0]
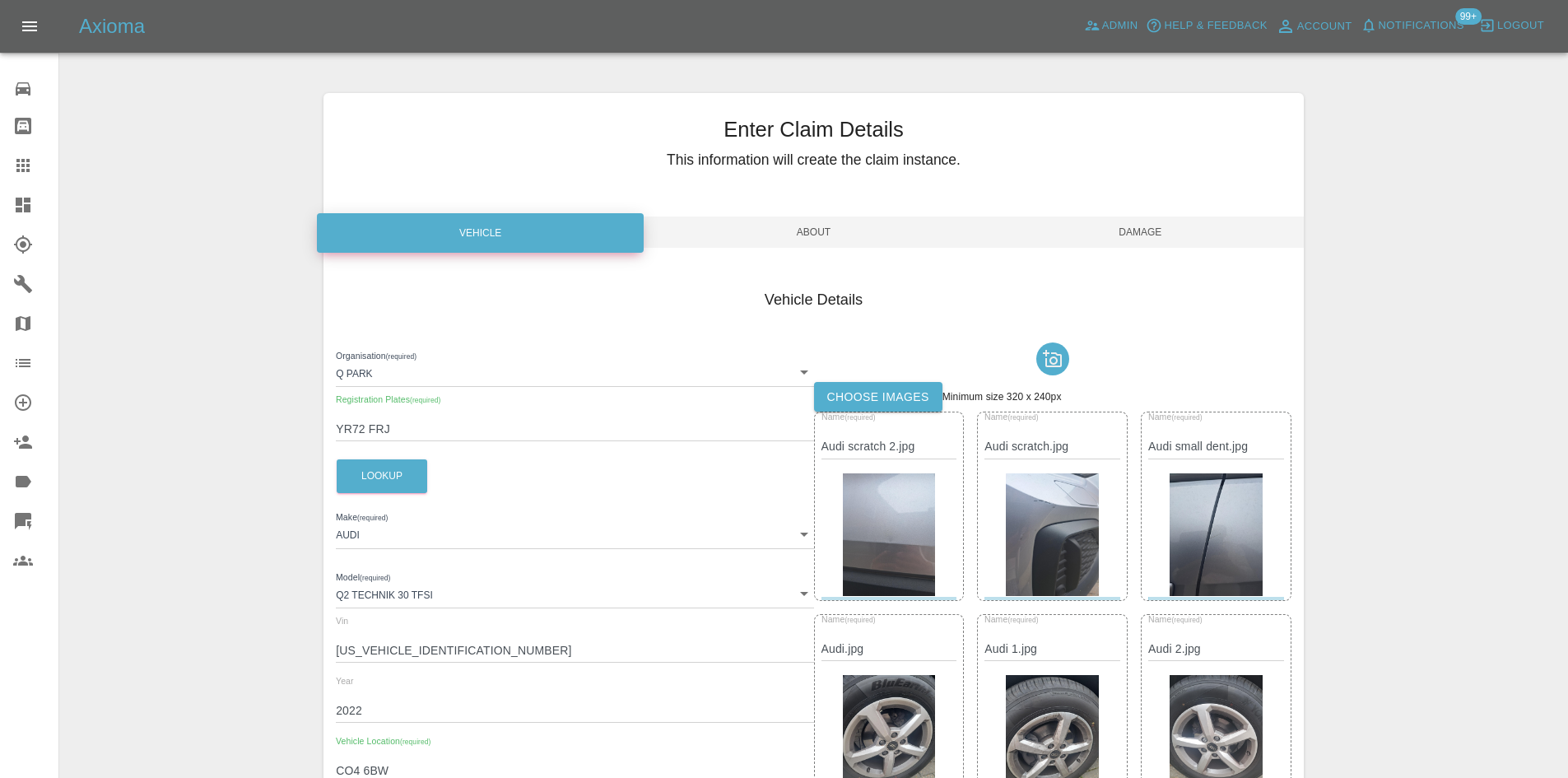
click at [790, 233] on span "About" at bounding box center [813, 232] width 327 height 32
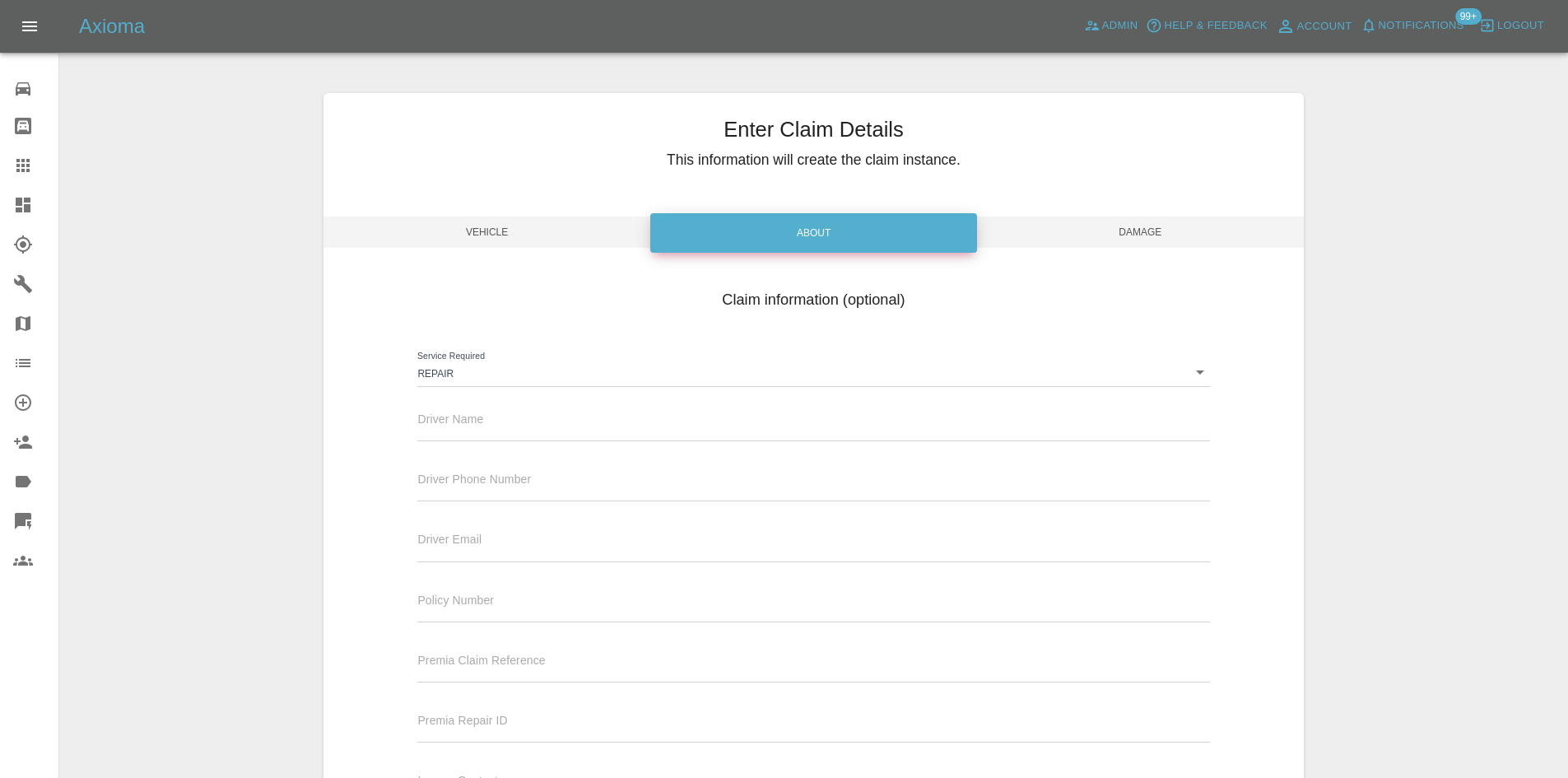
click at [483, 437] on input "text" at bounding box center [813, 429] width 792 height 24
paste input "Bev Morris"
type input "Bev Morris"
click at [483, 494] on input "text" at bounding box center [813, 489] width 792 height 24
paste input "07912 297674"
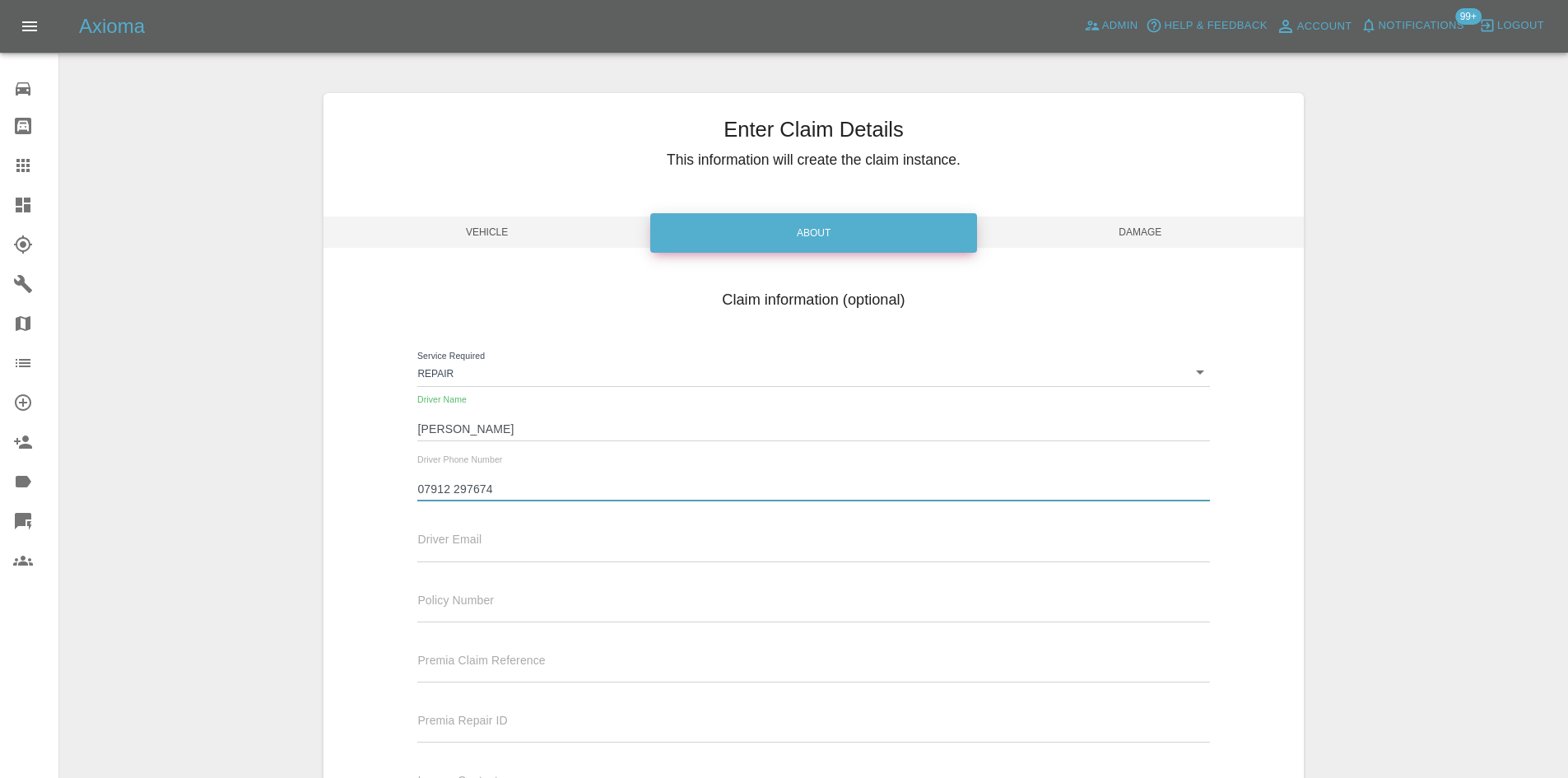
type input "07912 297674"
click at [450, 538] on input "text" at bounding box center [813, 549] width 792 height 24
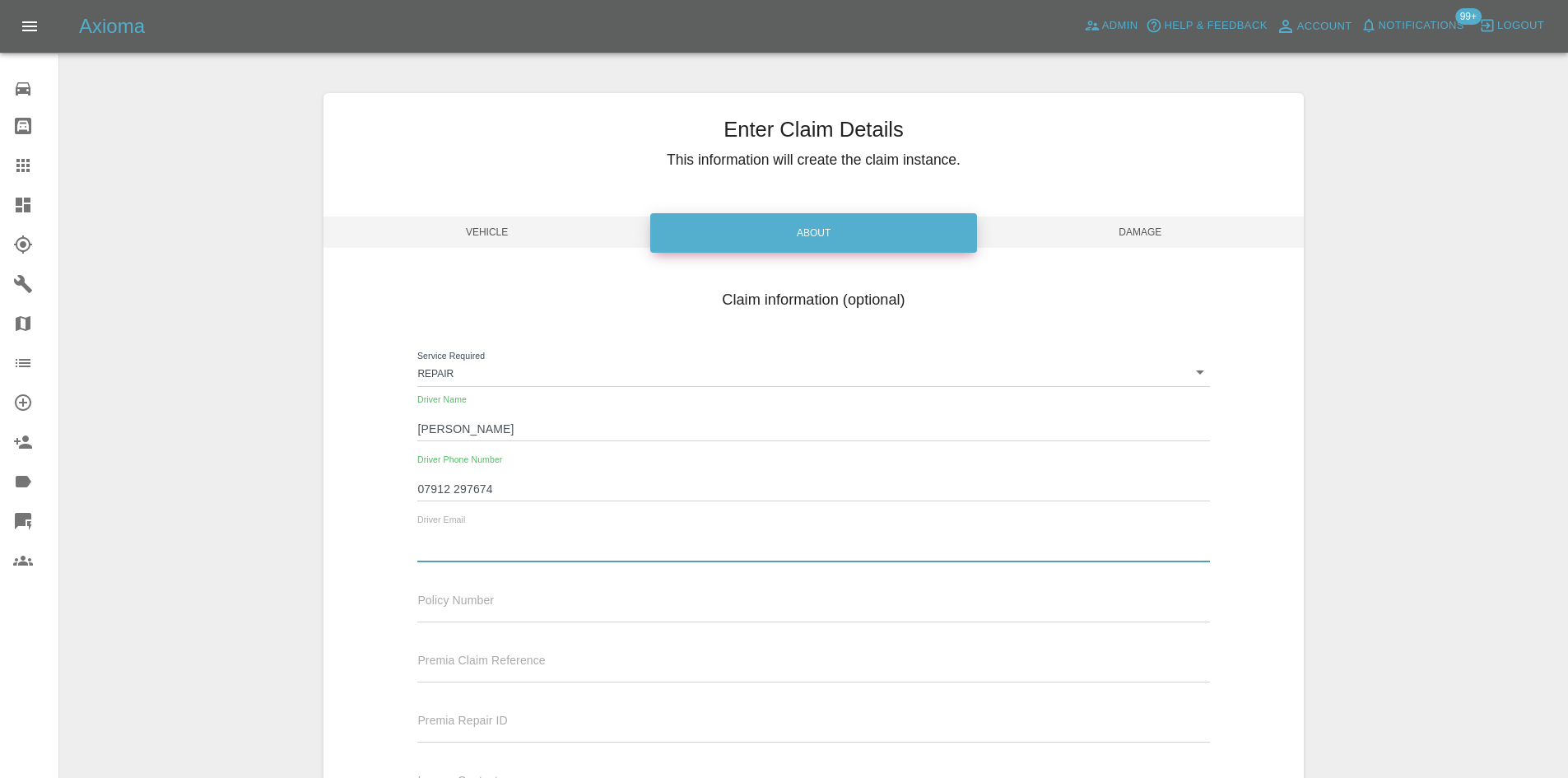
click at [1126, 228] on span "Damage" at bounding box center [1140, 232] width 327 height 32
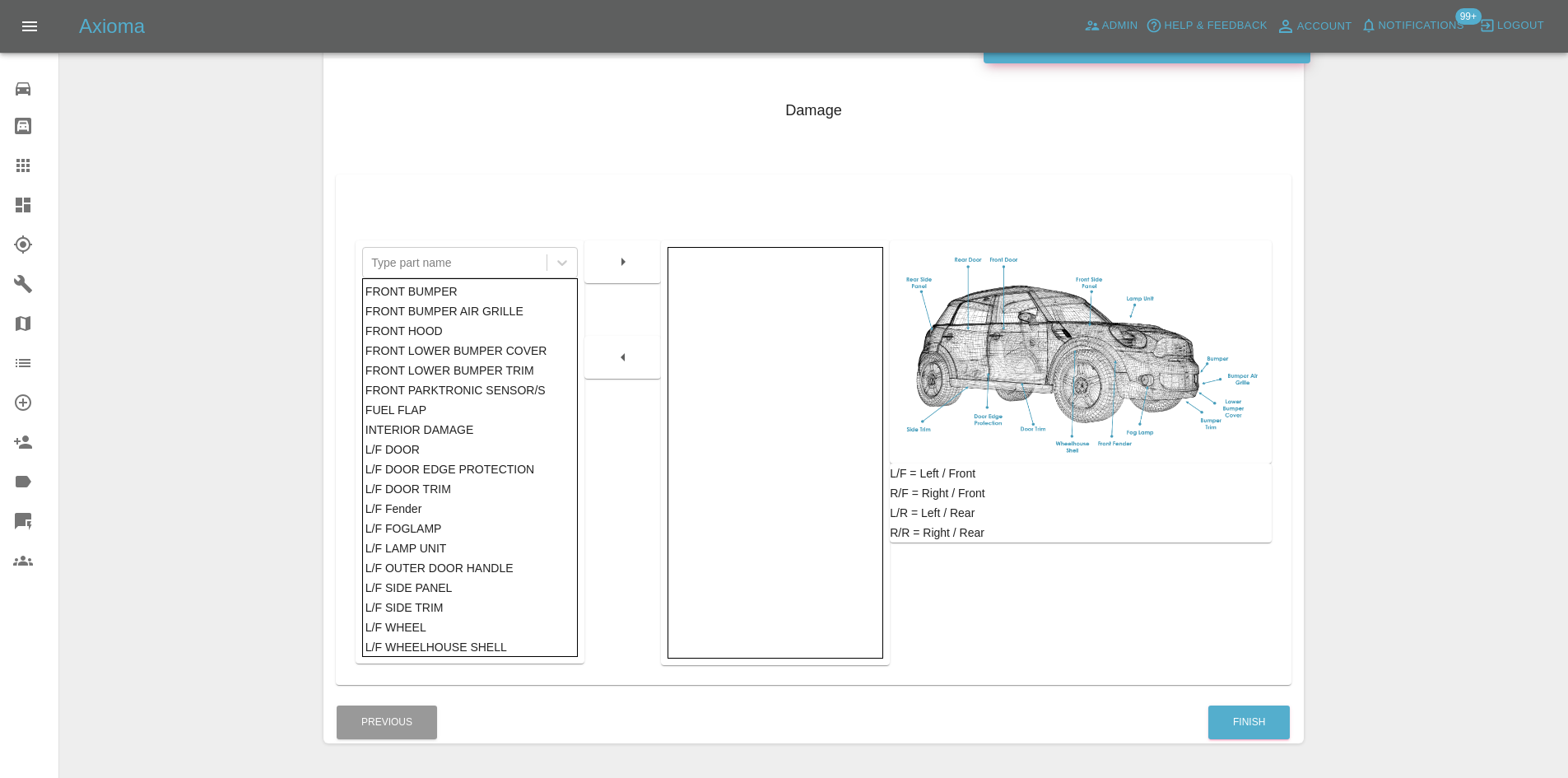
scroll to position [241, 0]
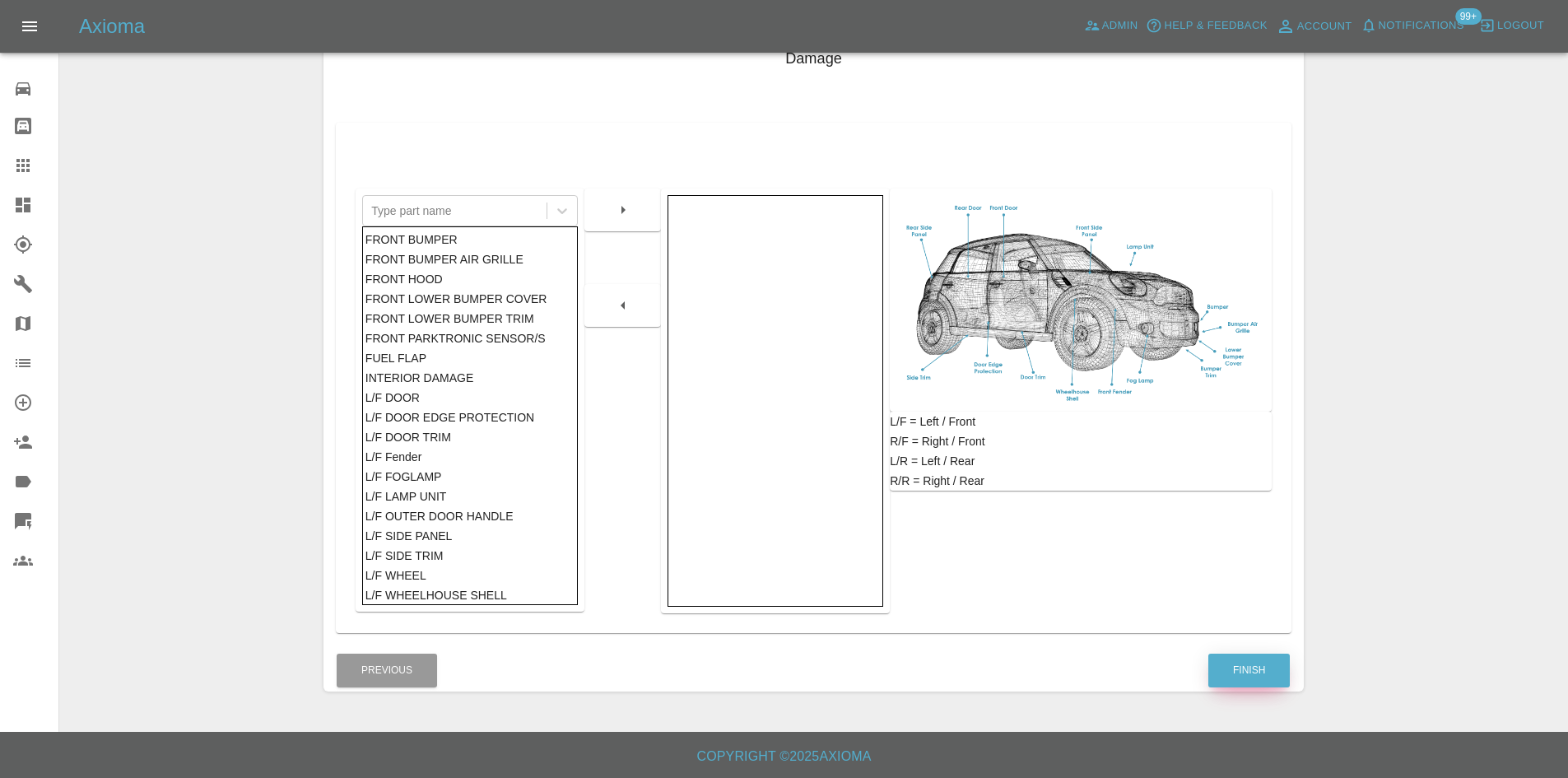
click at [1258, 670] on button "Finish" at bounding box center [1249, 670] width 81 height 34
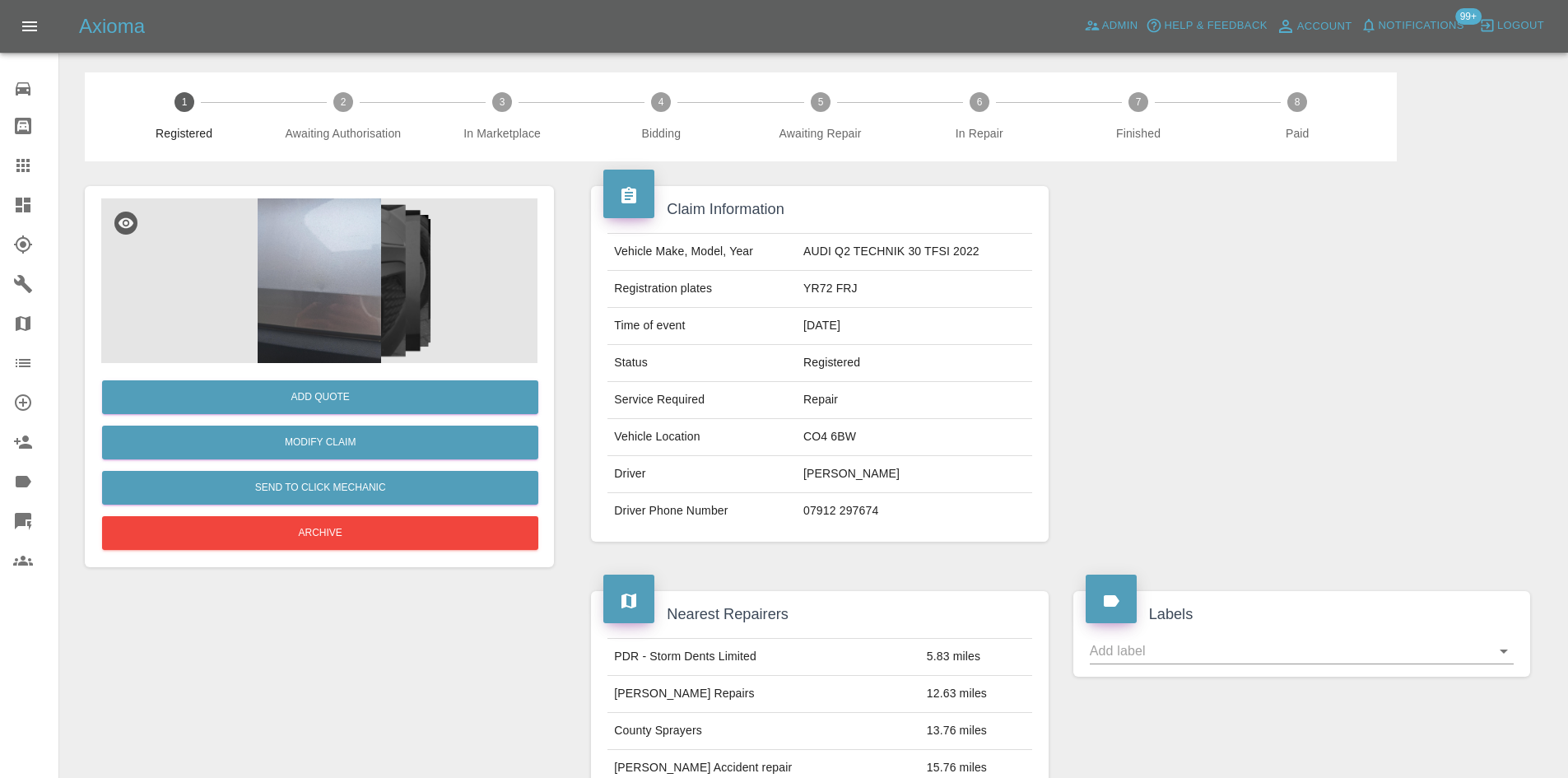
click at [286, 231] on img at bounding box center [319, 280] width 436 height 165
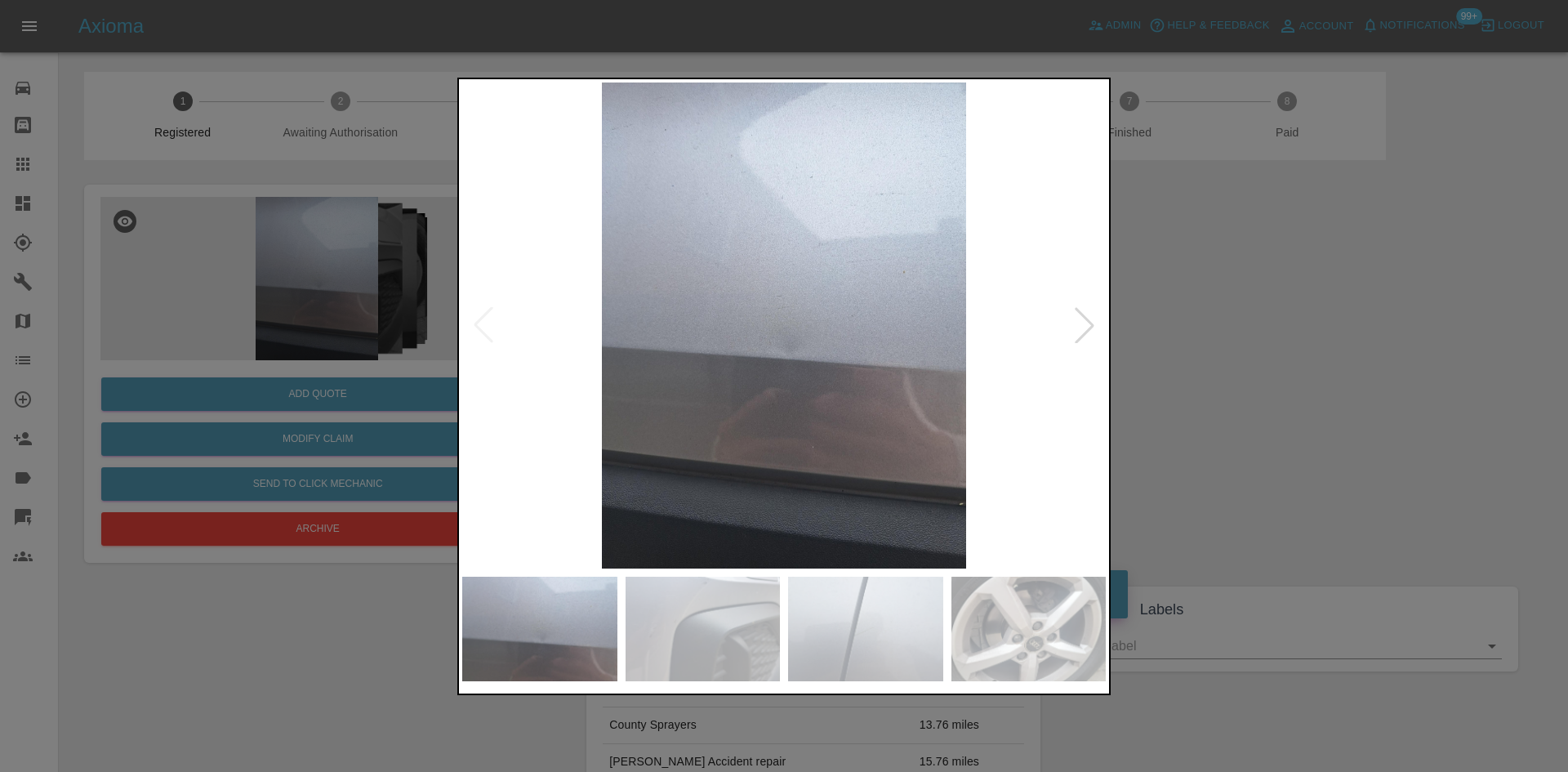
click at [1083, 337] on div at bounding box center [1084, 325] width 36 height 36
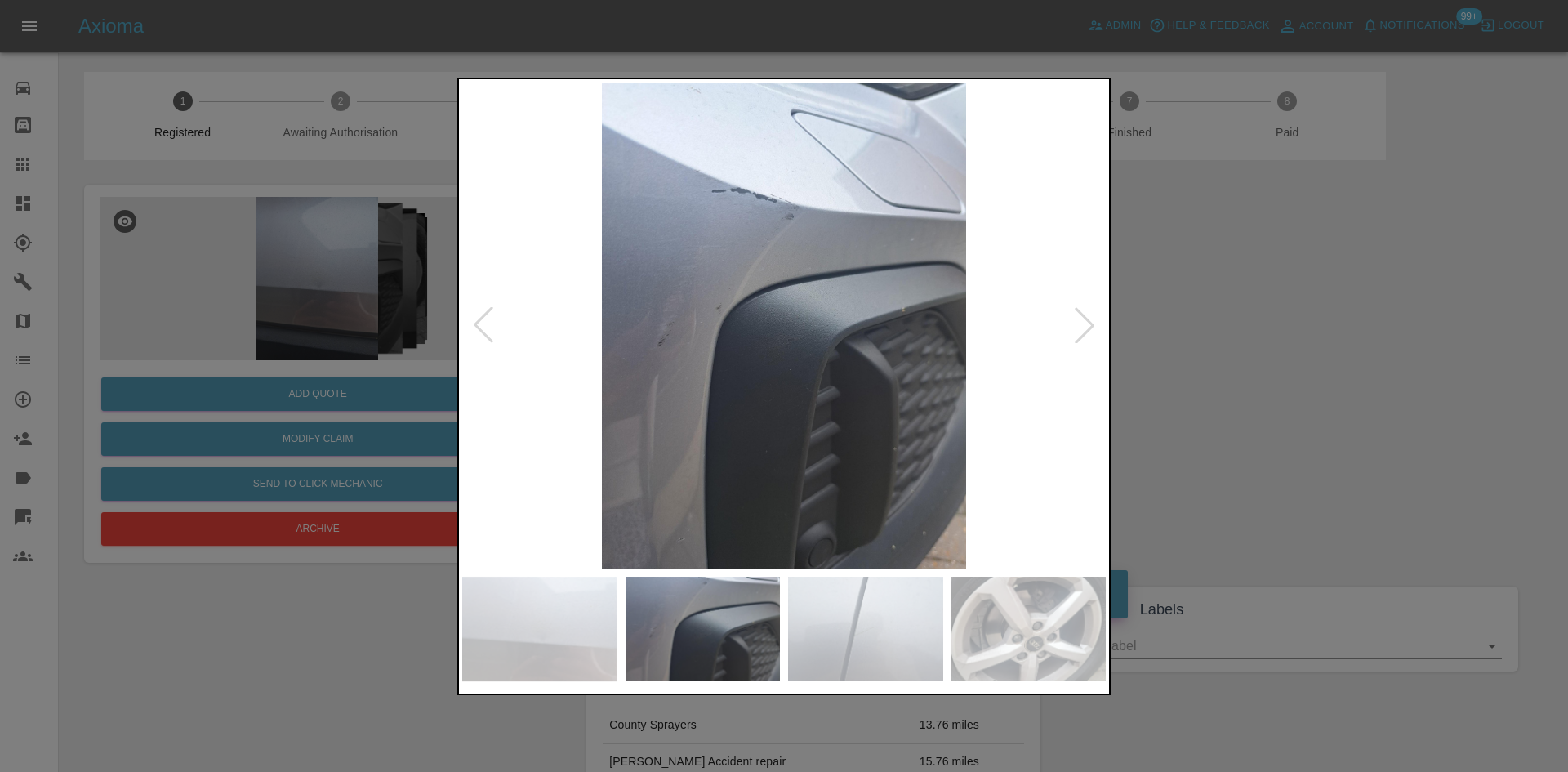
click at [1083, 337] on div at bounding box center [1084, 325] width 36 height 36
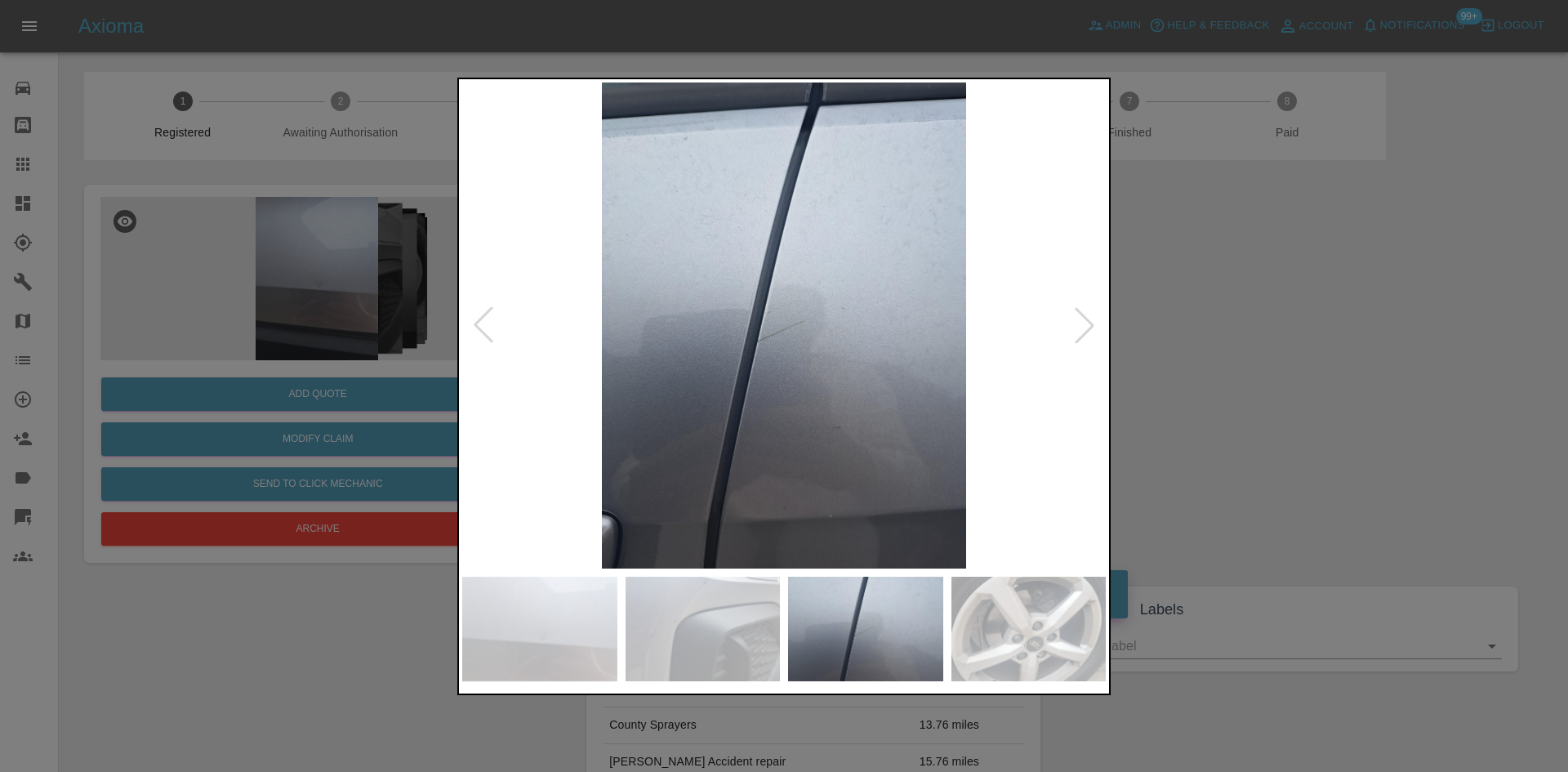
click at [1083, 337] on div at bounding box center [1084, 325] width 36 height 36
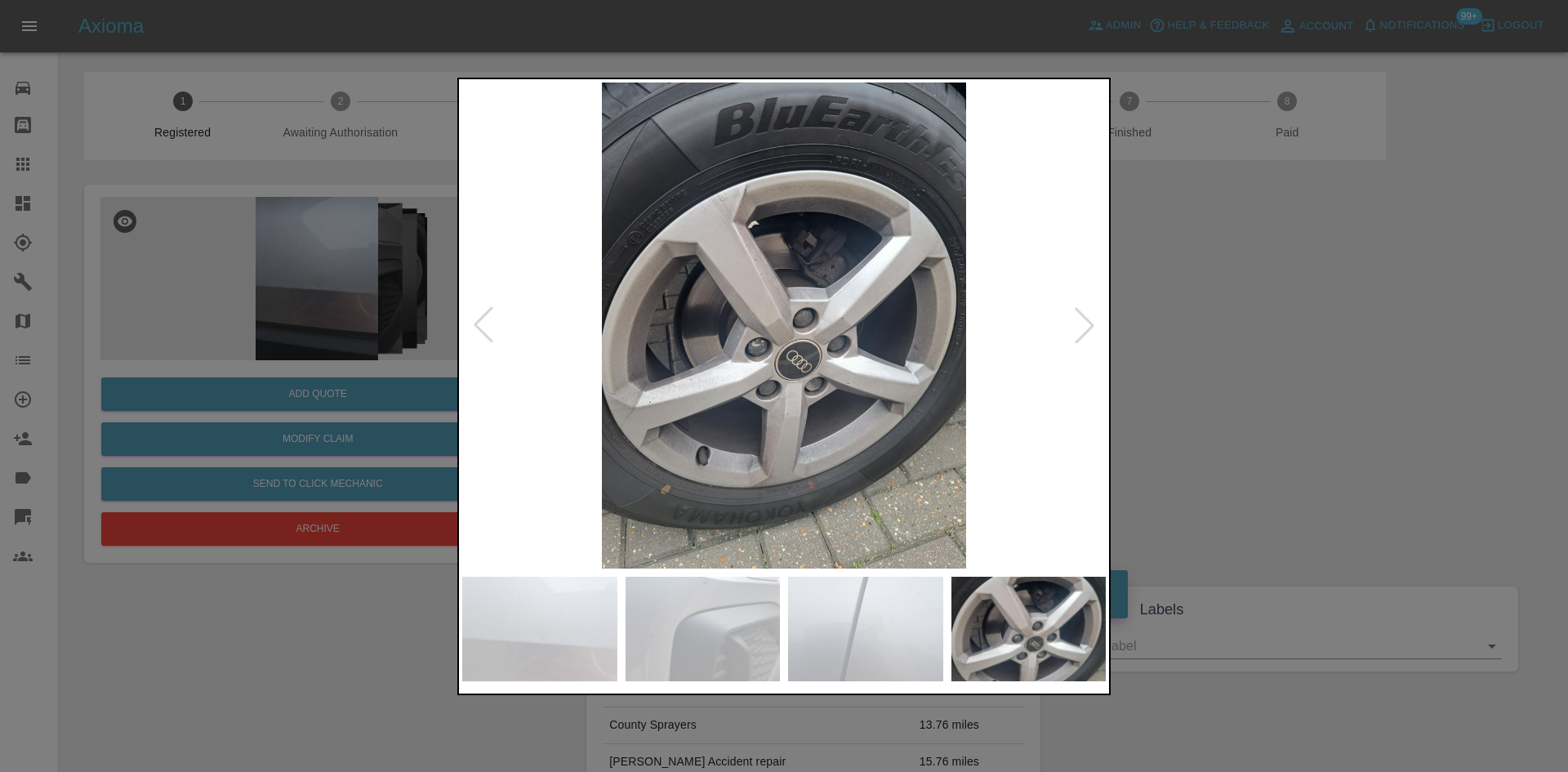
click at [1083, 337] on div at bounding box center [1084, 325] width 36 height 36
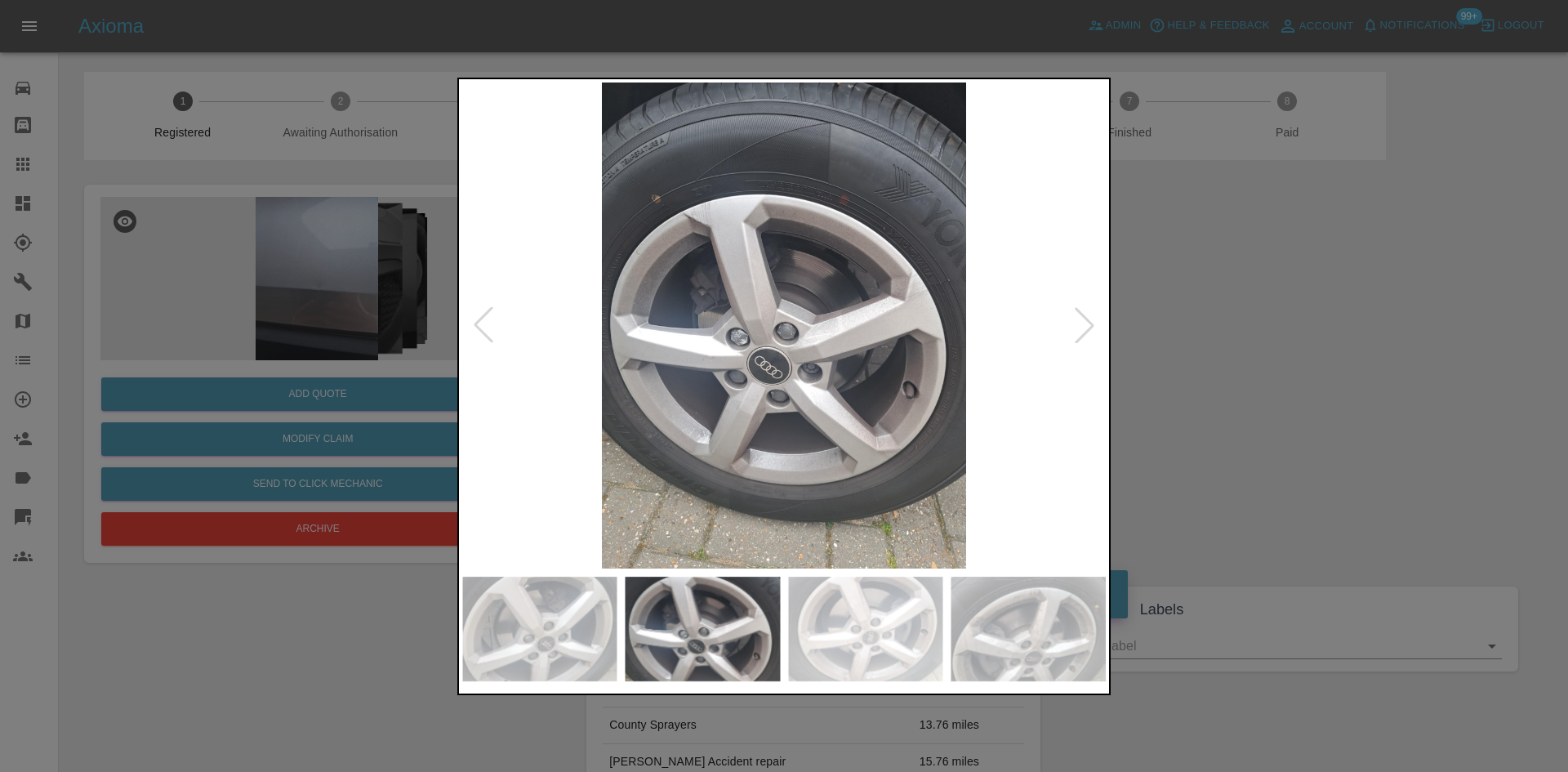
click at [1083, 337] on div at bounding box center [1084, 325] width 36 height 36
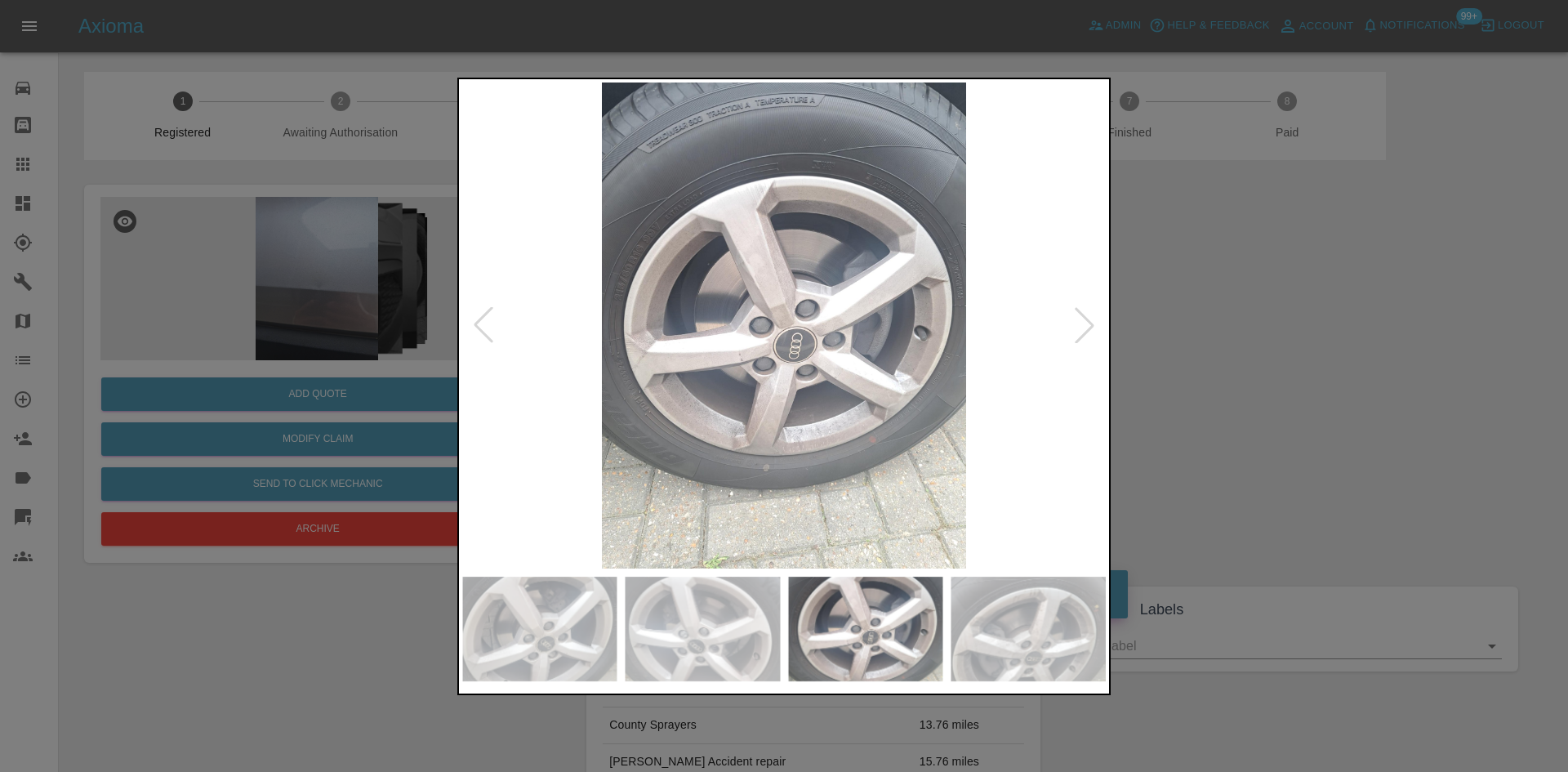
click at [1083, 337] on div at bounding box center [1084, 325] width 36 height 36
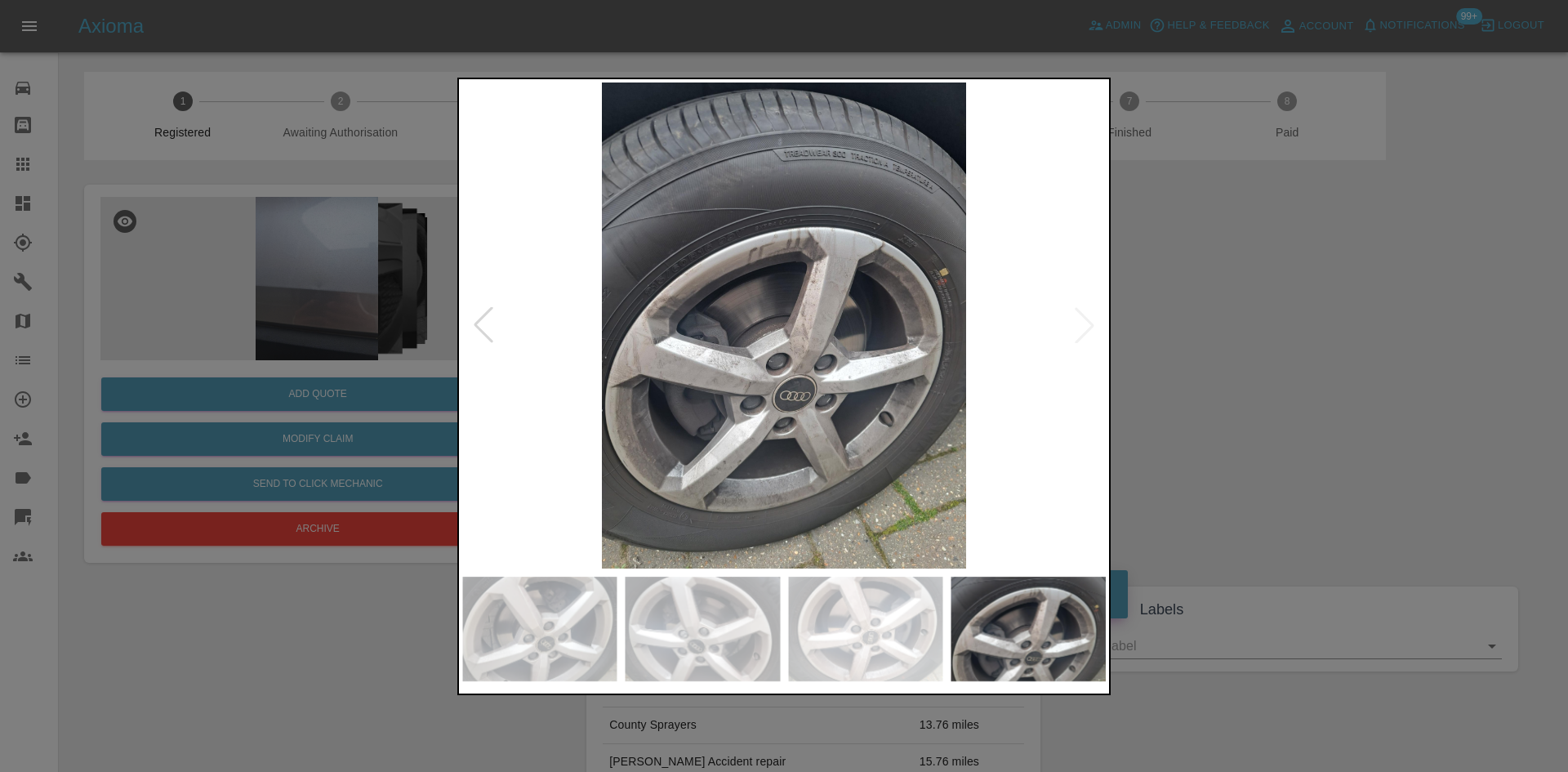
click at [1083, 337] on img at bounding box center [784, 325] width 643 height 486
click at [1445, 493] on div at bounding box center [784, 386] width 1568 height 772
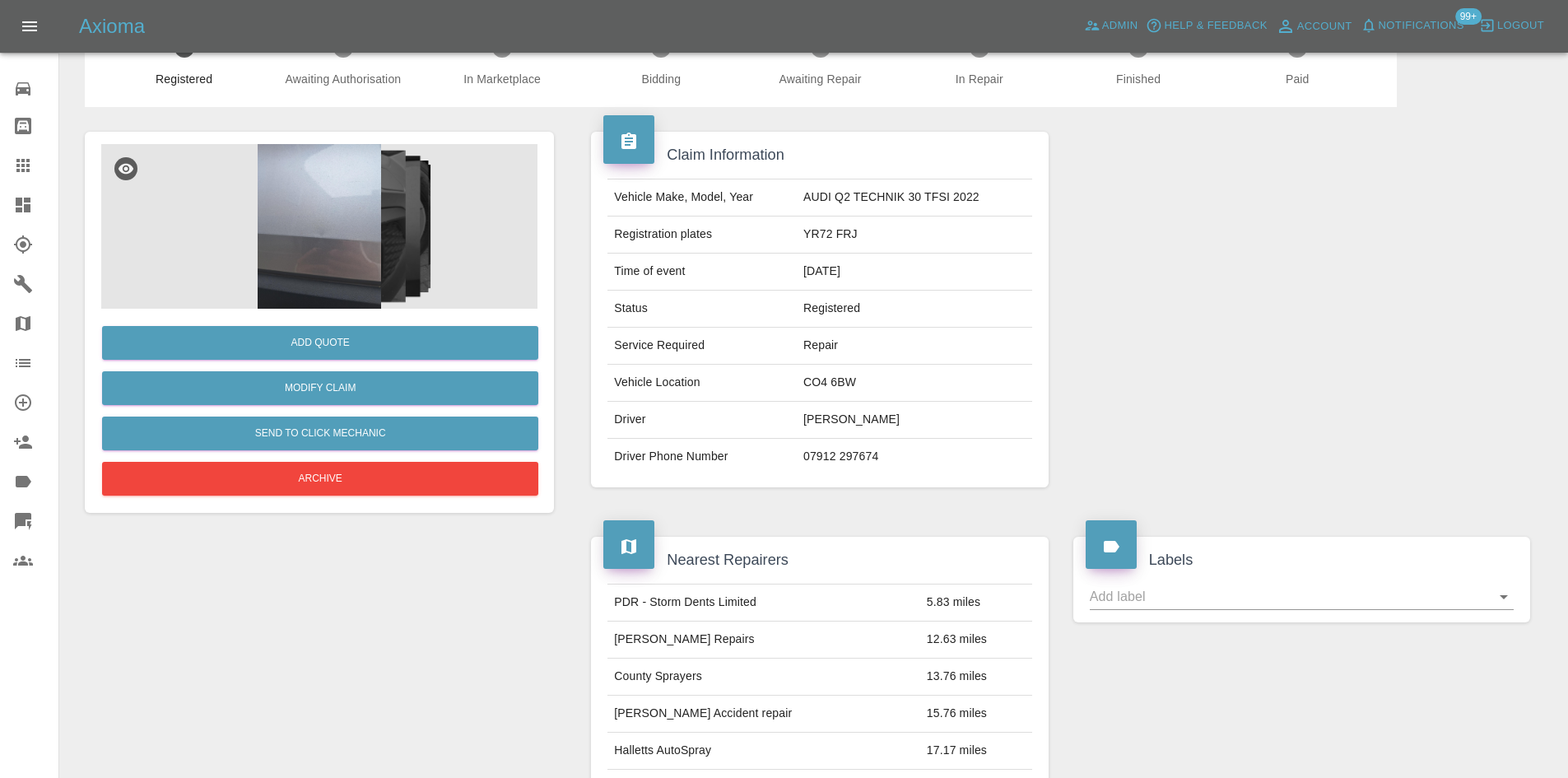
scroll to position [82, 0]
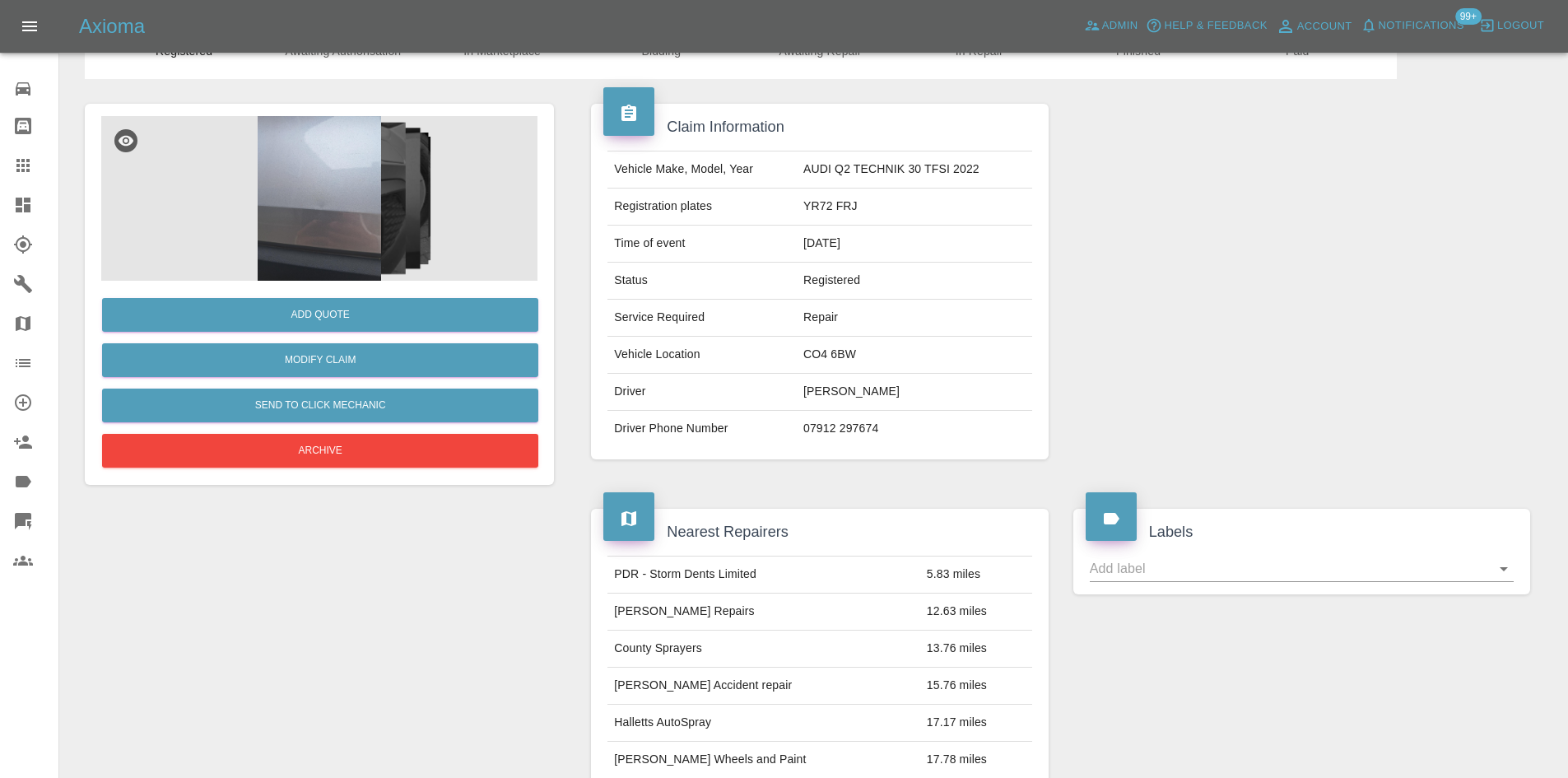
click at [322, 223] on img at bounding box center [319, 198] width 436 height 165
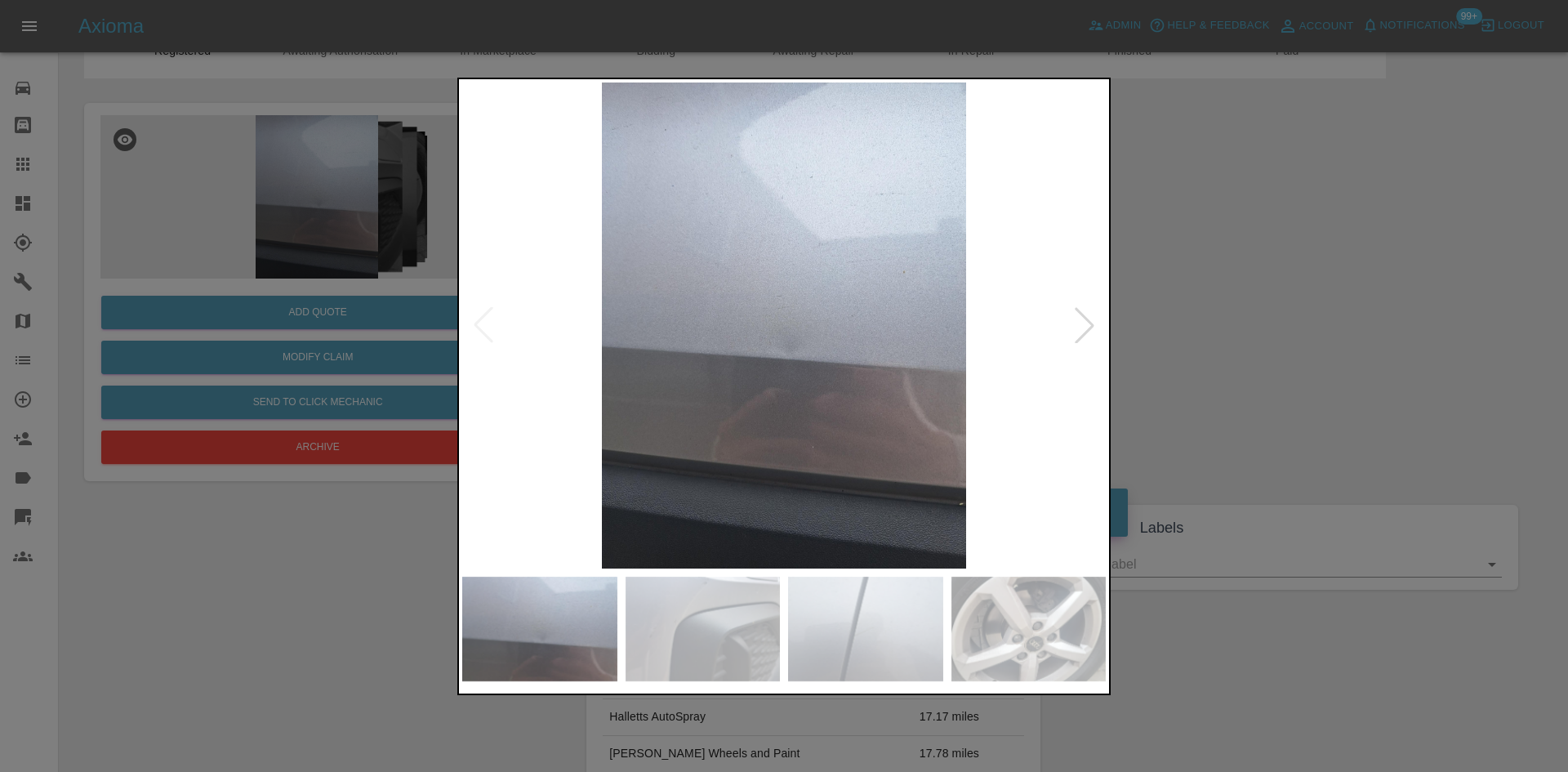
click at [1079, 315] on div at bounding box center [1084, 325] width 36 height 36
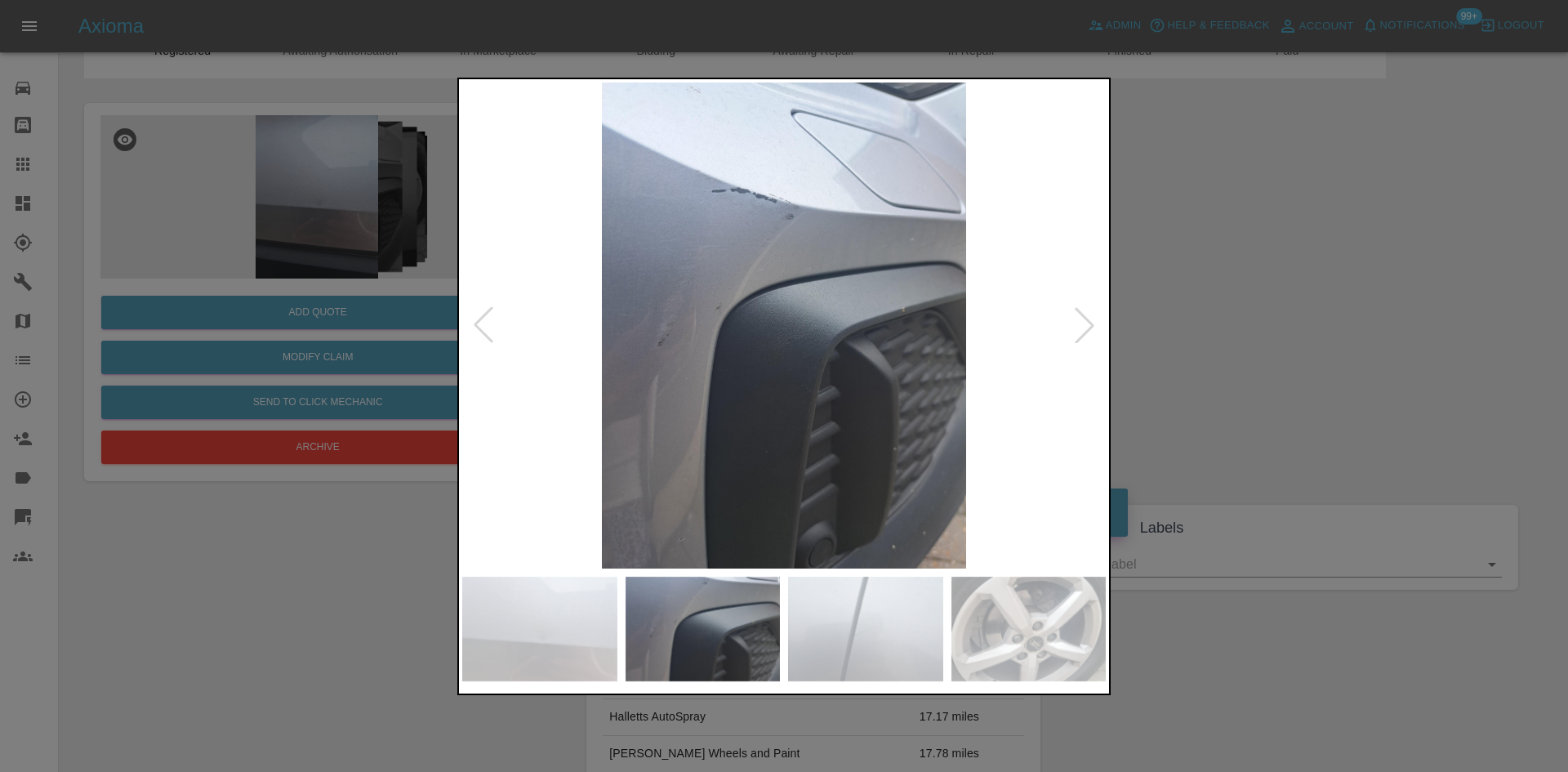
click at [1084, 323] on div at bounding box center [1084, 325] width 36 height 36
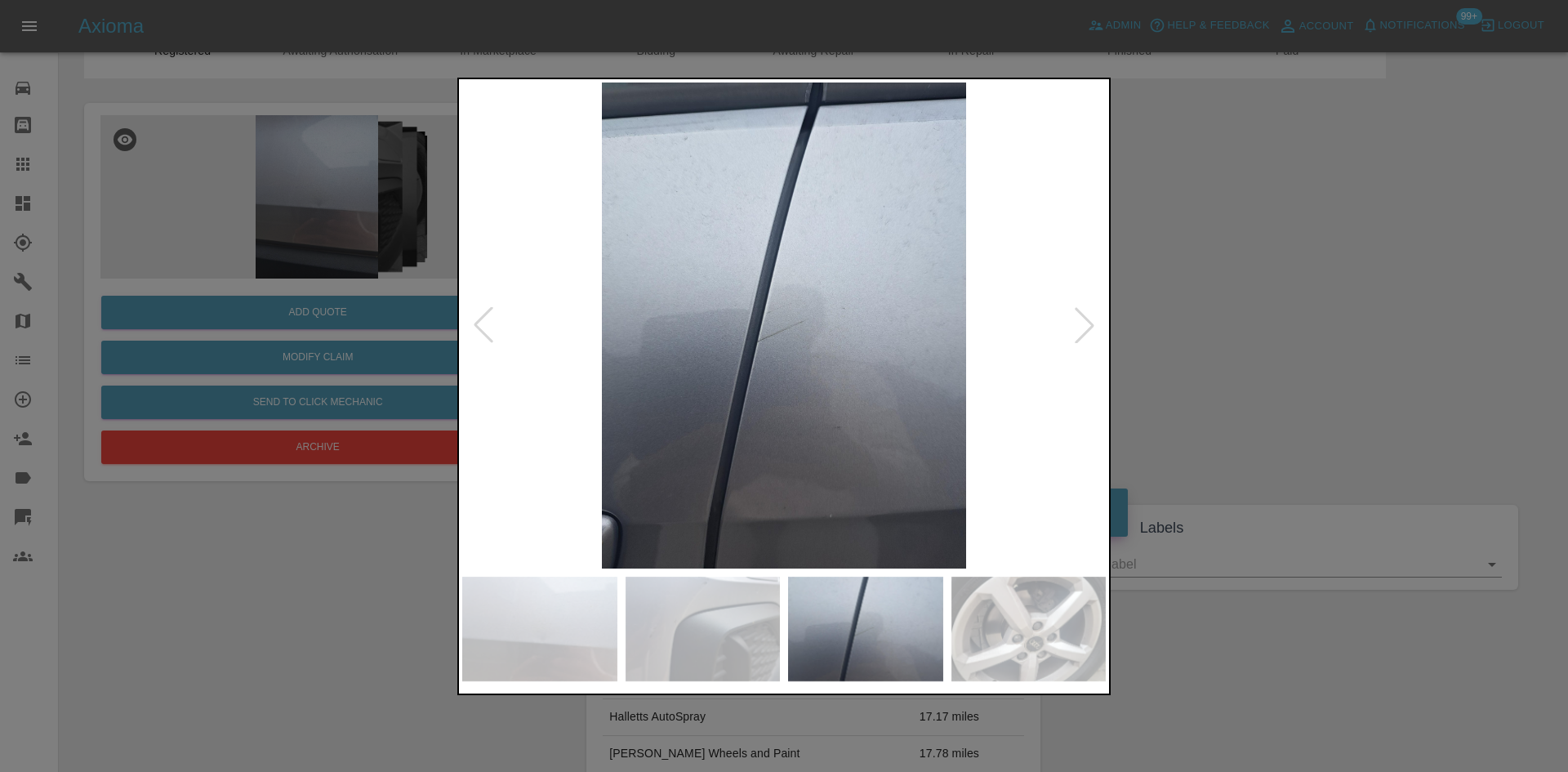
click at [1085, 329] on div at bounding box center [1084, 325] width 36 height 36
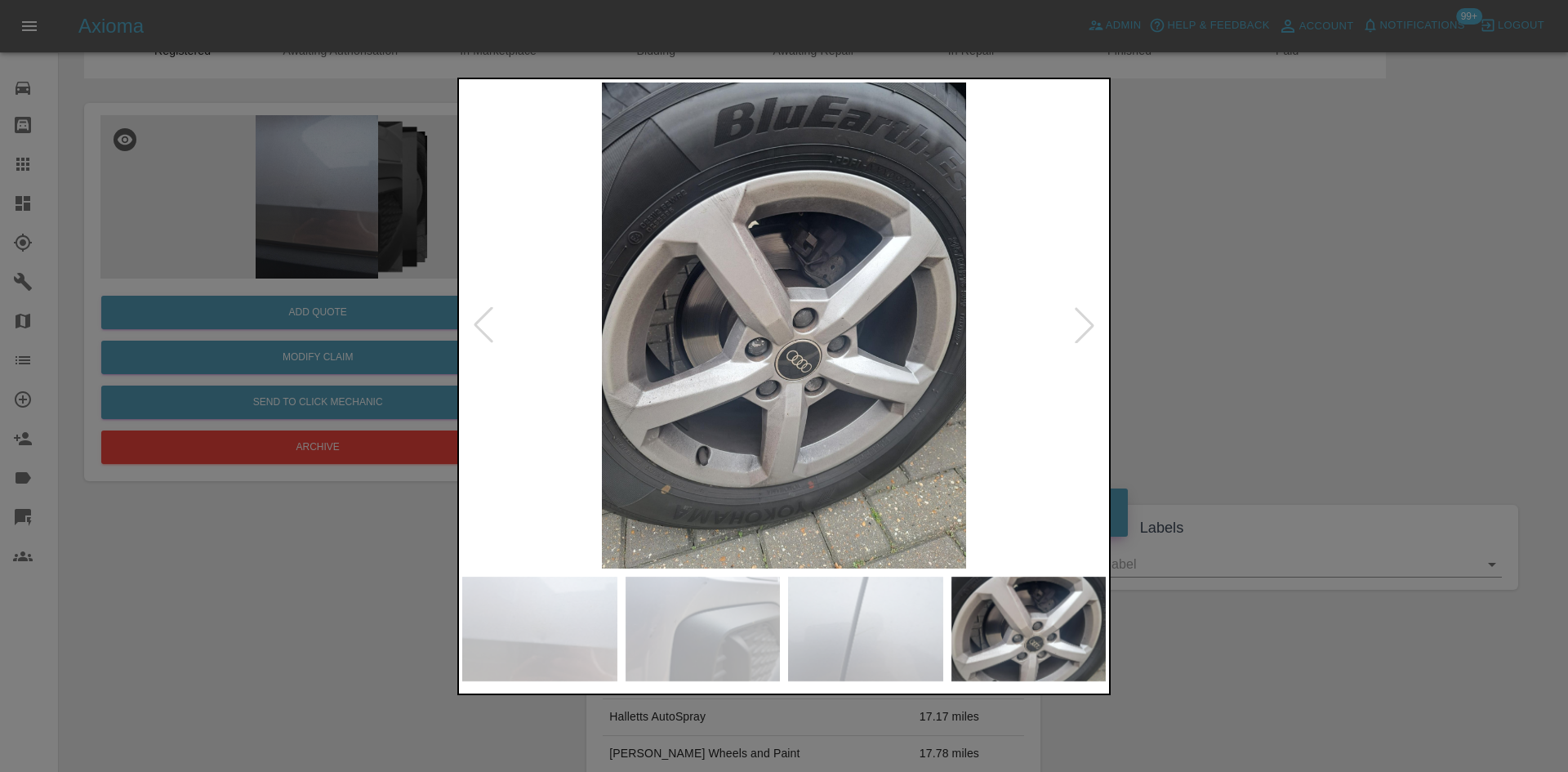
click at [733, 341] on img at bounding box center [784, 325] width 643 height 486
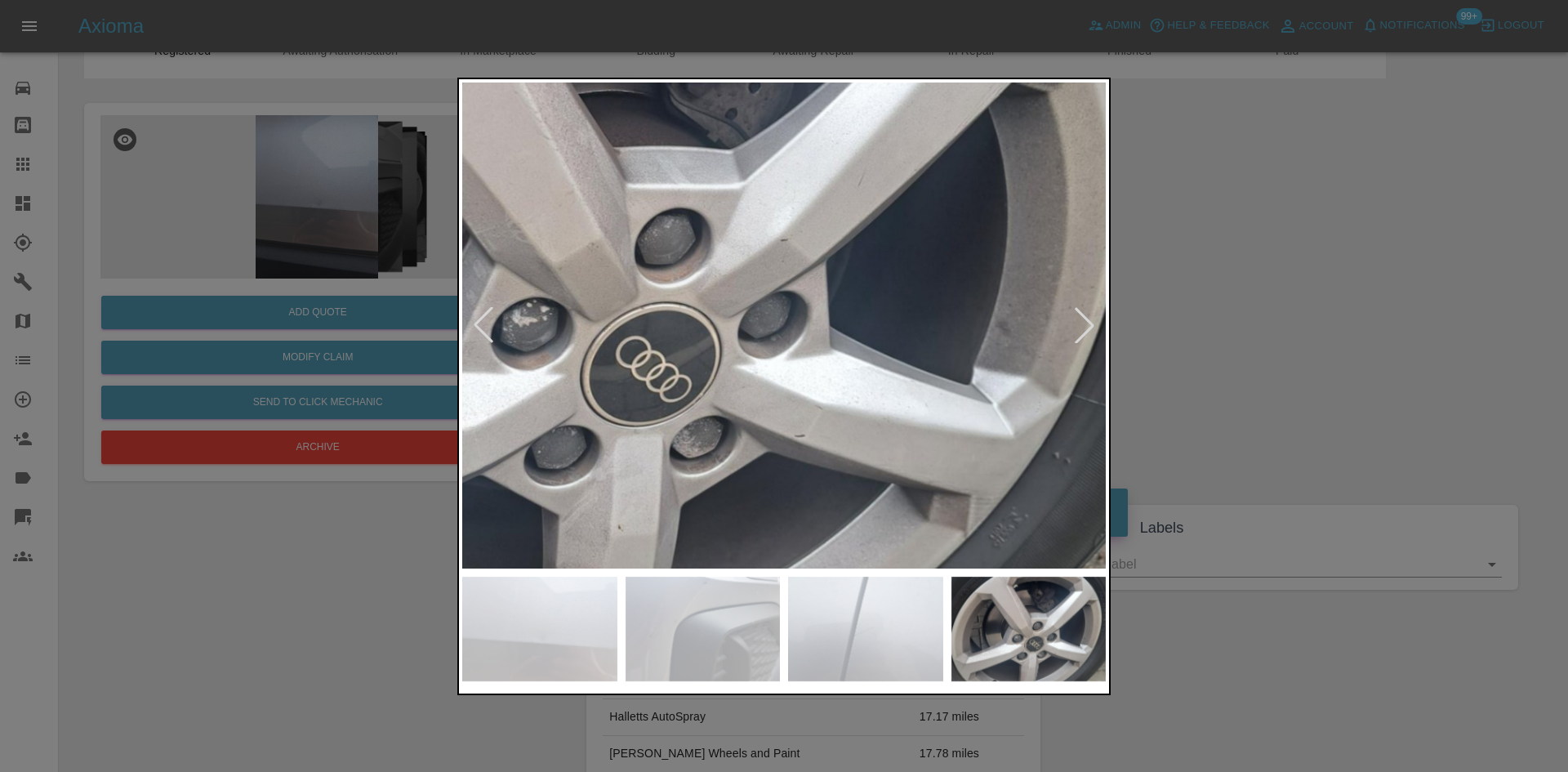
click at [542, 405] on img at bounding box center [608, 261] width 1930 height 1459
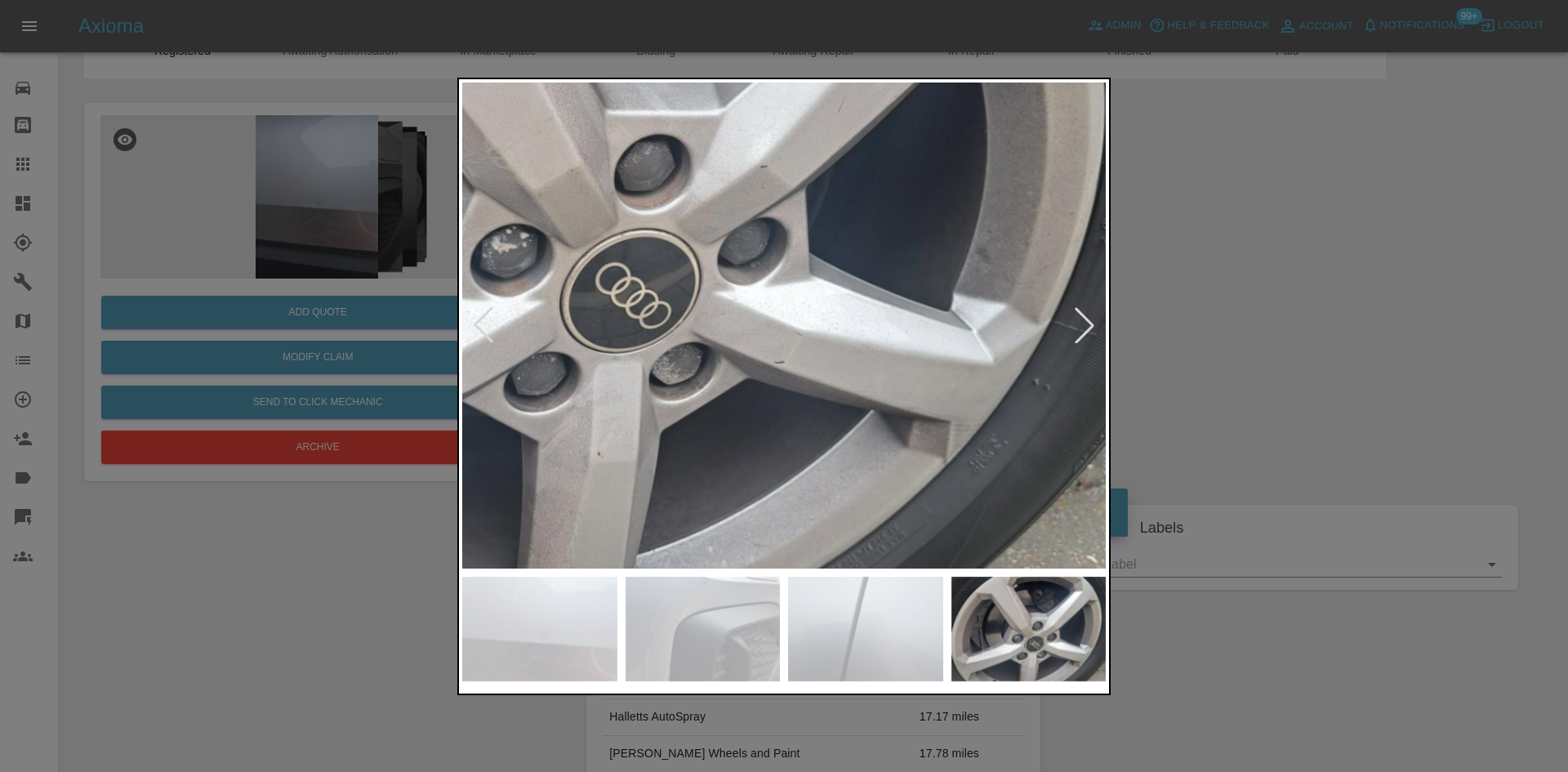
click at [804, 377] on img at bounding box center [587, 188] width 1930 height 1459
click at [1079, 330] on div at bounding box center [1084, 325] width 36 height 36
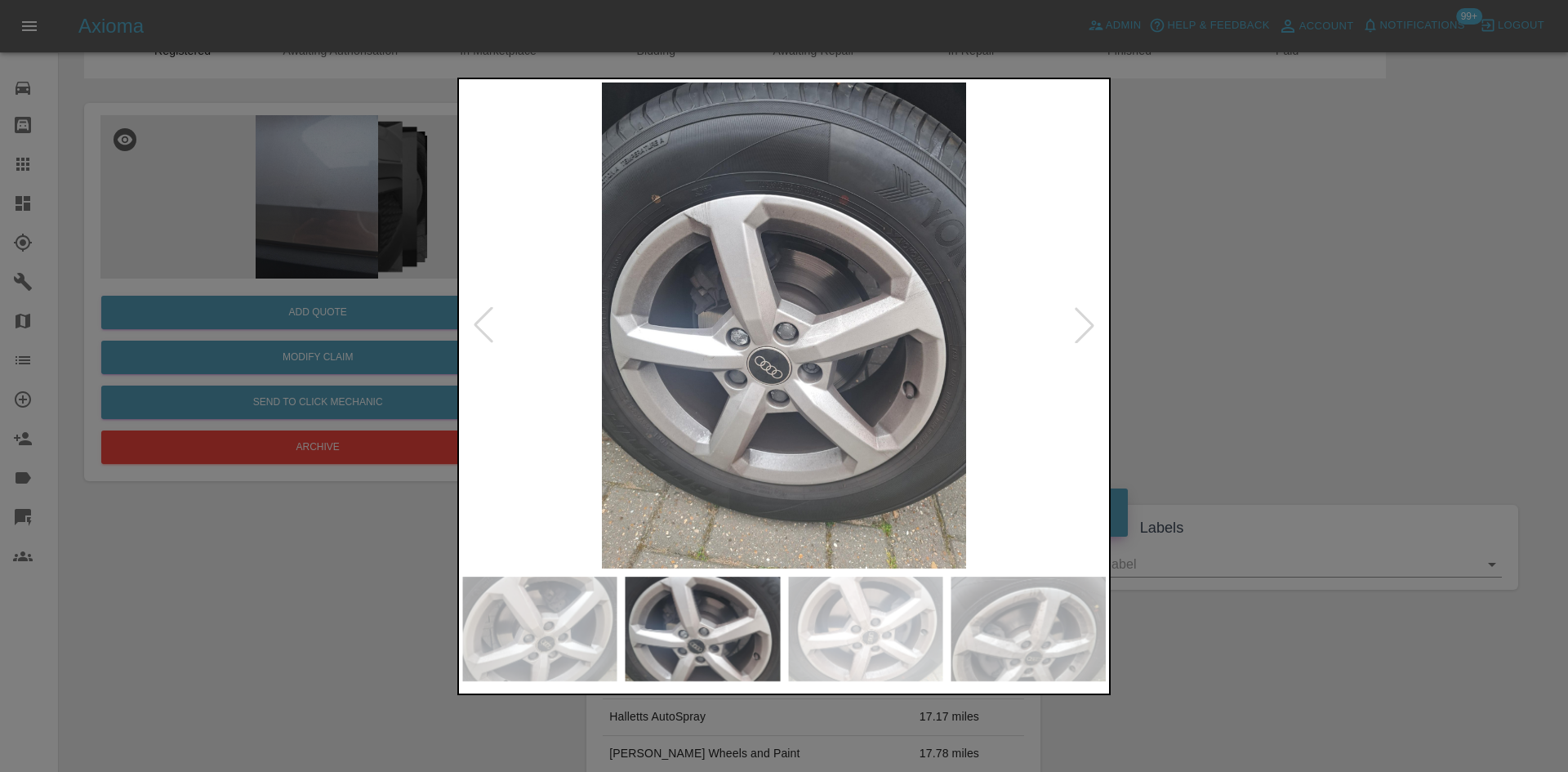
click at [848, 345] on img at bounding box center [784, 325] width 643 height 486
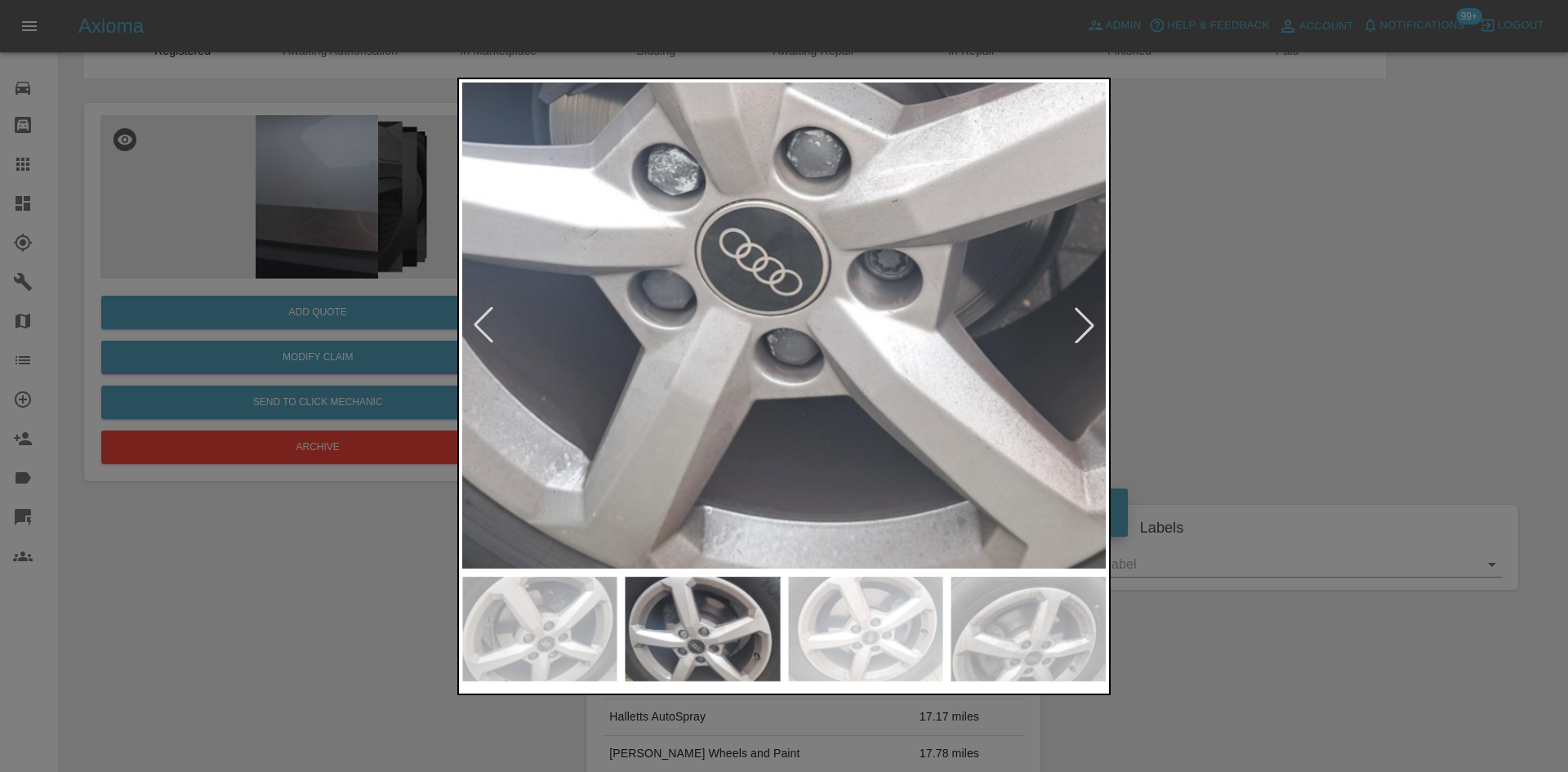
click at [942, 574] on div at bounding box center [784, 386] width 653 height 617
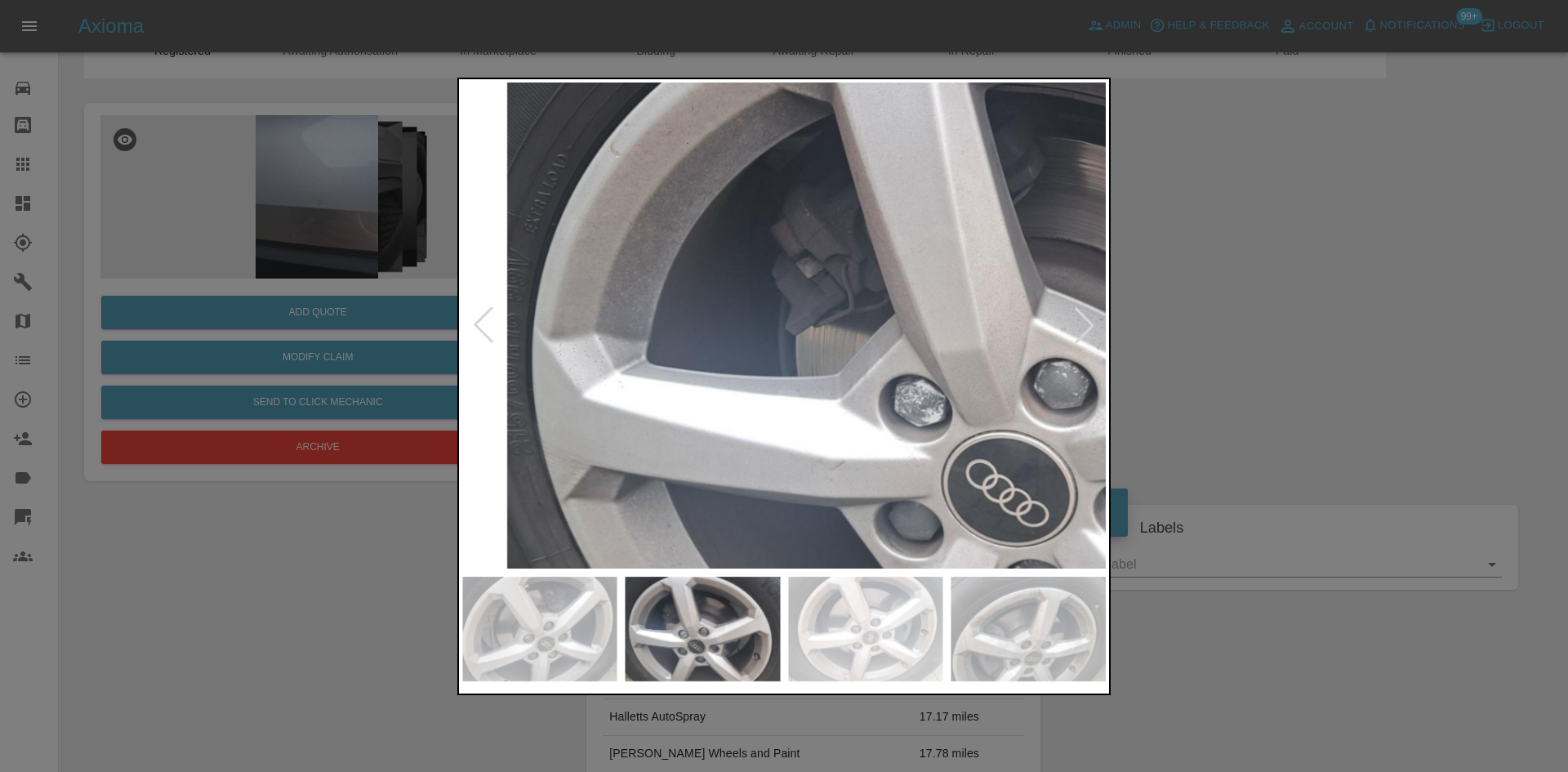
click at [986, 664] on div at bounding box center [784, 386] width 653 height 617
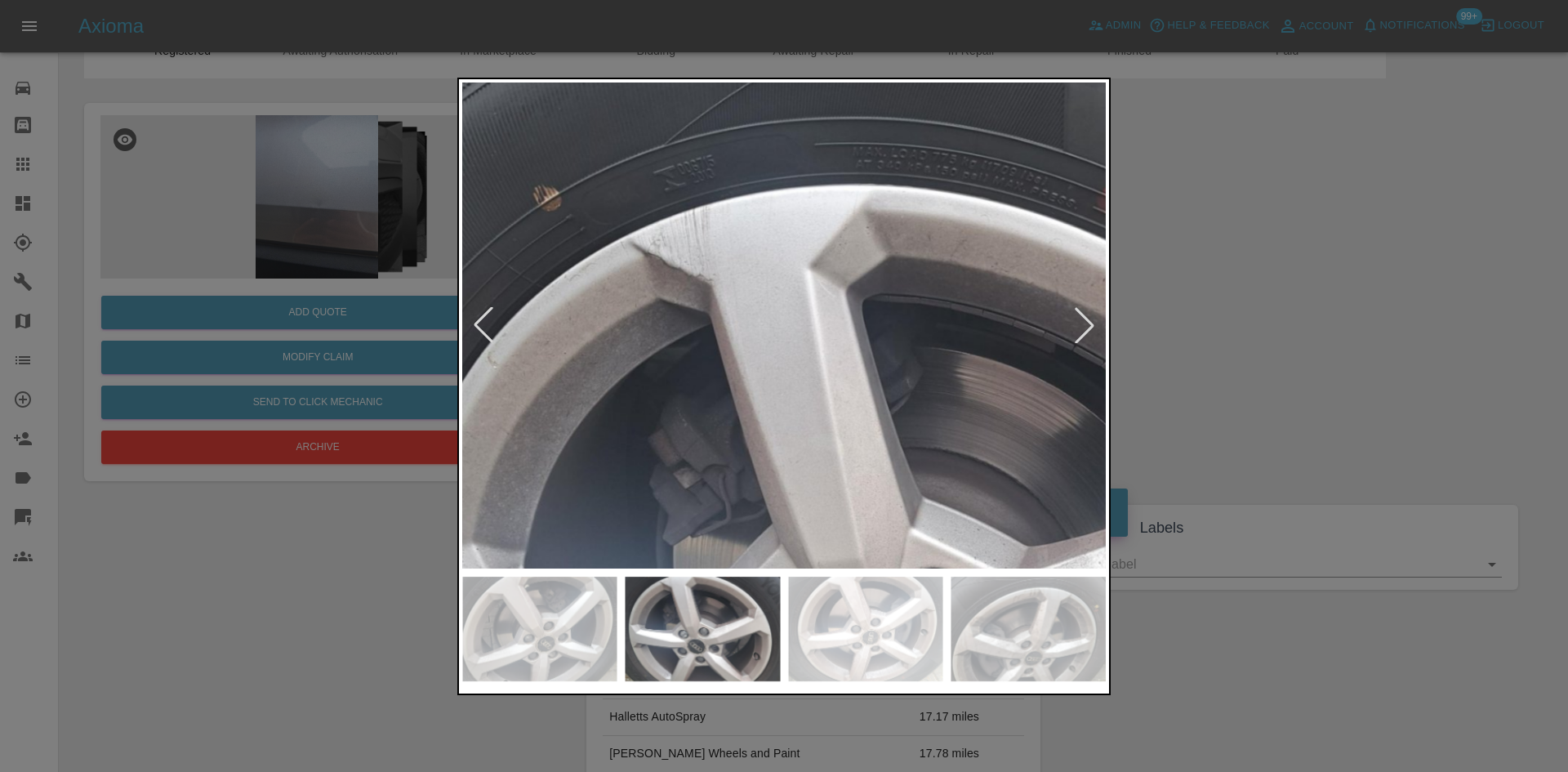
click at [815, 274] on img at bounding box center [930, 578] width 1930 height 1459
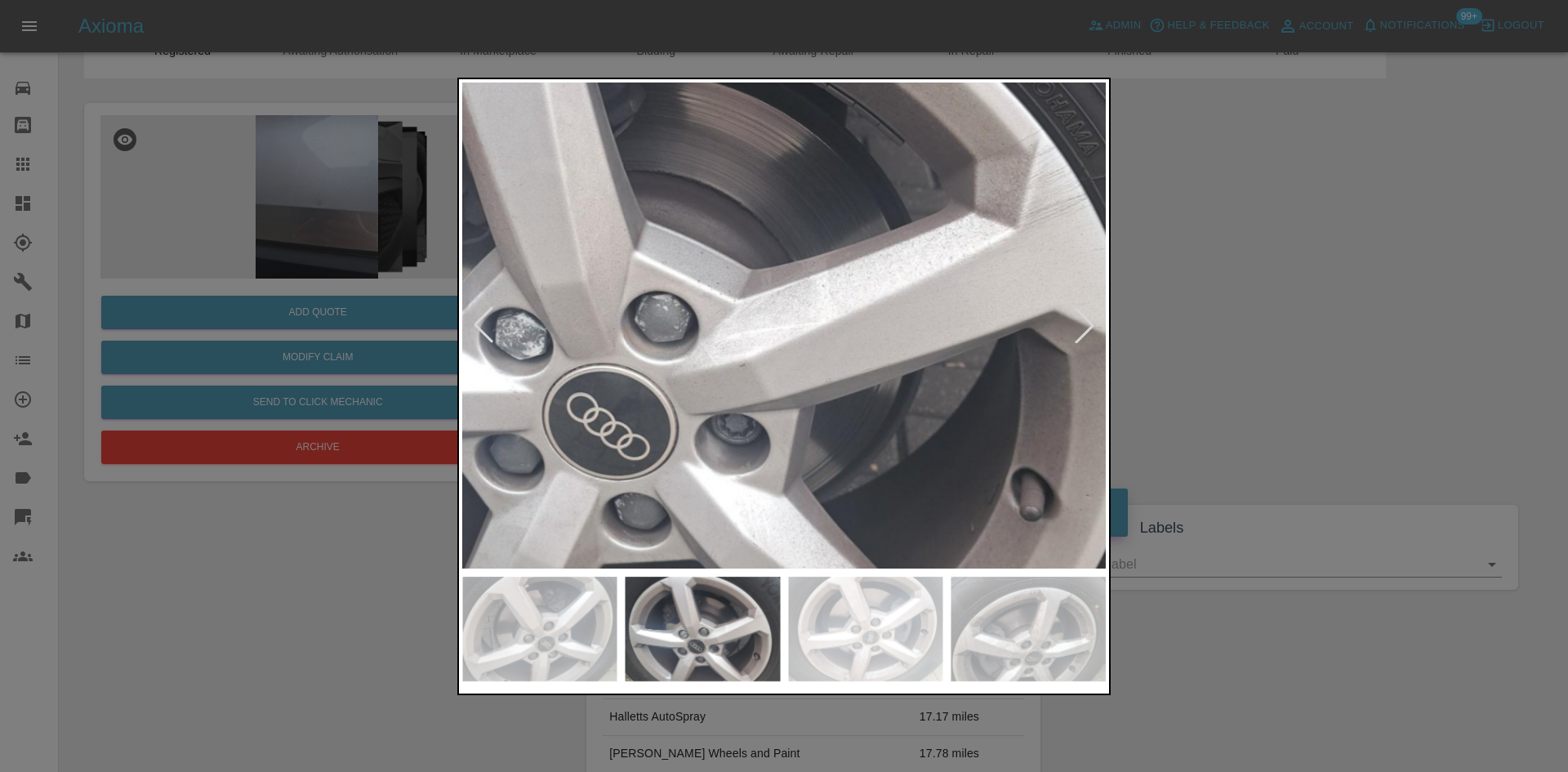
click at [615, 172] on img at bounding box center [654, 301] width 1930 height 1459
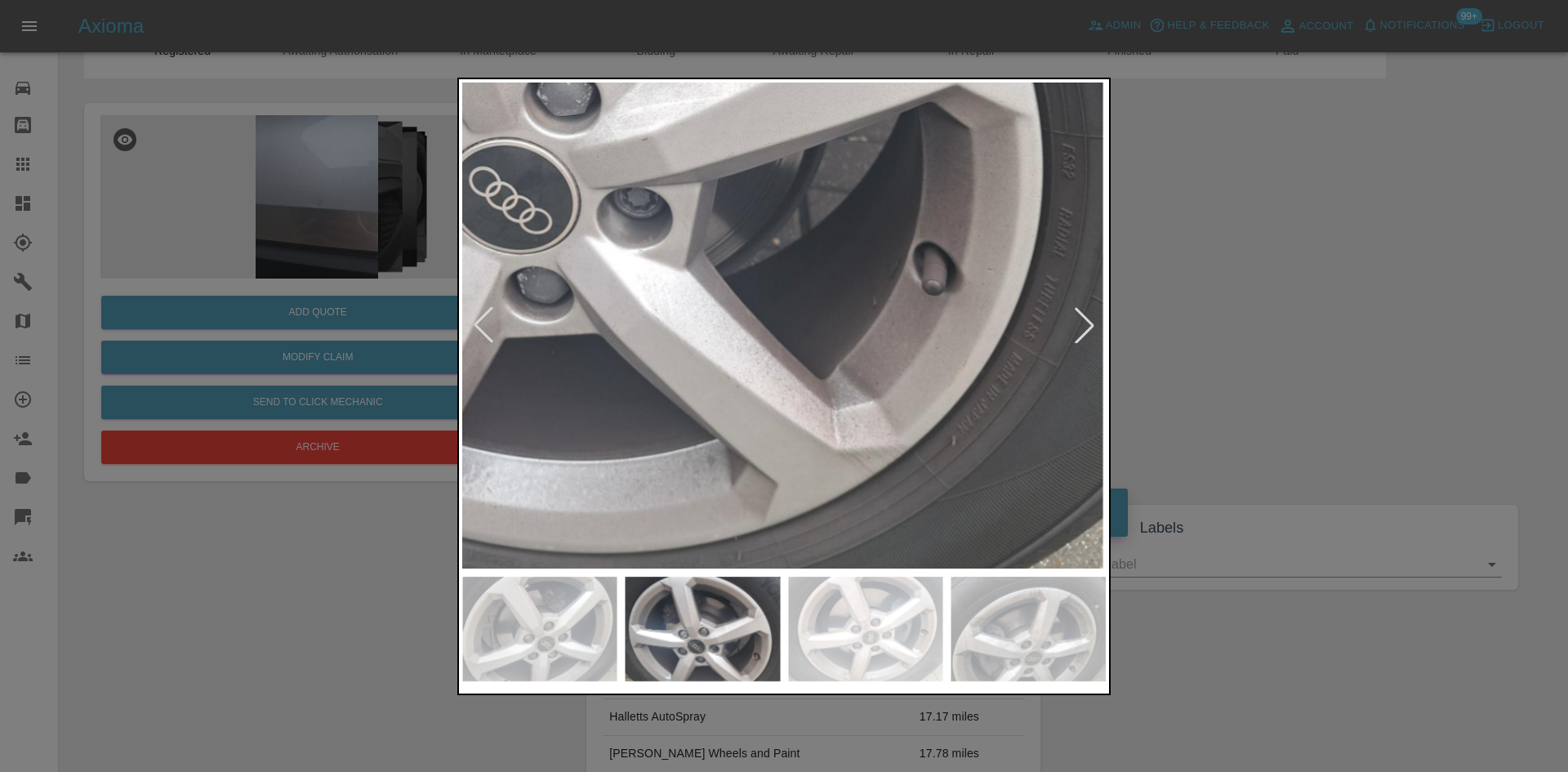
click at [791, 158] on img at bounding box center [557, 75] width 1930 height 1459
click at [1084, 337] on div at bounding box center [1084, 325] width 36 height 36
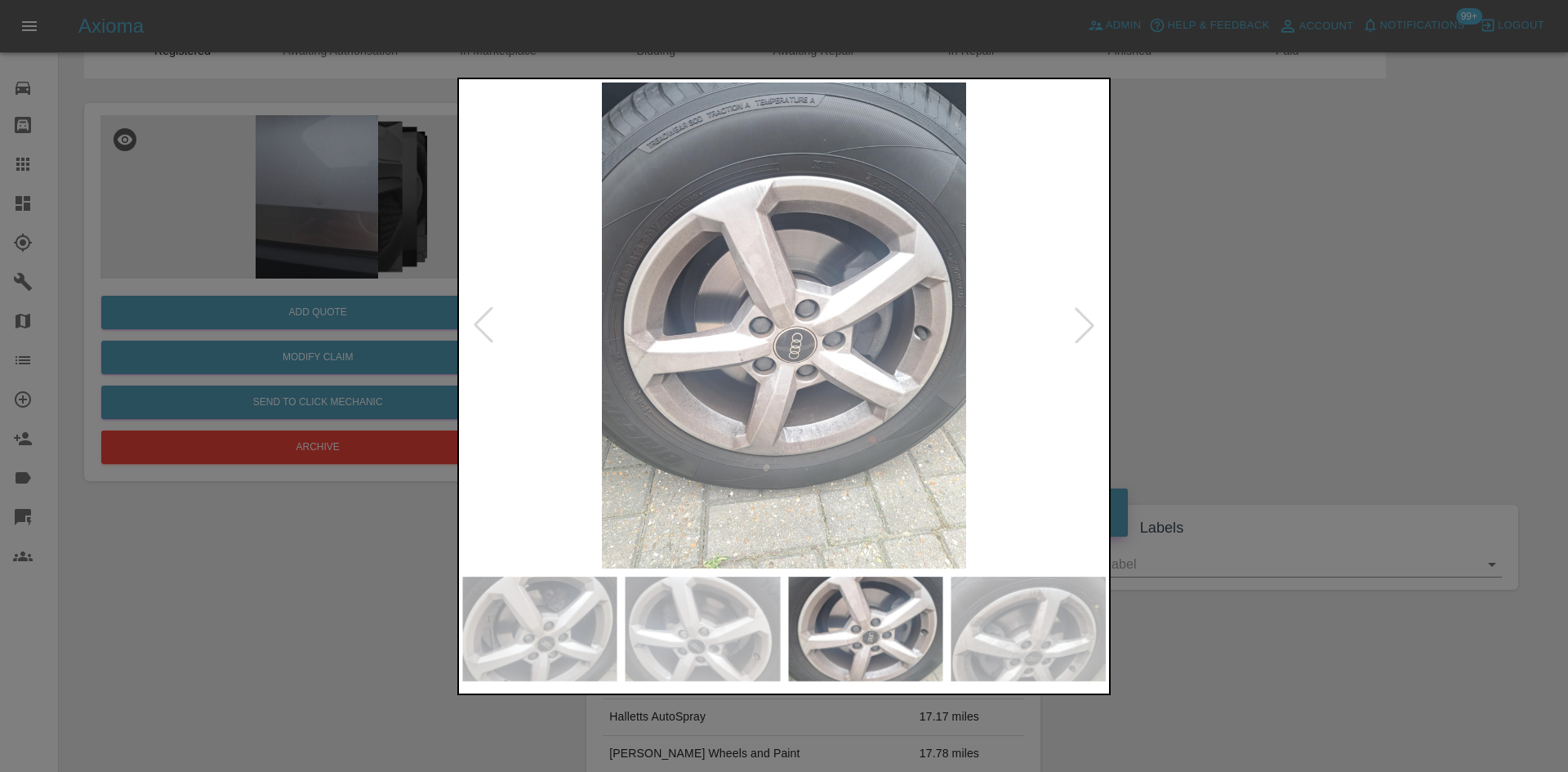
click at [747, 328] on img at bounding box center [784, 325] width 643 height 486
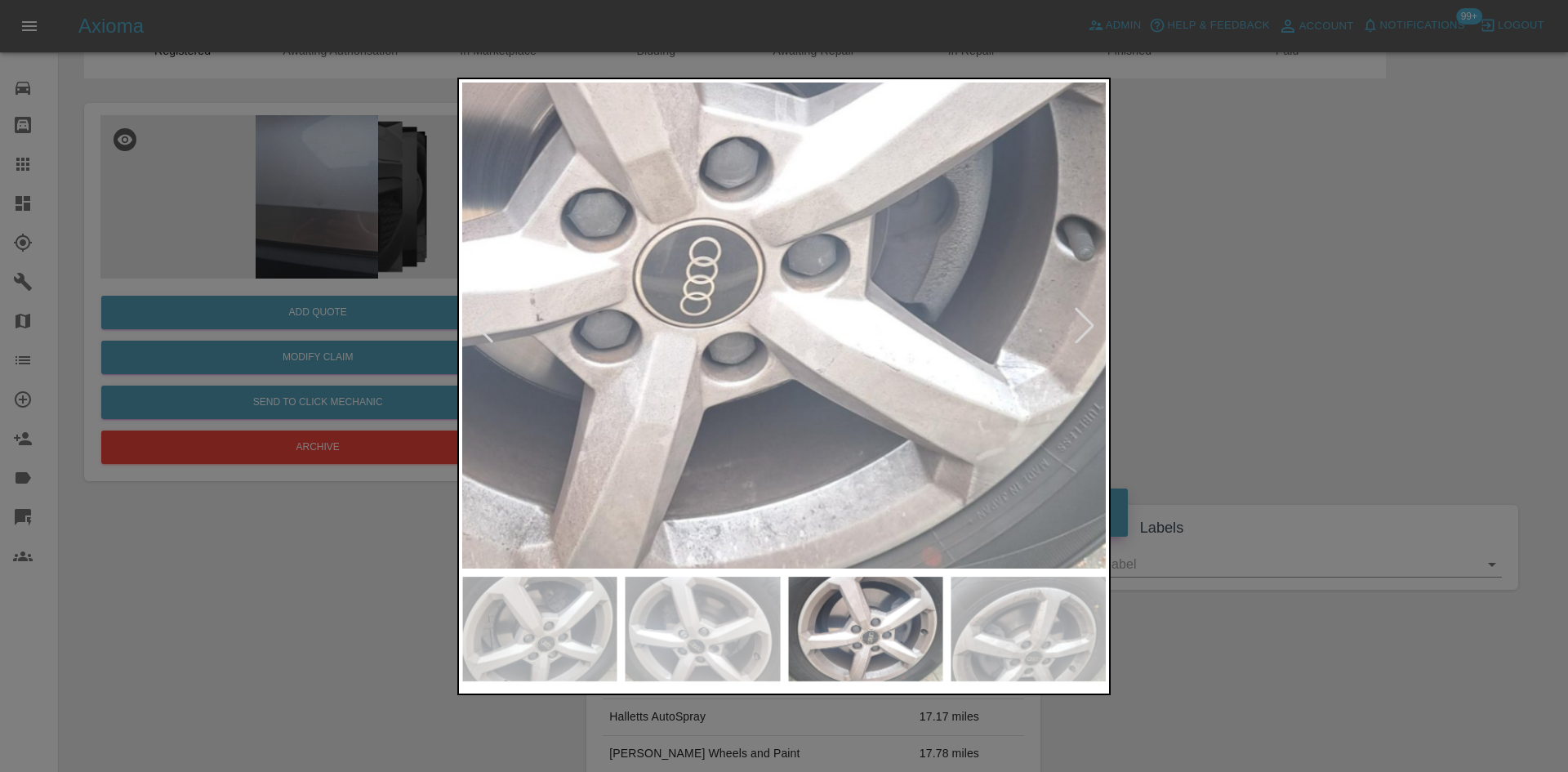
click at [860, 393] on img at bounding box center [666, 215] width 1930 height 1459
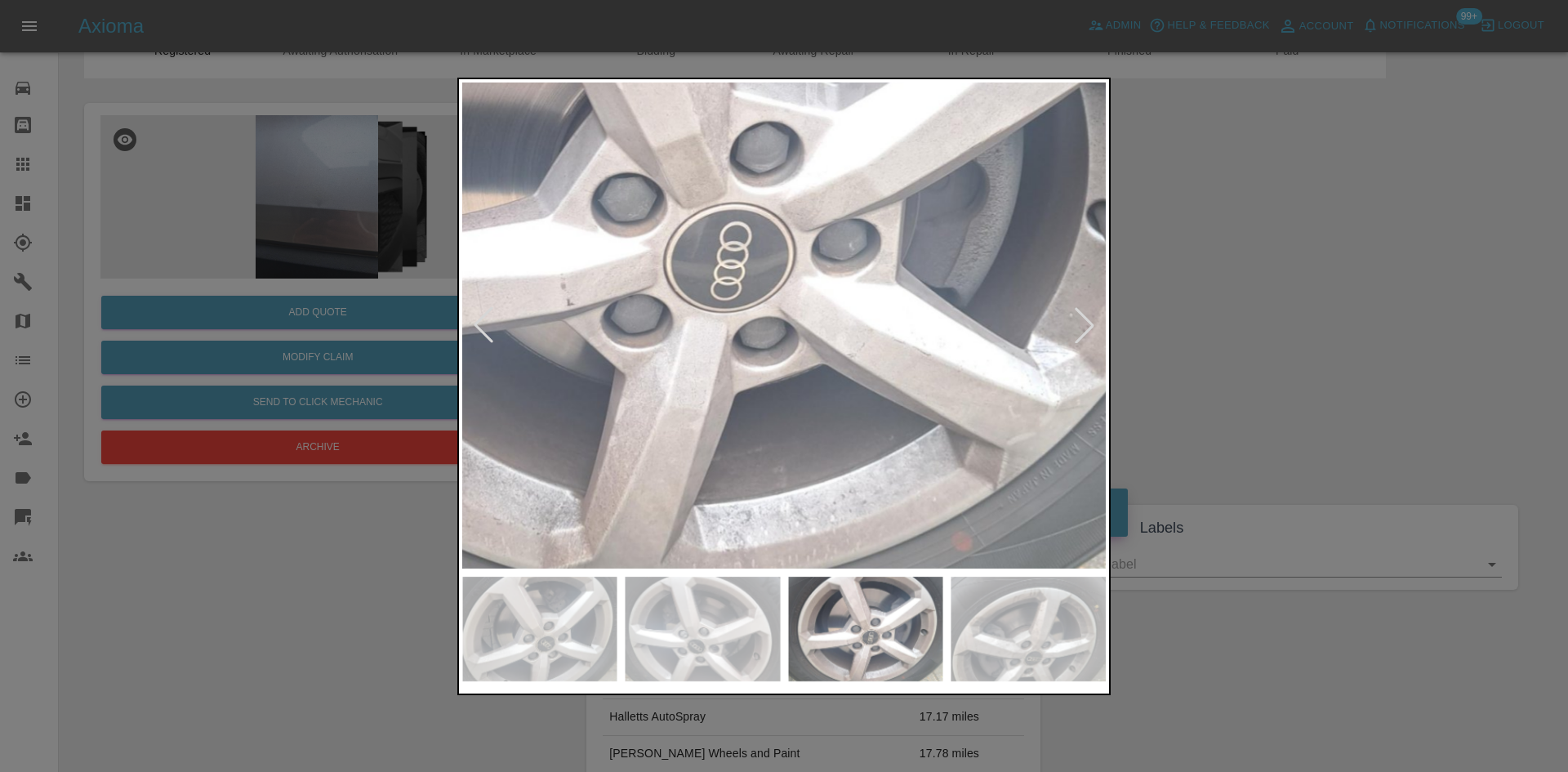
click at [1081, 323] on div at bounding box center [1084, 325] width 36 height 36
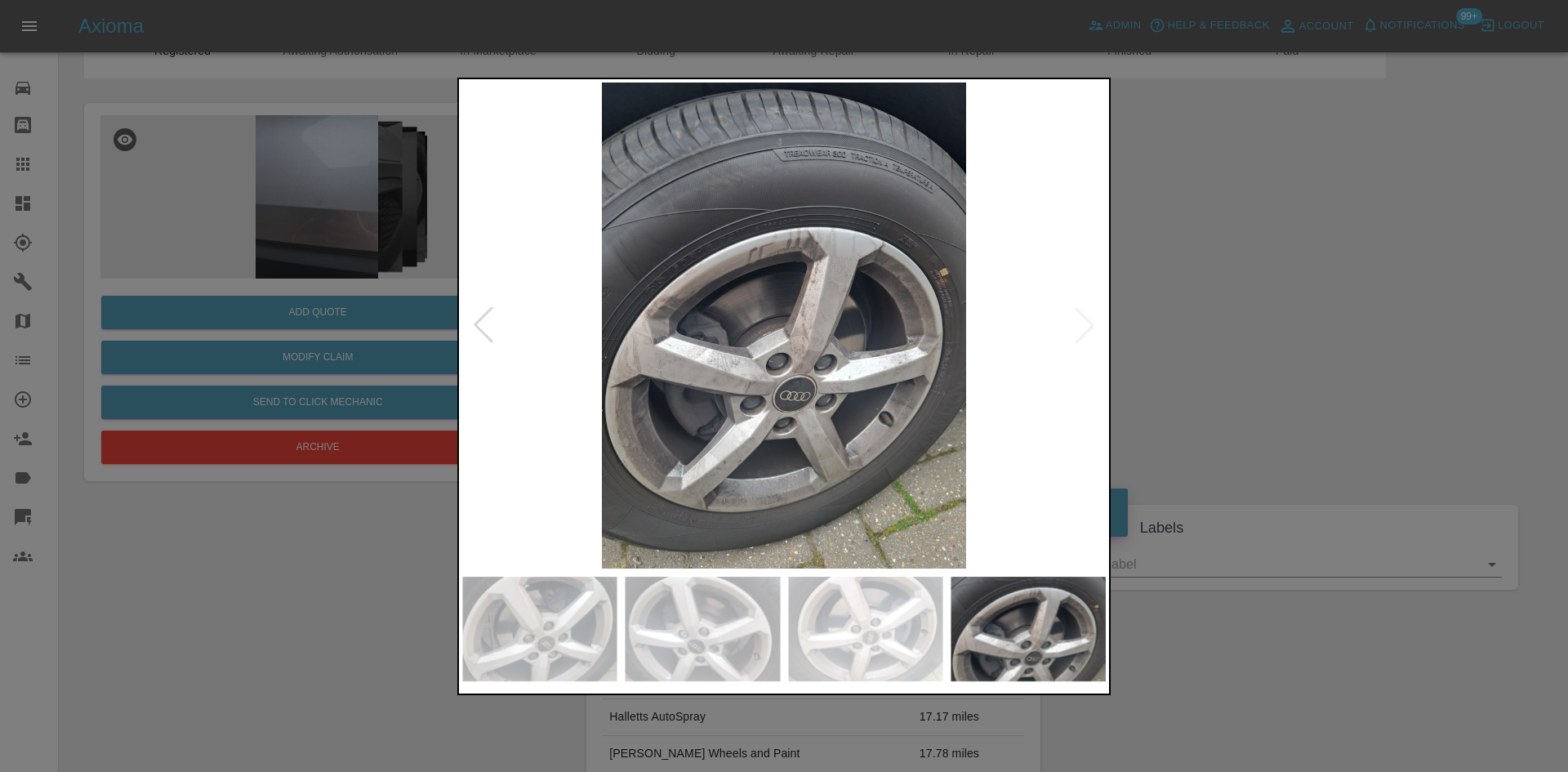
click at [830, 328] on img at bounding box center [784, 325] width 643 height 486
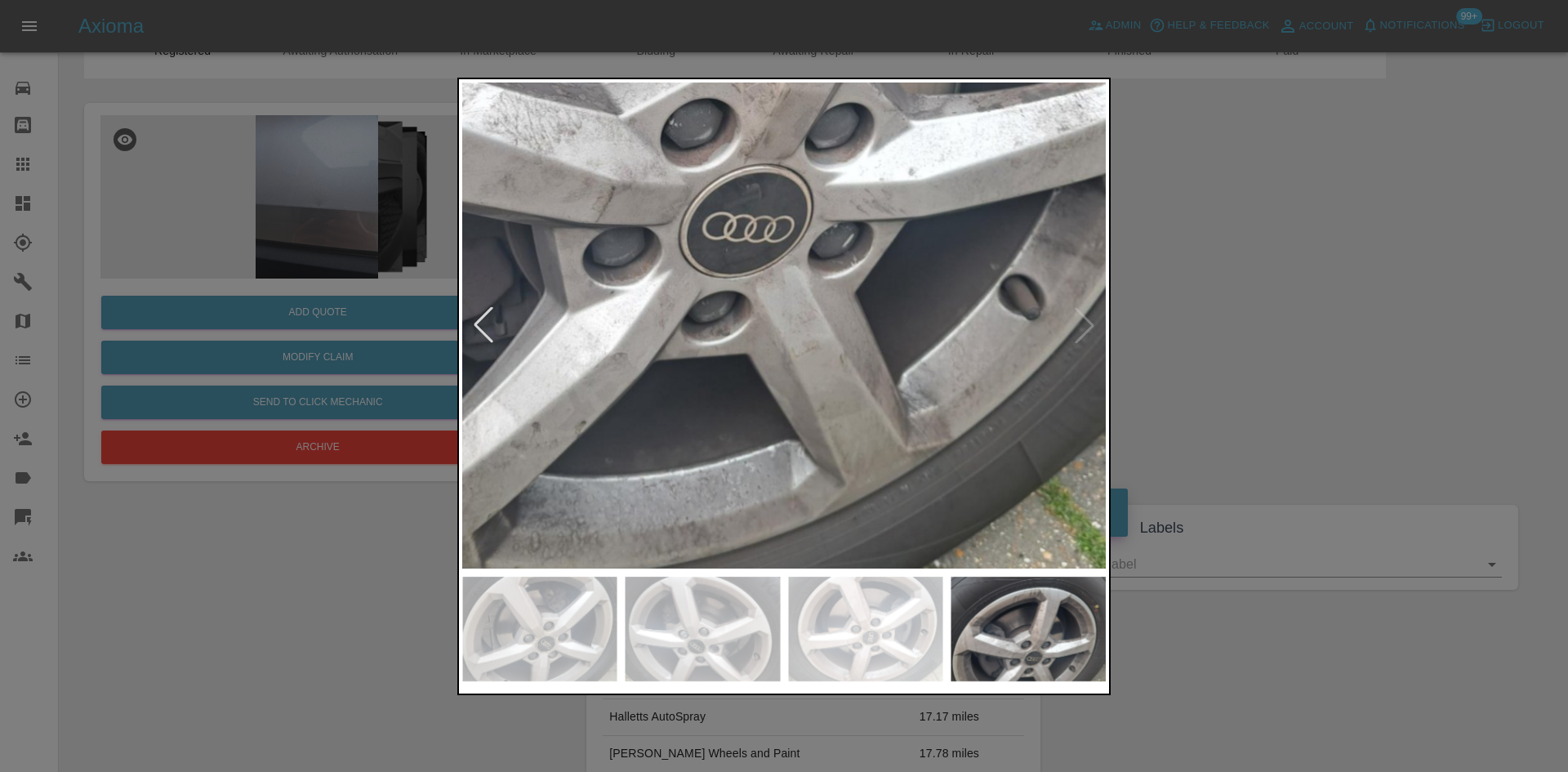
click at [685, 499] on img at bounding box center [714, 16] width 1930 height 1459
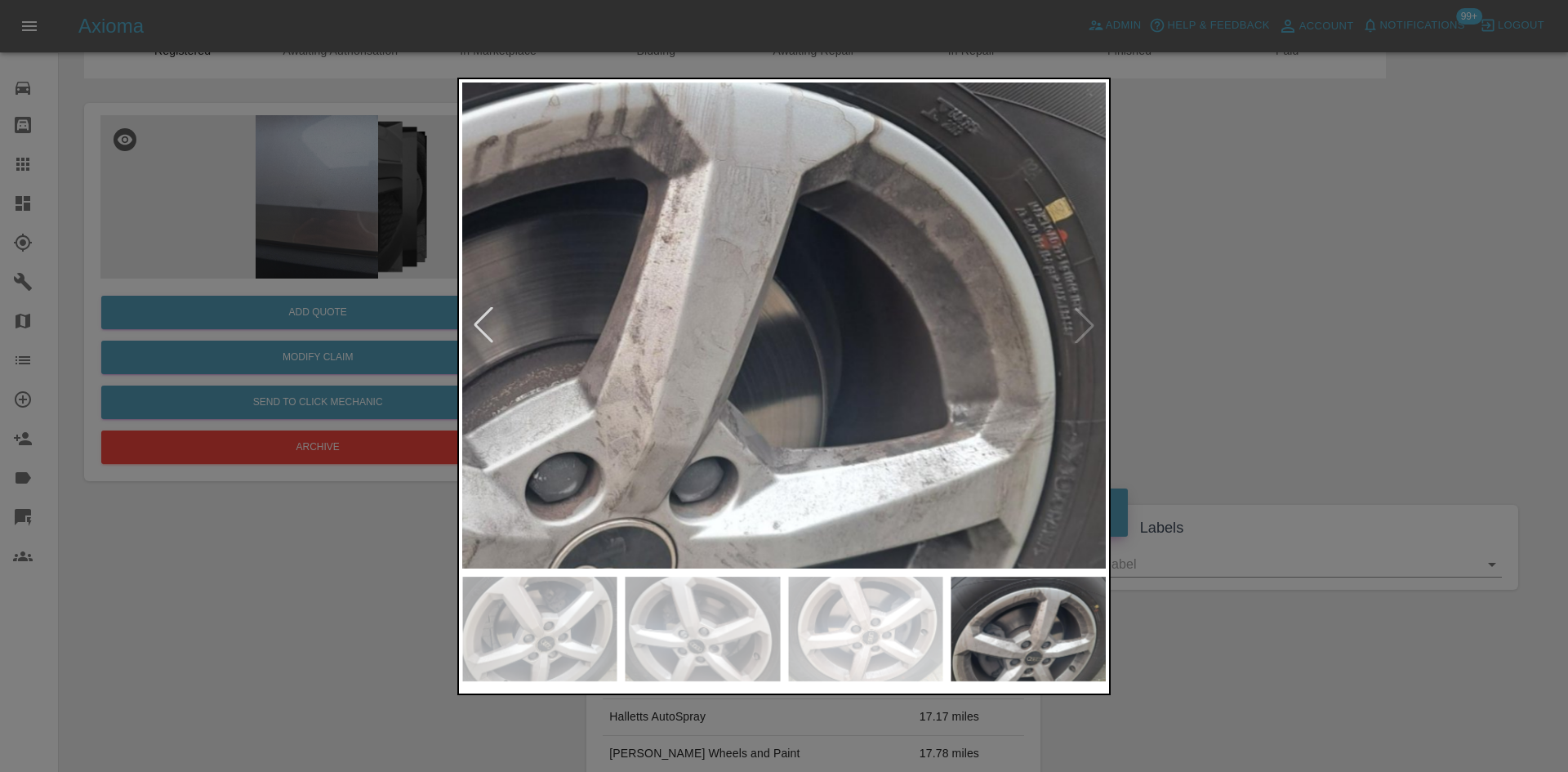
click at [820, 509] on img at bounding box center [579, 370] width 1930 height 1459
click at [785, 305] on img at bounding box center [579, 370] width 1930 height 1459
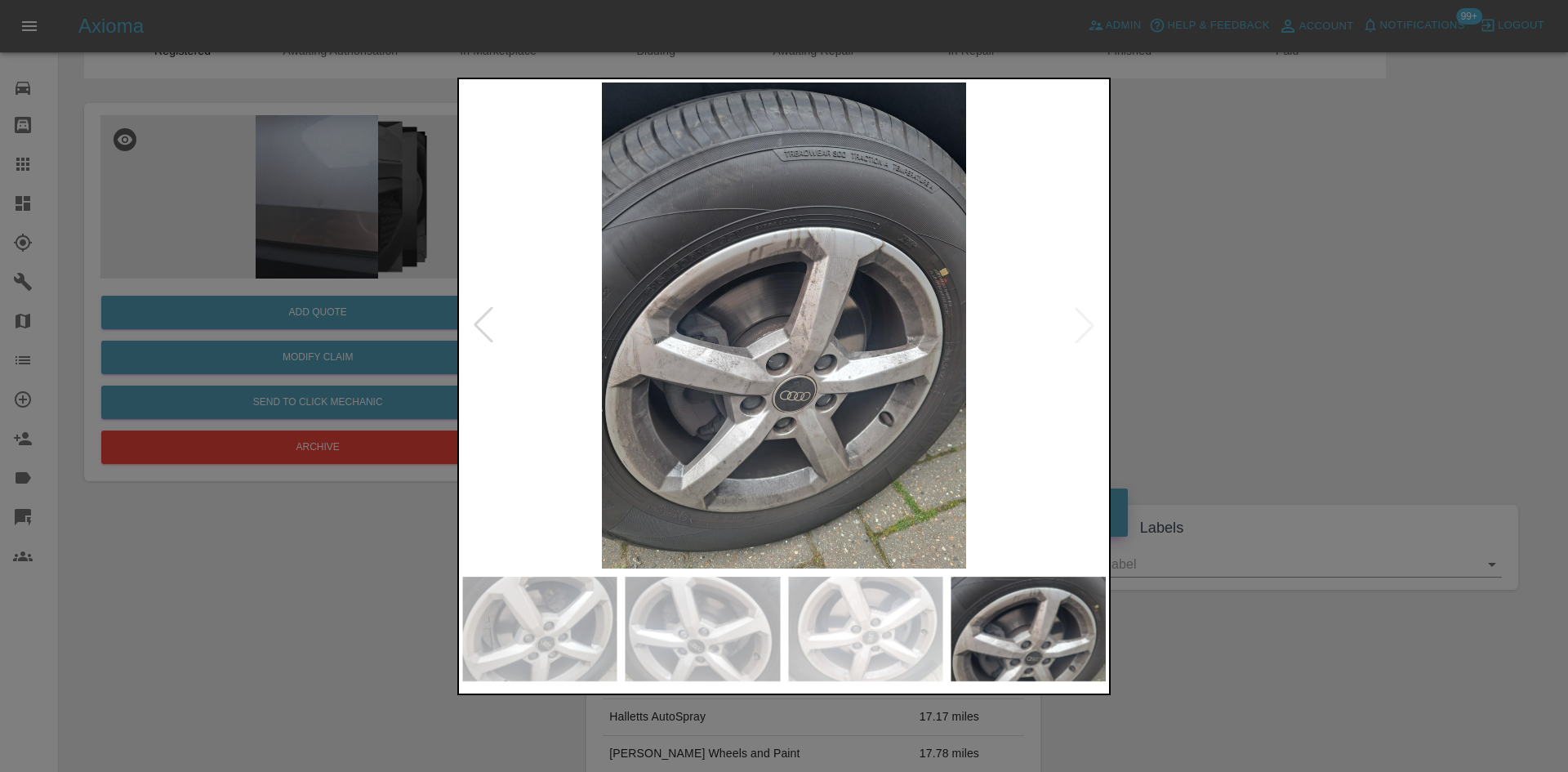
click at [1364, 366] on div at bounding box center [784, 386] width 1568 height 772
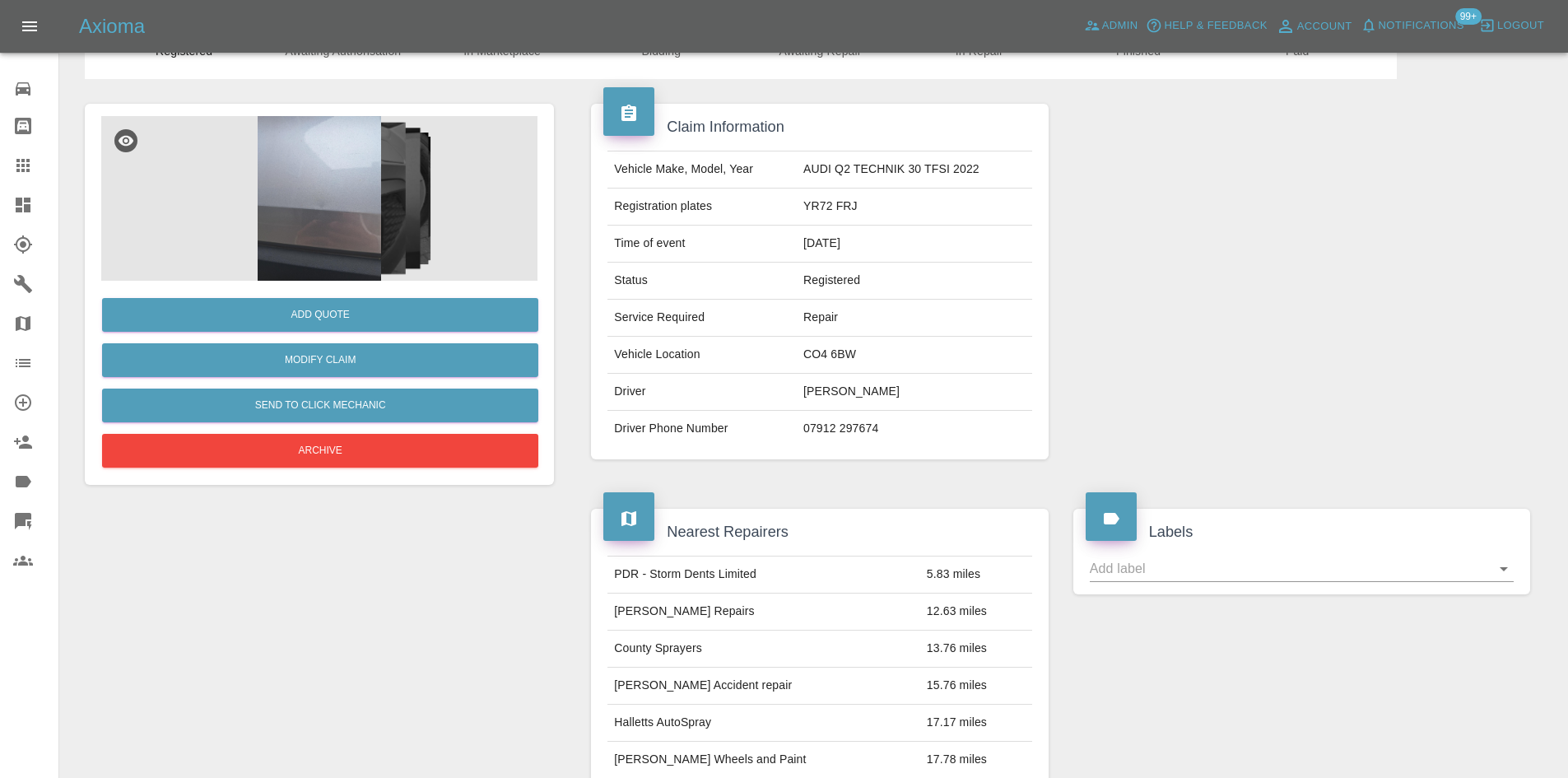
click at [403, 195] on img at bounding box center [319, 198] width 436 height 165
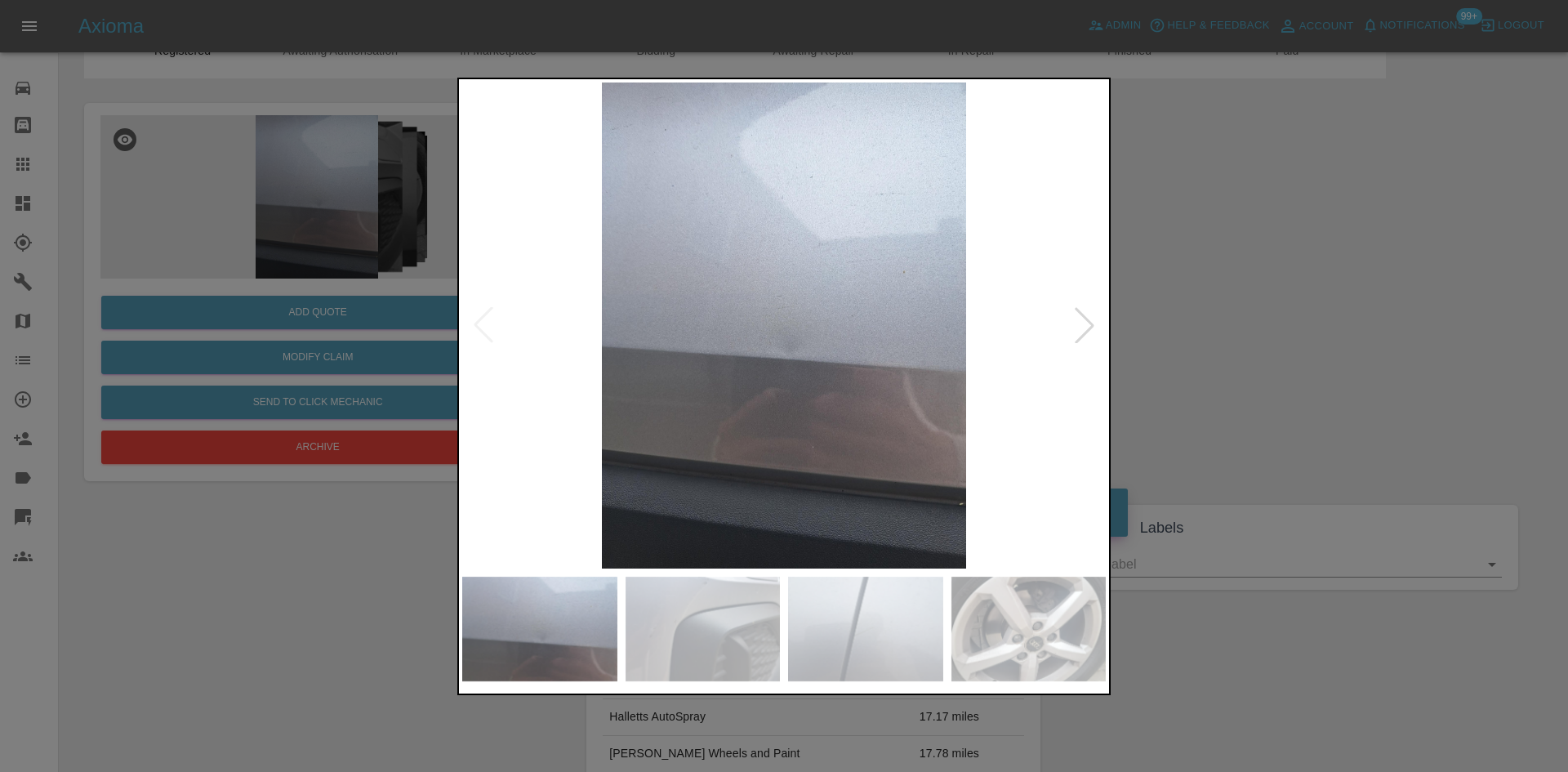
click at [1083, 335] on div at bounding box center [1084, 325] width 36 height 36
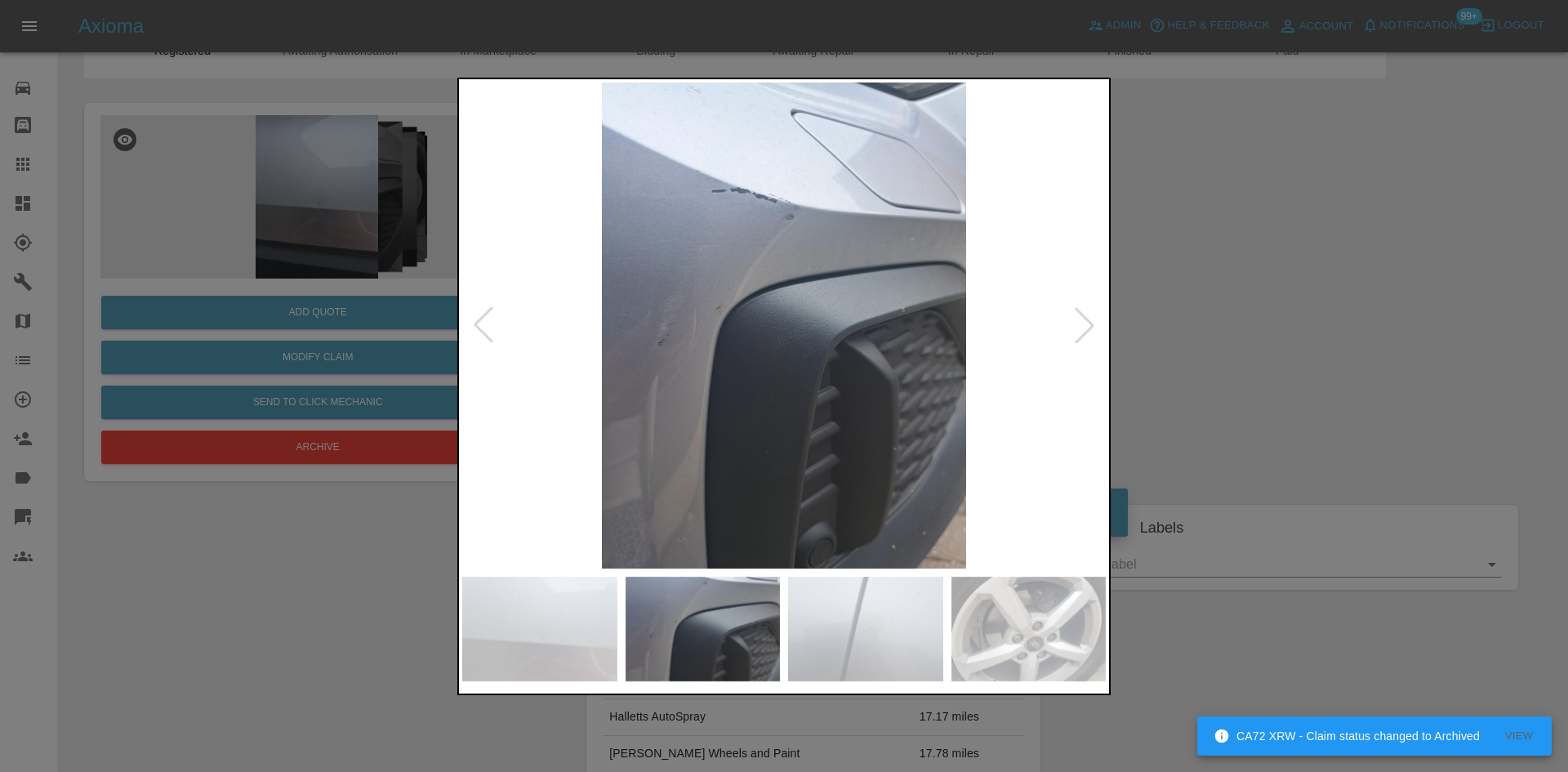
click at [1083, 335] on div at bounding box center [1084, 325] width 36 height 36
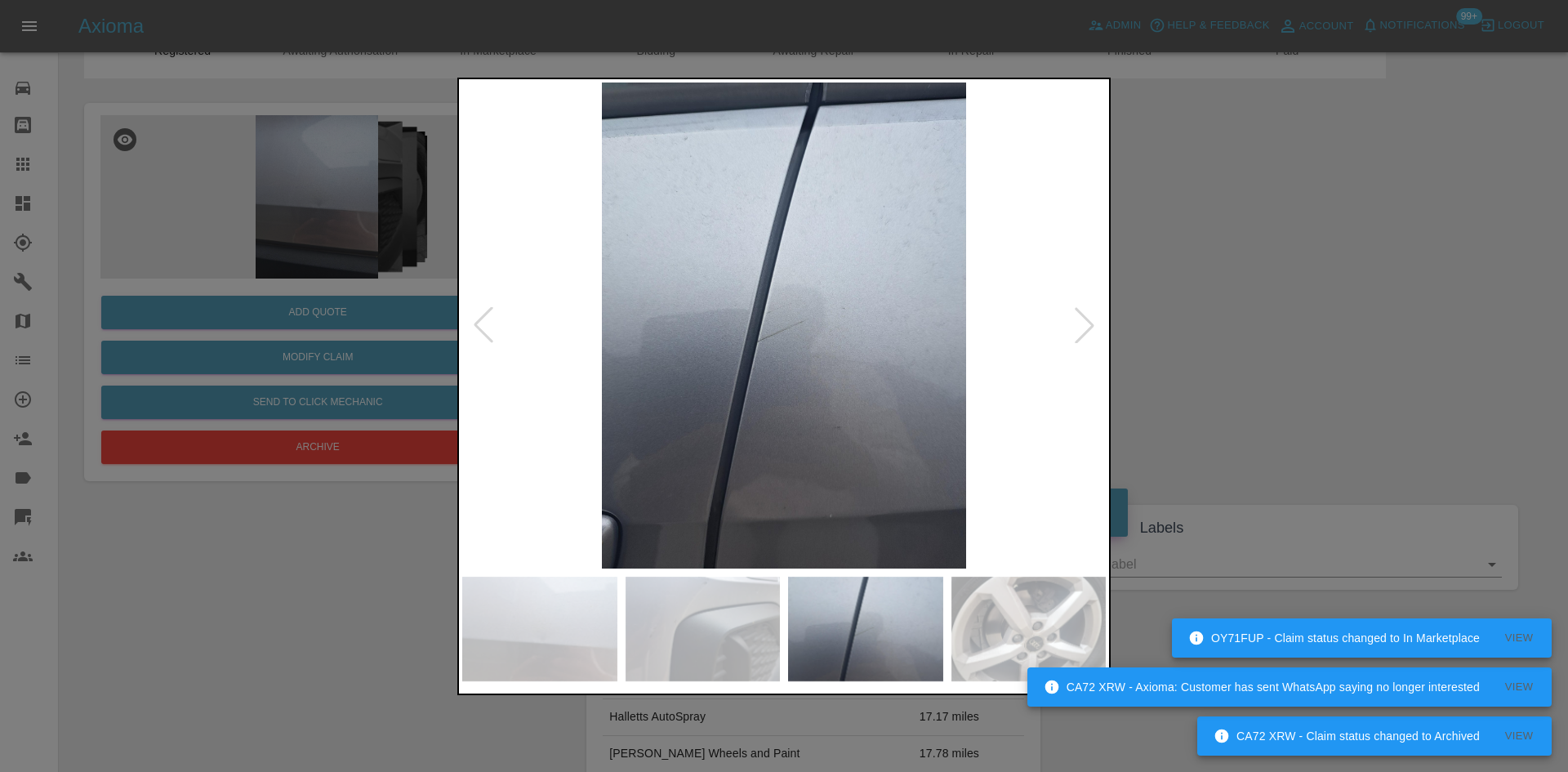
click at [1083, 335] on div at bounding box center [1084, 325] width 36 height 36
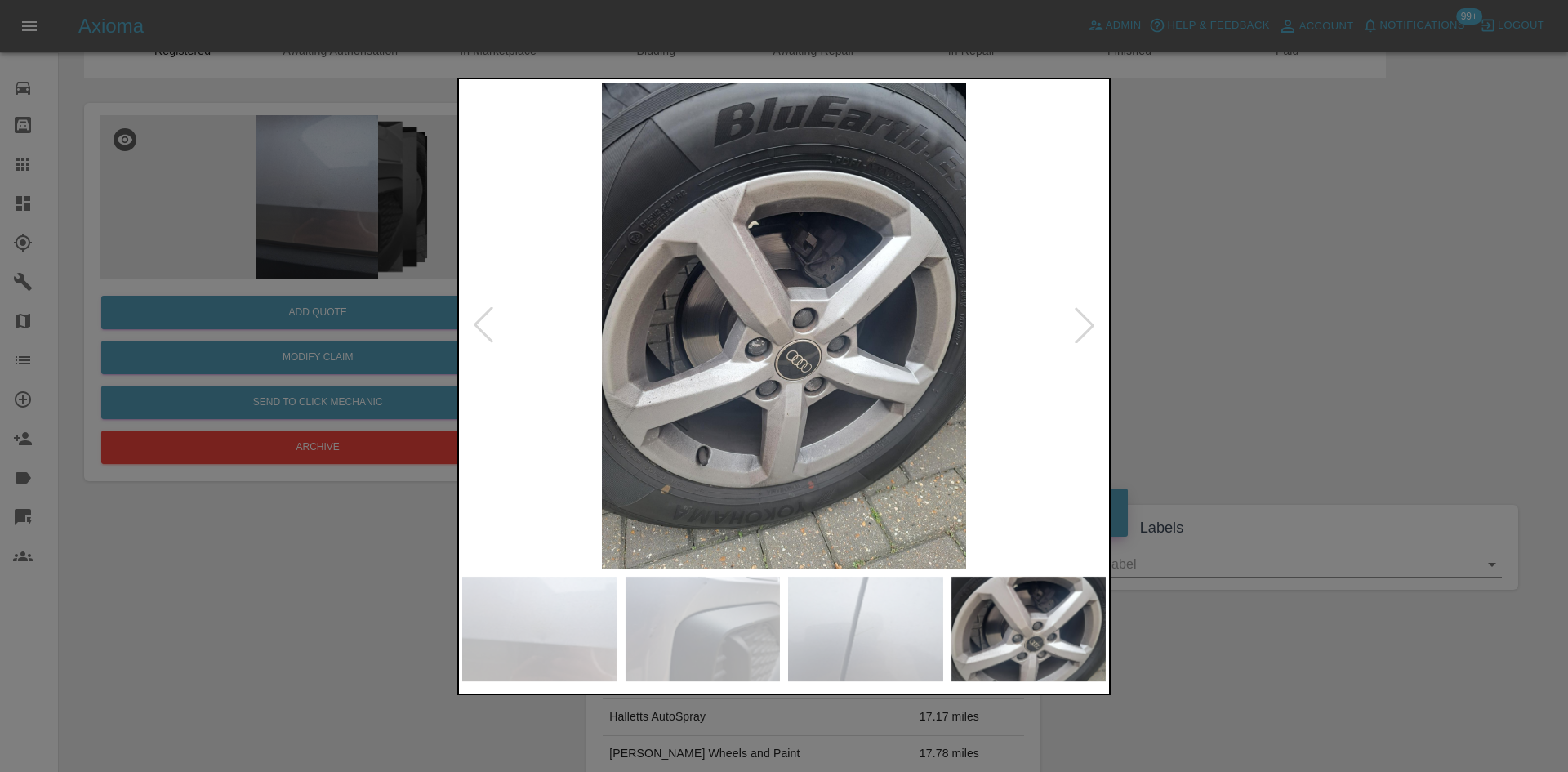
click at [1089, 323] on div at bounding box center [1084, 325] width 36 height 36
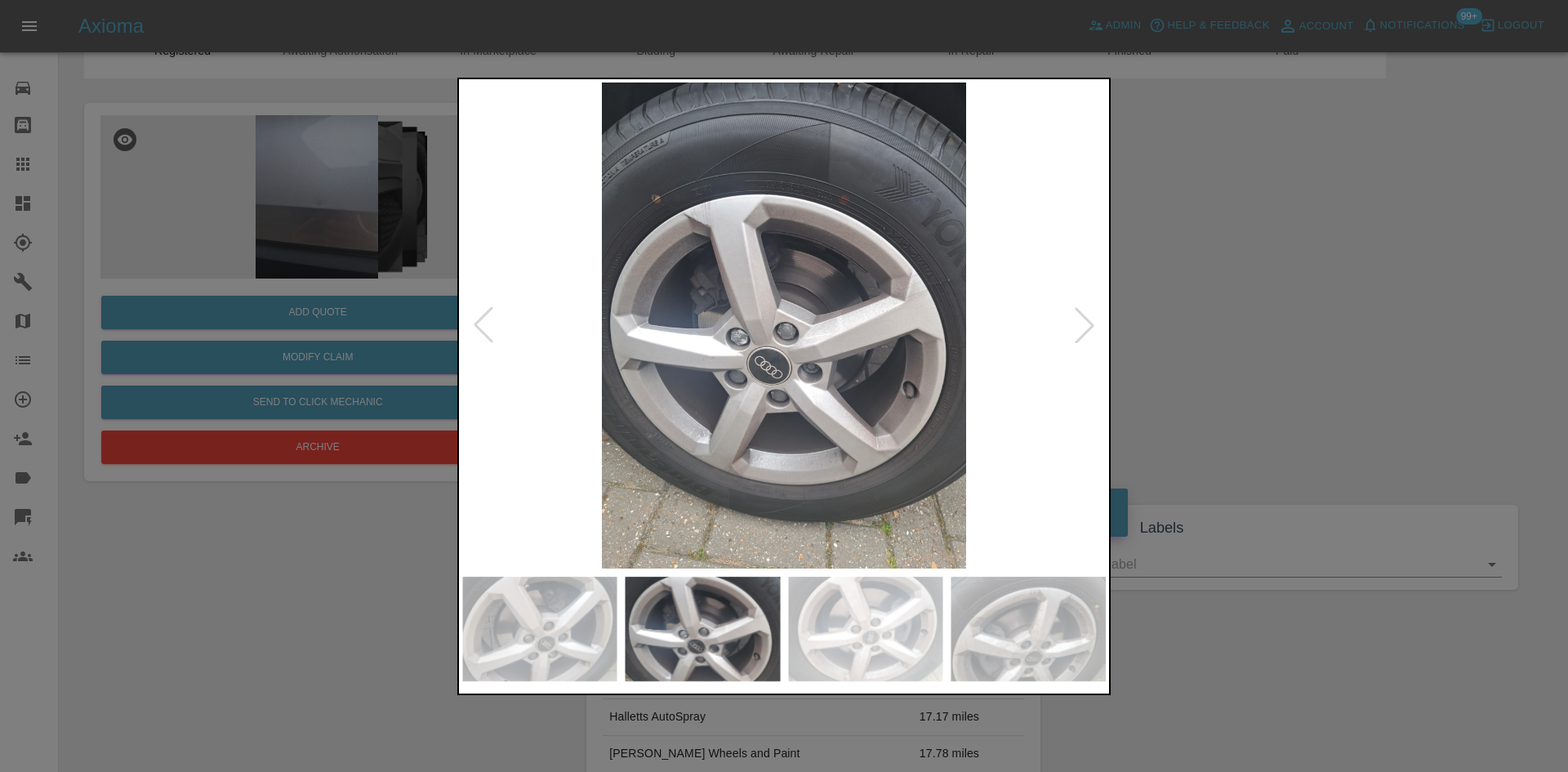
click at [1089, 323] on div at bounding box center [1084, 325] width 36 height 36
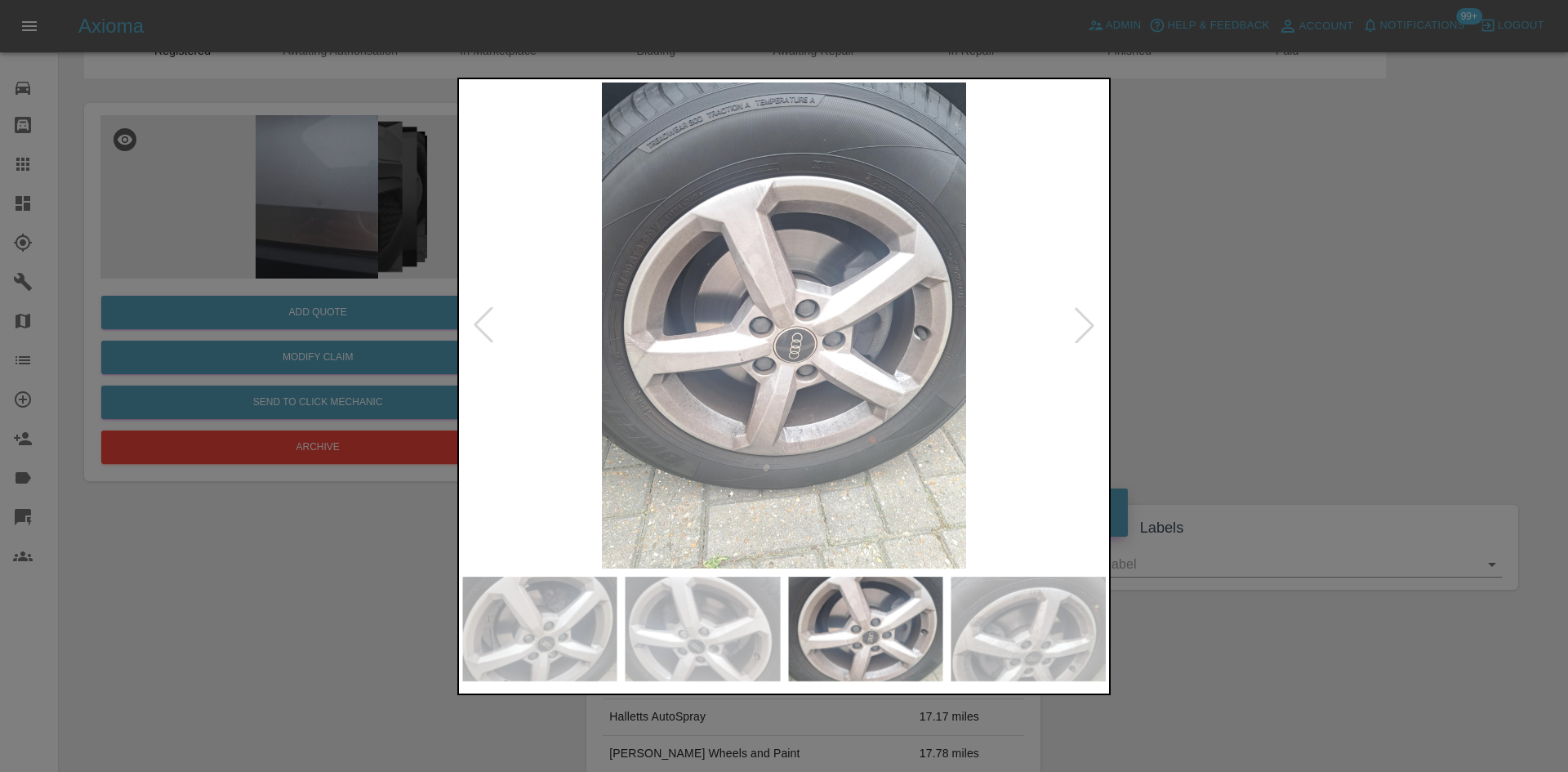
click at [1224, 300] on div at bounding box center [784, 386] width 1568 height 772
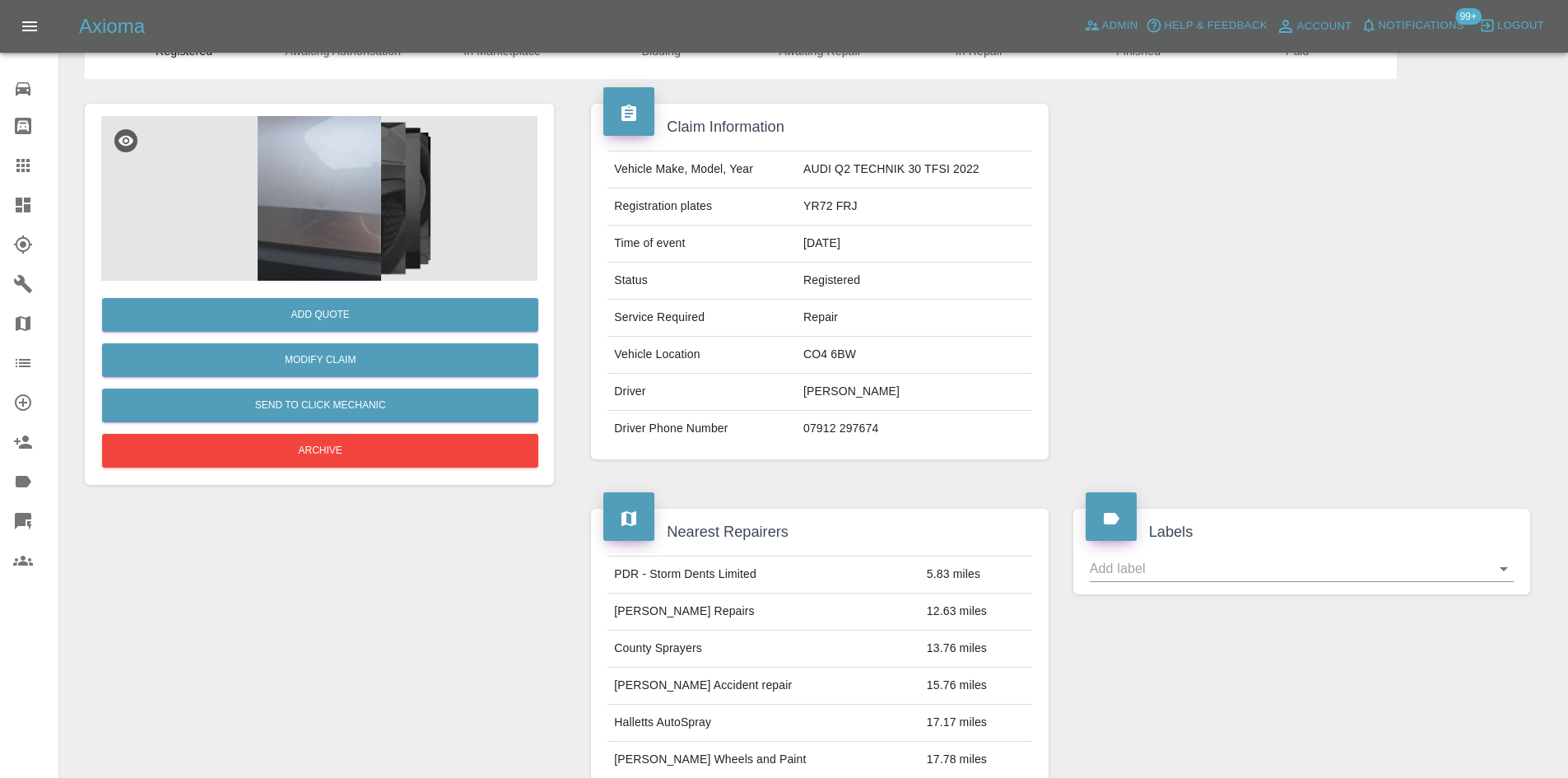
click at [393, 222] on img at bounding box center [319, 198] width 436 height 165
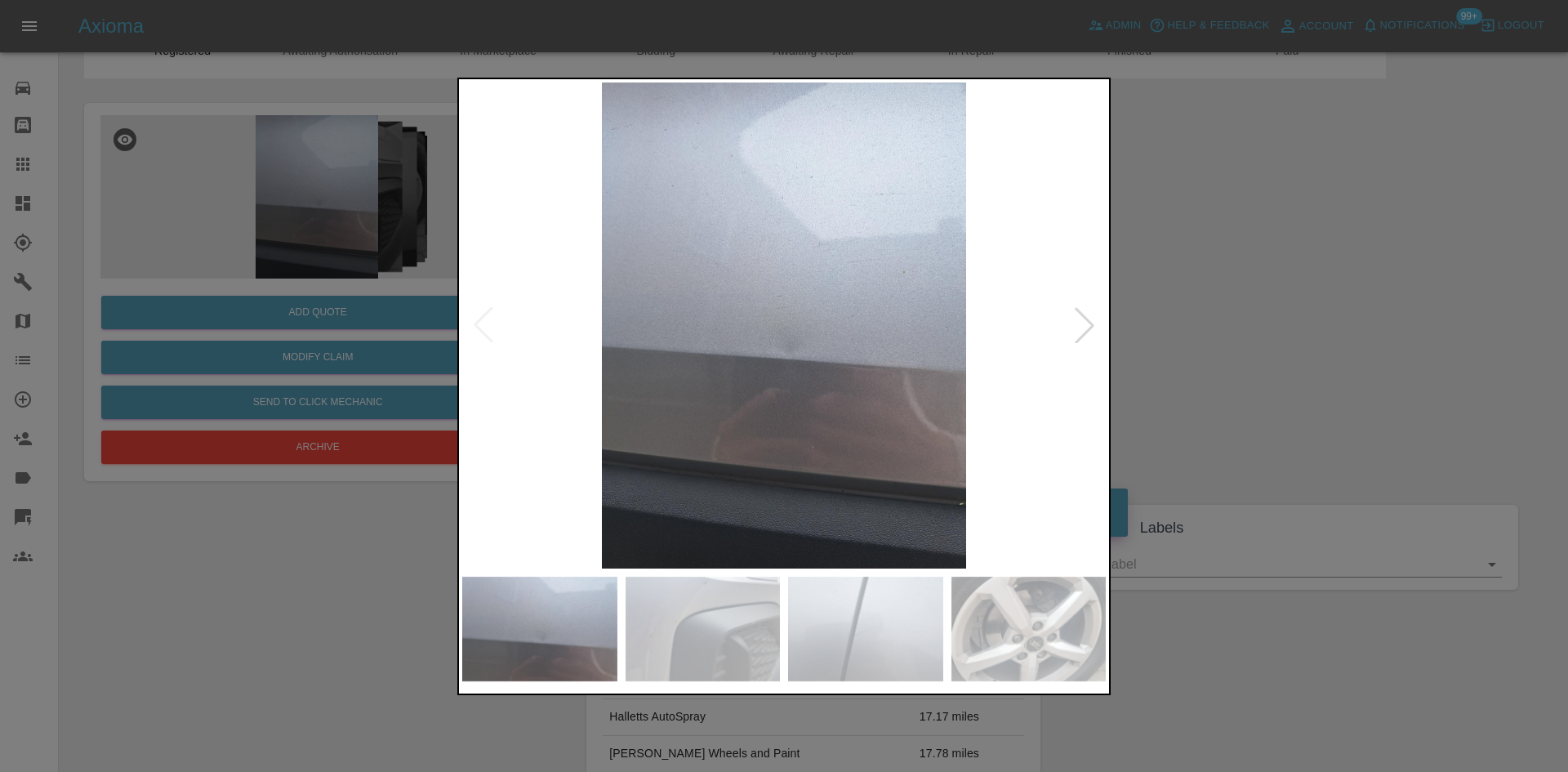
click at [1079, 318] on div at bounding box center [1084, 325] width 36 height 36
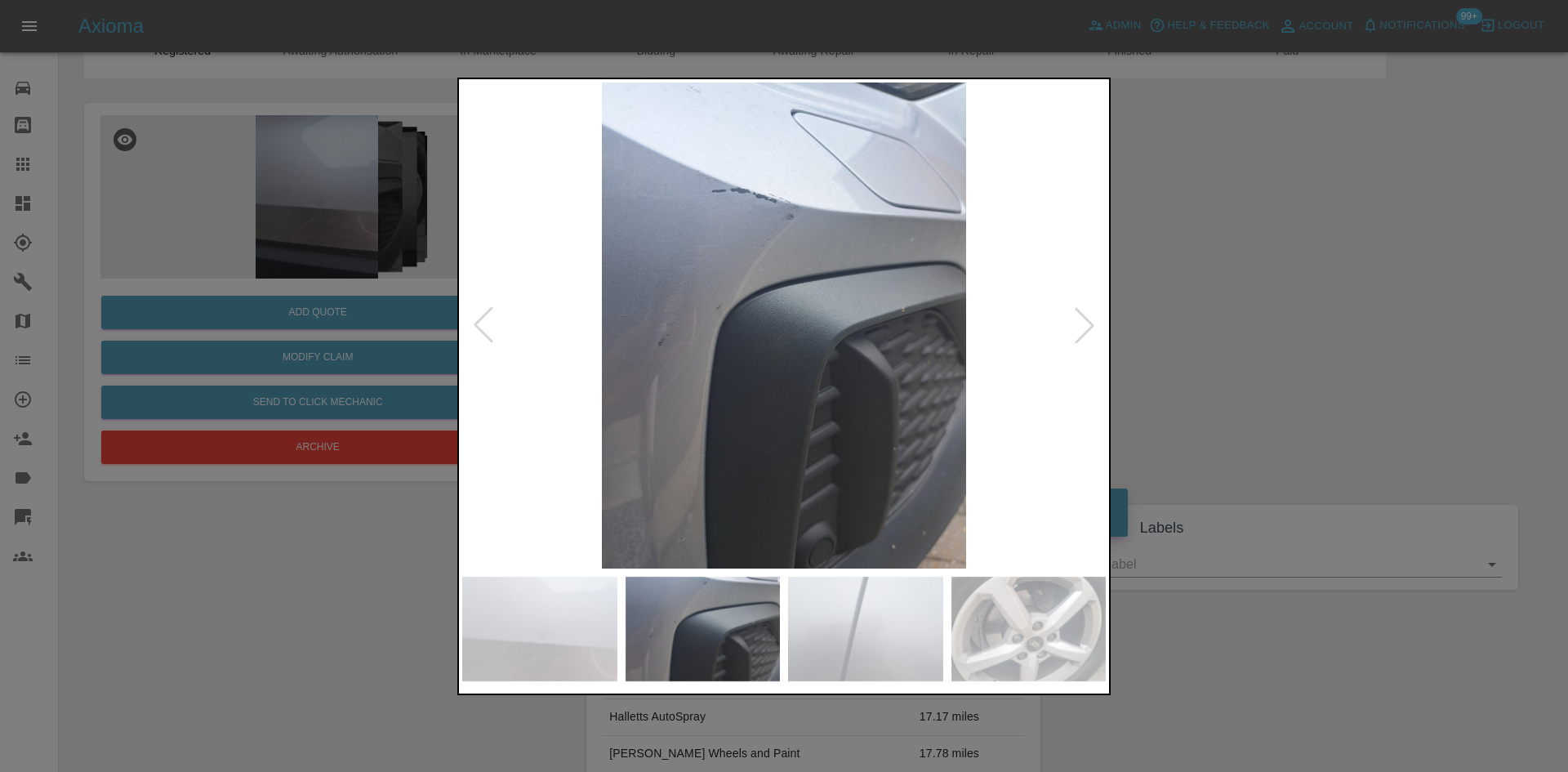
click at [1079, 318] on div at bounding box center [1084, 325] width 36 height 36
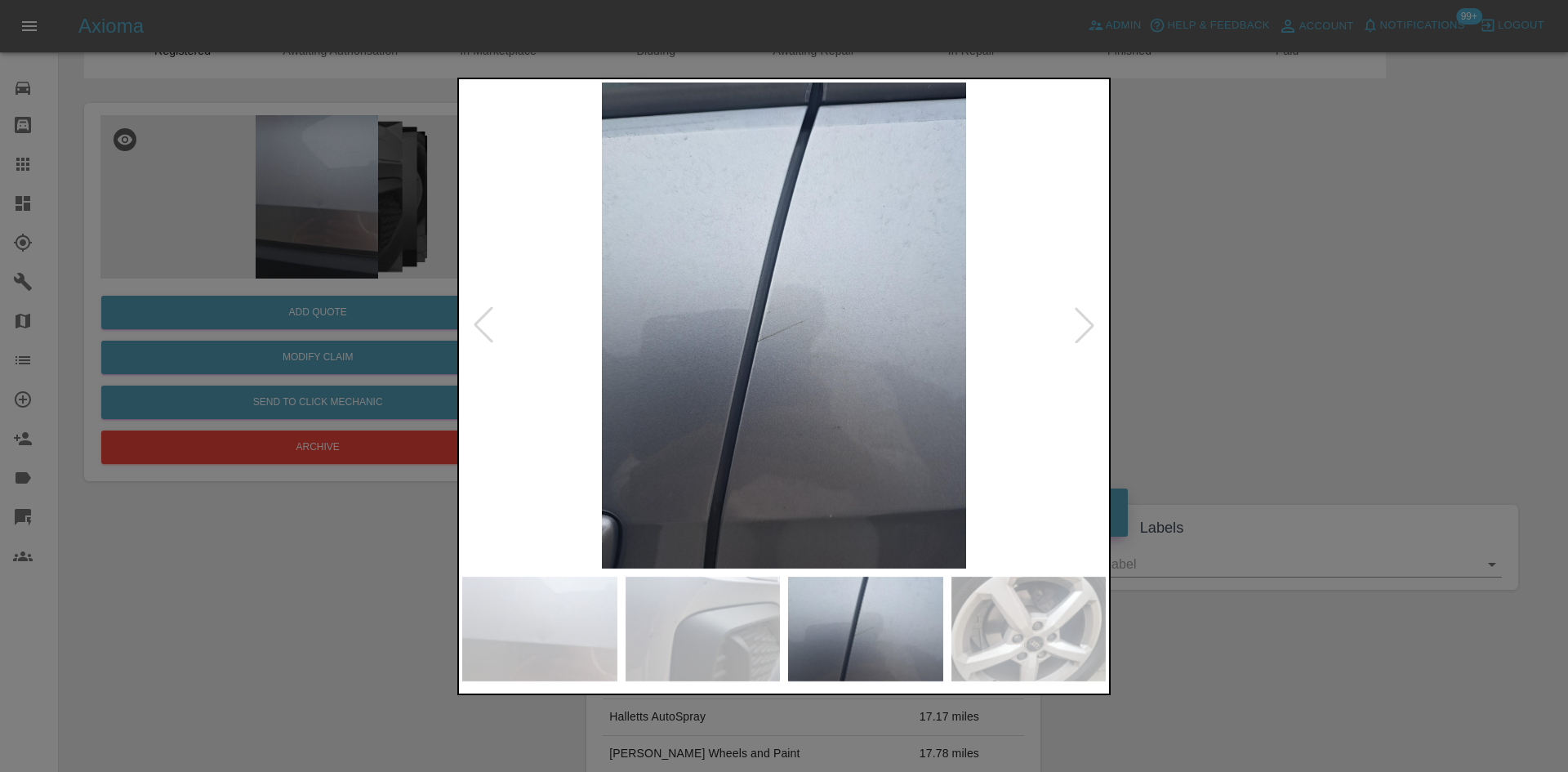
click at [1079, 318] on div at bounding box center [1084, 325] width 36 height 36
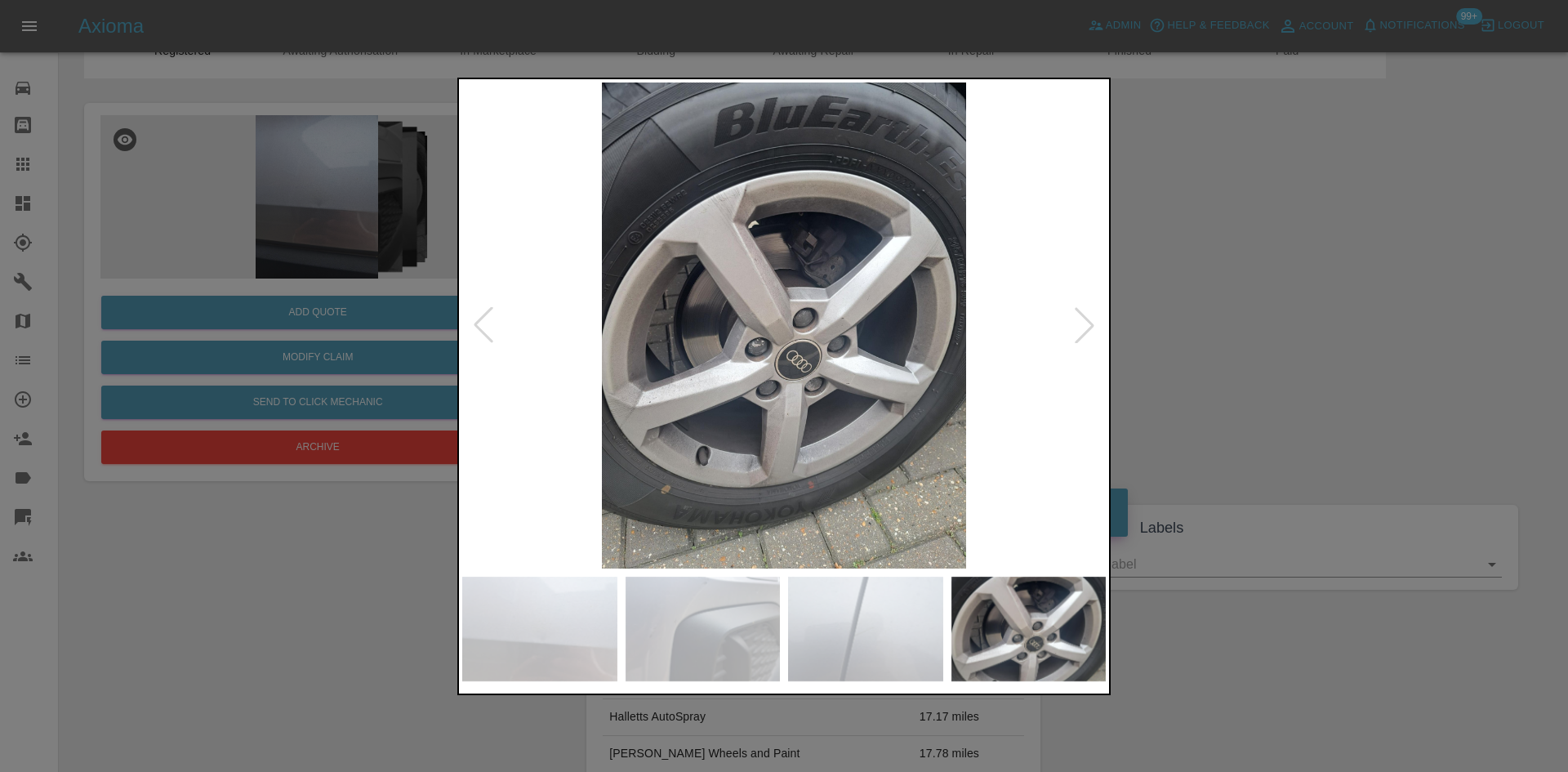
click at [1079, 318] on div at bounding box center [1084, 325] width 36 height 36
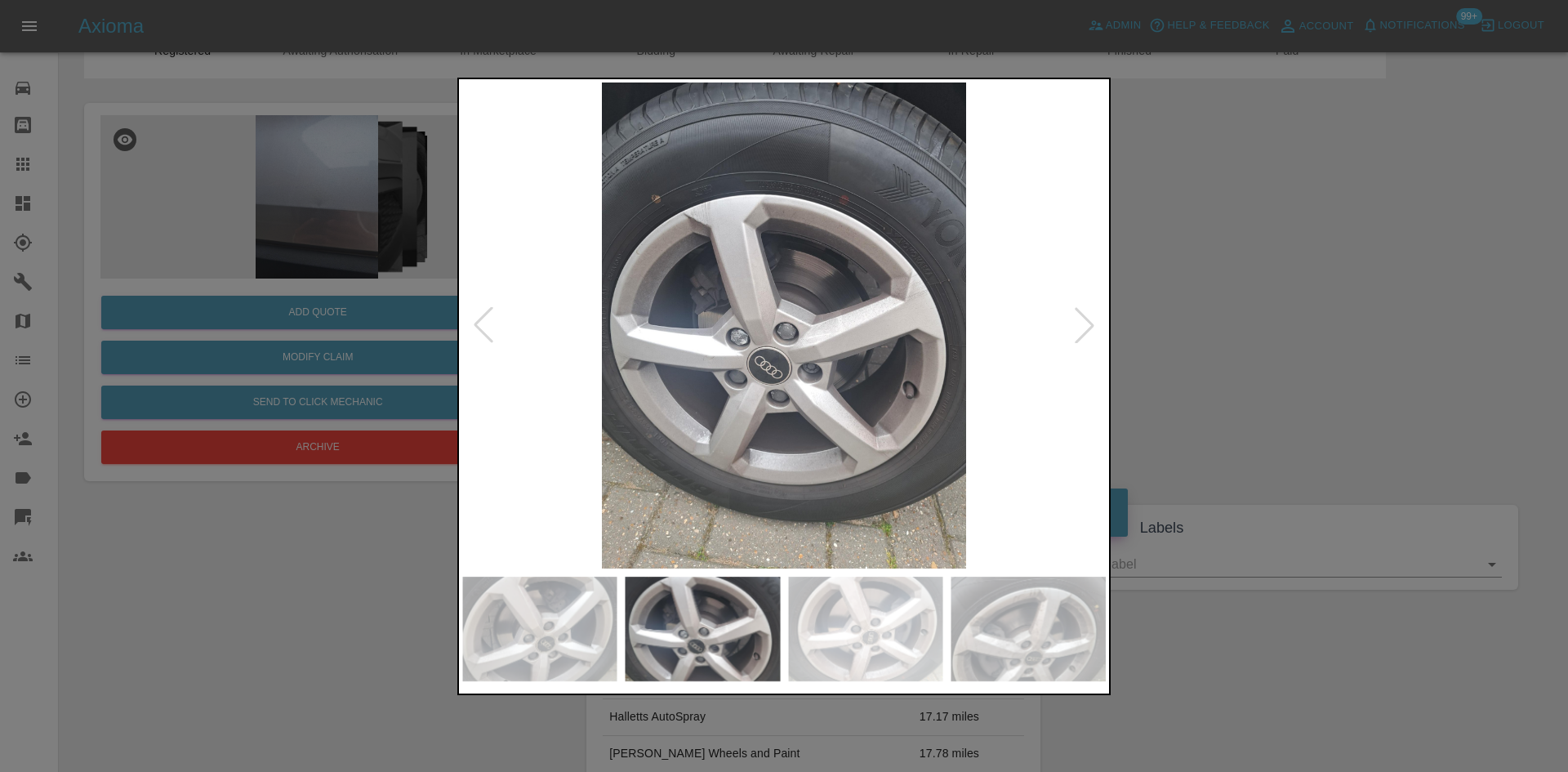
click at [1427, 352] on div at bounding box center [784, 386] width 1568 height 772
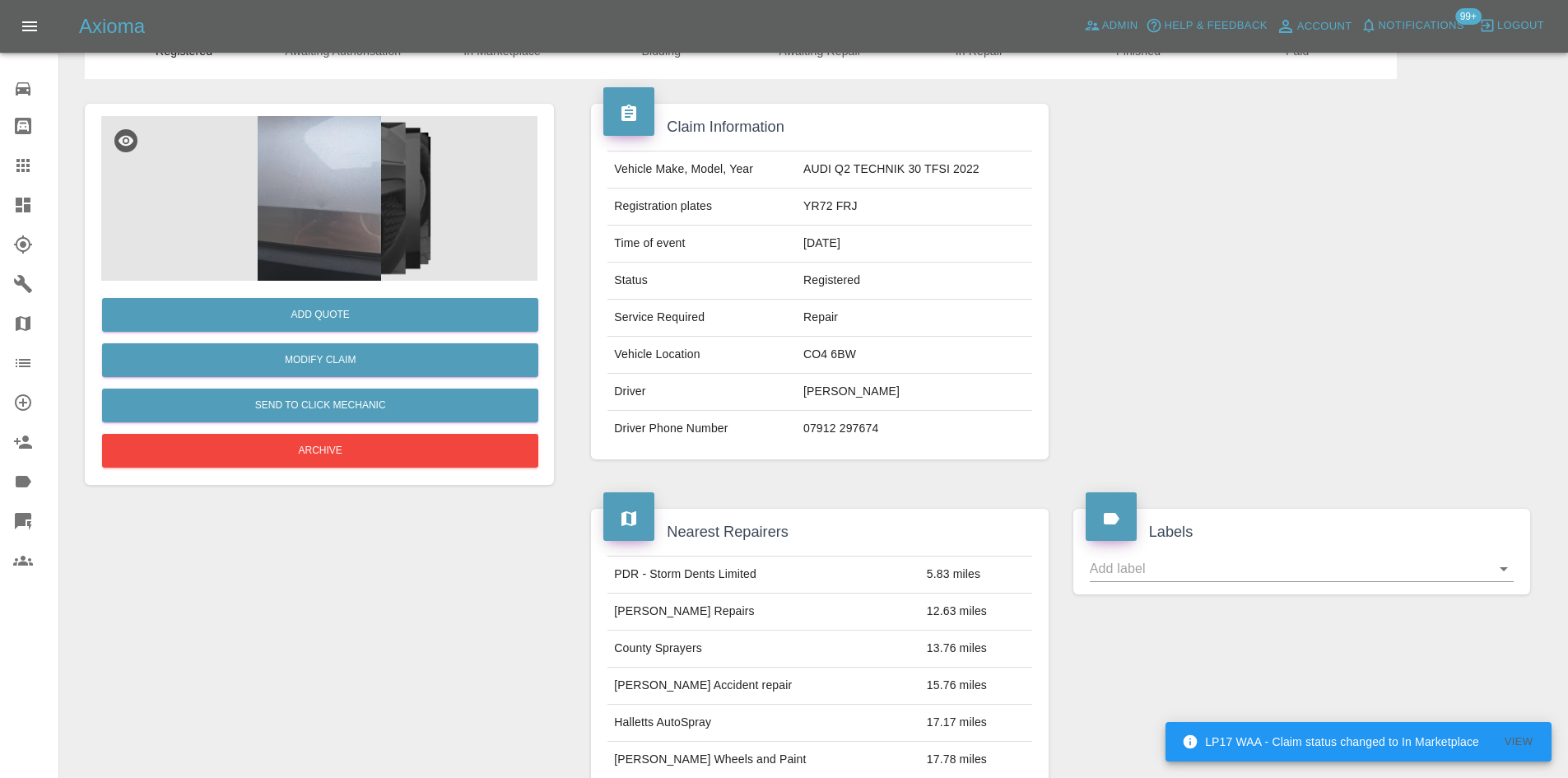
click at [803, 356] on td "CO4 6BW" at bounding box center [915, 355] width 235 height 37
click at [803, 355] on td "CO4 6BW" at bounding box center [915, 355] width 235 height 37
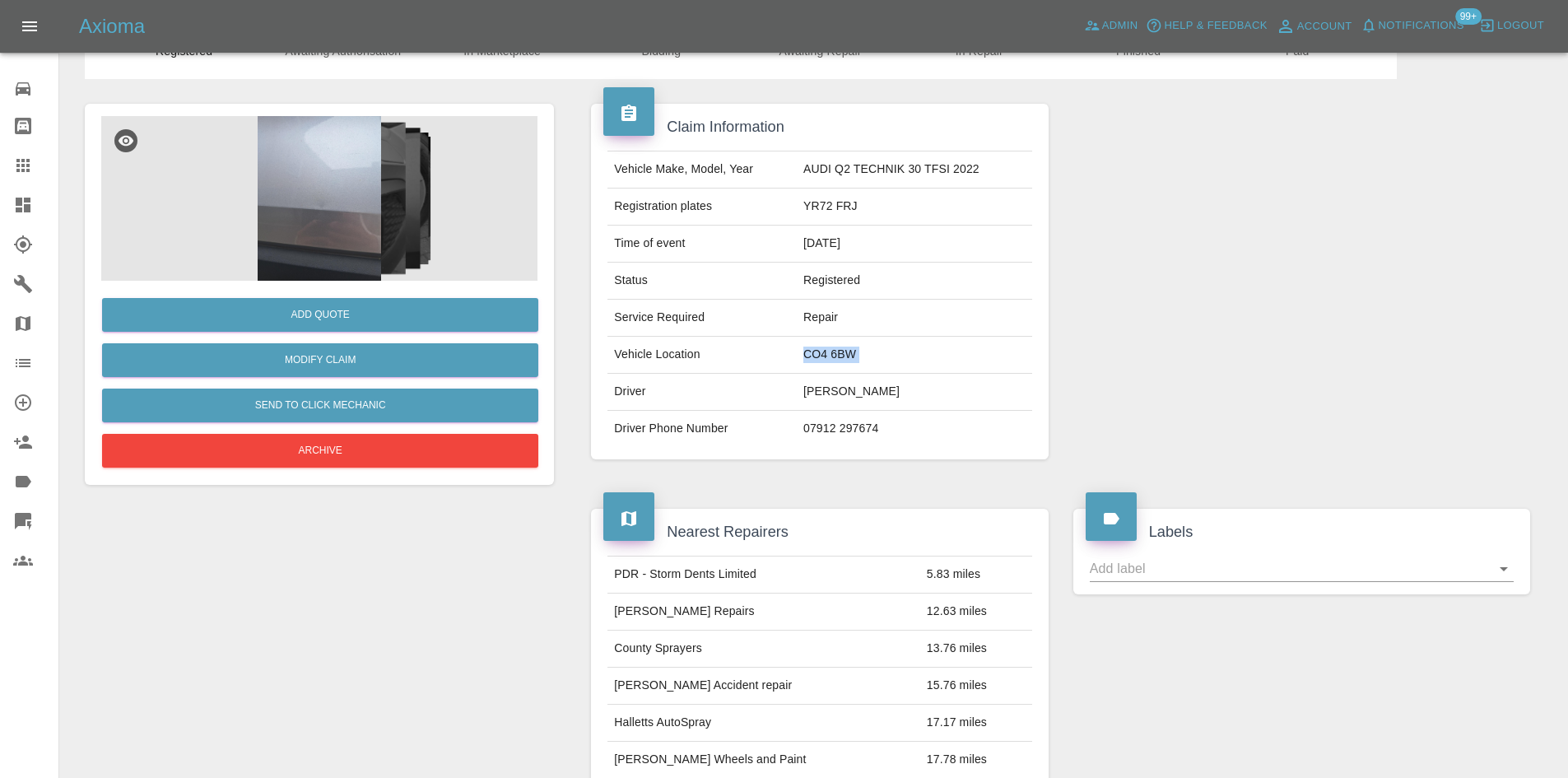
click at [427, 239] on img at bounding box center [319, 198] width 436 height 165
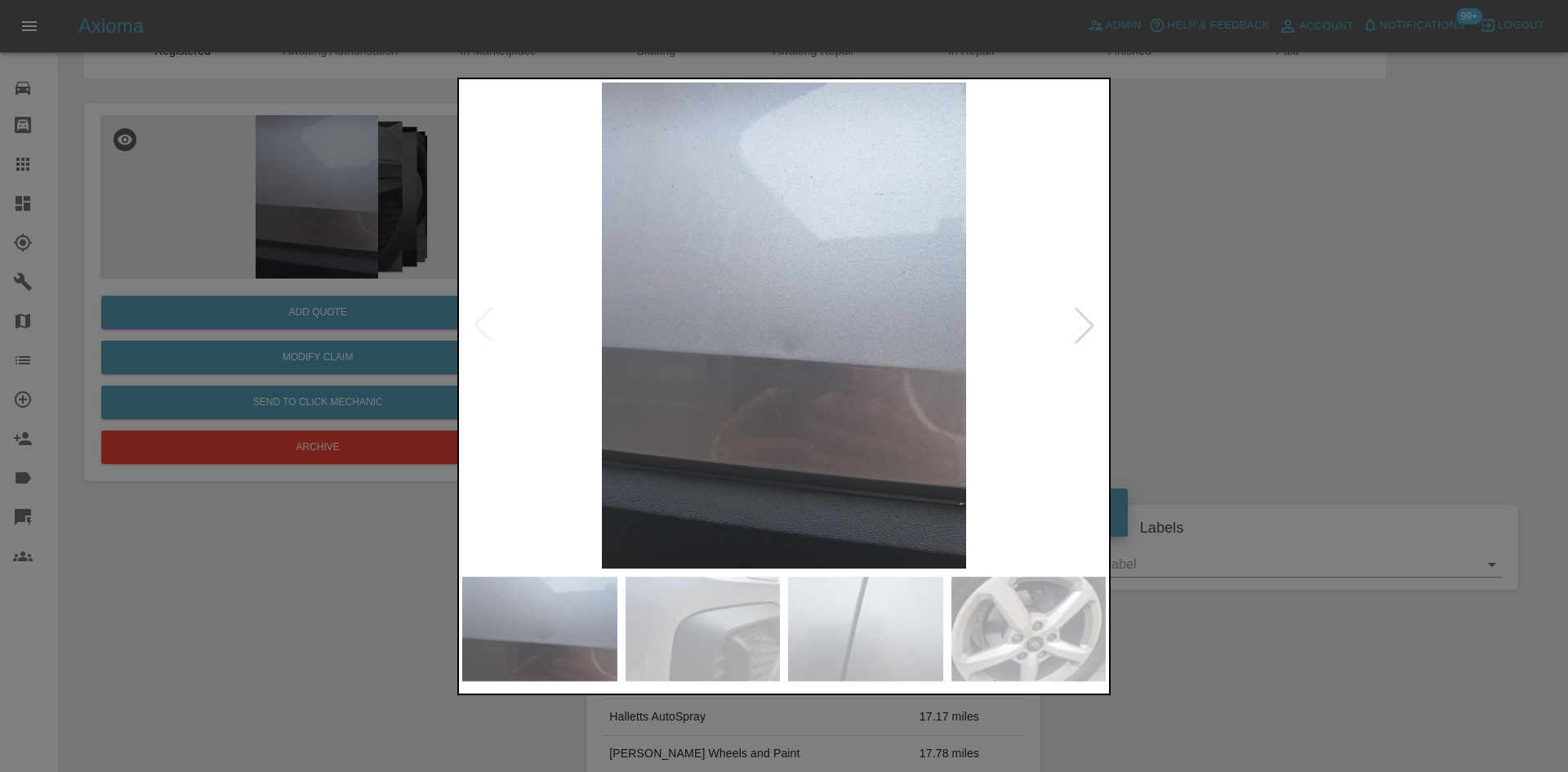
click at [1086, 319] on div at bounding box center [1084, 325] width 36 height 36
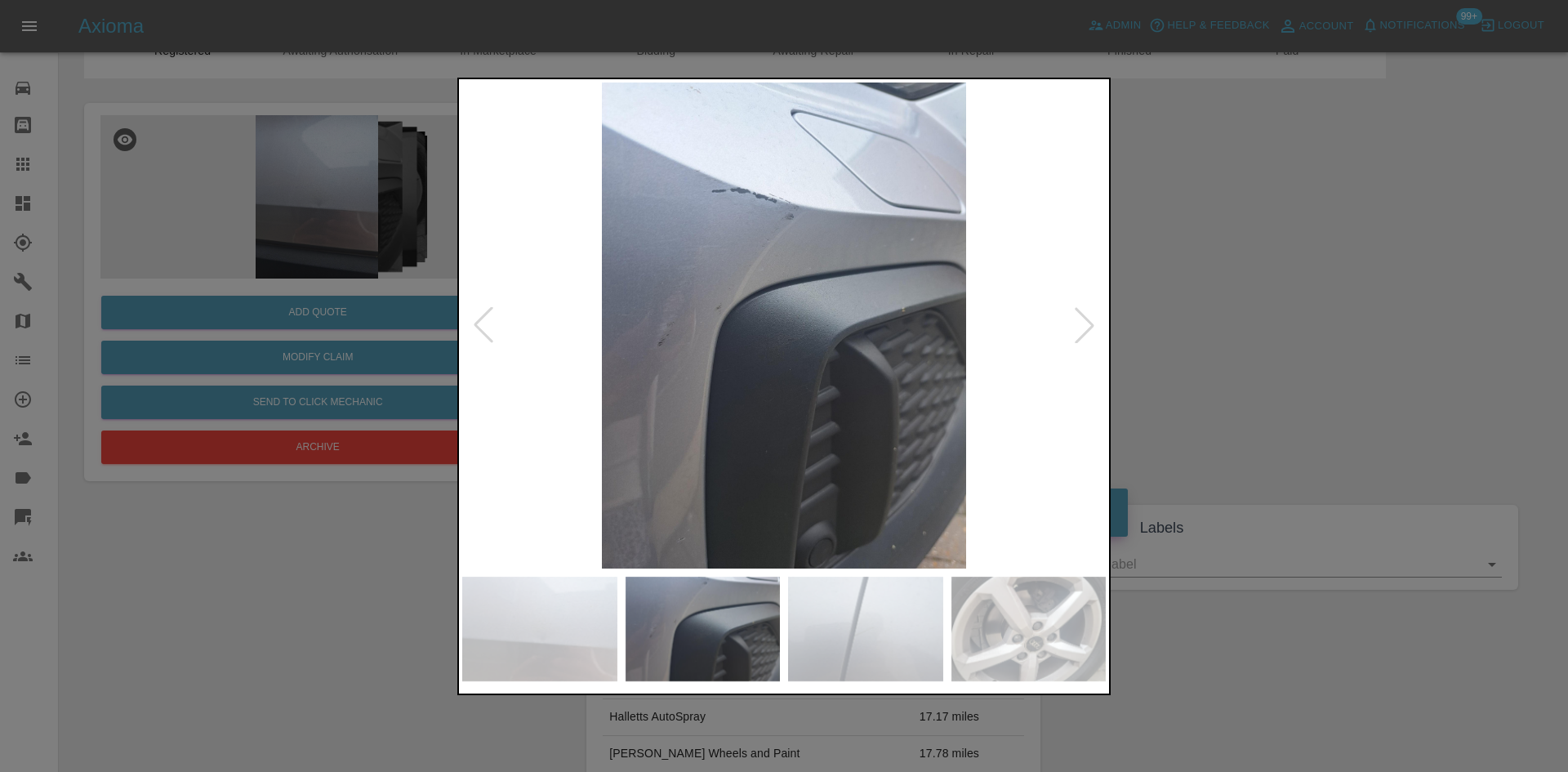
click at [1083, 334] on div at bounding box center [1084, 325] width 36 height 36
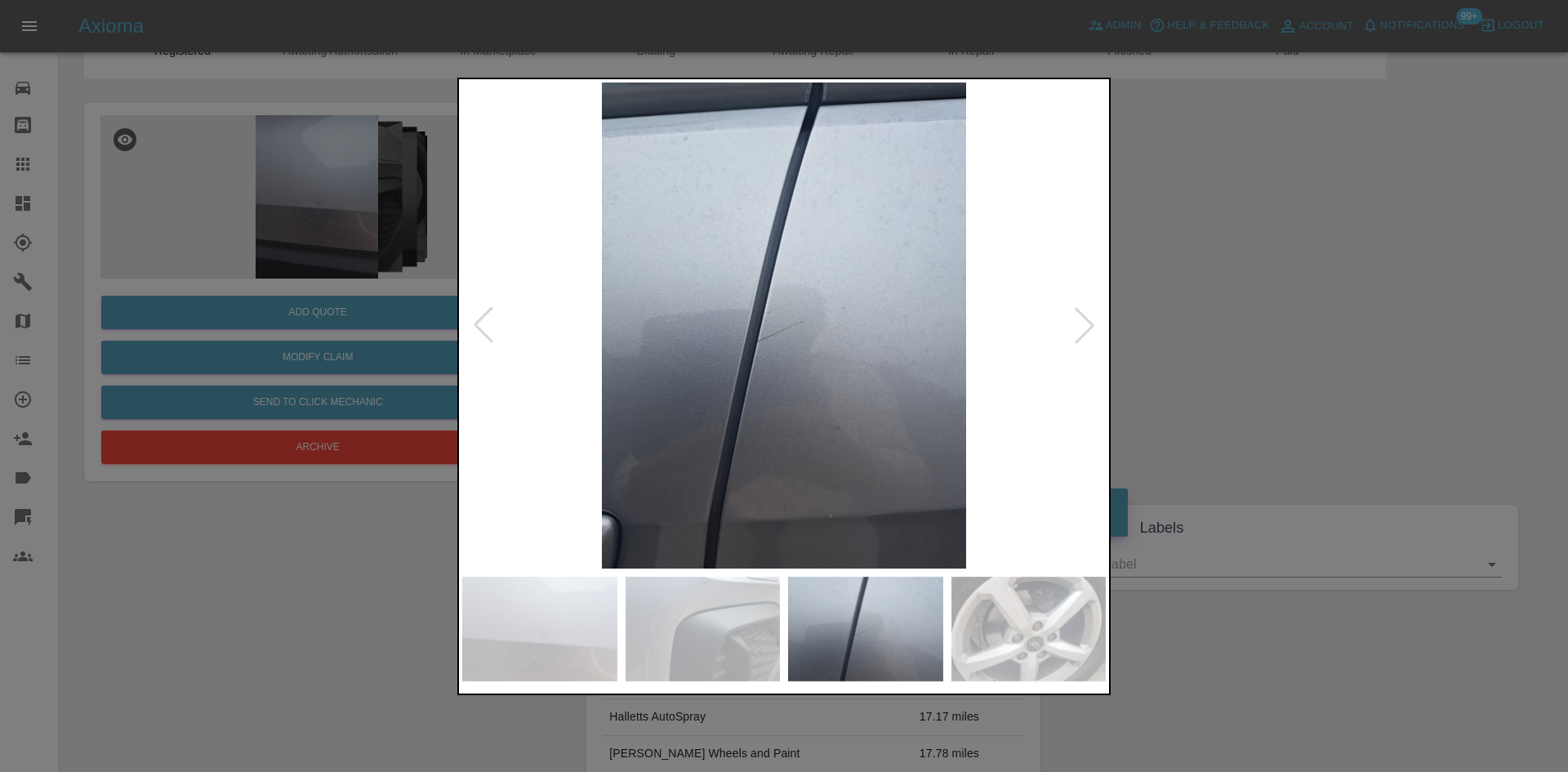
click at [755, 355] on img at bounding box center [784, 325] width 643 height 486
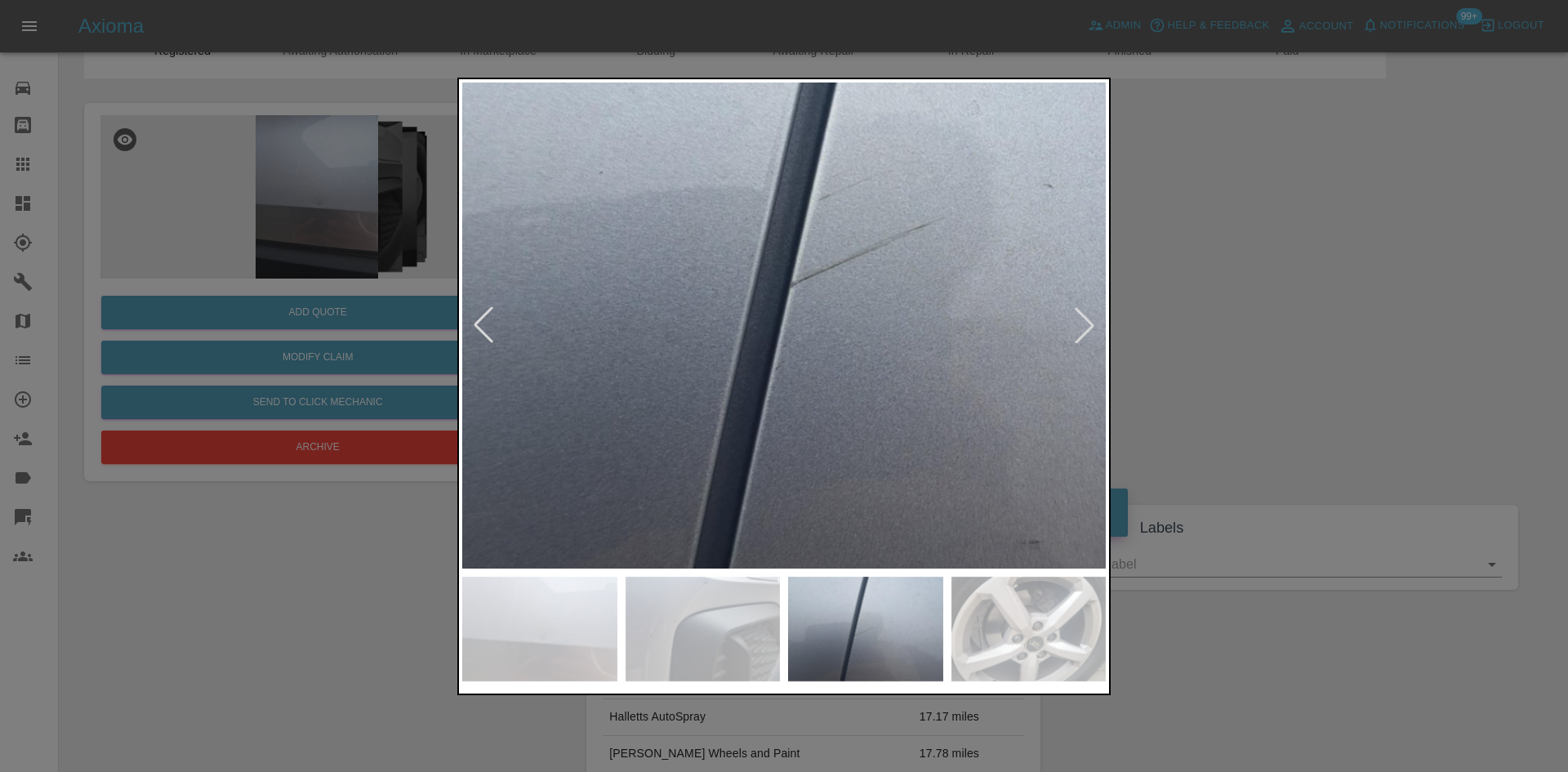
click at [793, 337] on img at bounding box center [870, 236] width 1930 height 1459
click at [881, 261] on img at bounding box center [870, 236] width 1930 height 1459
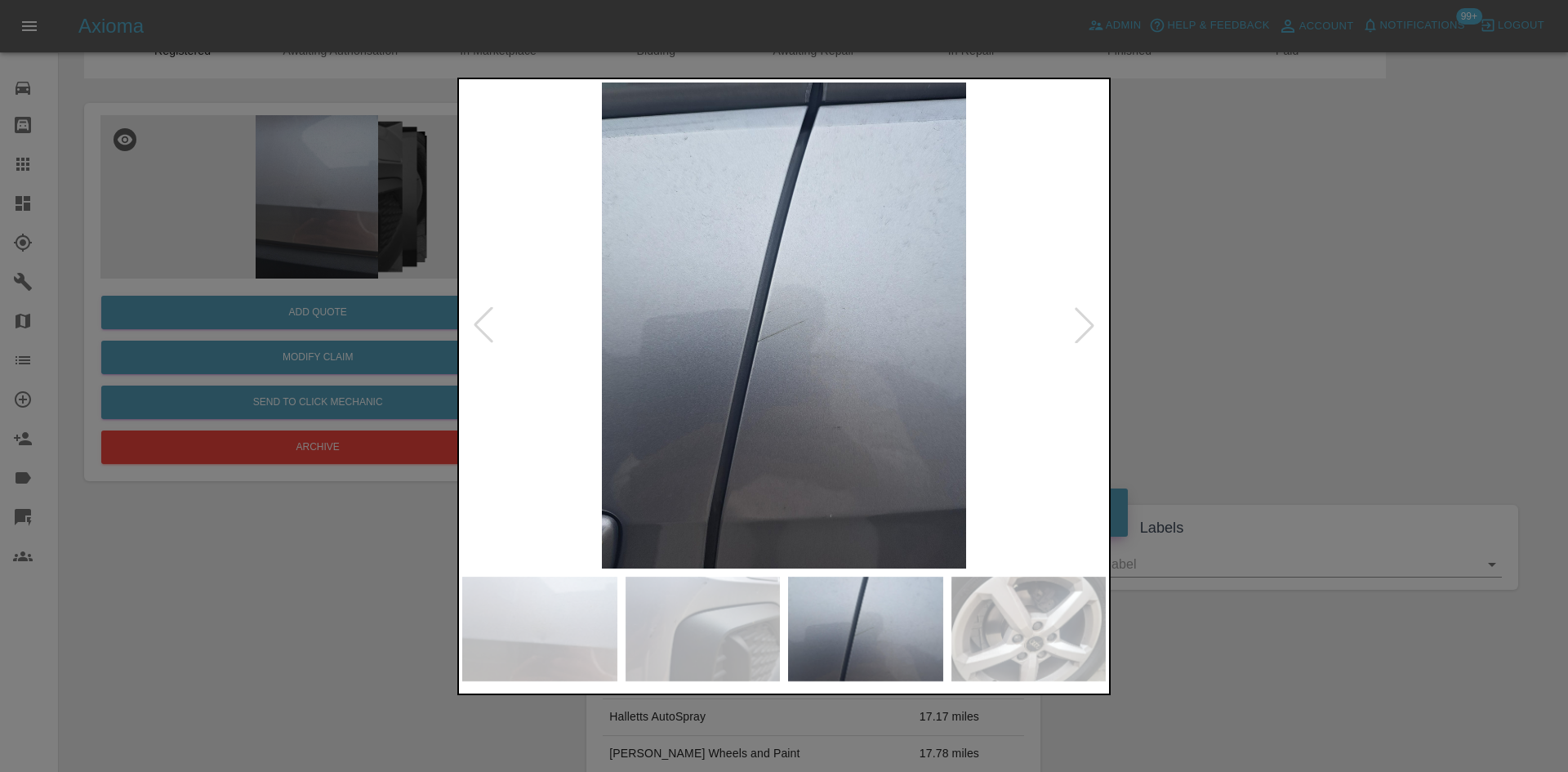
click at [1099, 333] on div at bounding box center [1084, 325] width 36 height 36
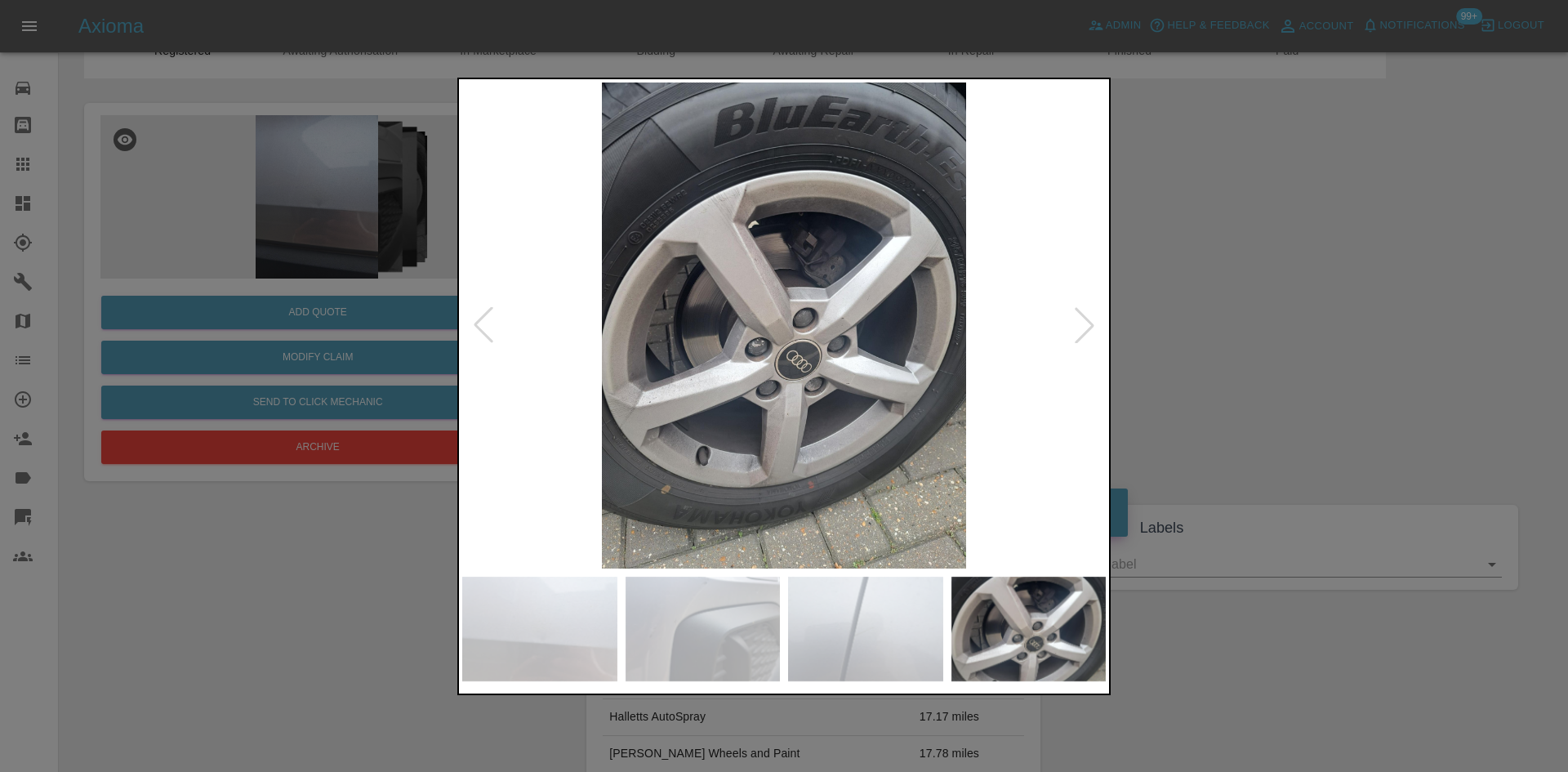
click at [1099, 333] on div at bounding box center [1084, 325] width 36 height 36
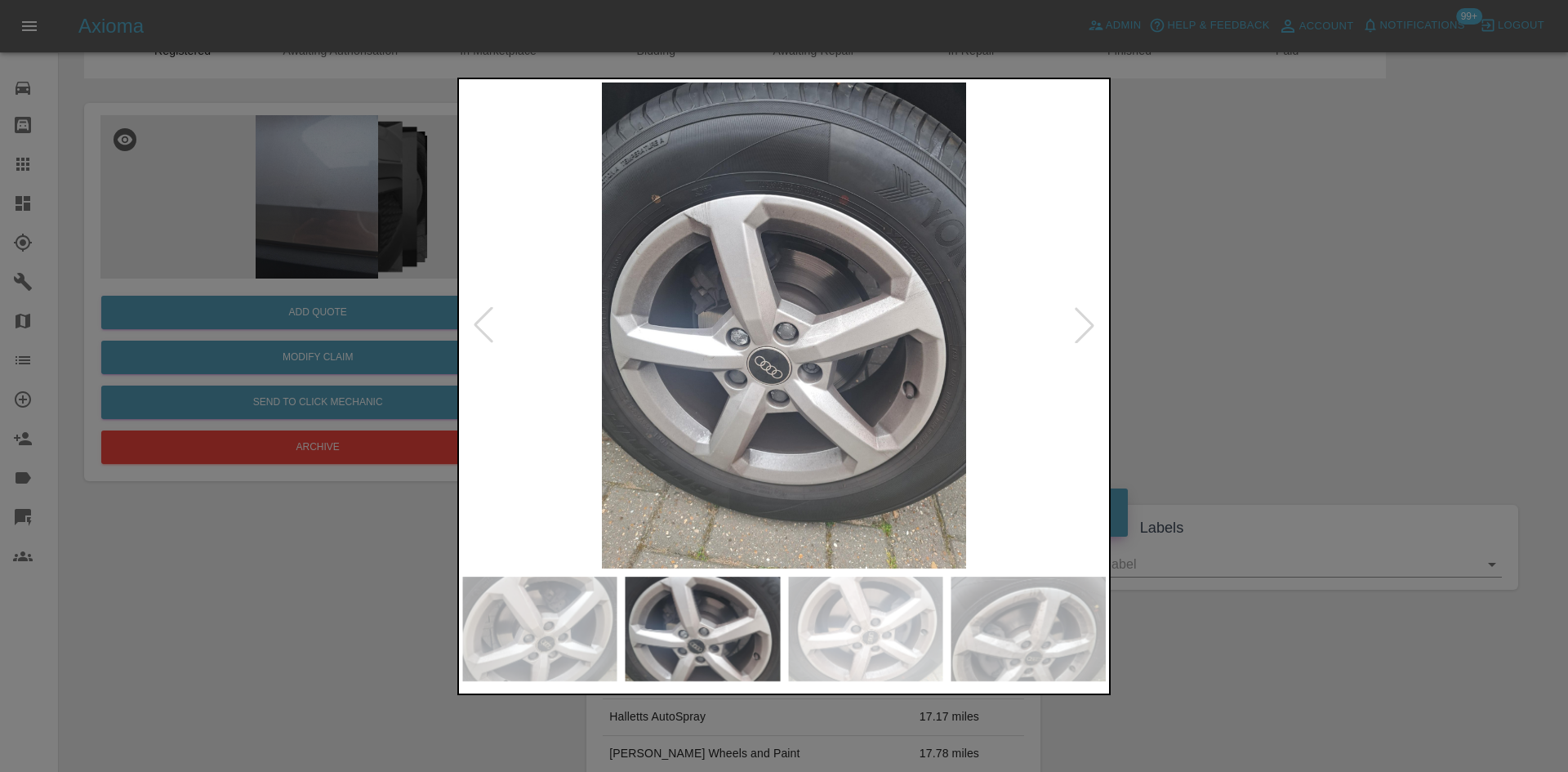
click at [1099, 333] on div at bounding box center [1084, 325] width 36 height 36
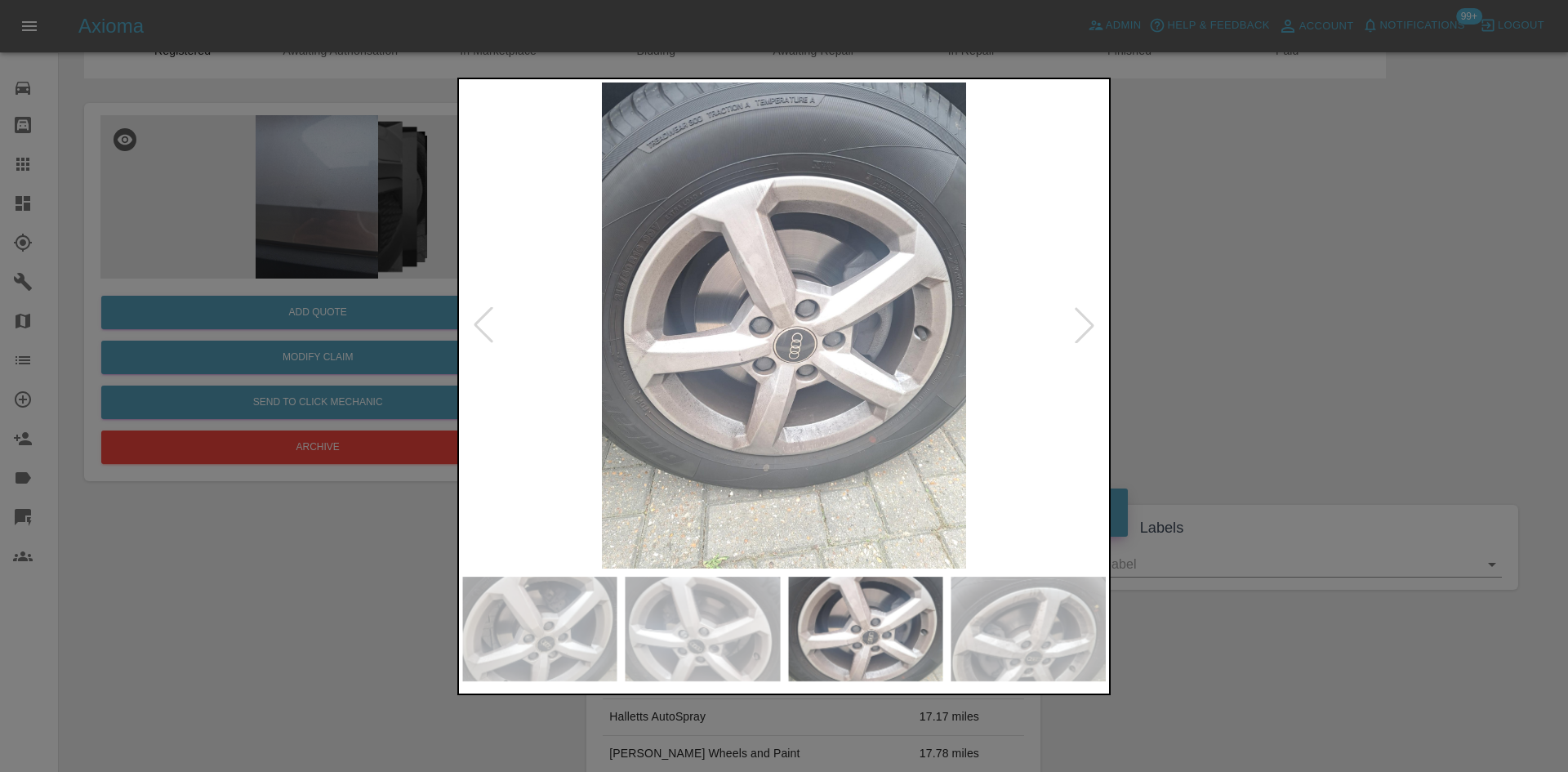
click at [1099, 333] on div at bounding box center [1084, 325] width 36 height 36
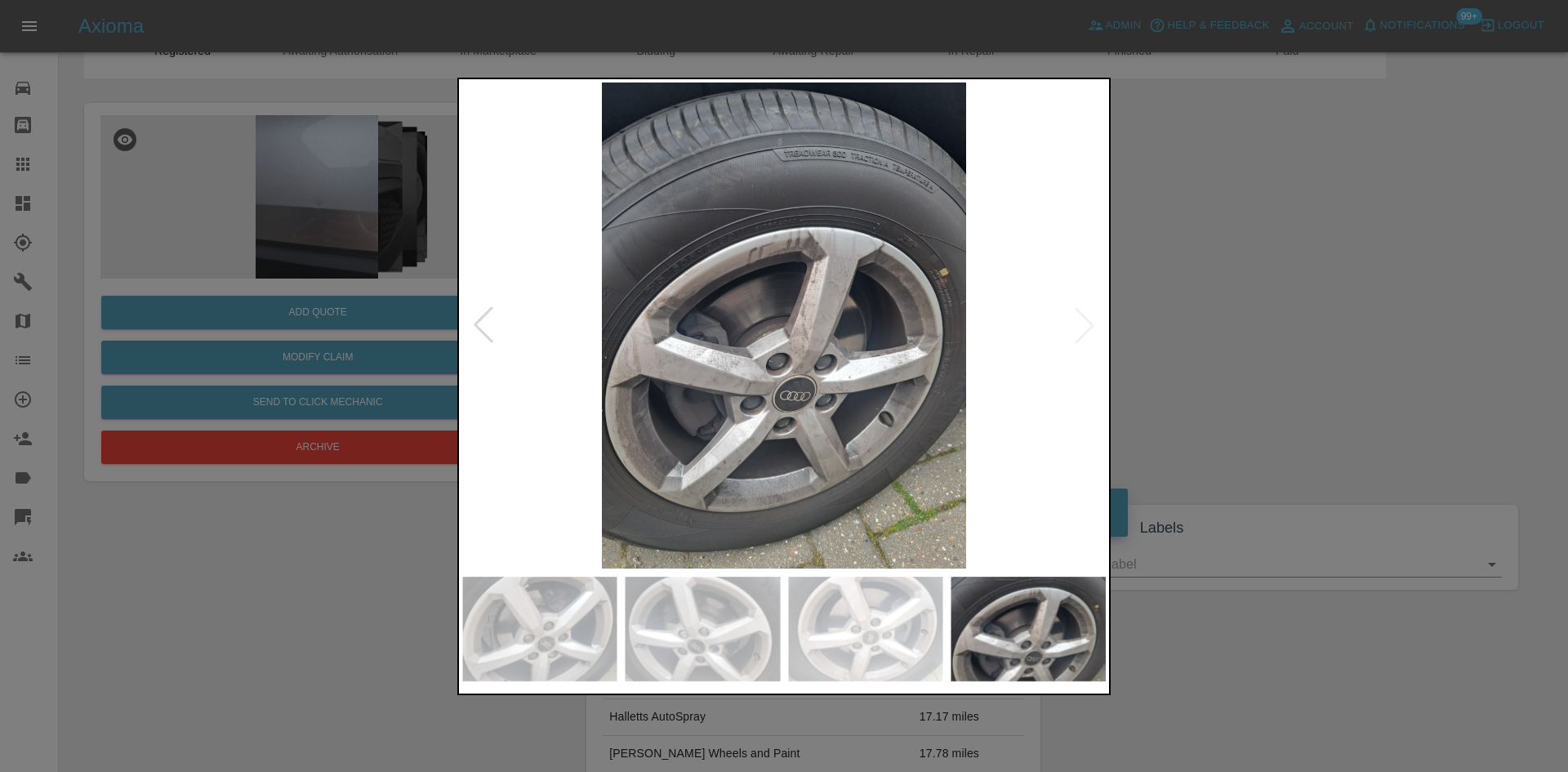
click at [1099, 333] on img at bounding box center [784, 325] width 643 height 486
click at [1088, 328] on img at bounding box center [784, 325] width 643 height 486
click at [1446, 341] on div at bounding box center [784, 386] width 1568 height 772
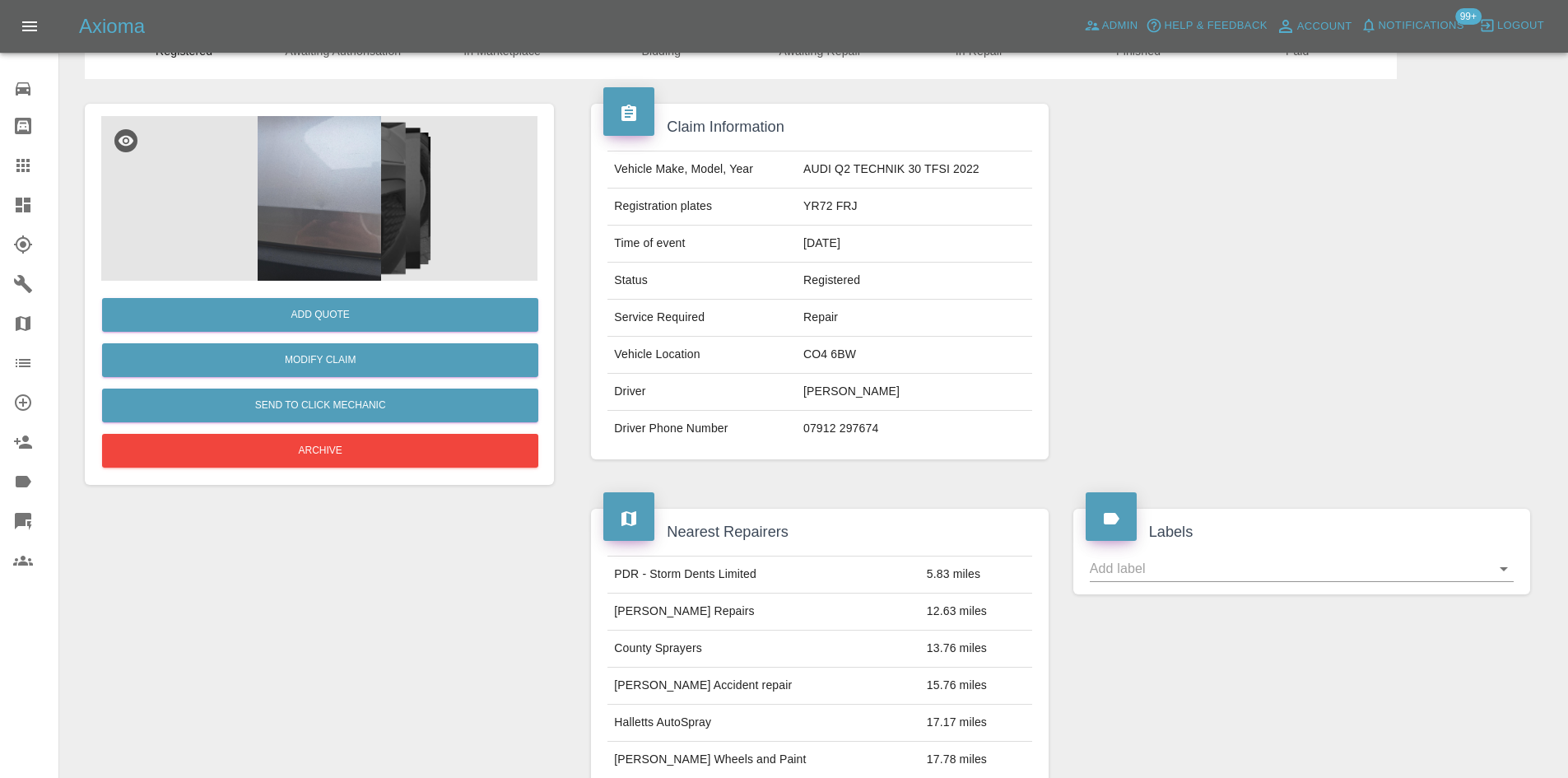
click at [297, 216] on img at bounding box center [319, 198] width 436 height 165
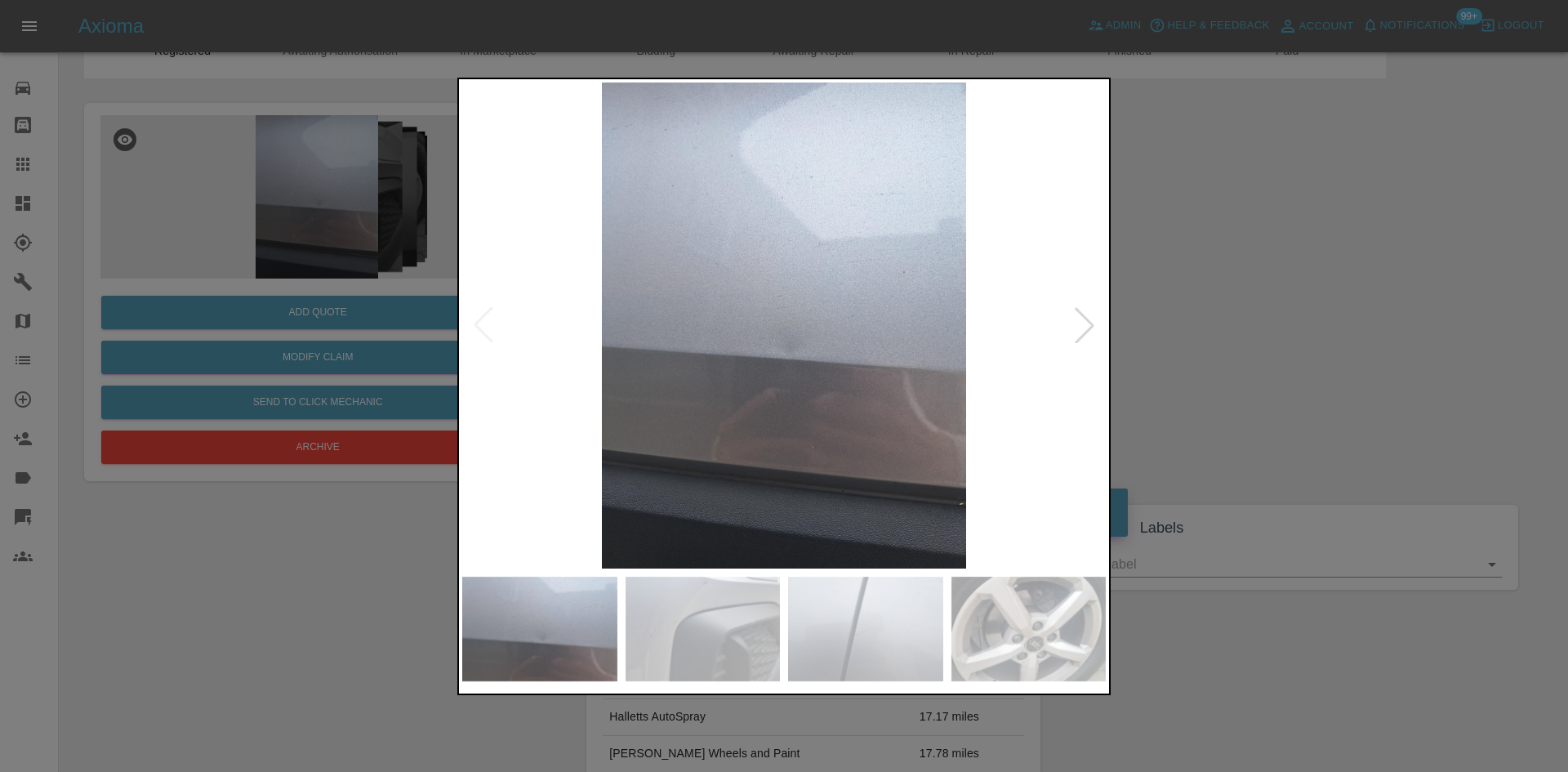
click at [1069, 332] on div at bounding box center [1084, 325] width 36 height 36
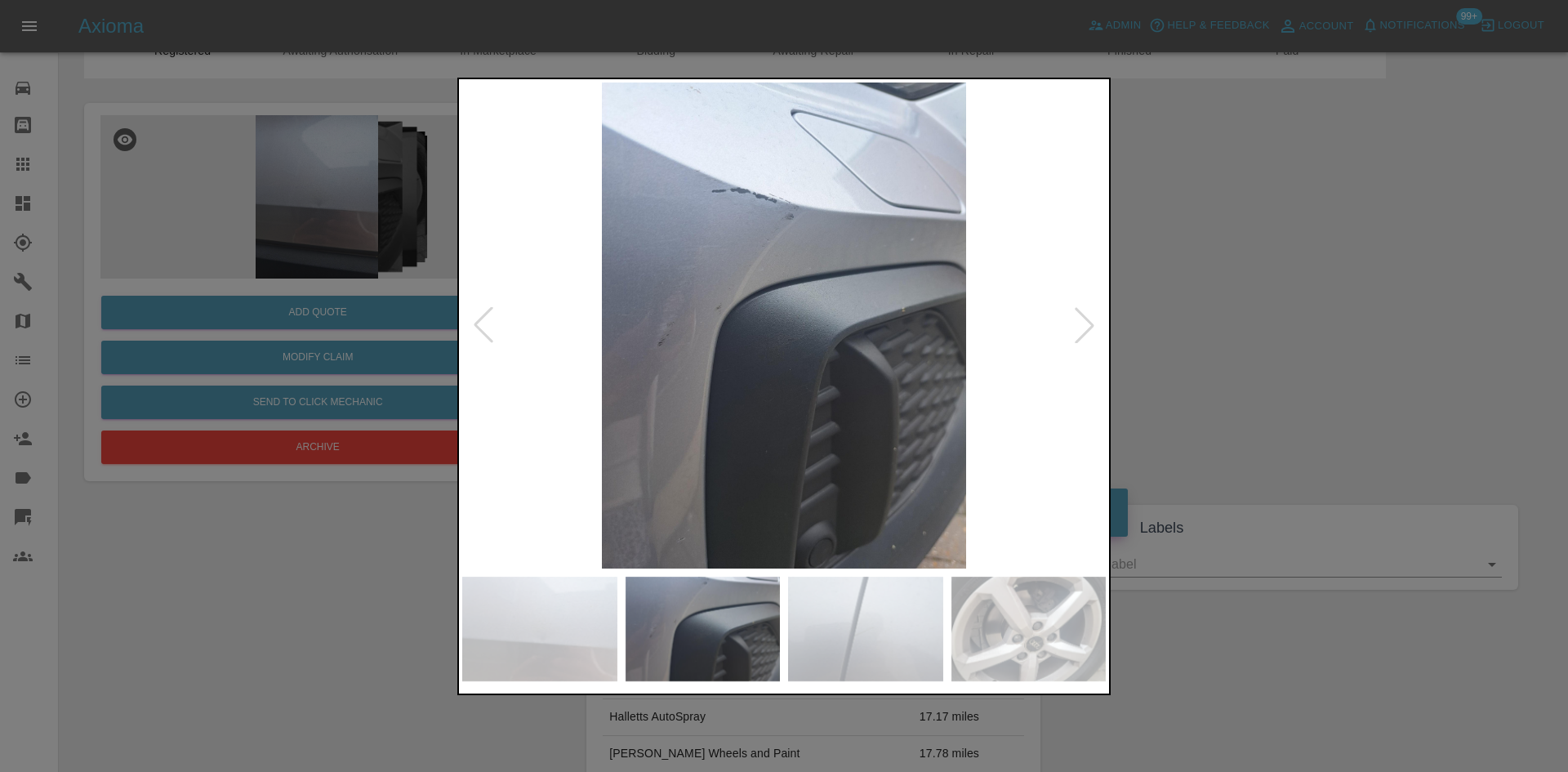
click at [1069, 332] on div at bounding box center [1084, 325] width 36 height 36
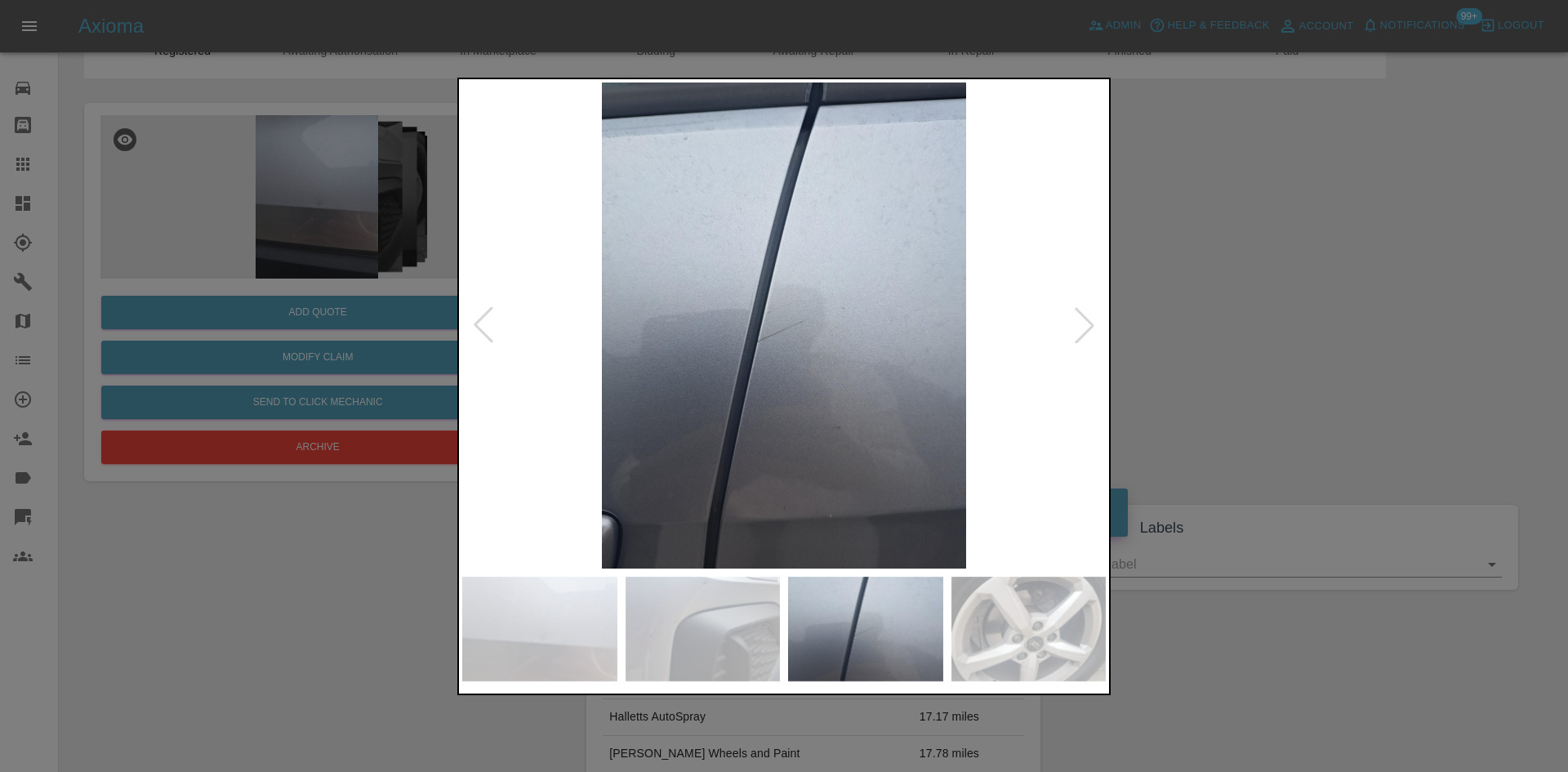
click at [819, 309] on img at bounding box center [784, 325] width 643 height 486
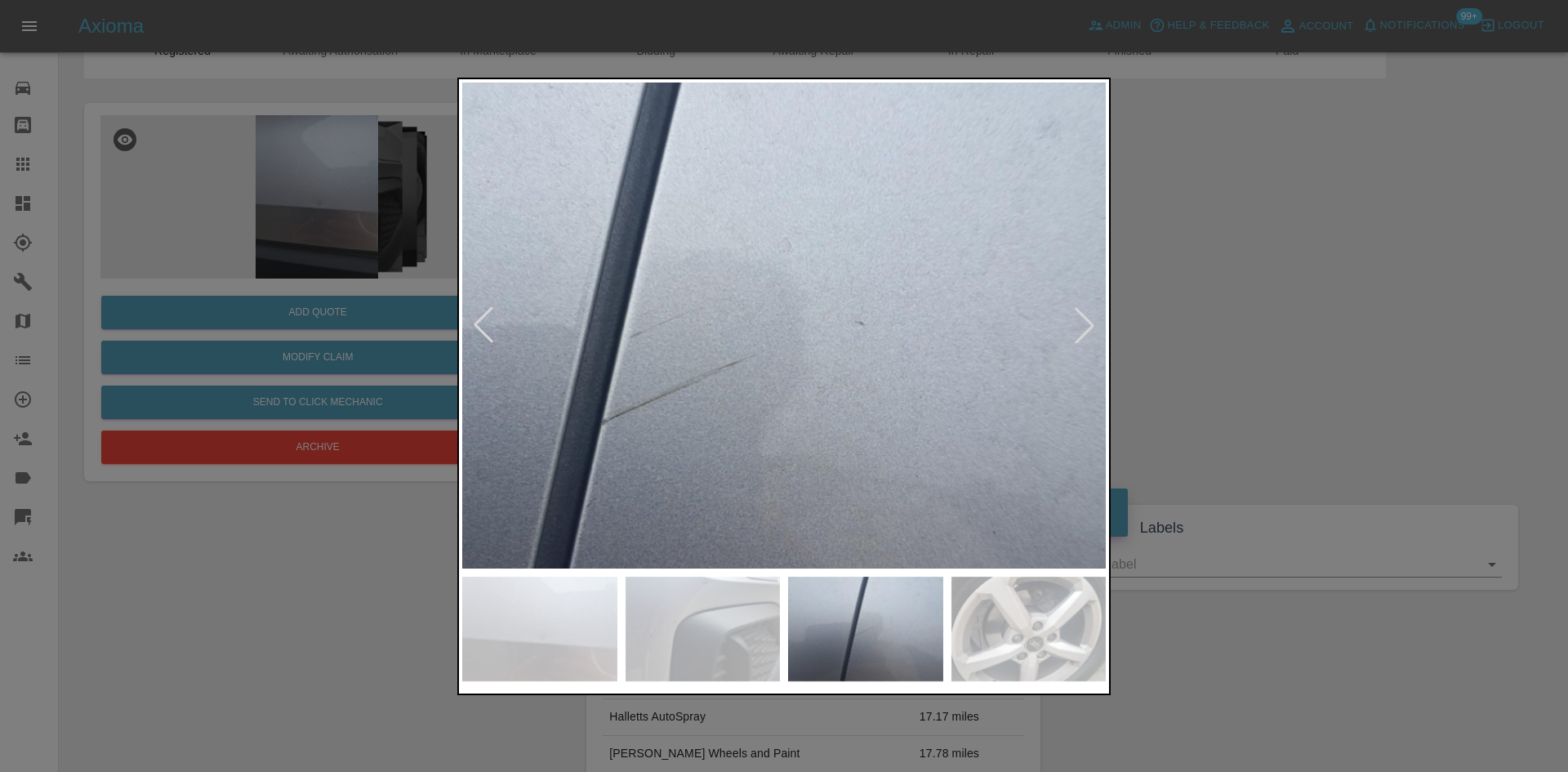
click at [819, 309] on img at bounding box center [681, 374] width 1930 height 1459
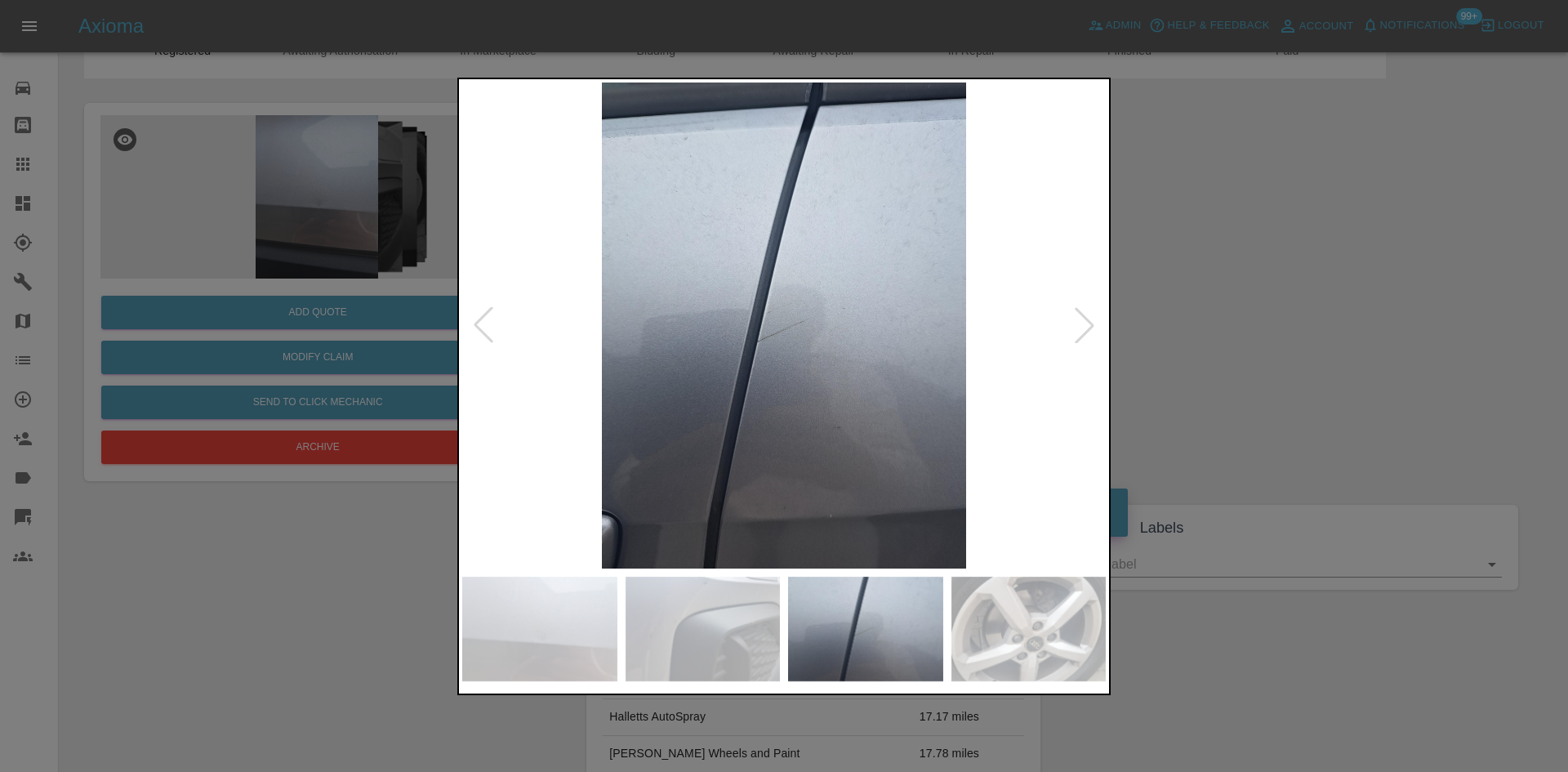
click at [1078, 320] on div at bounding box center [1084, 325] width 36 height 36
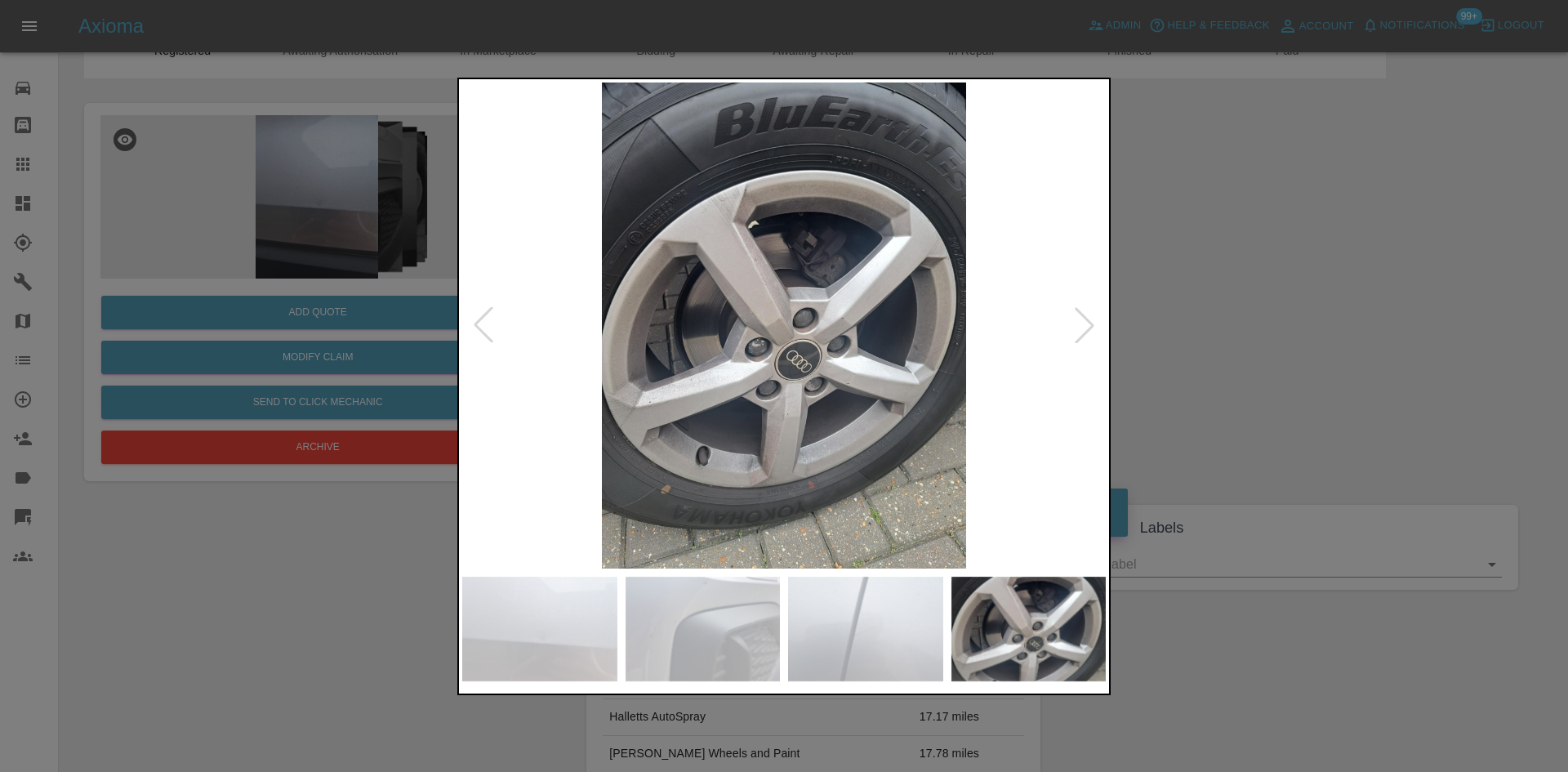
click at [934, 307] on img at bounding box center [784, 325] width 643 height 486
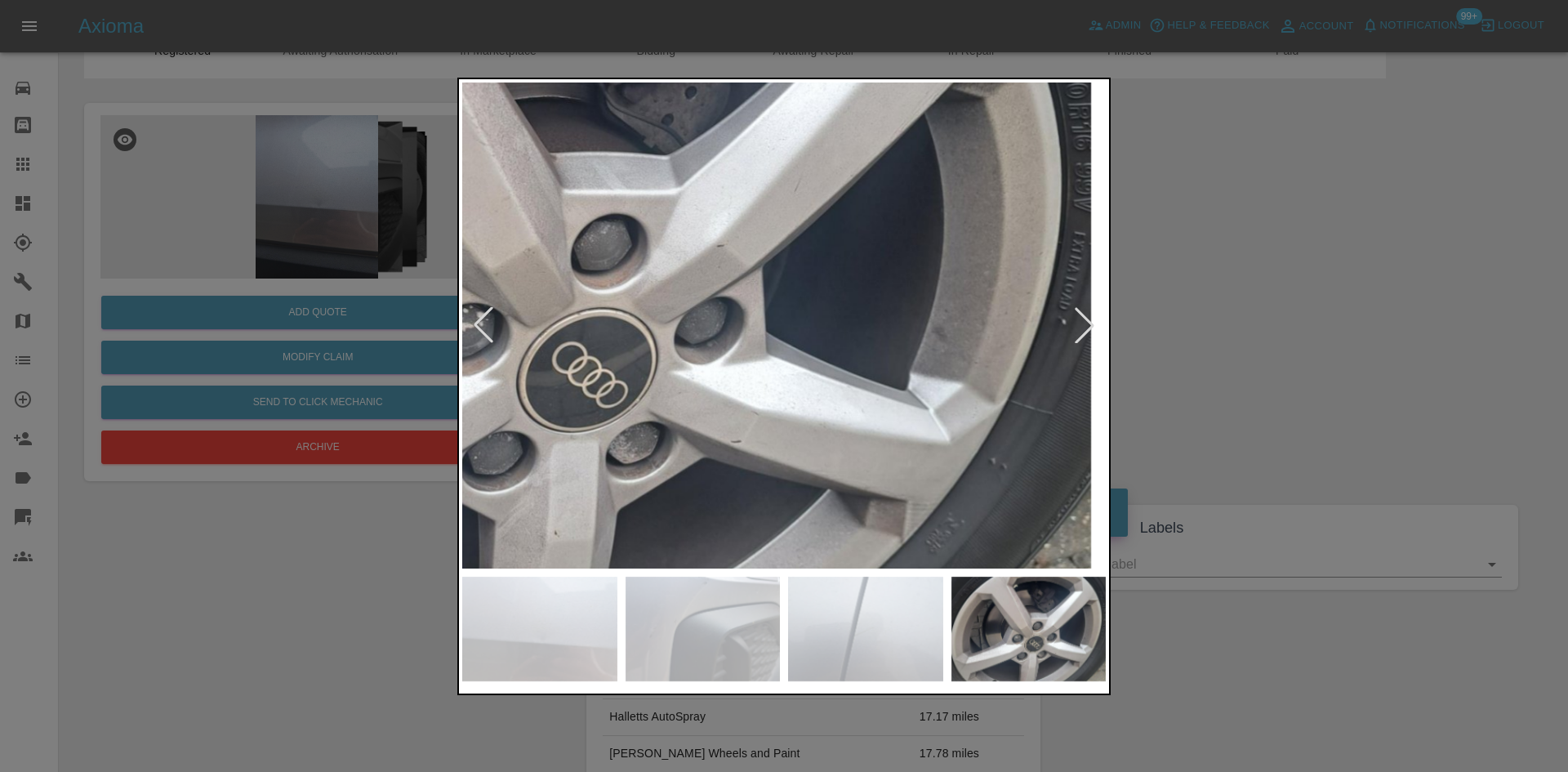
click at [782, 300] on img at bounding box center [545, 267] width 1930 height 1459
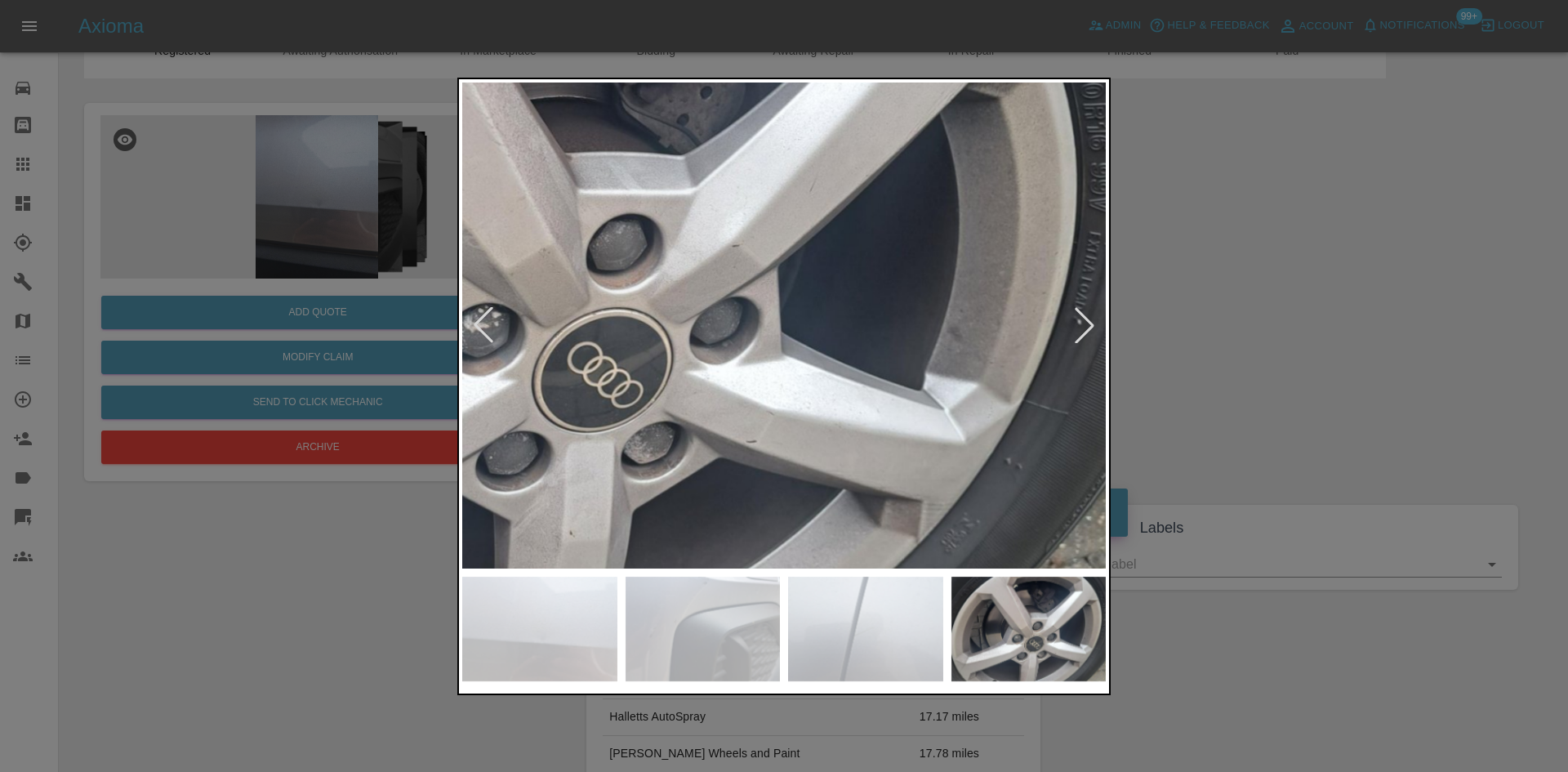
click at [782, 300] on img at bounding box center [560, 267] width 1930 height 1459
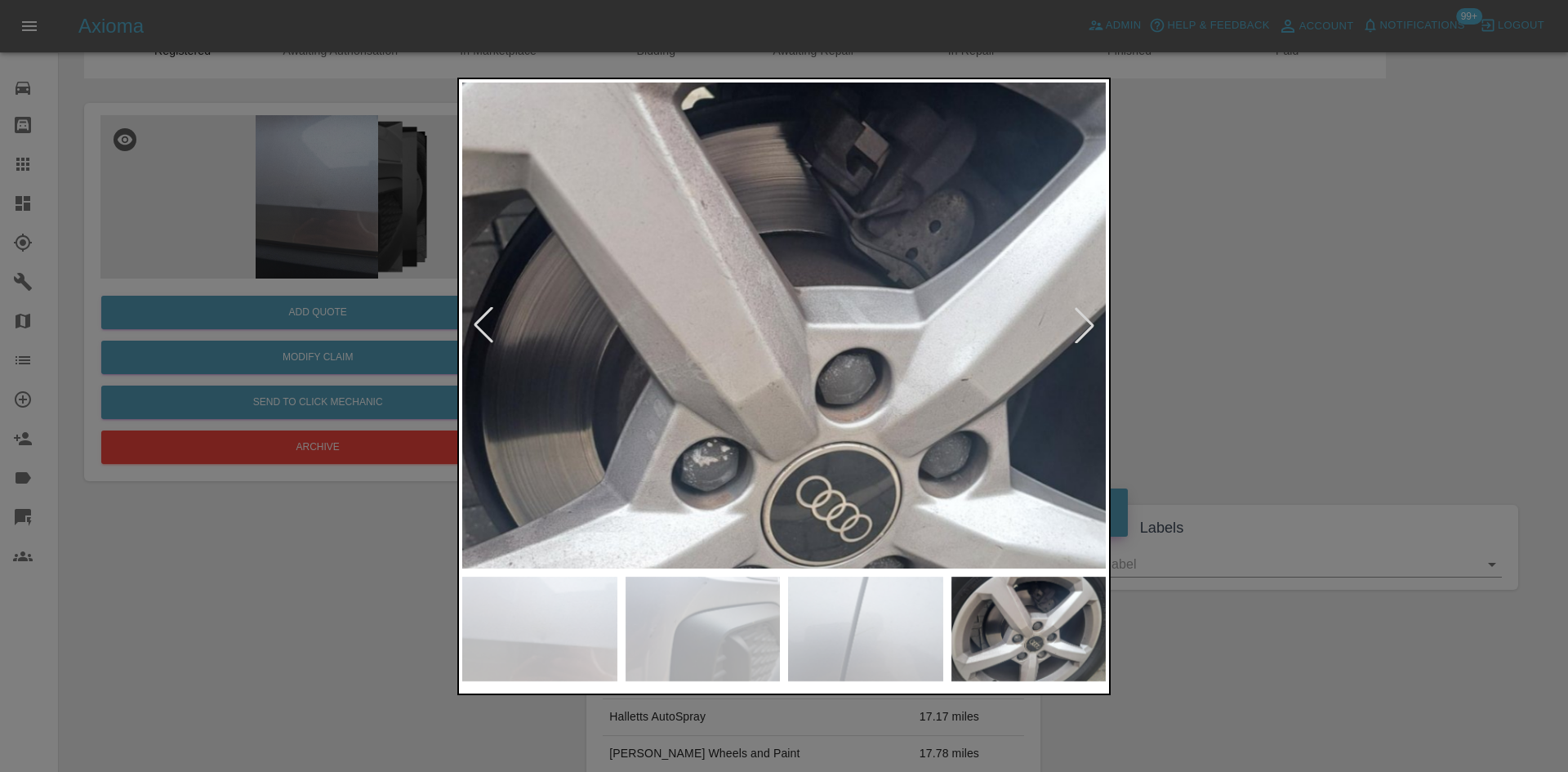
click at [865, 308] on img at bounding box center [789, 401] width 1930 height 1459
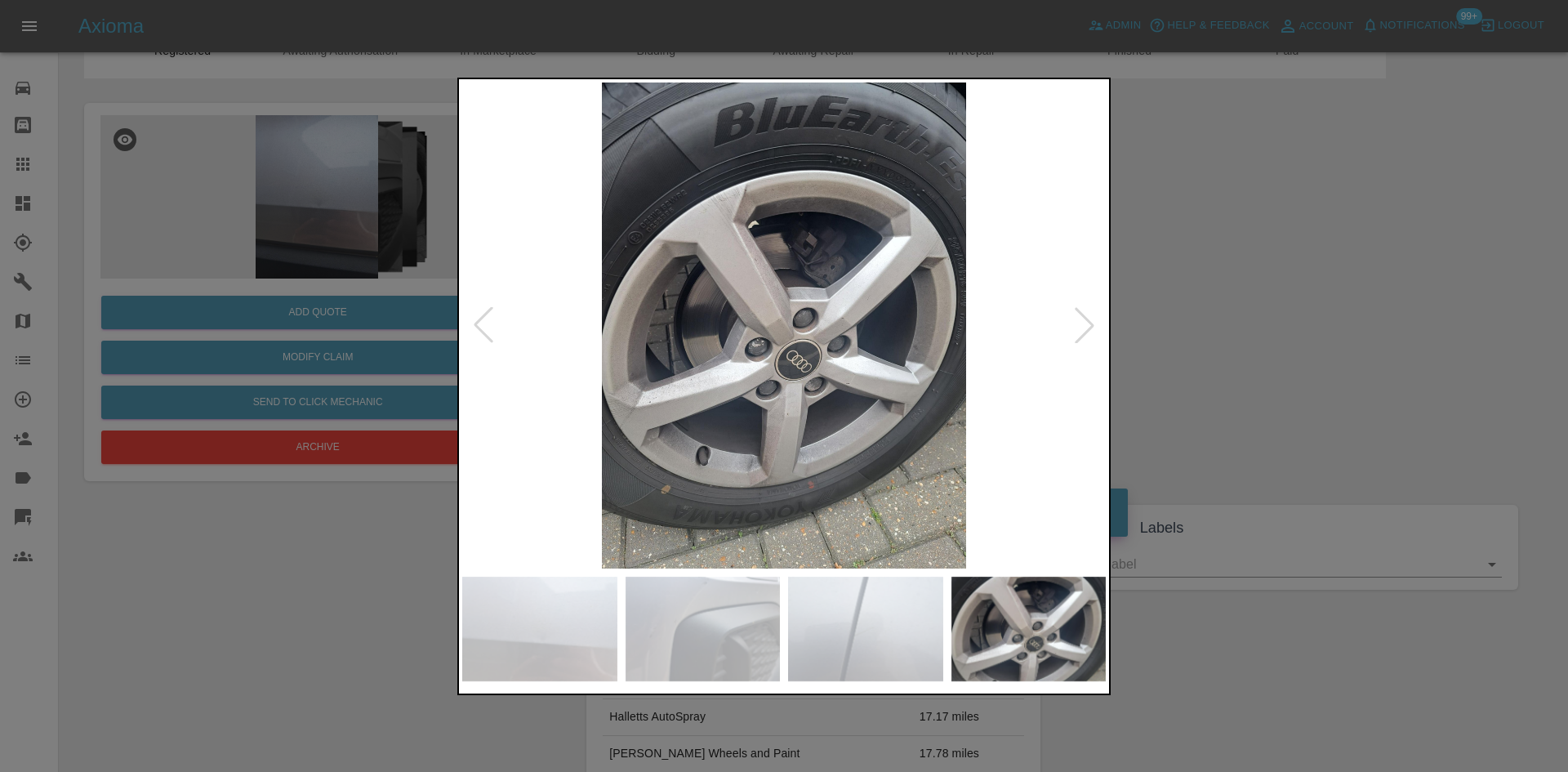
click at [1072, 329] on div at bounding box center [1084, 325] width 36 height 36
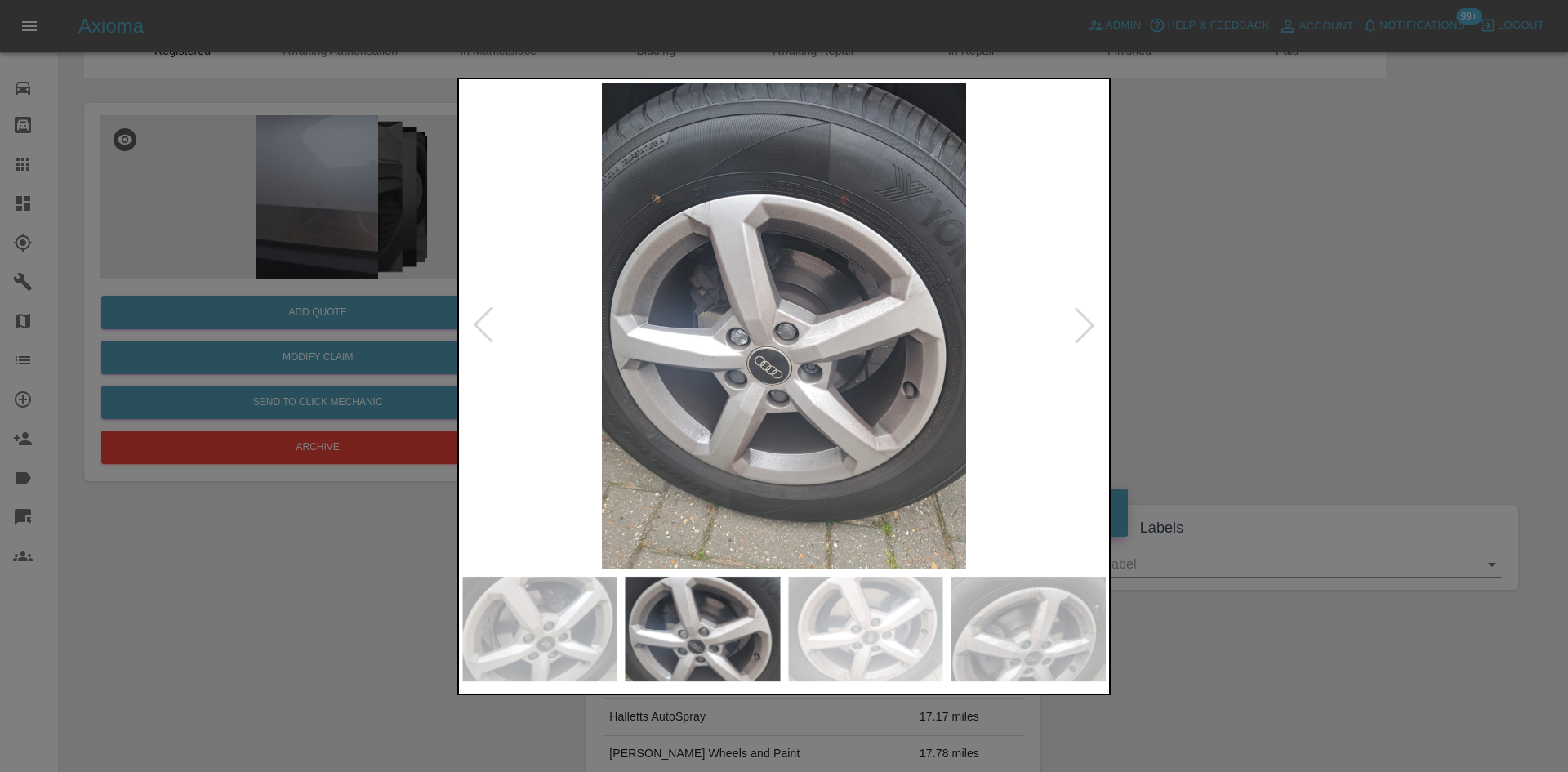
click at [1072, 329] on div at bounding box center [1084, 325] width 36 height 36
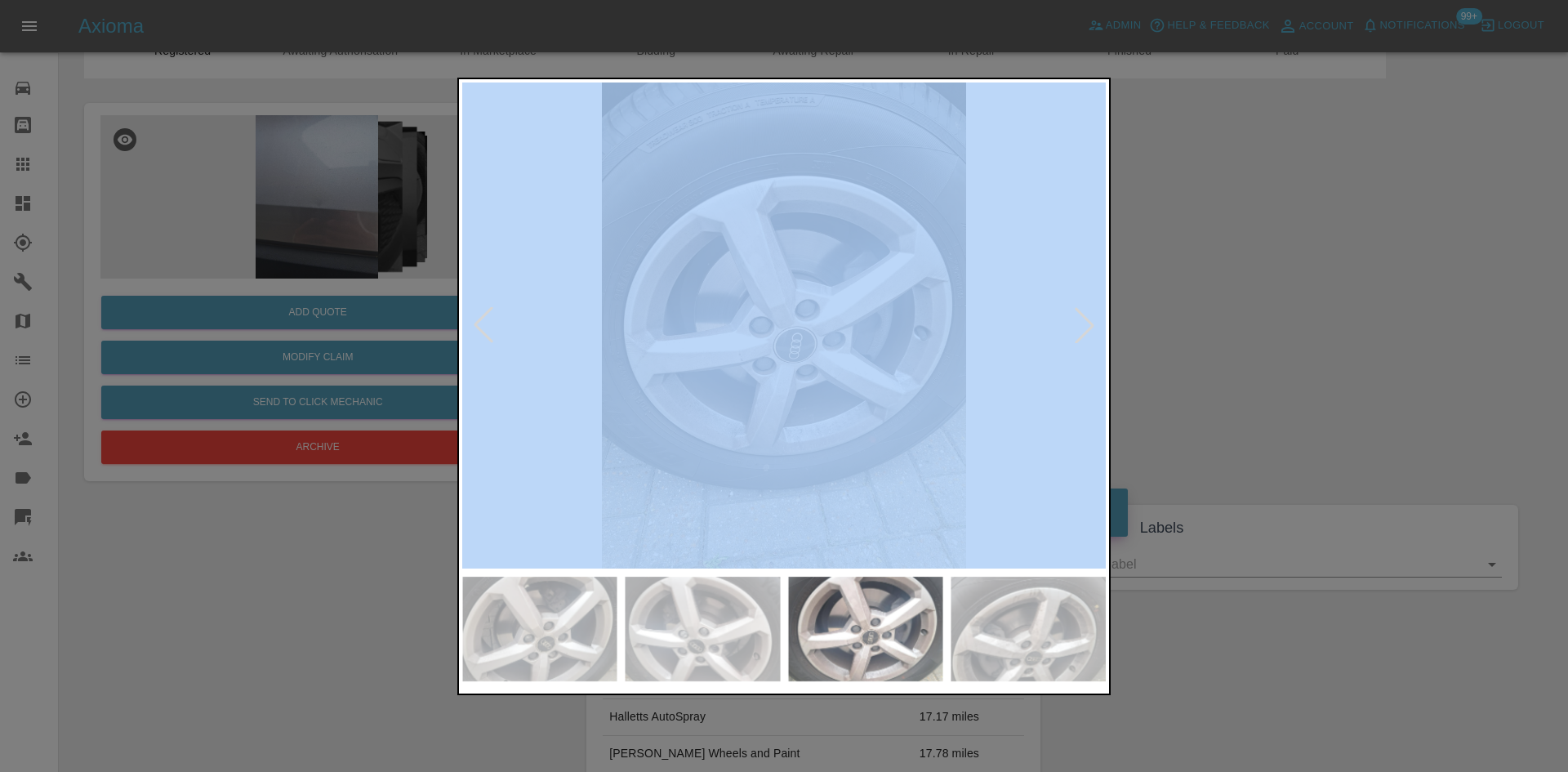
click at [1072, 329] on div at bounding box center [1084, 325] width 36 height 36
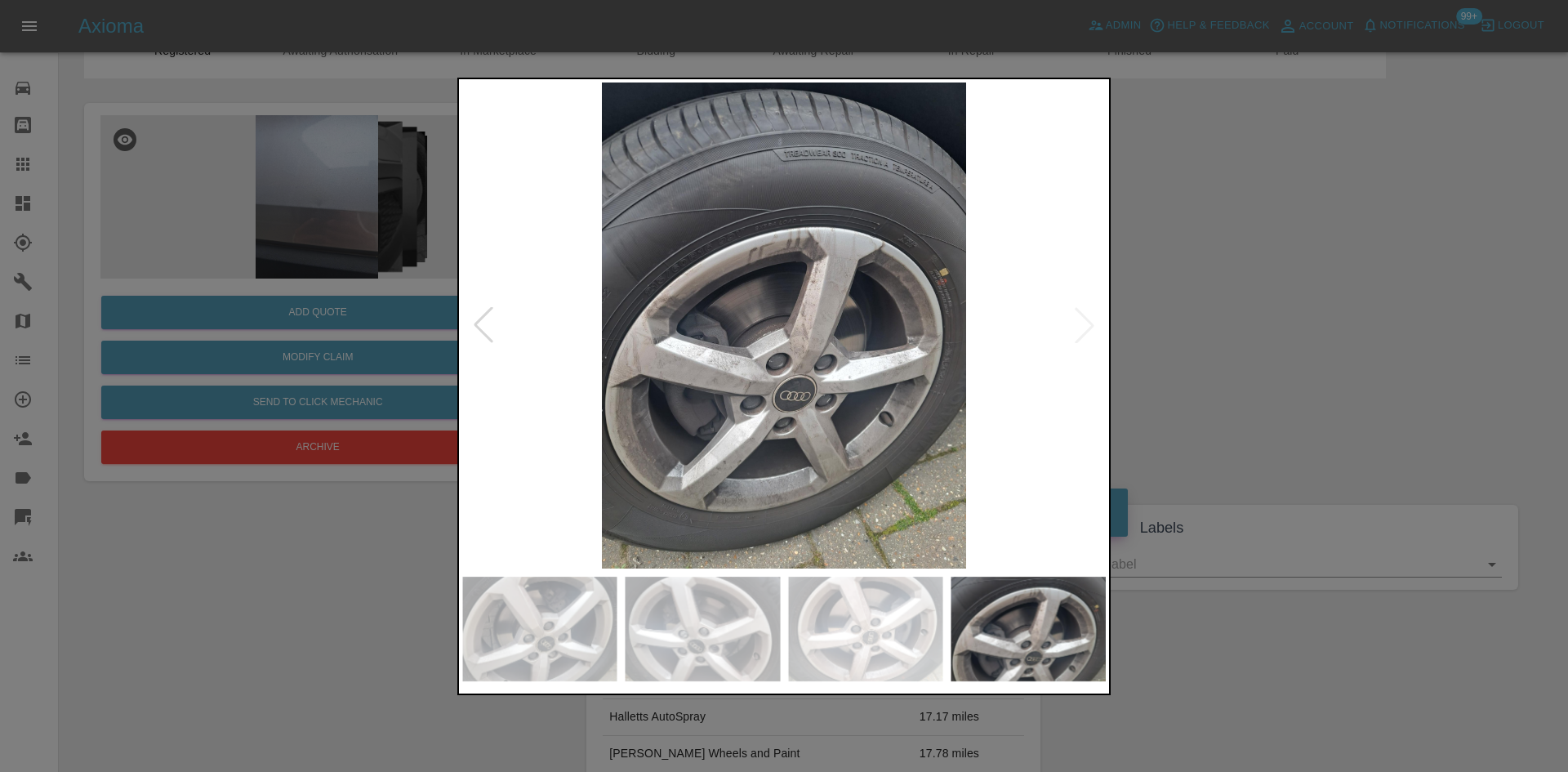
click at [1363, 319] on div at bounding box center [784, 386] width 1568 height 772
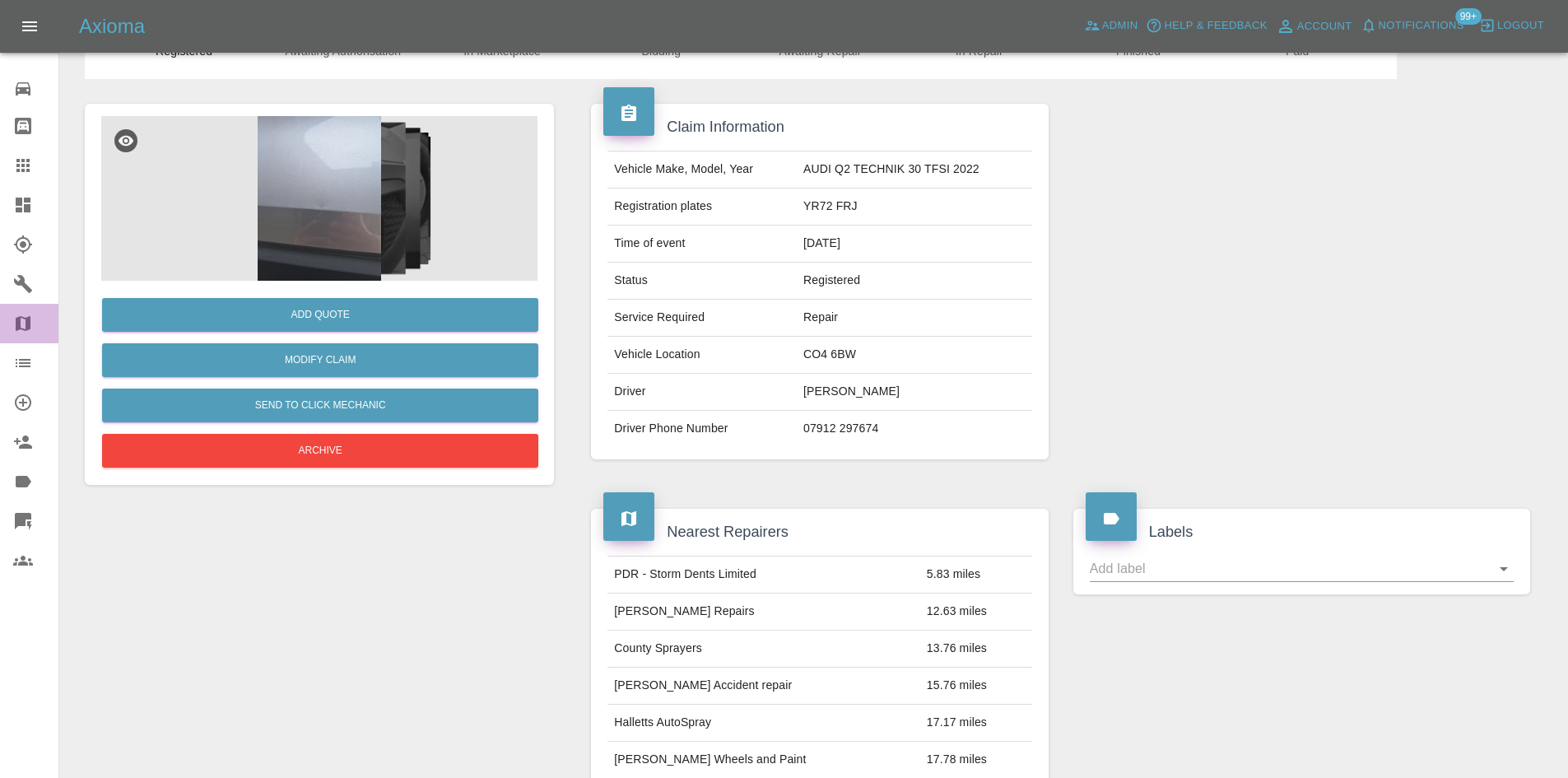
click at [26, 328] on icon at bounding box center [23, 323] width 15 height 15
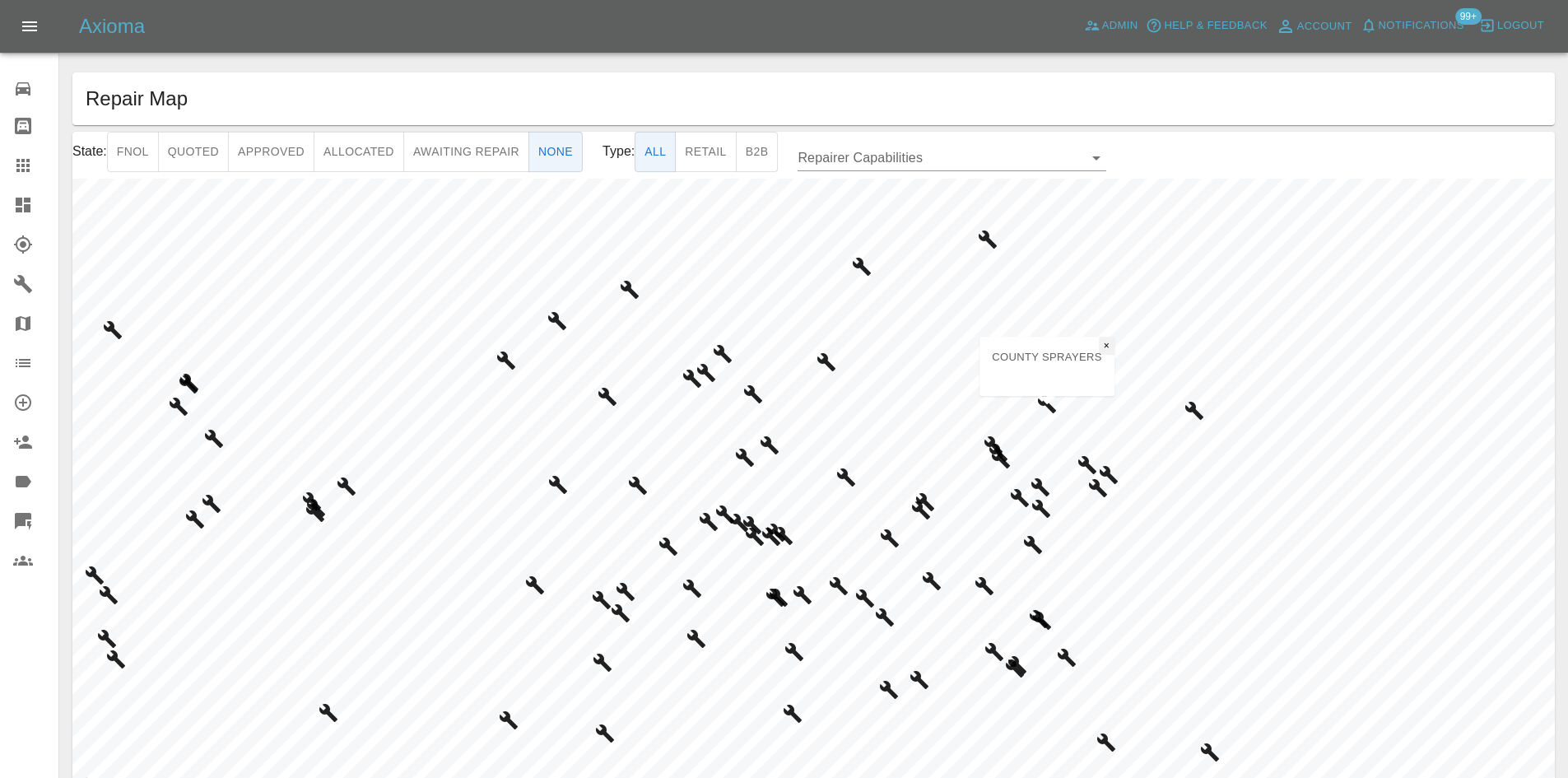
click at [1101, 348] on button "×" at bounding box center [1106, 346] width 16 height 18
click at [1193, 362] on p "Jays Smart Repairs" at bounding box center [1194, 364] width 143 height 19
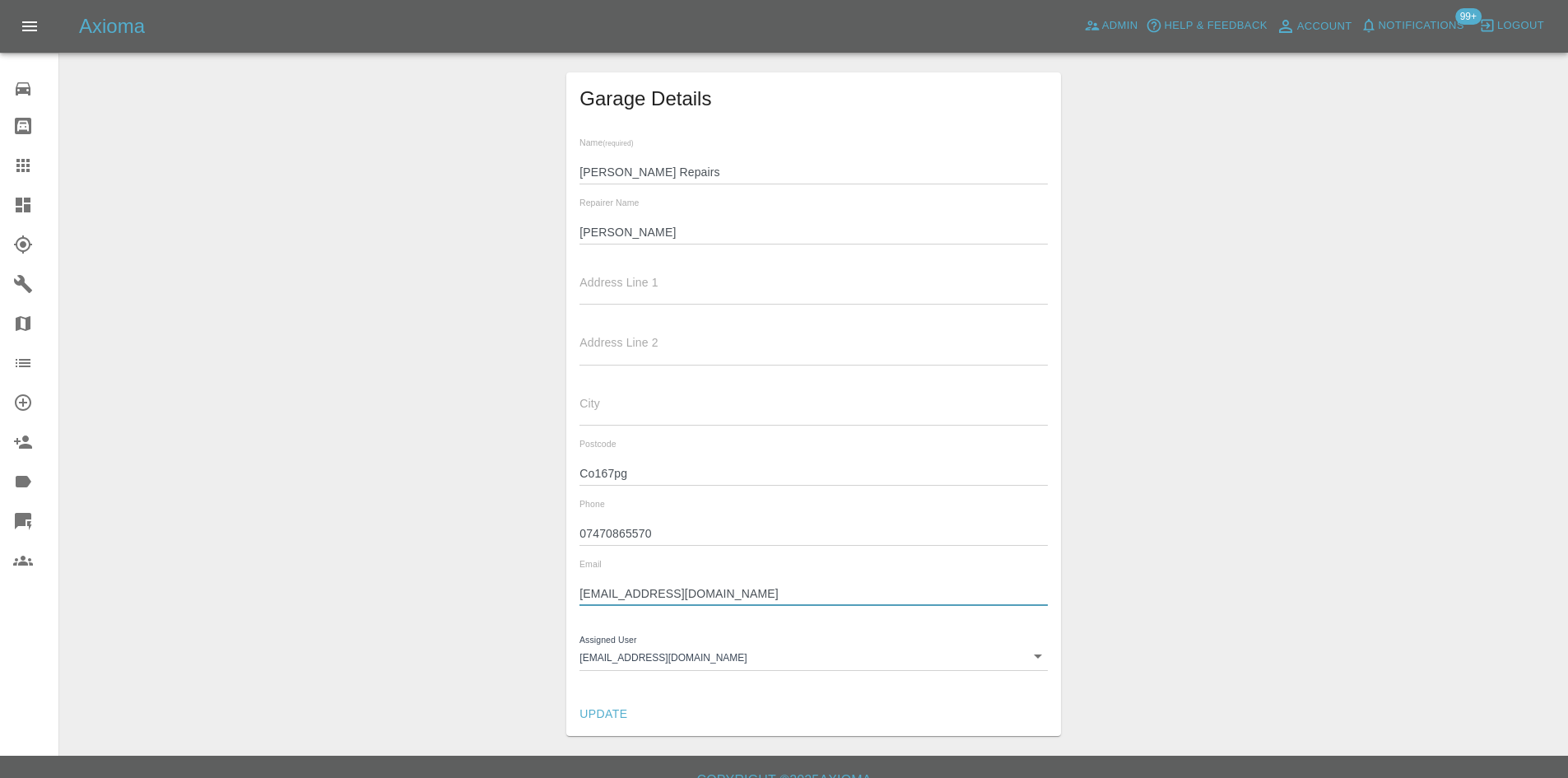
drag, startPoint x: 809, startPoint y: 592, endPoint x: 565, endPoint y: 591, distance: 244.0
click at [565, 591] on div "Garage Details Name (required) Jays Smart Repairs Repairer Name Jay Address Lin…" at bounding box center [813, 404] width 1483 height 664
click at [611, 586] on input "jayrobertson123@hotmail.com" at bounding box center [813, 594] width 468 height 24
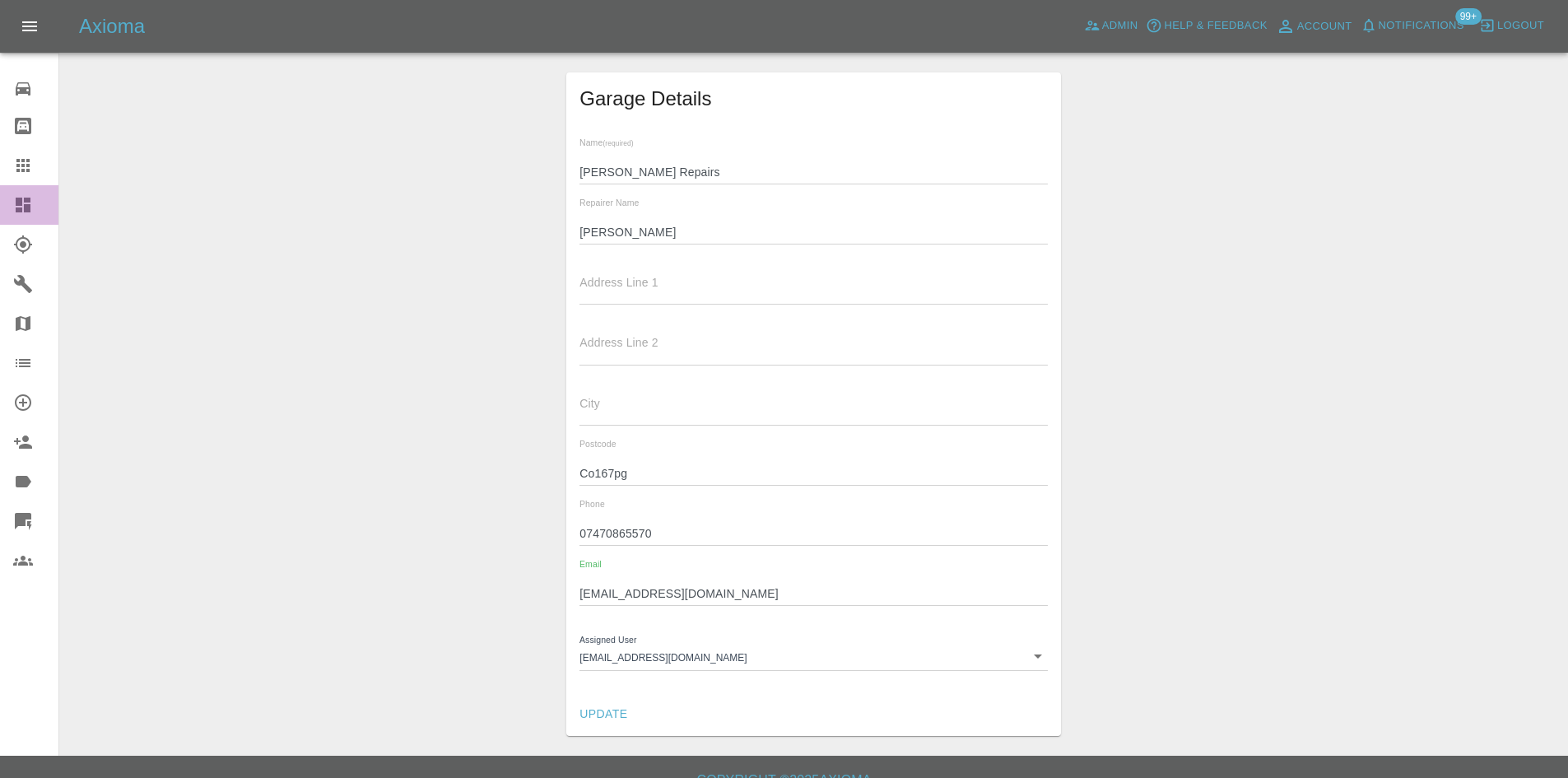
click at [28, 209] on icon at bounding box center [23, 205] width 15 height 15
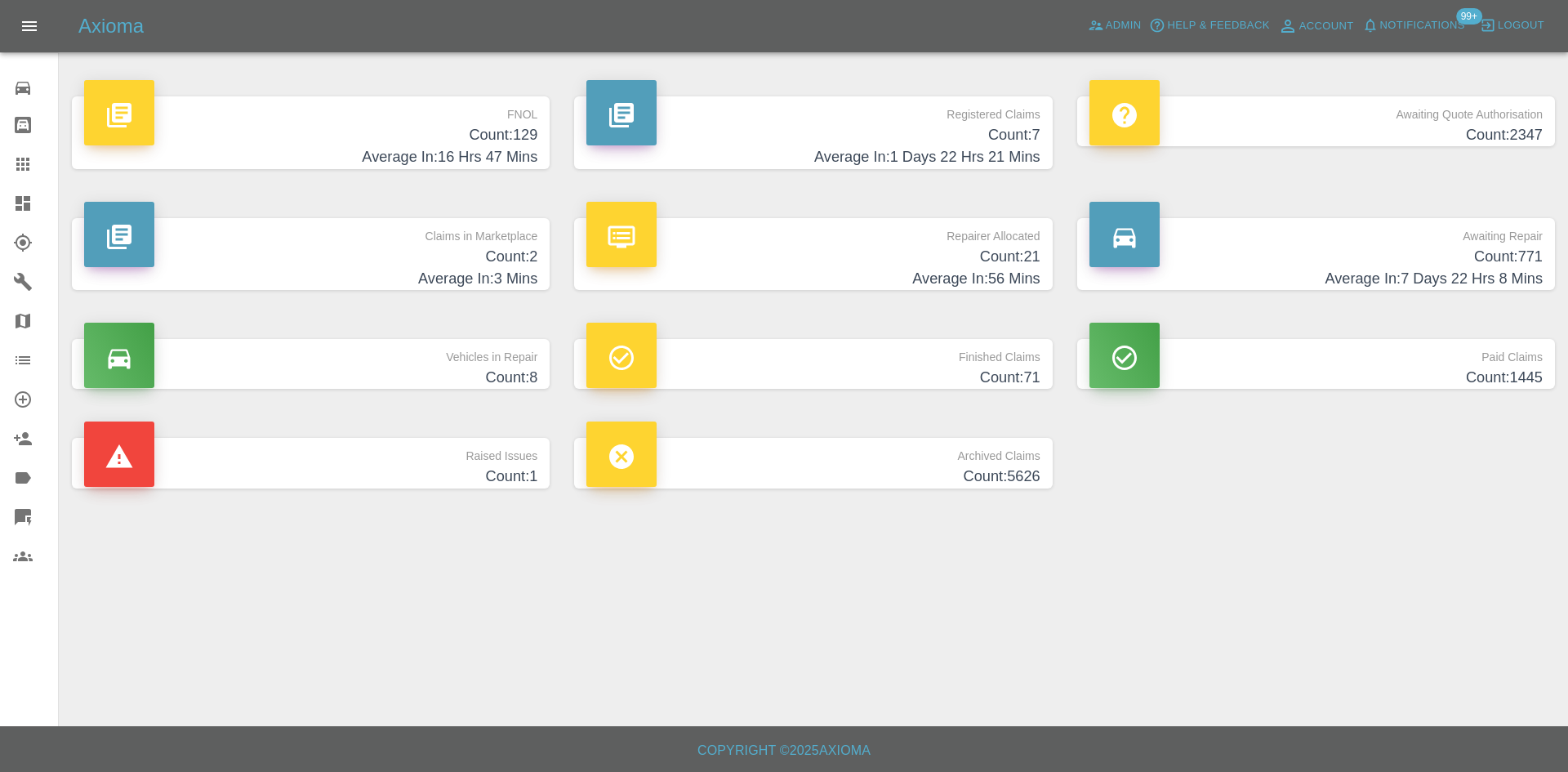
click at [874, 140] on h4 "Count: 7" at bounding box center [813, 135] width 453 height 22
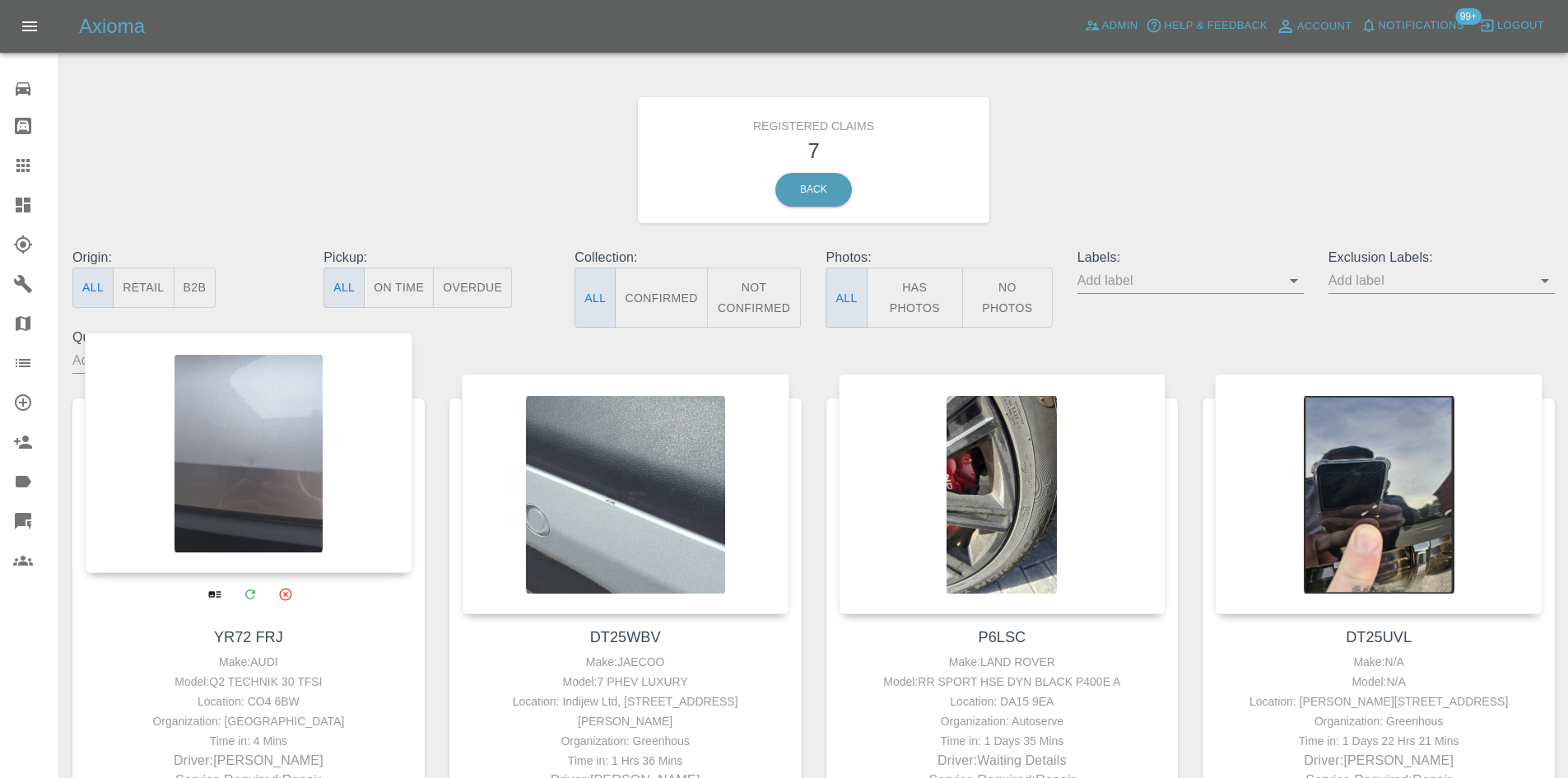
click at [299, 426] on div at bounding box center [248, 453] width 328 height 241
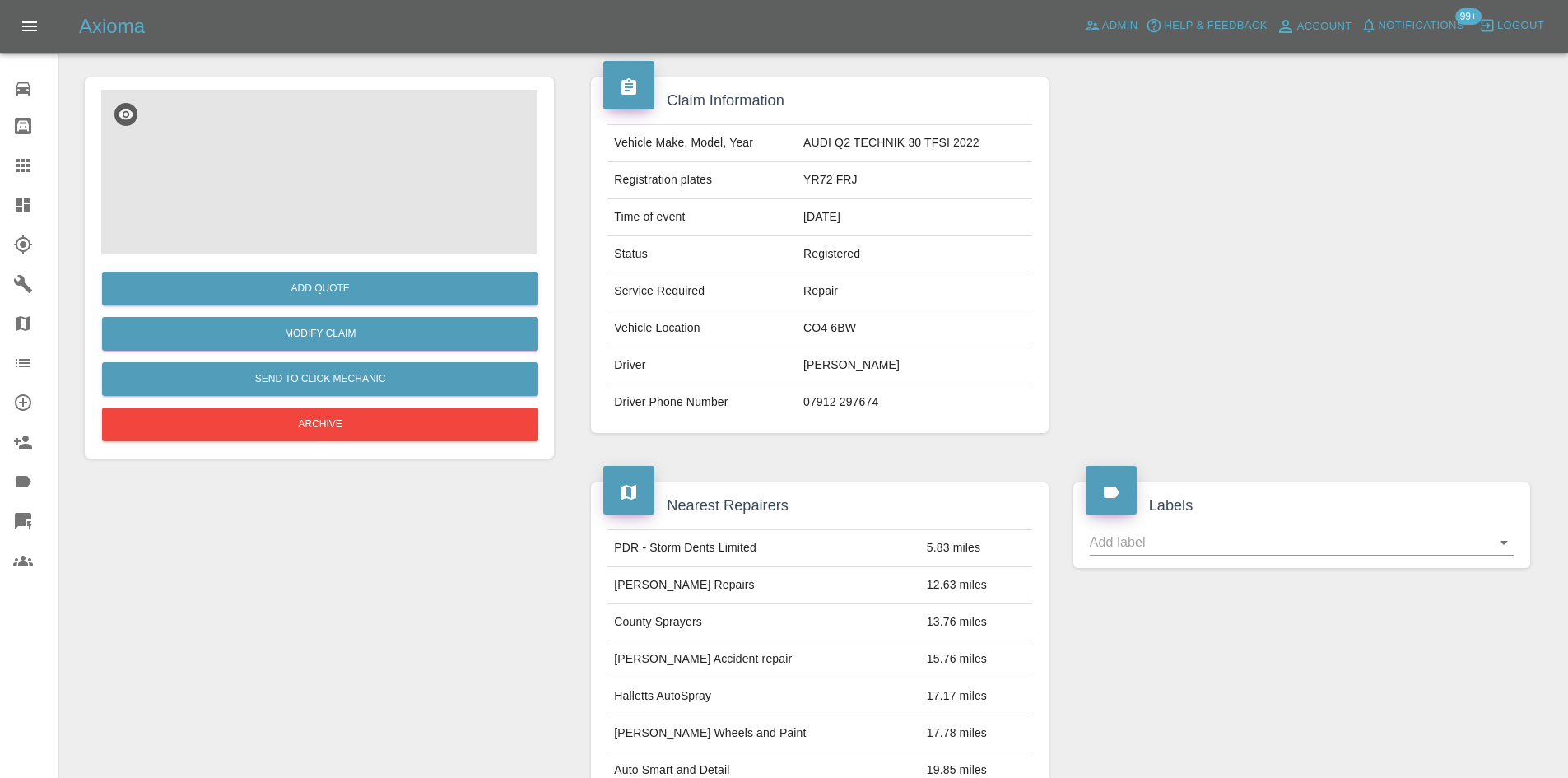
scroll to position [82, 0]
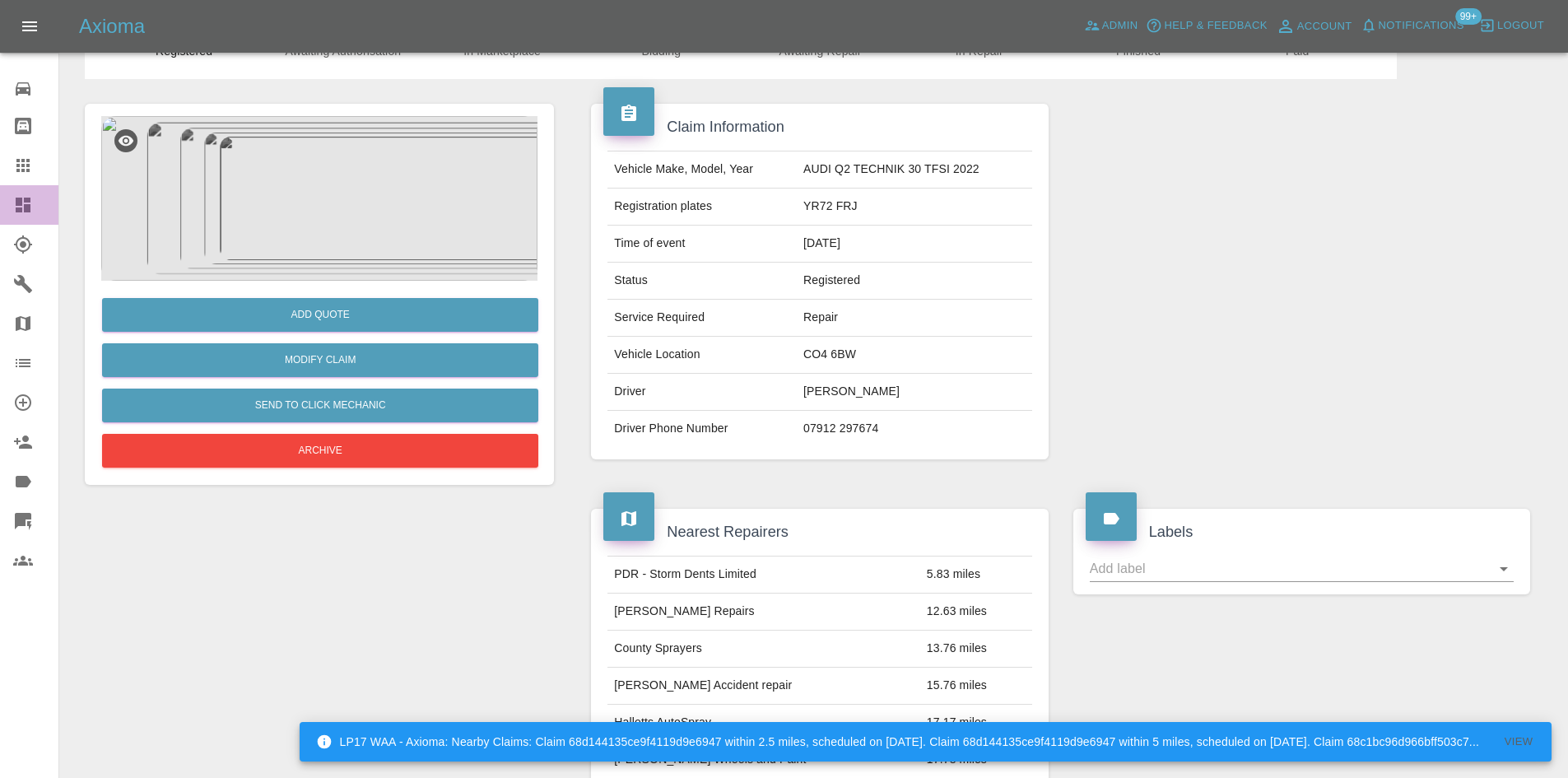
click at [24, 203] on icon at bounding box center [23, 205] width 20 height 20
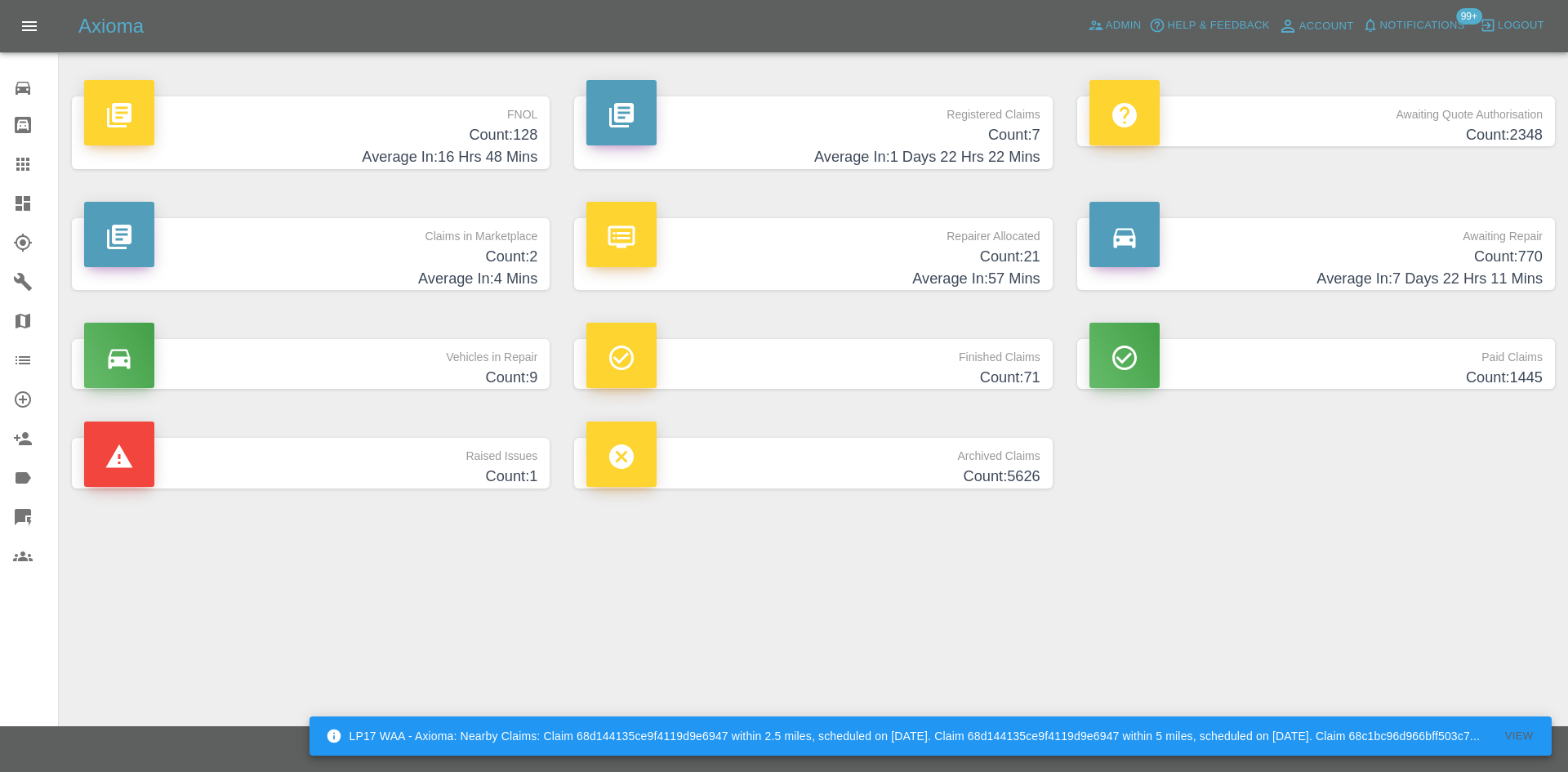
click at [1333, 231] on p "Awaiting Repair" at bounding box center [1315, 232] width 453 height 28
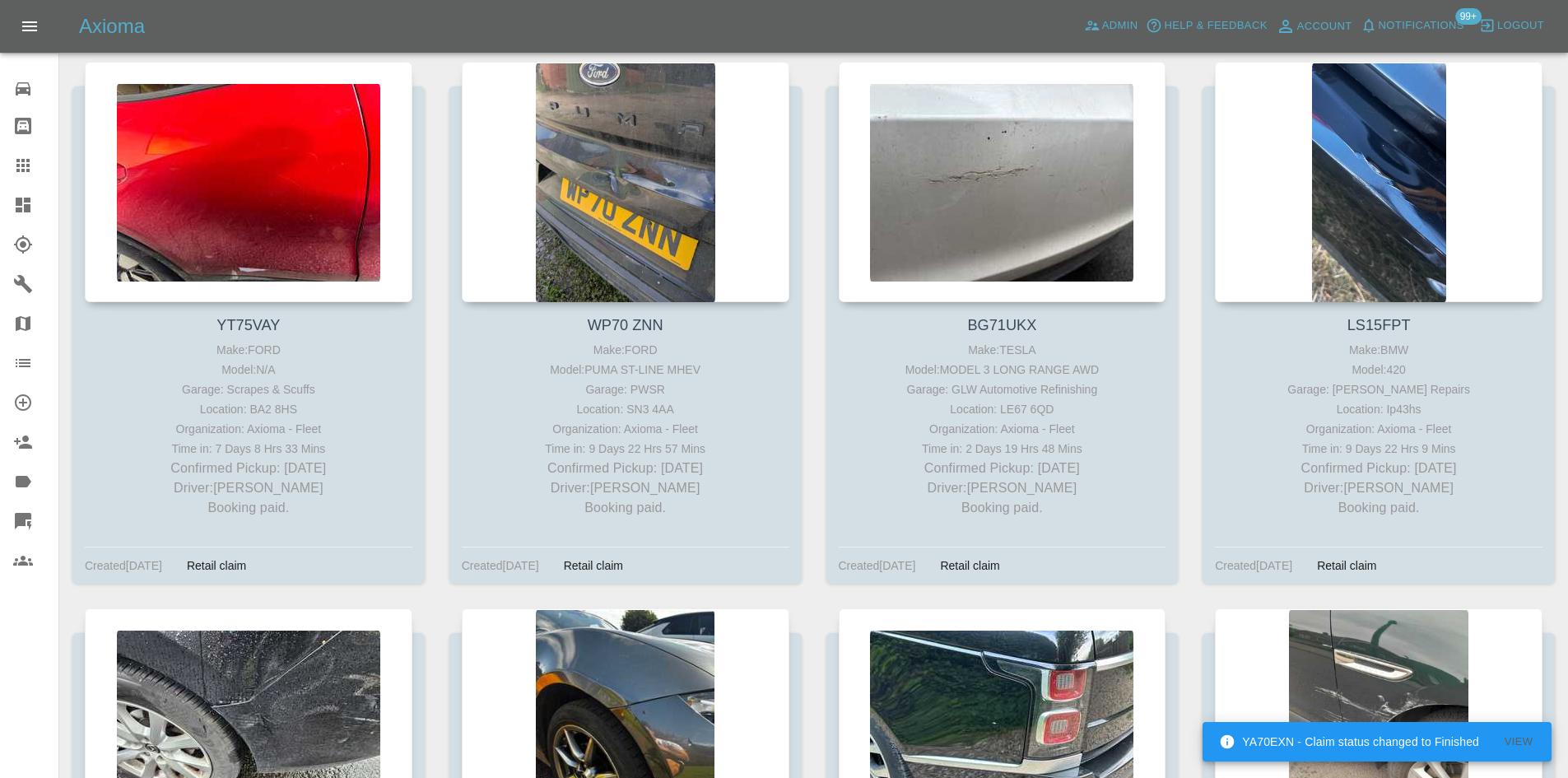
scroll to position [16149, 0]
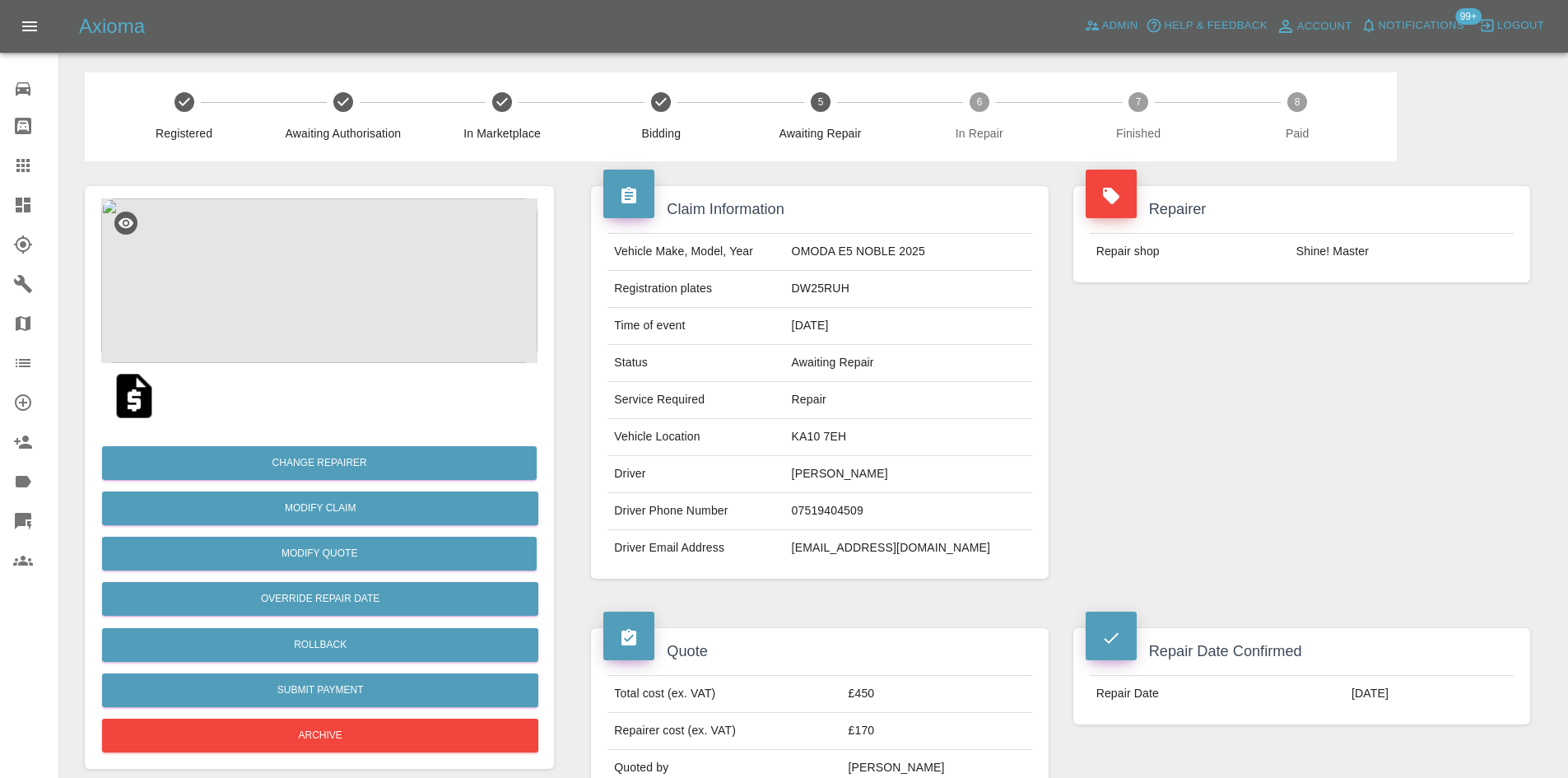
click at [27, 199] on icon at bounding box center [23, 205] width 15 height 15
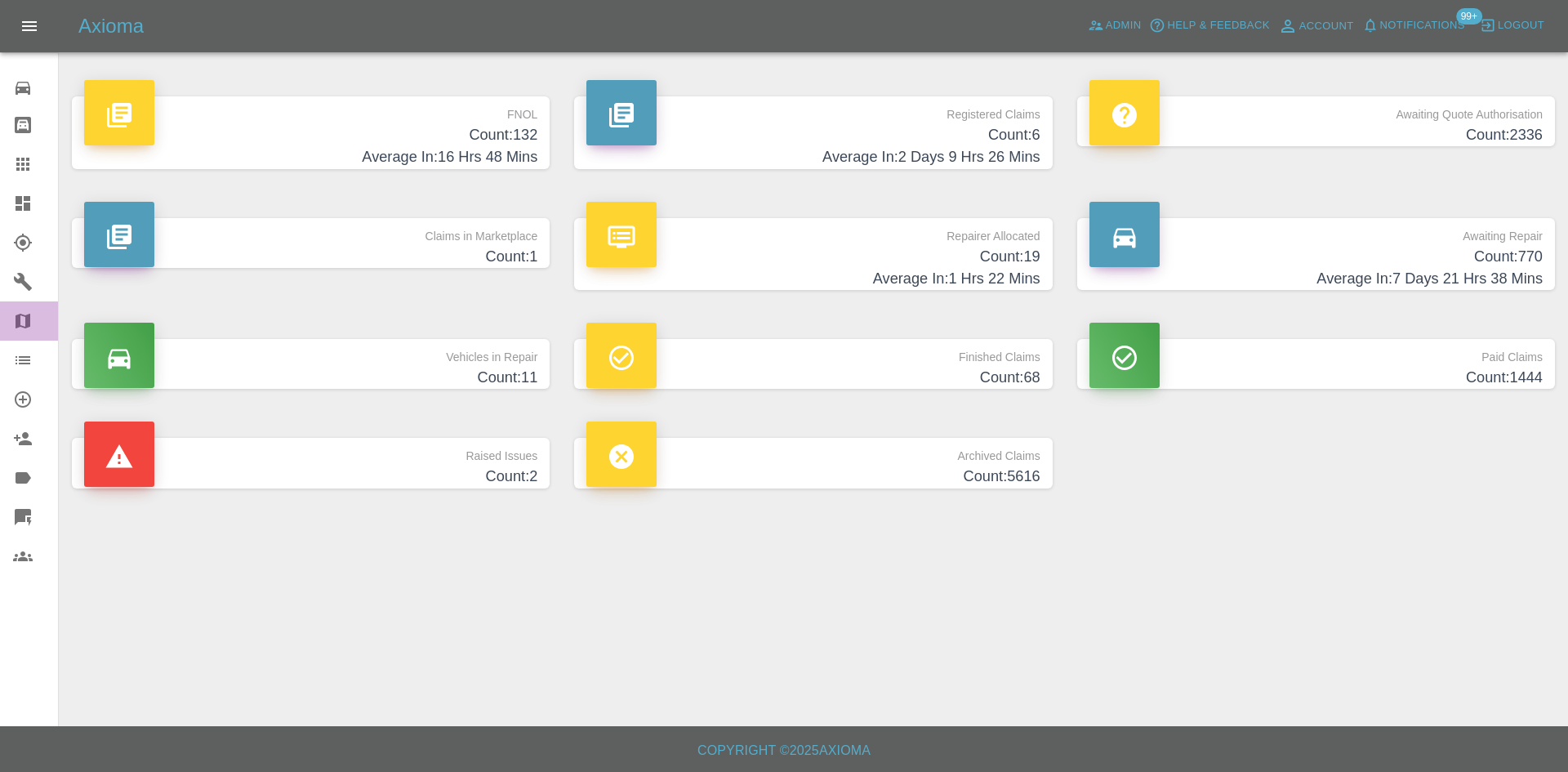
click at [9, 320] on link "Map" at bounding box center [29, 321] width 58 height 40
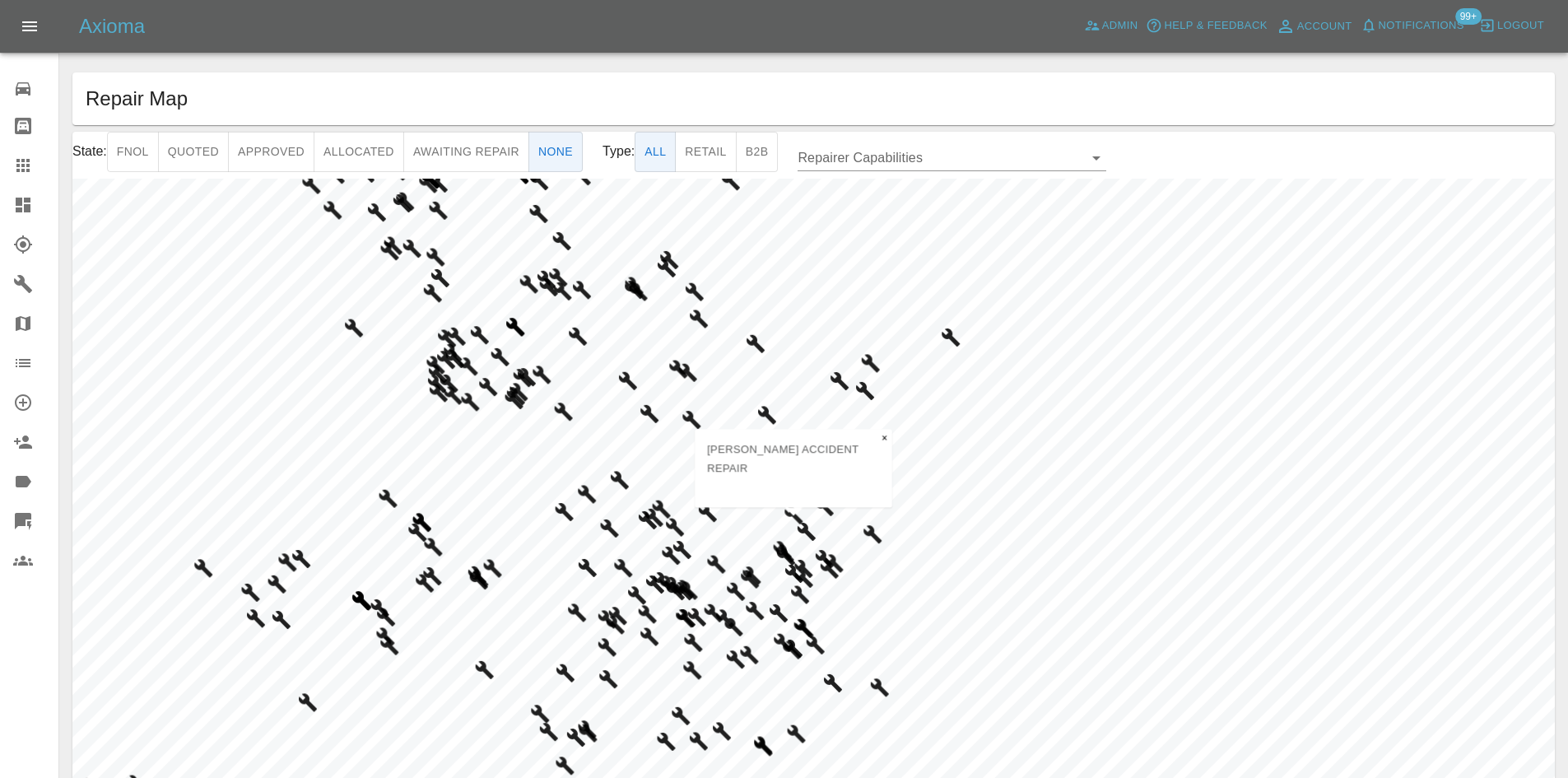
drag, startPoint x: 924, startPoint y: 392, endPoint x: 755, endPoint y: 532, distance: 219.5
click at [784, 524] on icon "Map marker" at bounding box center [794, 514] width 20 height 20
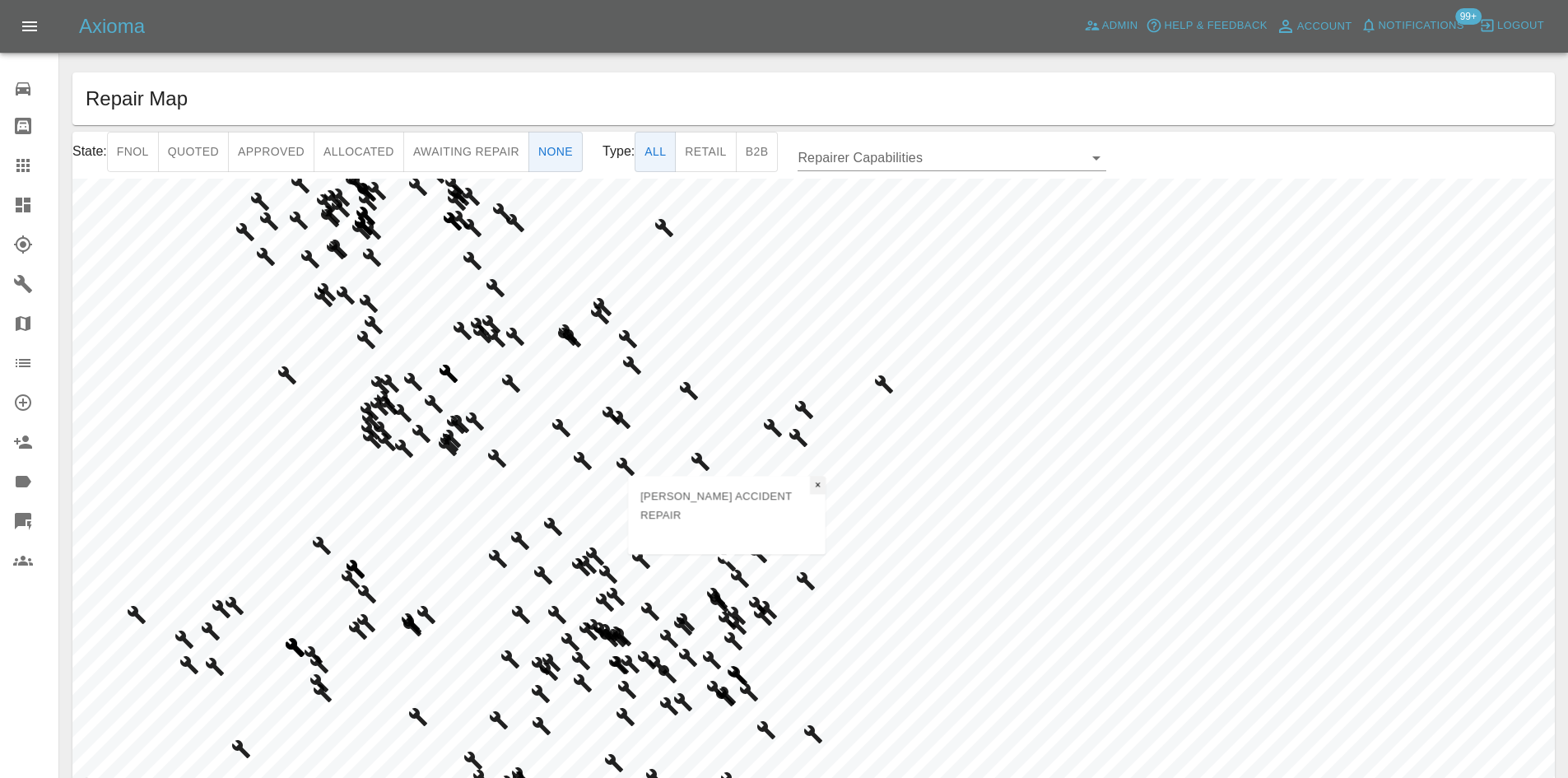
click at [815, 491] on span "×" at bounding box center [818, 485] width 6 height 12
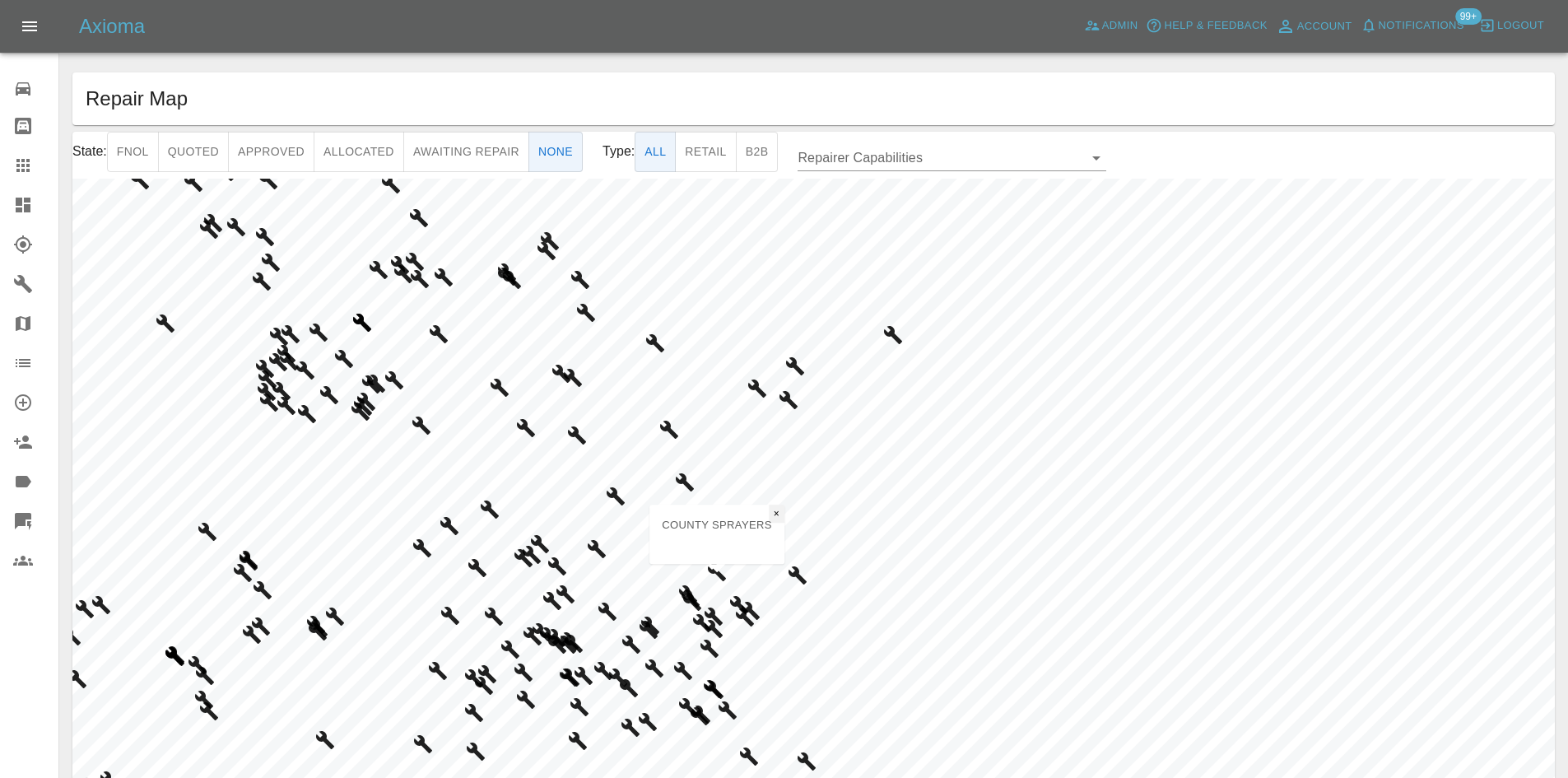
click at [775, 515] on span "×" at bounding box center [776, 513] width 6 height 12
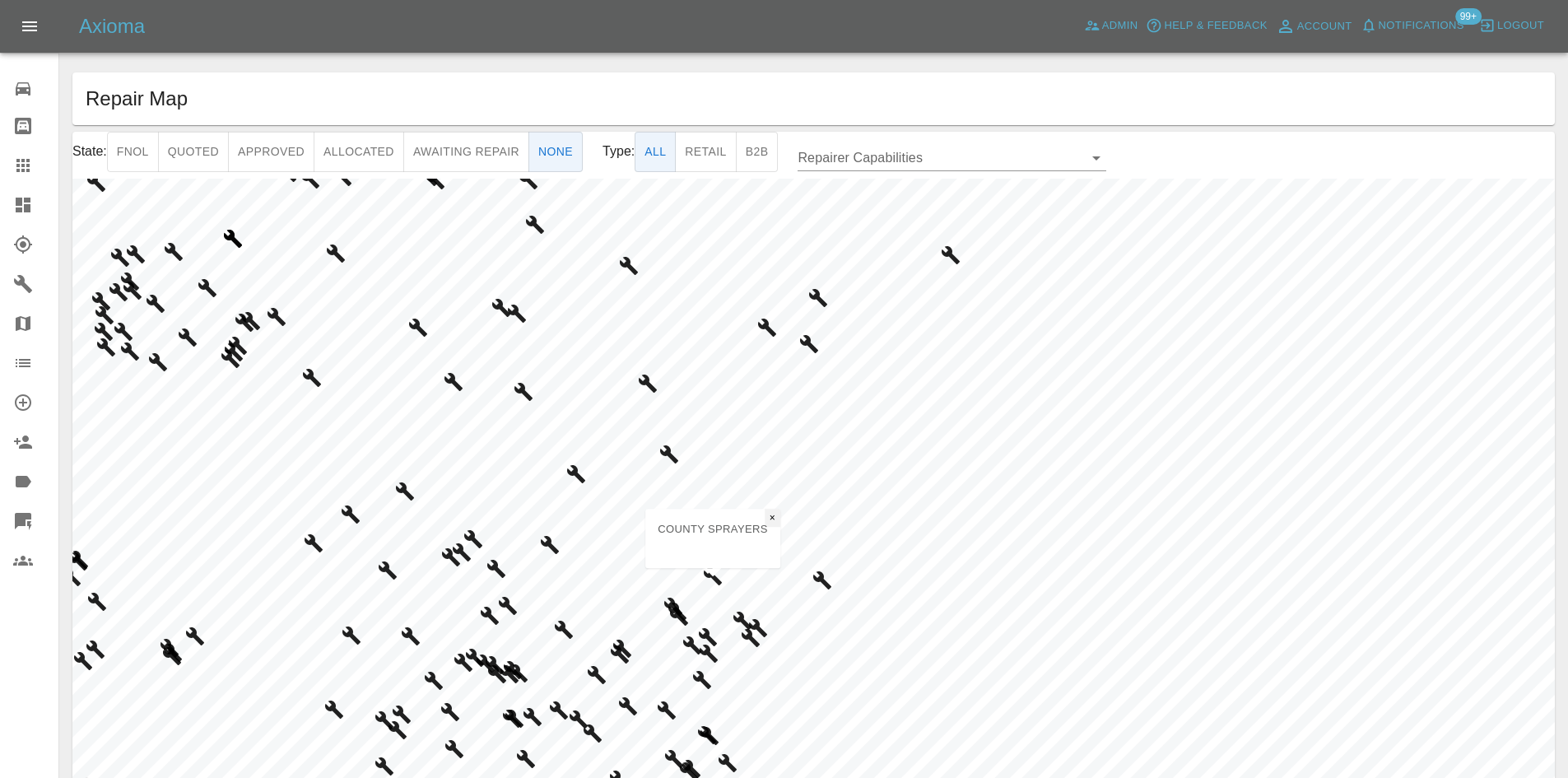
click at [774, 520] on span "×" at bounding box center [772, 518] width 6 height 12
click at [896, 523] on span "×" at bounding box center [898, 522] width 6 height 12
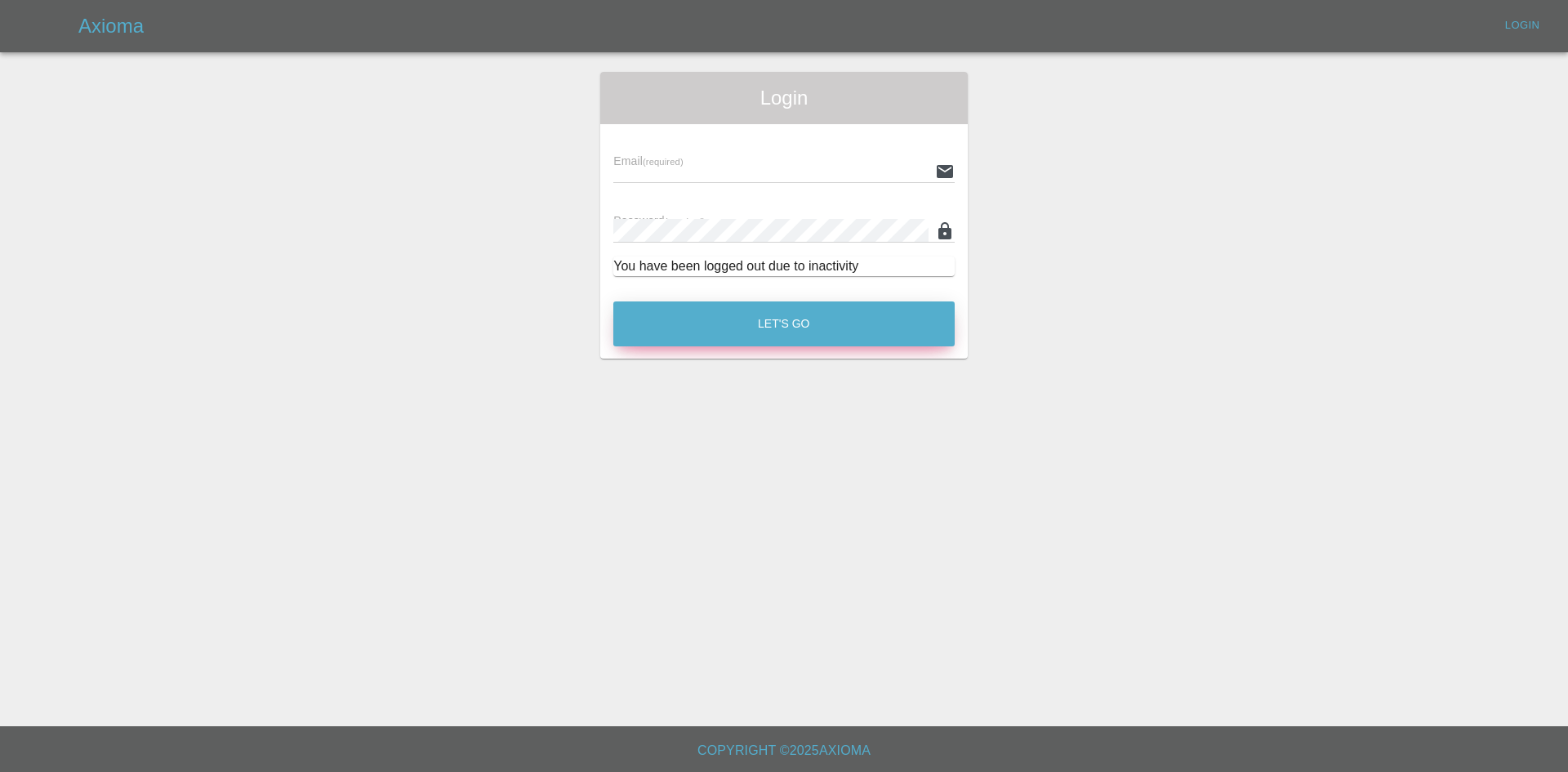
type input "alex.kennett@axioma.co.uk"
click at [773, 304] on button "Let's Go" at bounding box center [783, 323] width 341 height 45
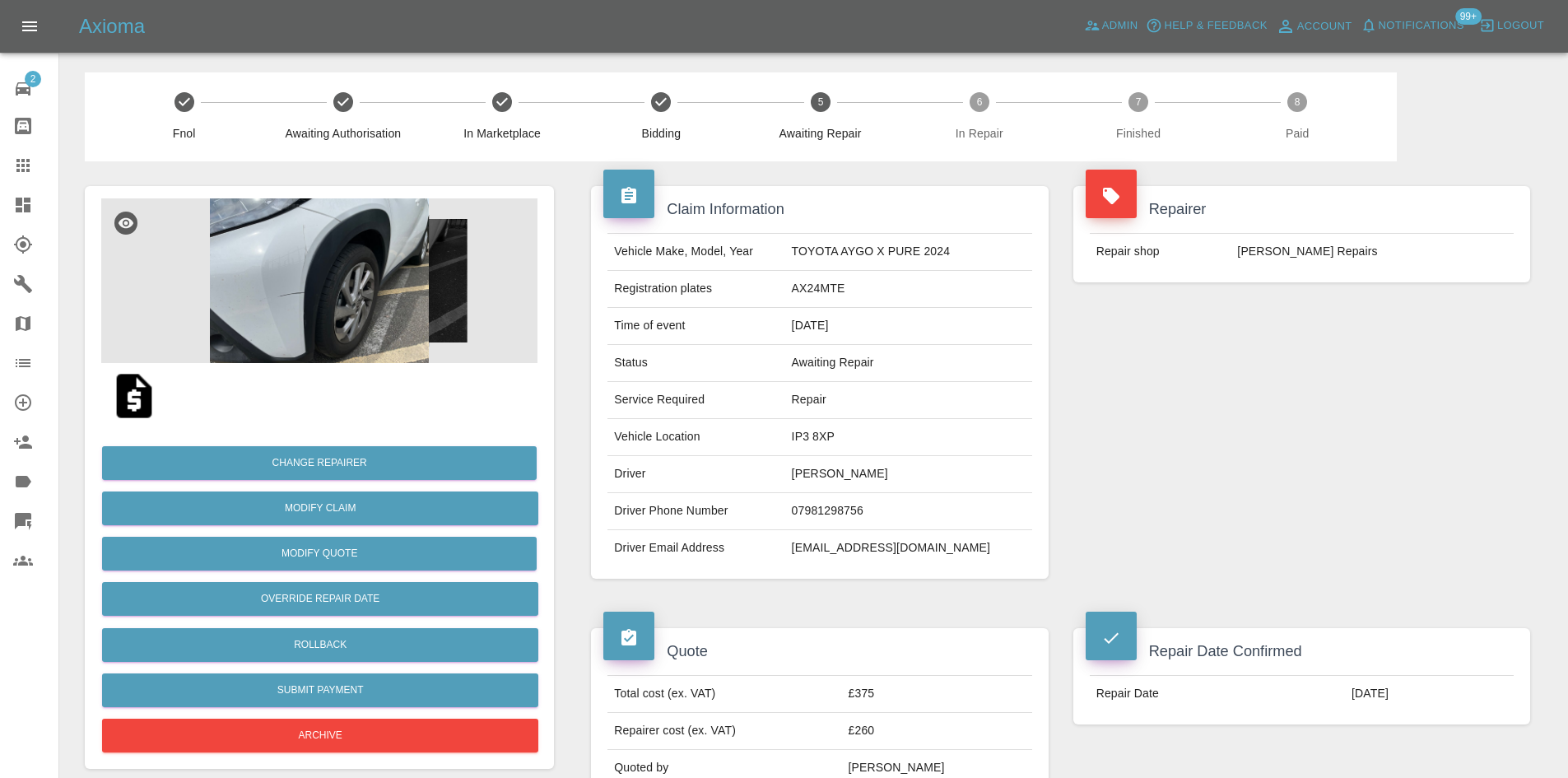
click at [383, 288] on img at bounding box center [319, 280] width 436 height 165
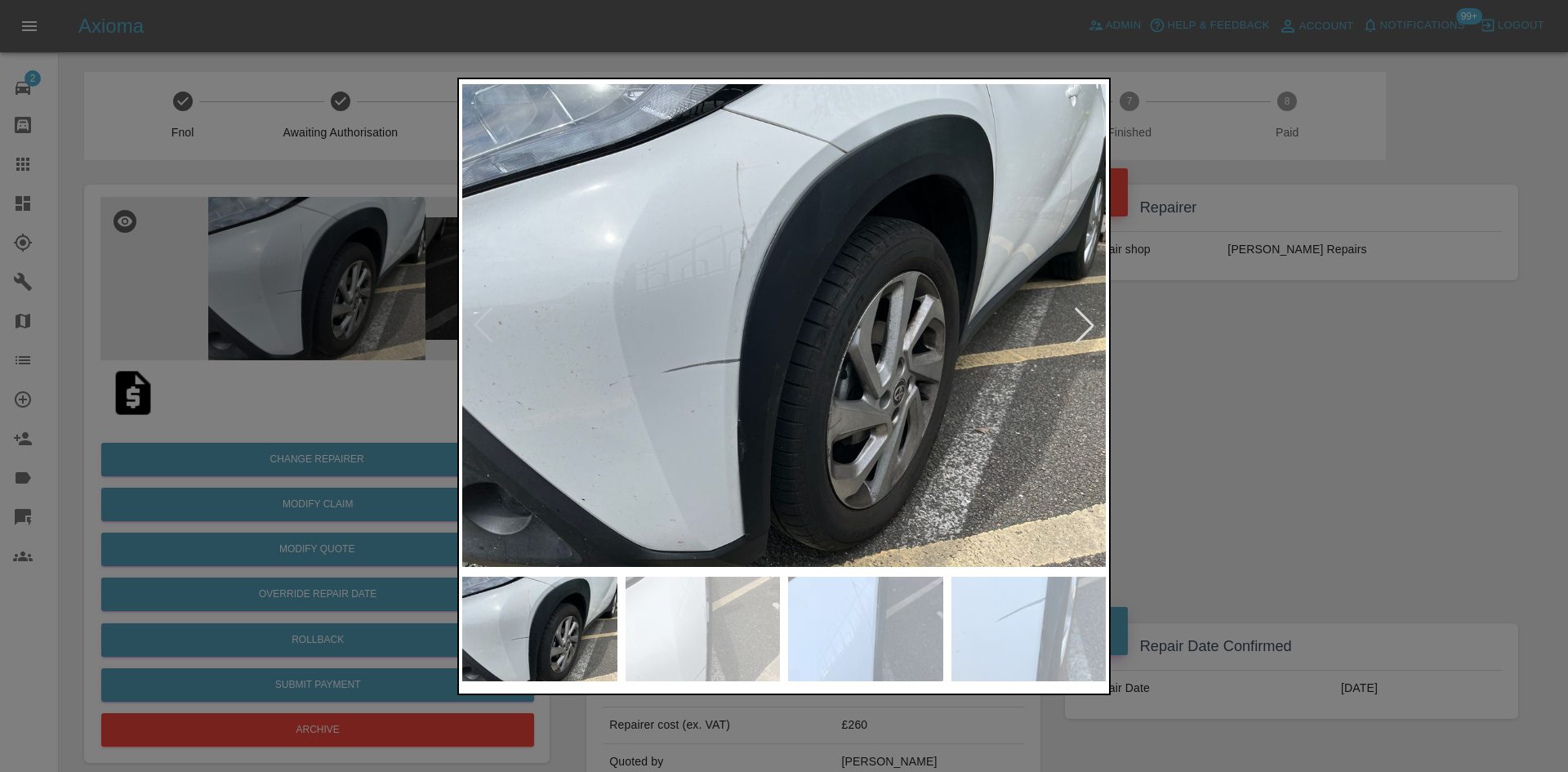
click at [1089, 328] on div at bounding box center [1084, 325] width 36 height 36
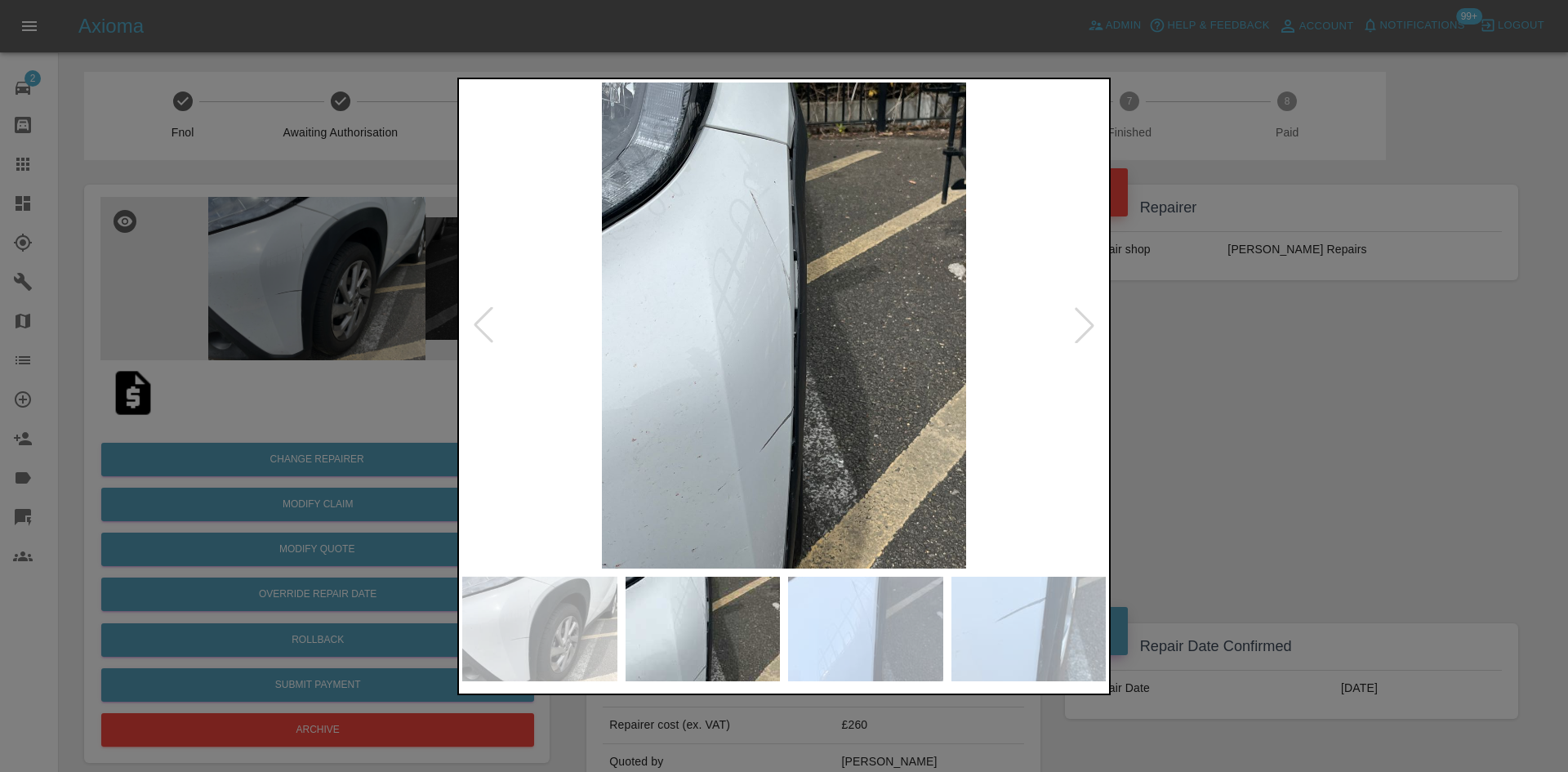
click at [1237, 336] on div at bounding box center [784, 386] width 1568 height 772
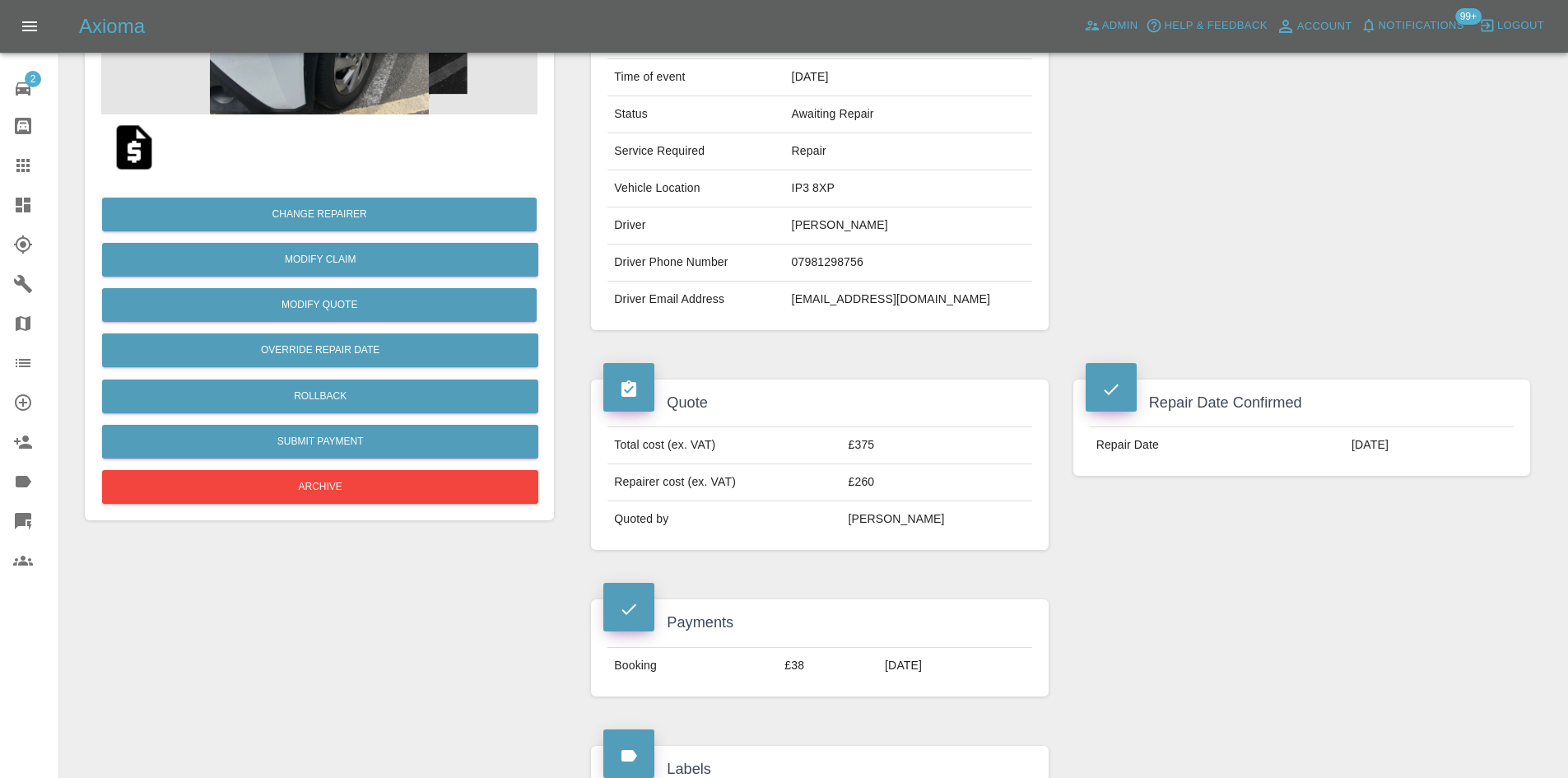
scroll to position [239, 0]
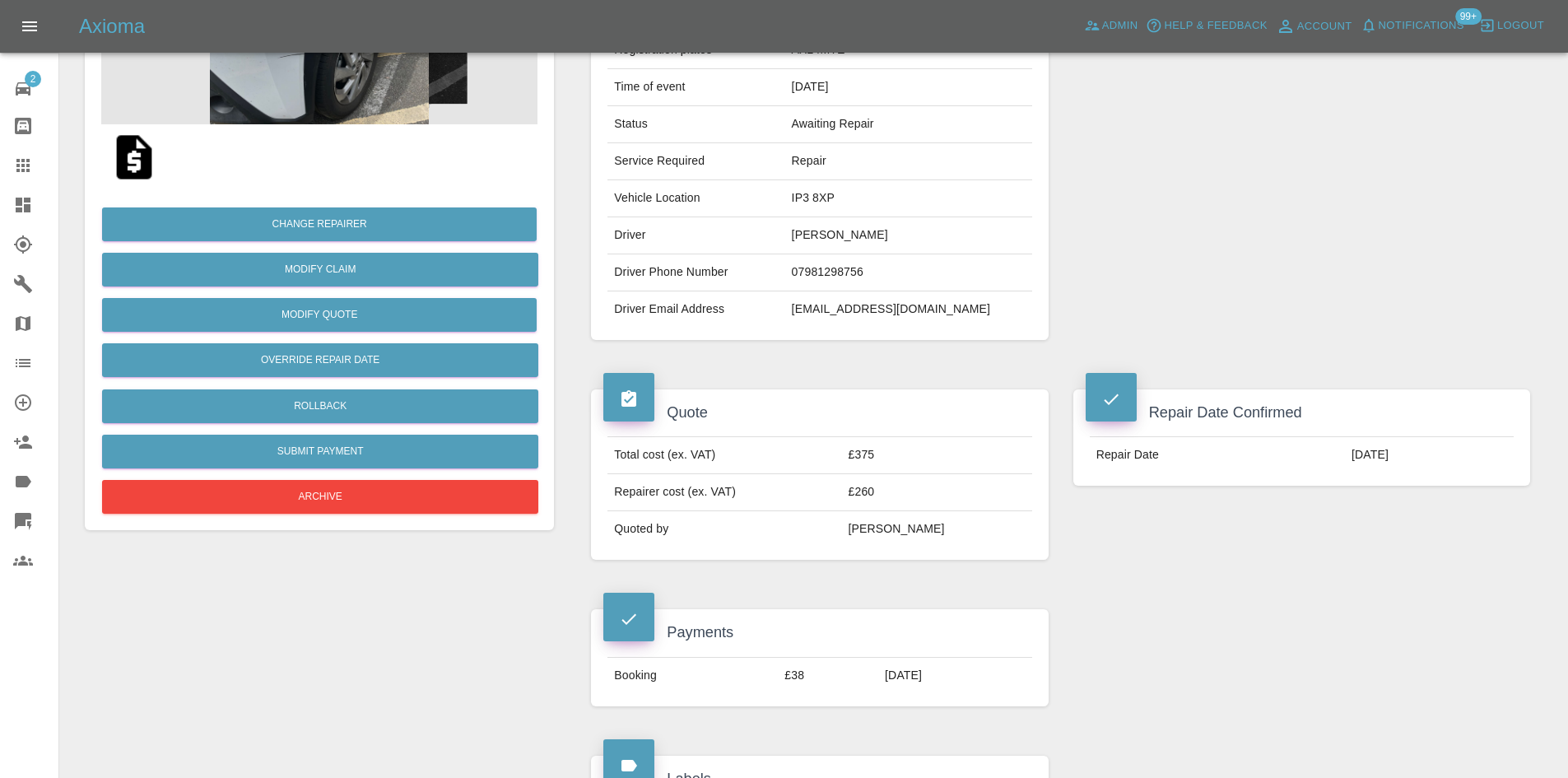
click at [827, 192] on td "IP3 8XP" at bounding box center [909, 198] width 247 height 37
copy td "IP3 8XP"
click at [12, 169] on link "Claims" at bounding box center [29, 166] width 58 height 40
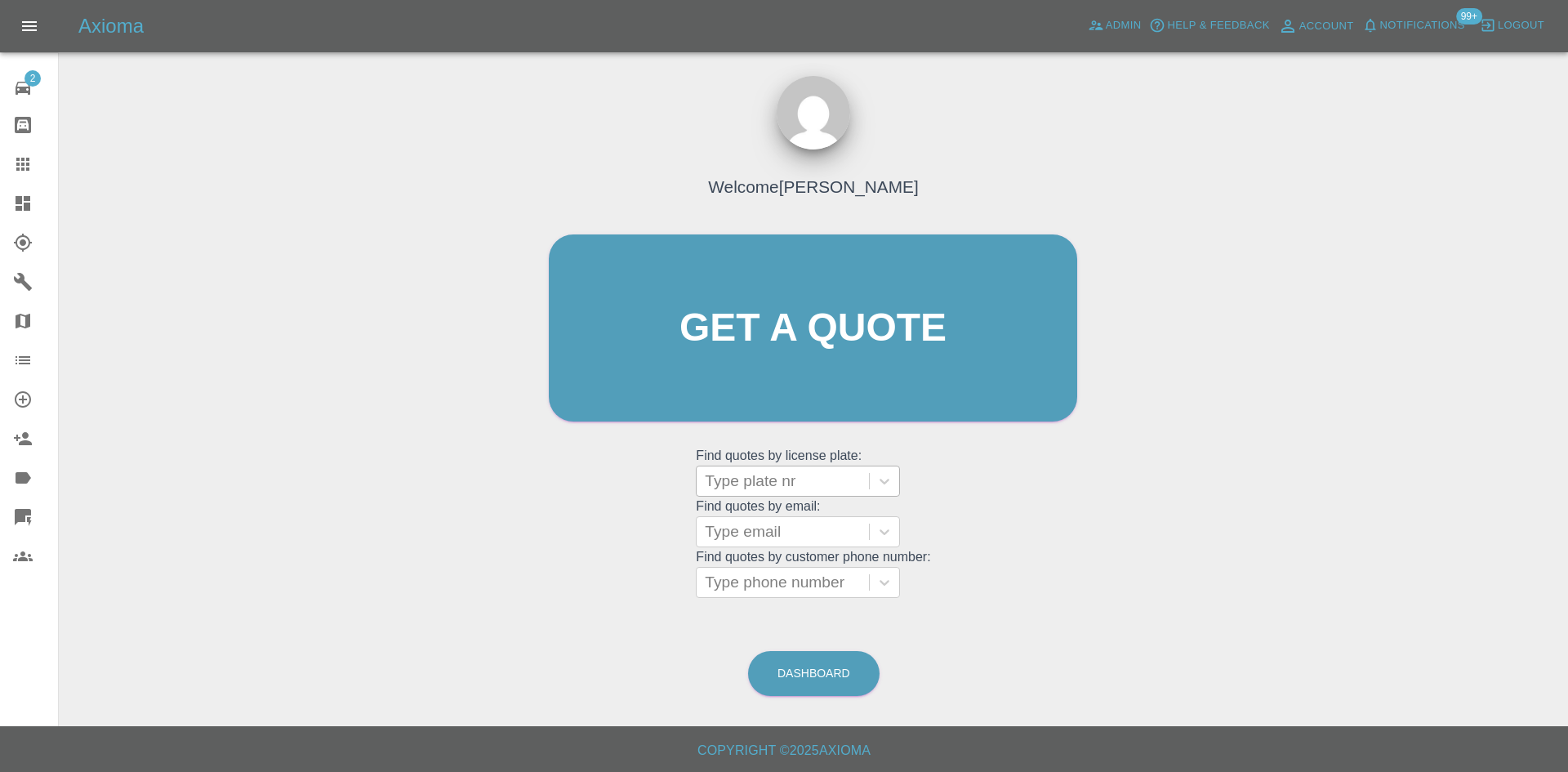
click at [732, 482] on div at bounding box center [783, 481] width 156 height 23
paste input "CF3 3JX"
type input "CF3 3JX"
click at [1044, 588] on div "Welcome Alex Kennett Get a quote Get a quote Find quotes by license plate: Use …" at bounding box center [813, 360] width 563 height 494
